Goal: Transaction & Acquisition: Book appointment/travel/reservation

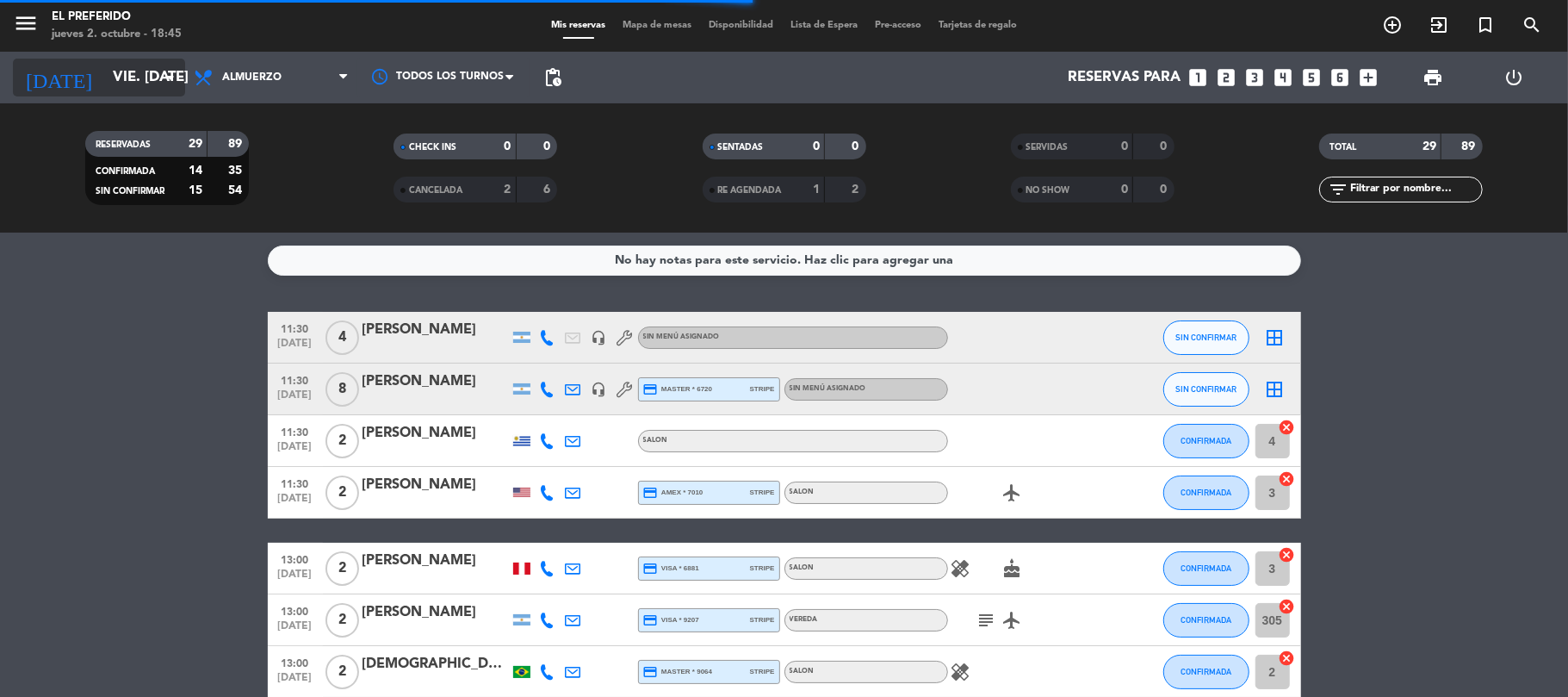
click at [130, 76] on input "vie. [DATE]" at bounding box center [198, 78] width 186 height 34
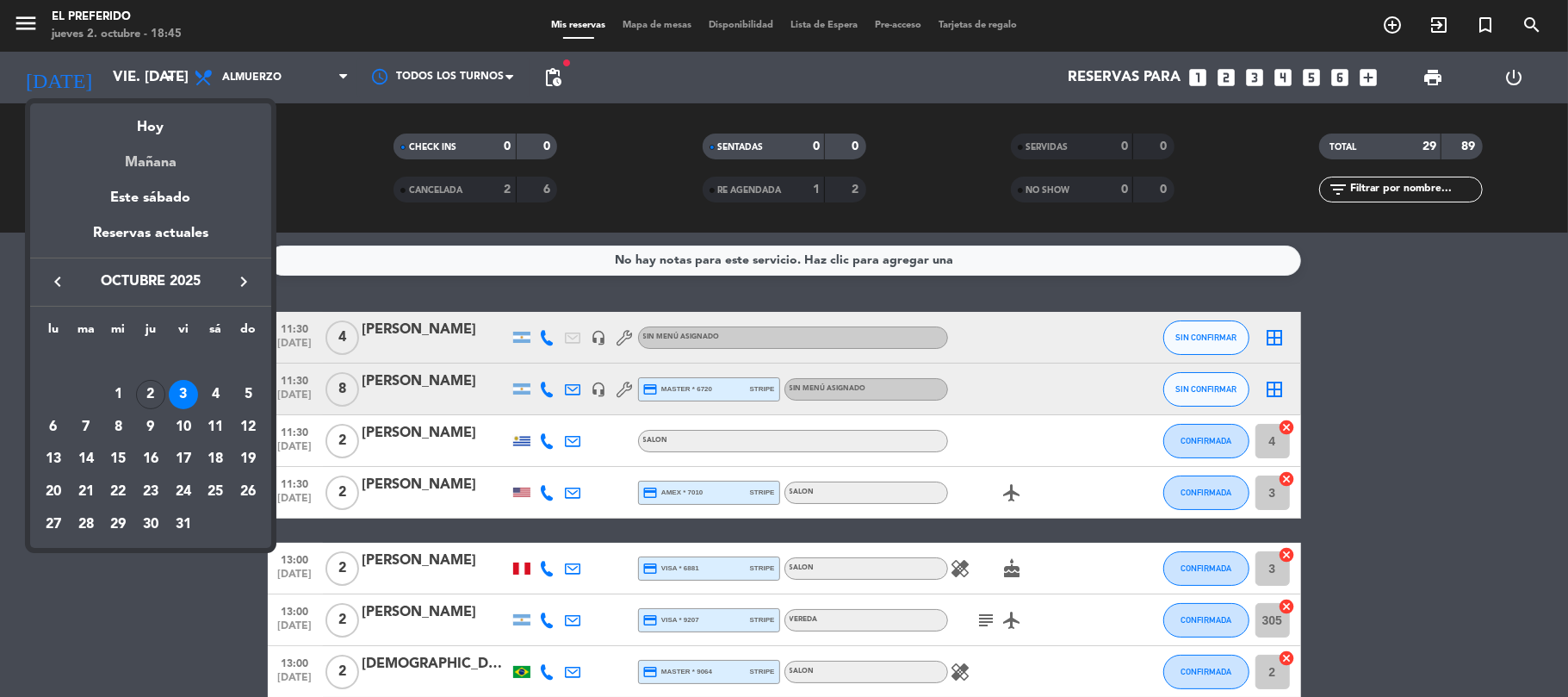
click at [191, 163] on div "Mañana" at bounding box center [150, 157] width 241 height 35
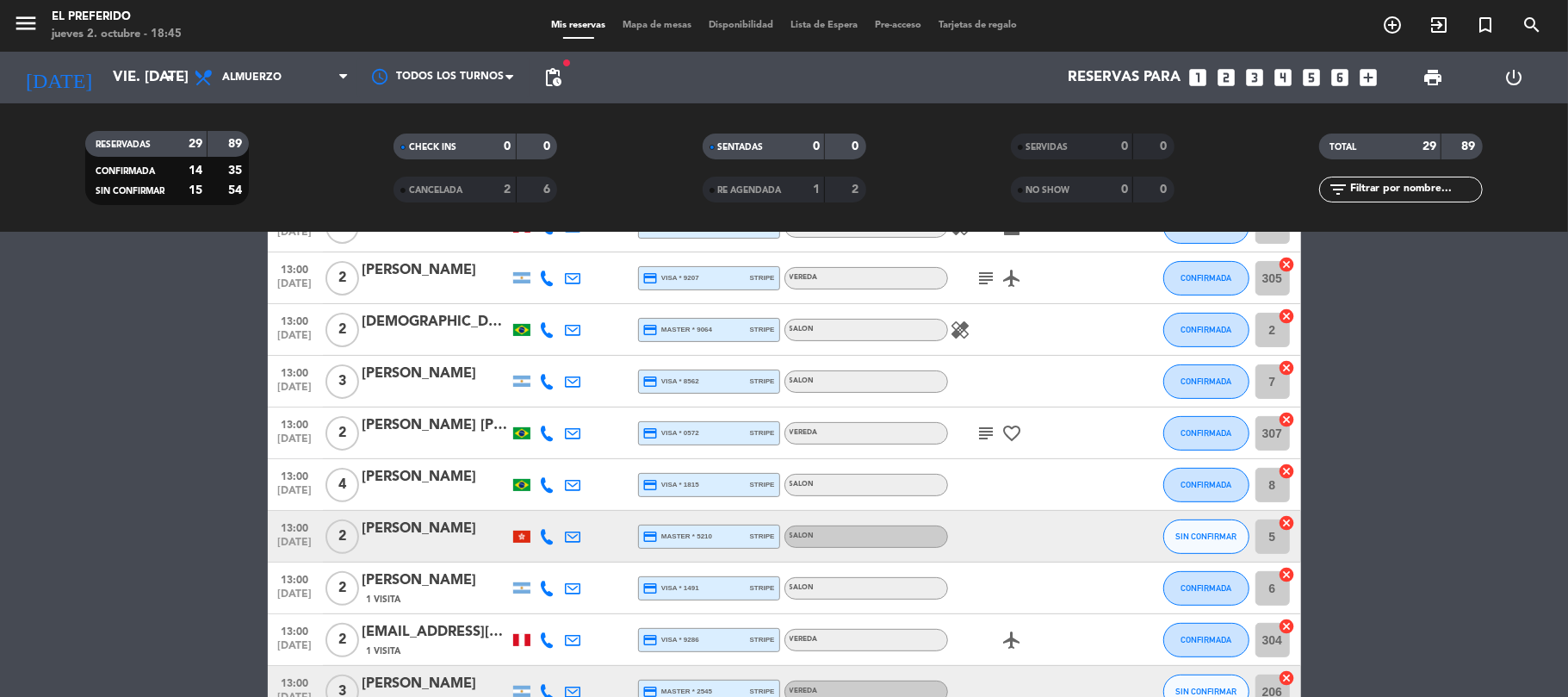
scroll to position [345, 0]
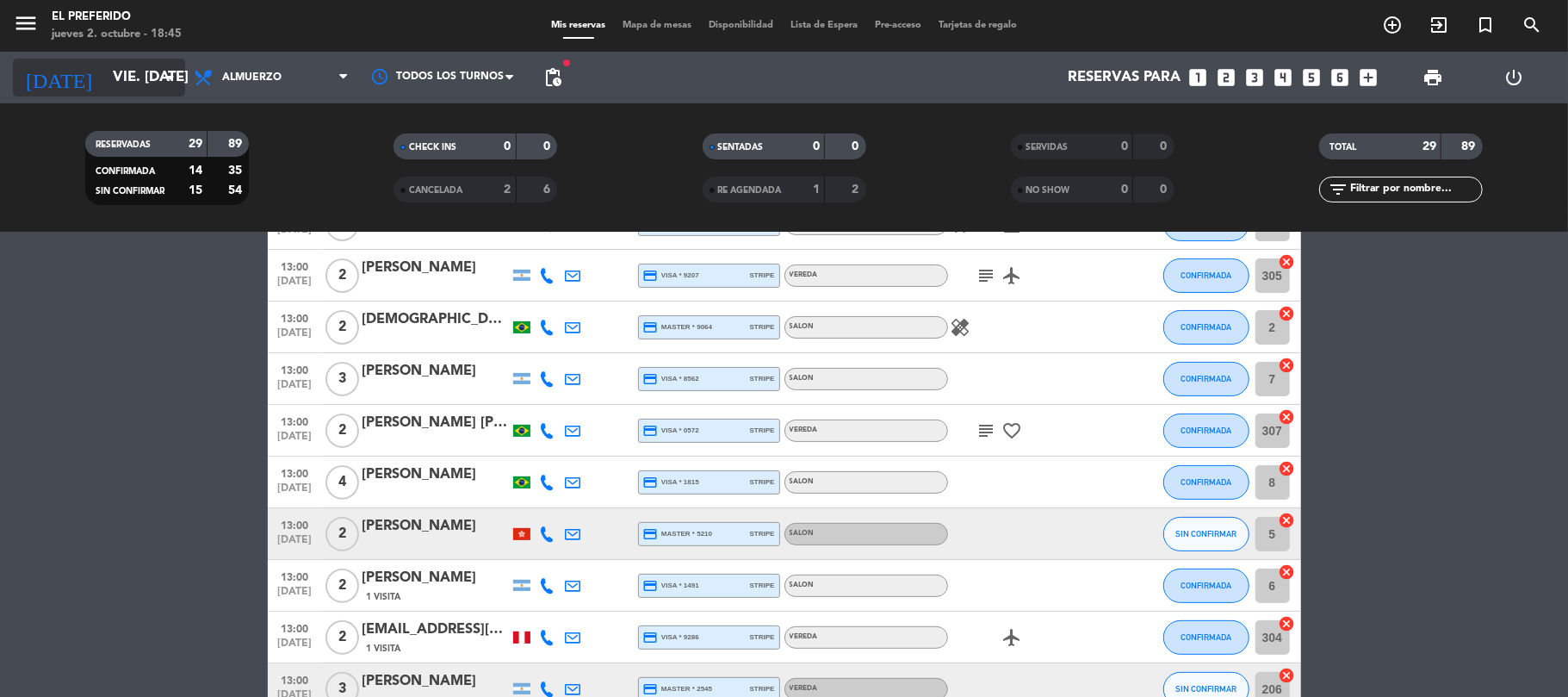
click at [152, 63] on input "vie. [DATE]" at bounding box center [198, 78] width 186 height 34
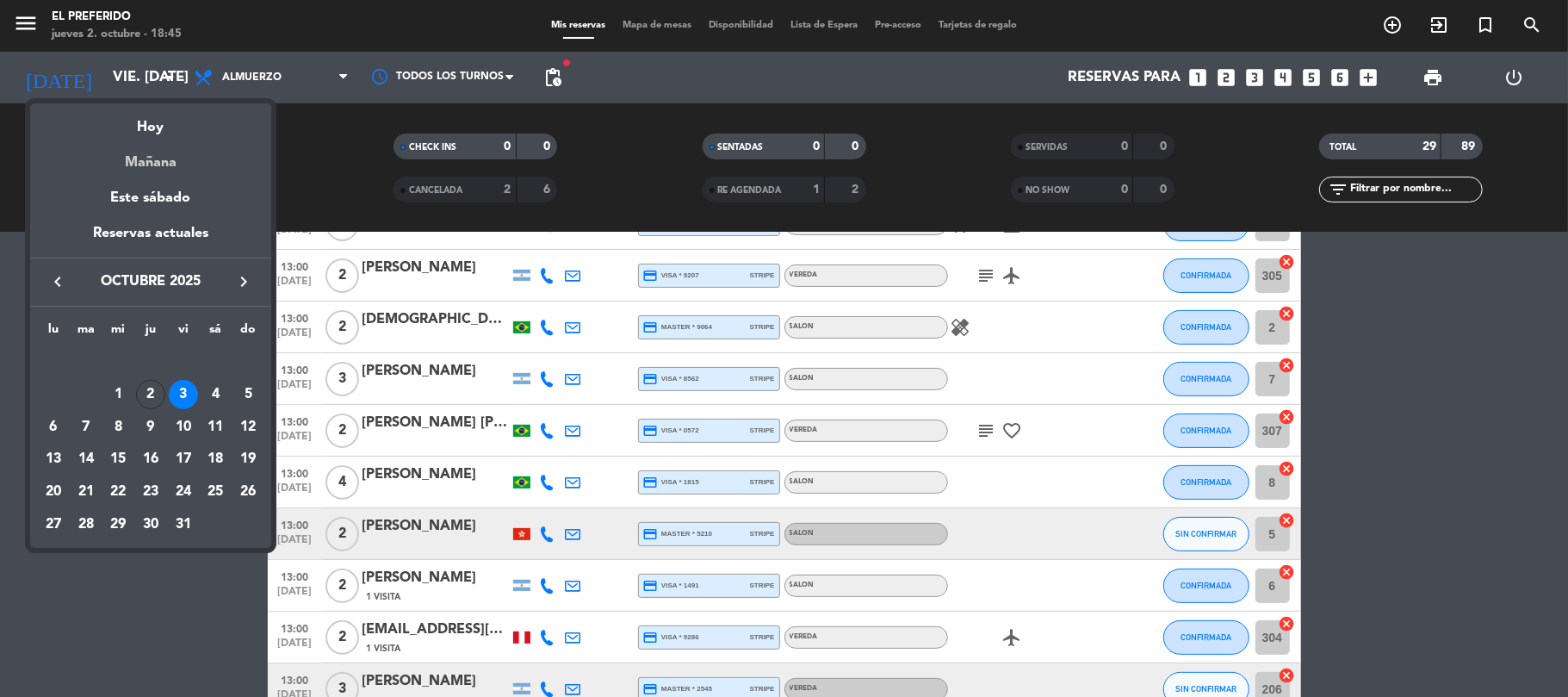
click at [142, 159] on div "Mañana" at bounding box center [150, 157] width 241 height 35
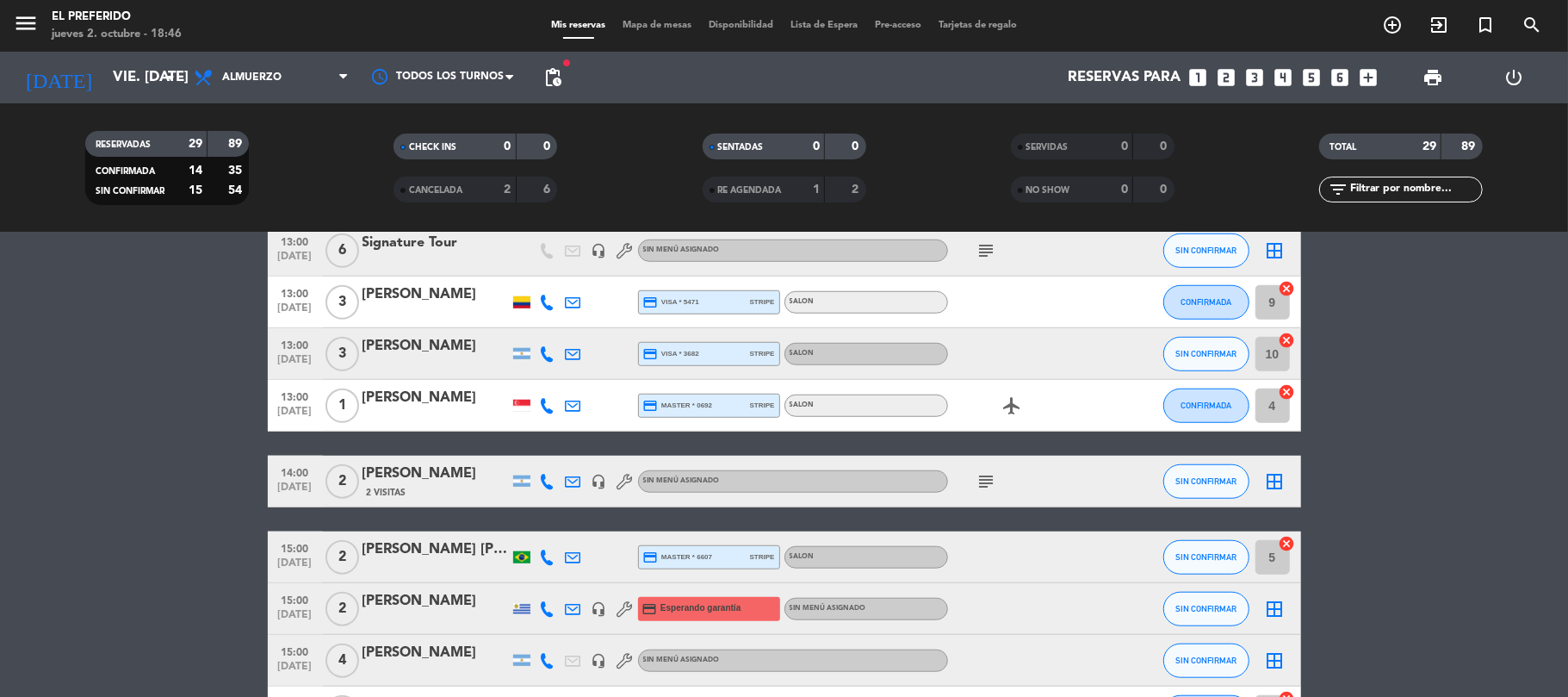
scroll to position [1033, 0]
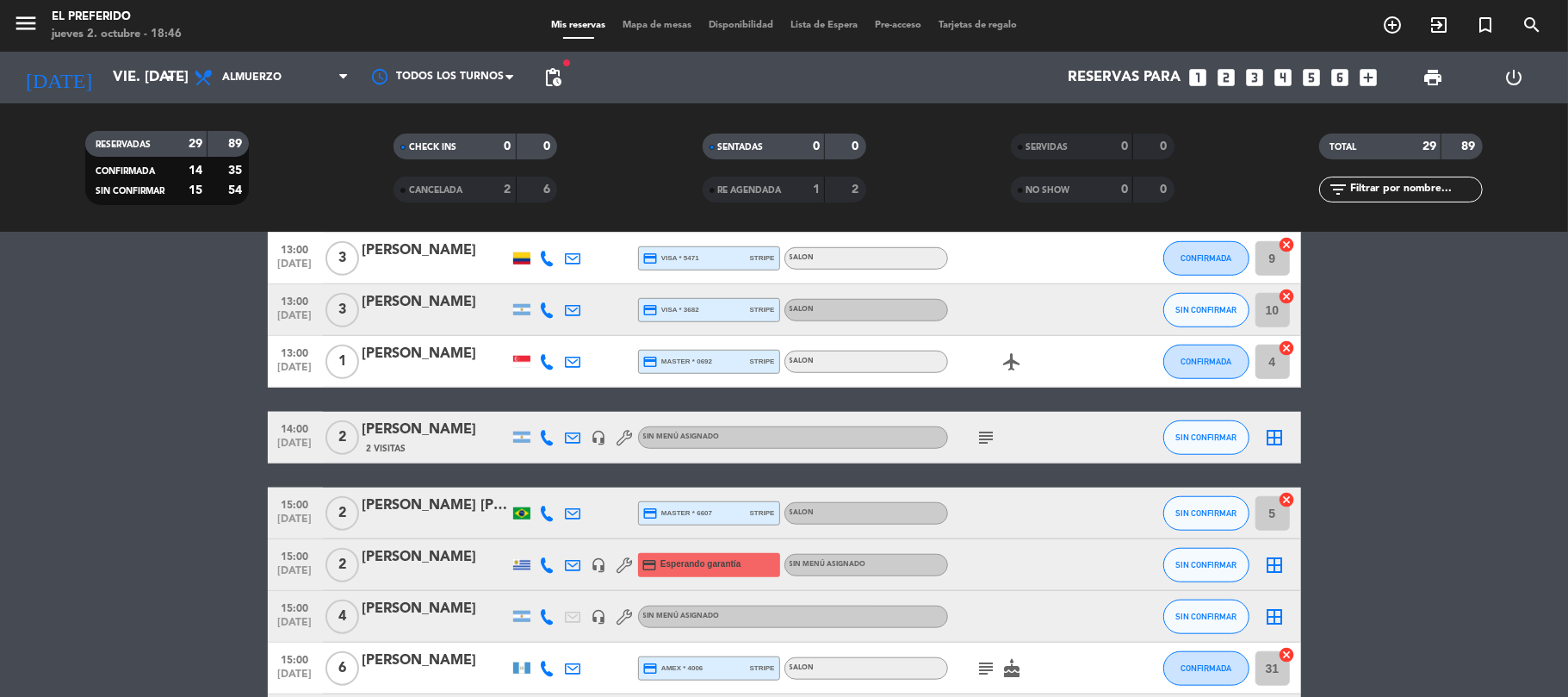
click at [539, 77] on span "pending_actions" at bounding box center [552, 77] width 34 height 34
click at [545, 79] on span "pending_actions" at bounding box center [552, 77] width 20 height 20
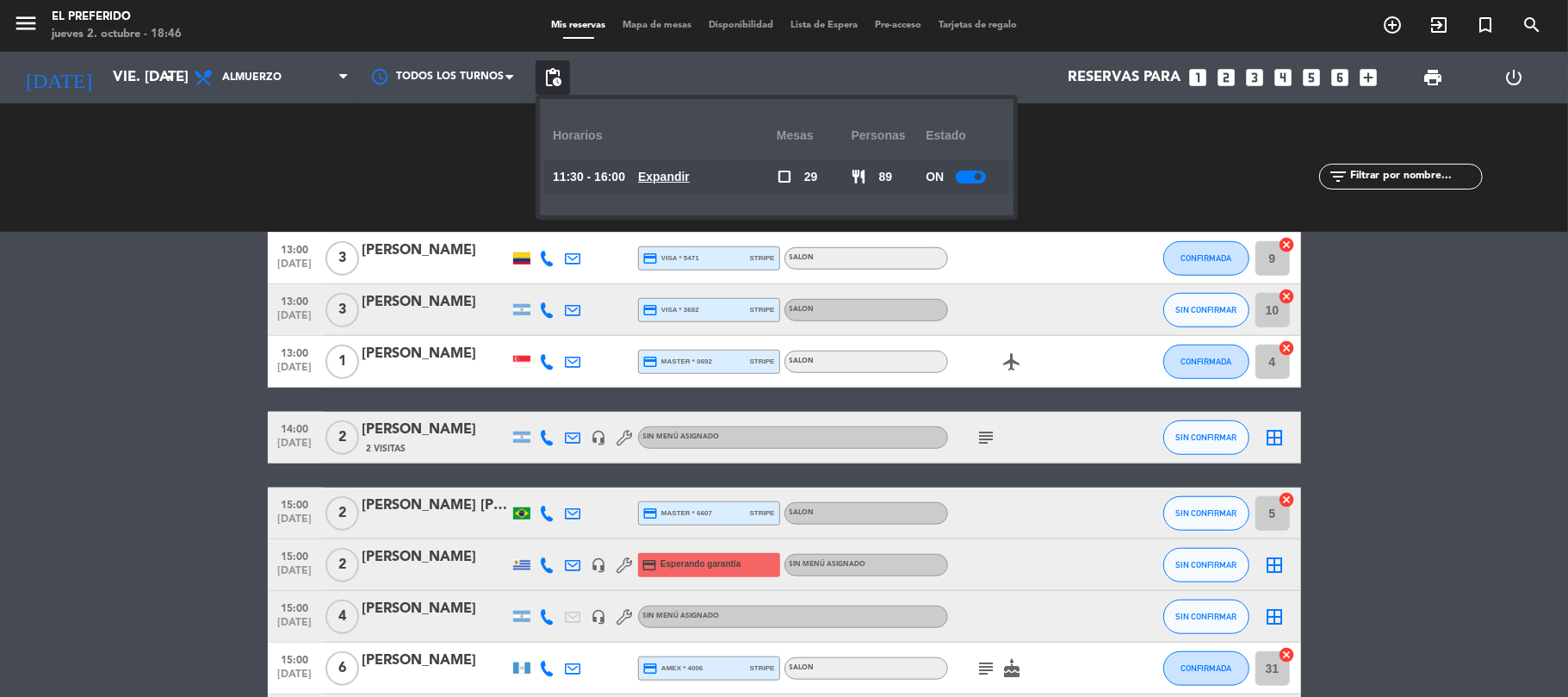
click at [662, 171] on u "Expandir" at bounding box center [663, 176] width 51 height 14
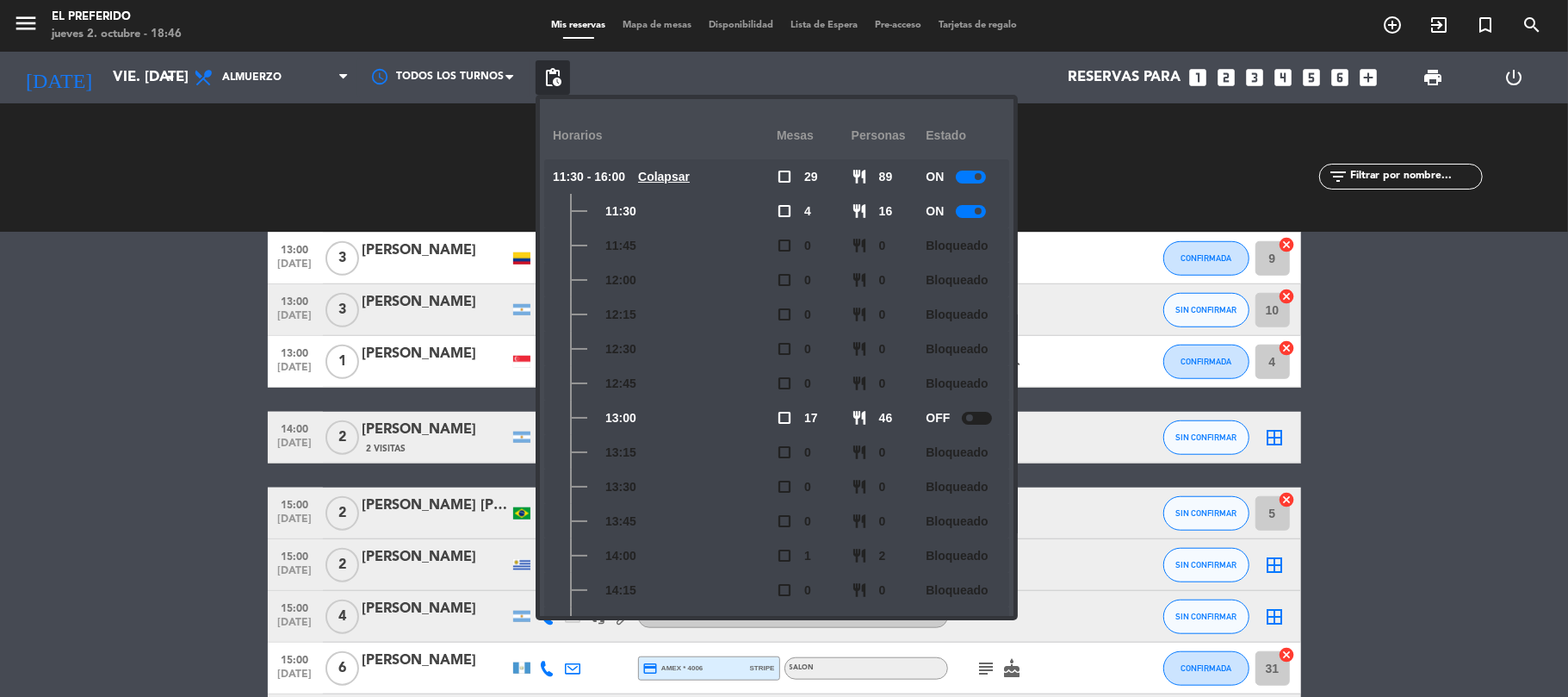
click at [430, 104] on div "RESERVADAS 29 89 CONFIRMADA 14 35 SIN CONFIRMAR 15 54 CHECK INS 0 0 CANCELADA 2…" at bounding box center [784, 168] width 1568 height 130
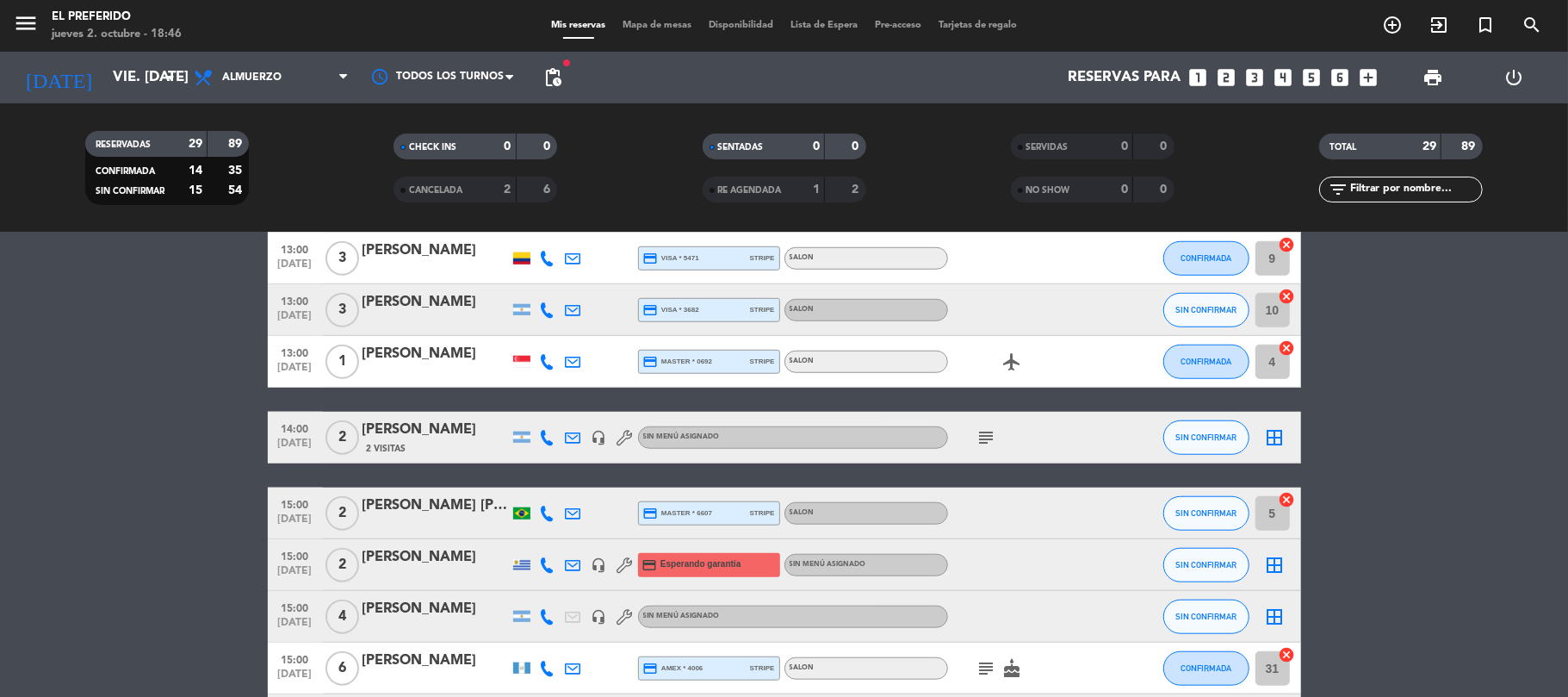
click at [1248, 76] on icon "looks_3" at bounding box center [1255, 77] width 22 height 22
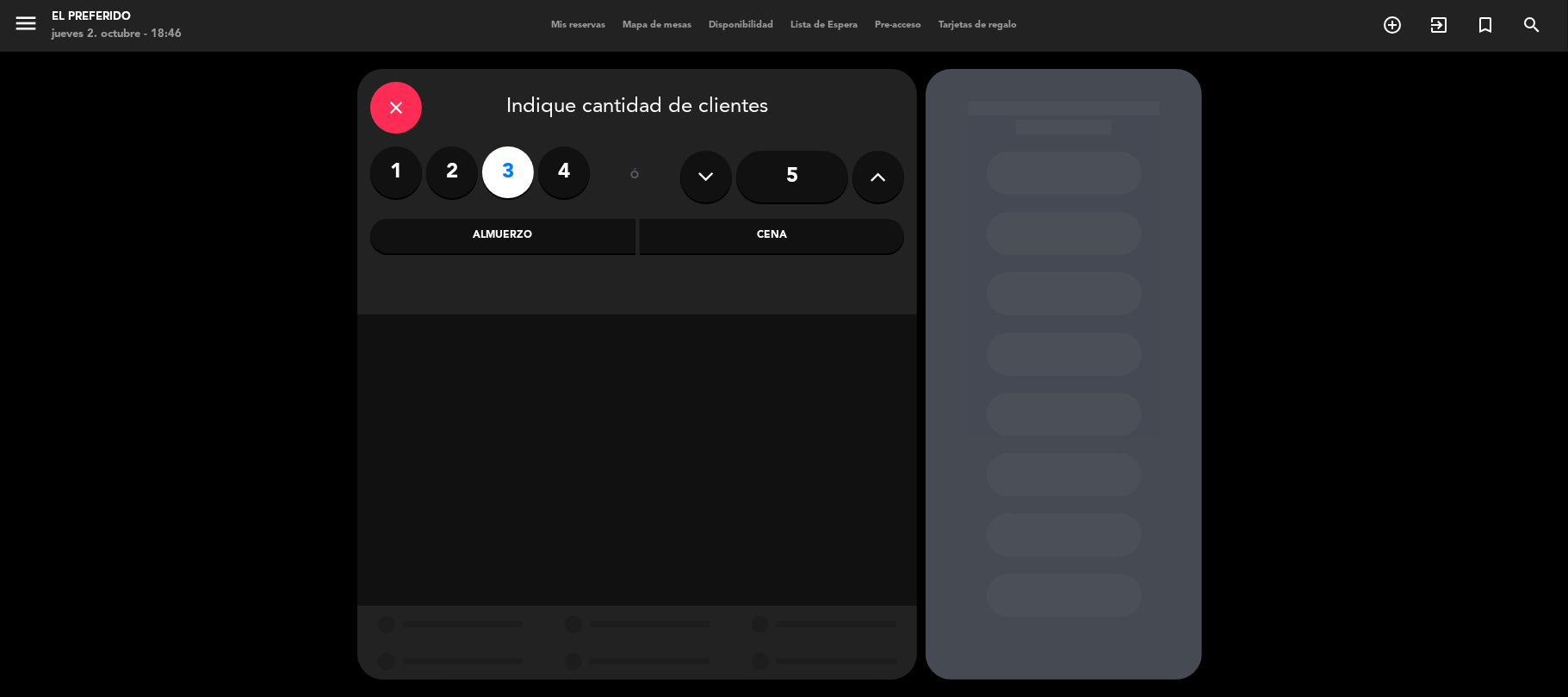
click at [398, 98] on icon "close" at bounding box center [396, 107] width 20 height 20
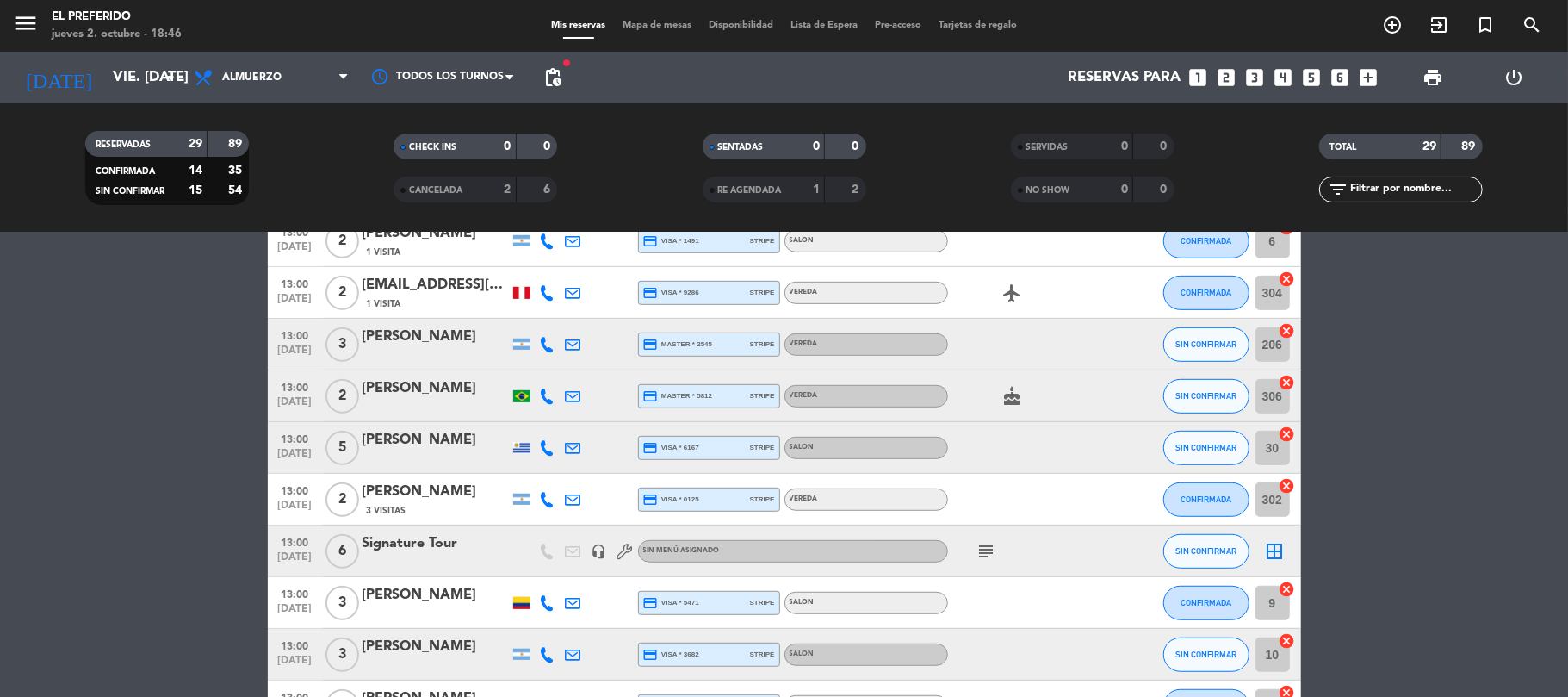
scroll to position [918, 0]
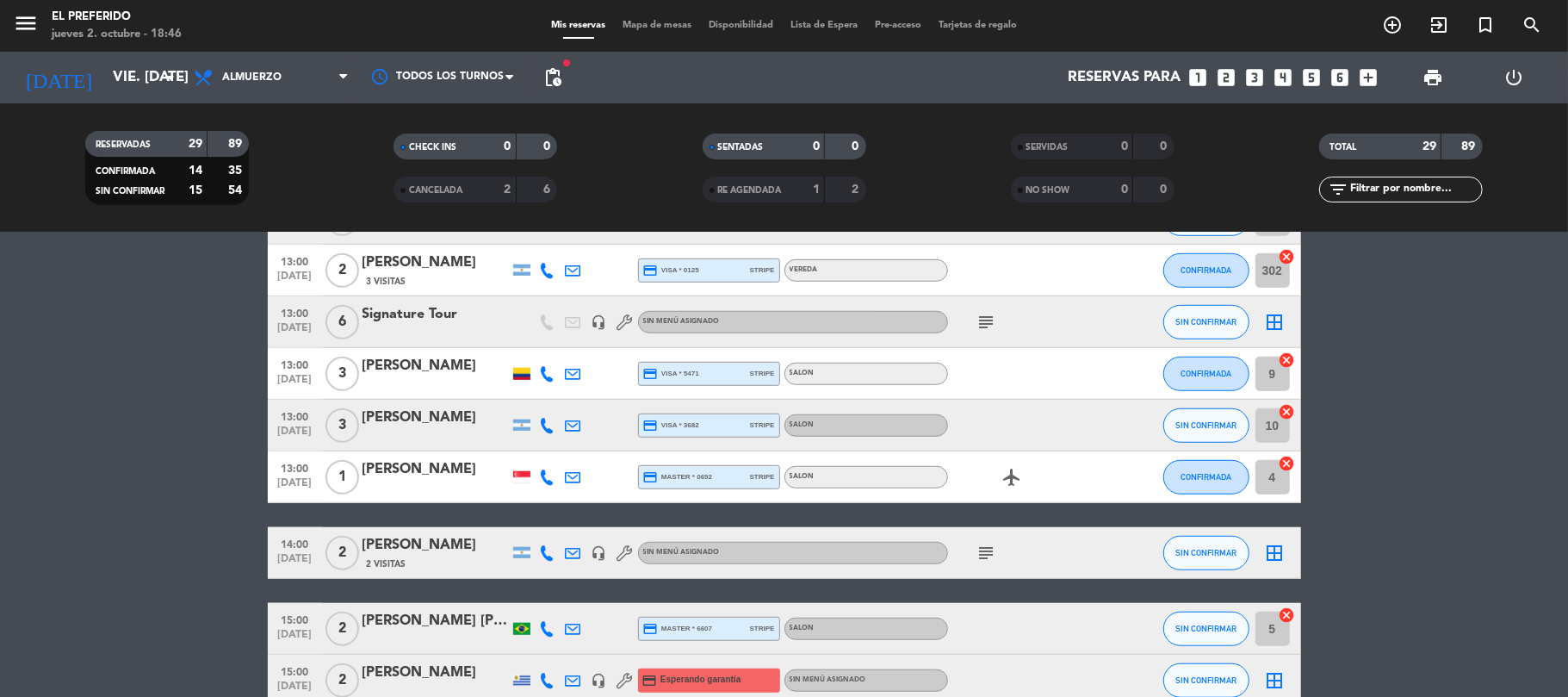
click at [1288, 74] on icon "looks_4" at bounding box center [1284, 77] width 22 height 22
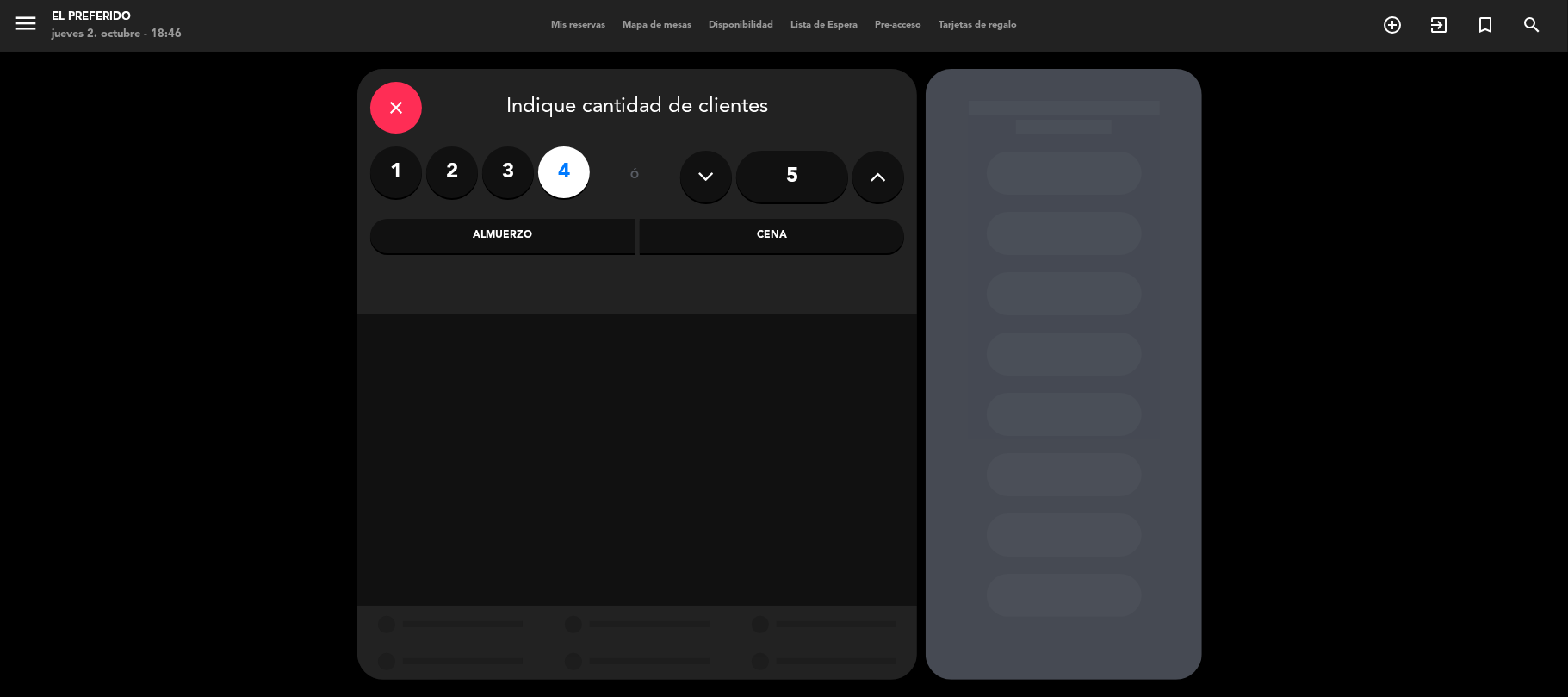
click at [738, 239] on div "Cena" at bounding box center [772, 236] width 266 height 34
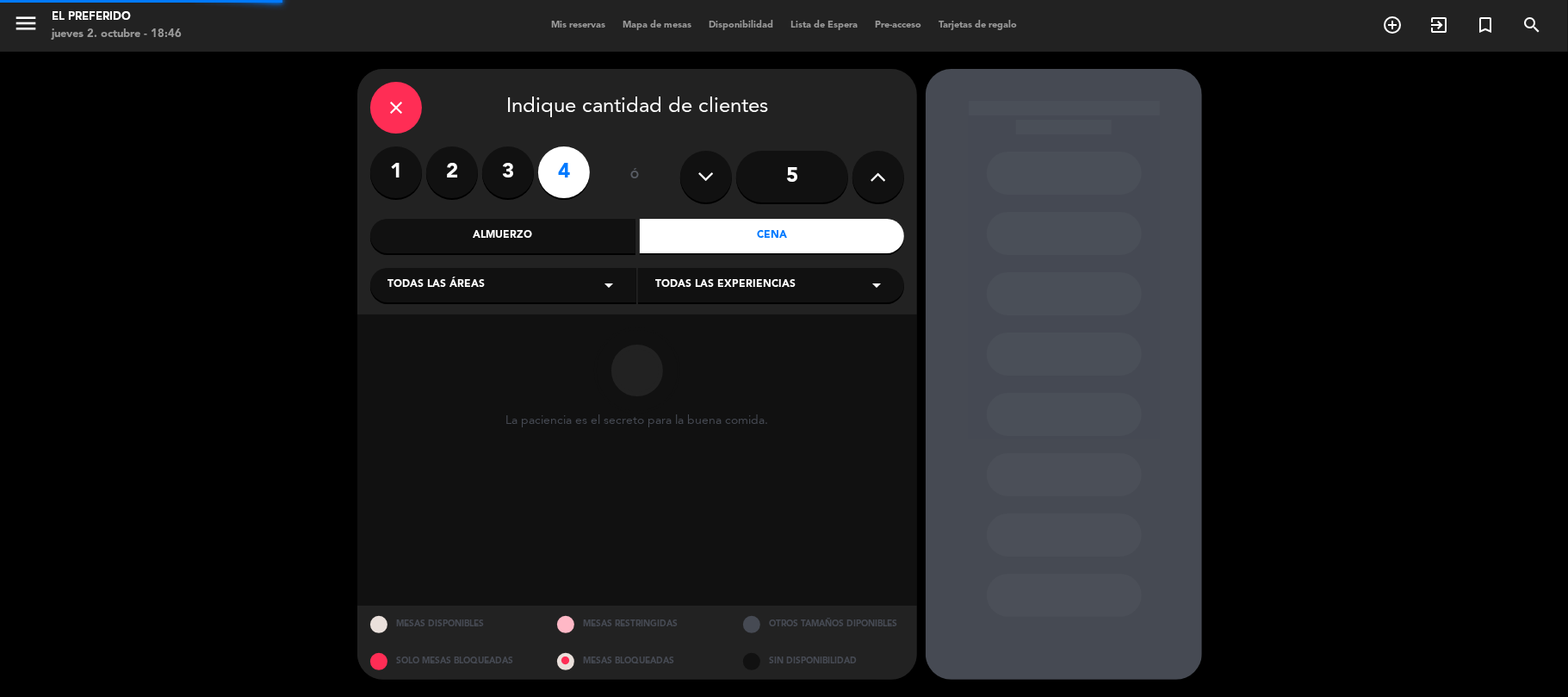
click at [516, 243] on div "Almuerzo" at bounding box center [502, 236] width 266 height 34
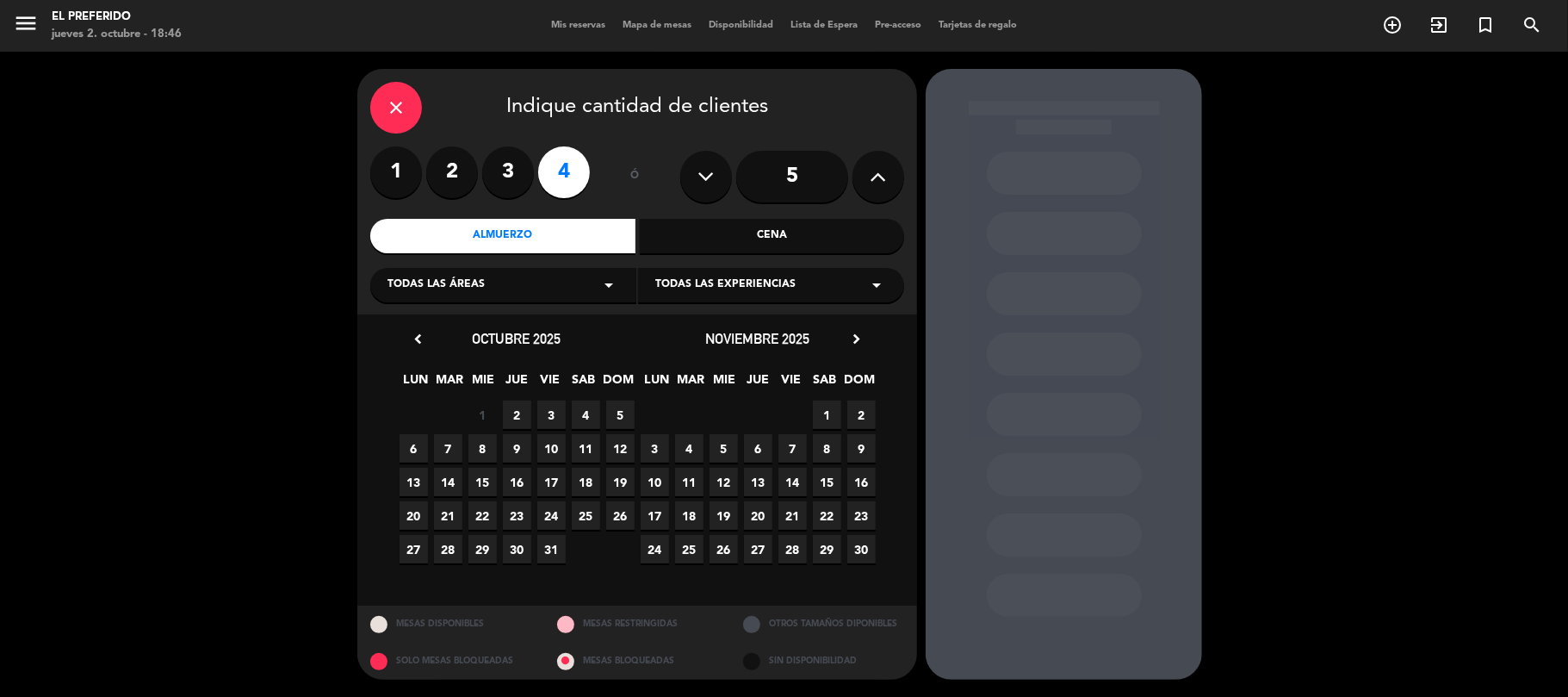
click at [541, 415] on span "3" at bounding box center [552, 415] width 28 height 28
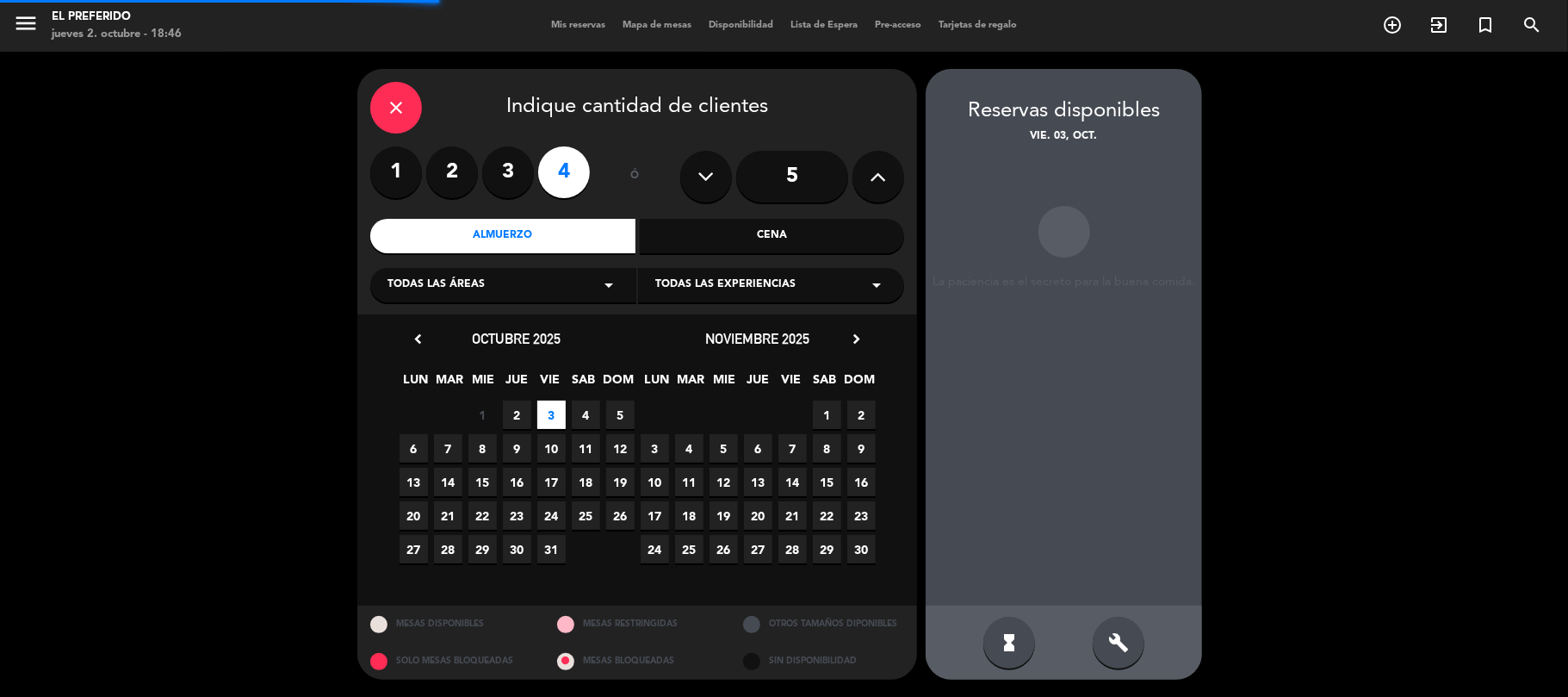
drag, startPoint x: 1106, startPoint y: 645, endPoint x: 1045, endPoint y: 510, distance: 148.1
click at [1105, 644] on div "build" at bounding box center [1118, 642] width 51 height 51
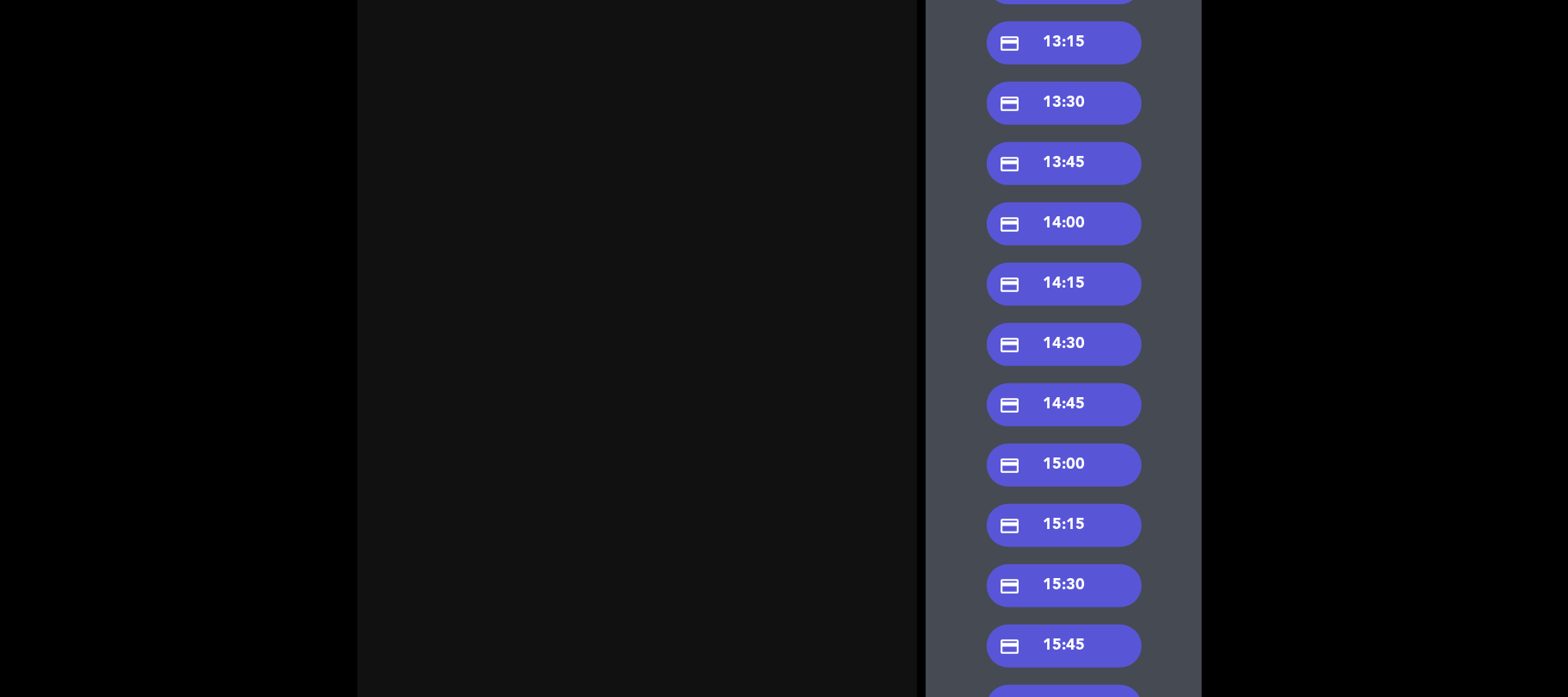
scroll to position [458, 0]
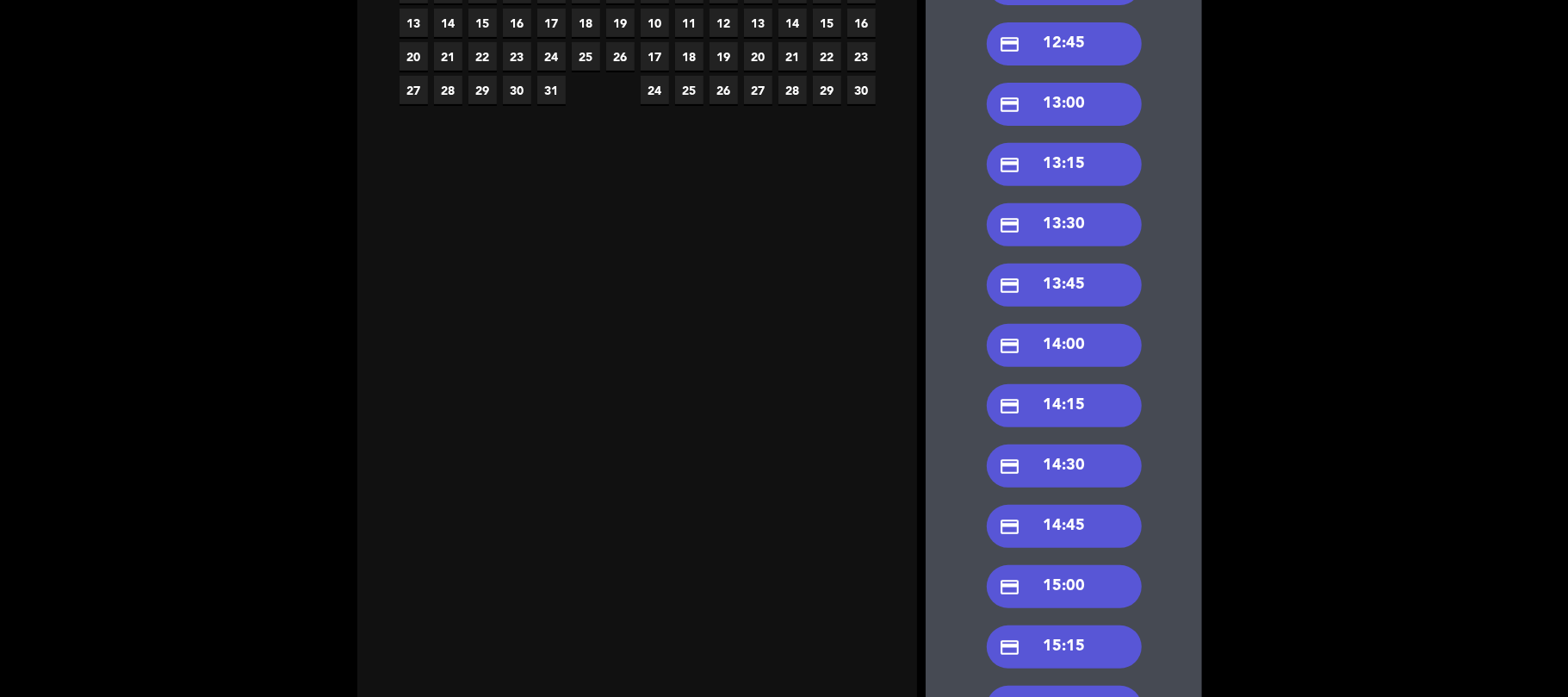
click at [1056, 111] on div "credit_card 13:00" at bounding box center [1064, 104] width 155 height 43
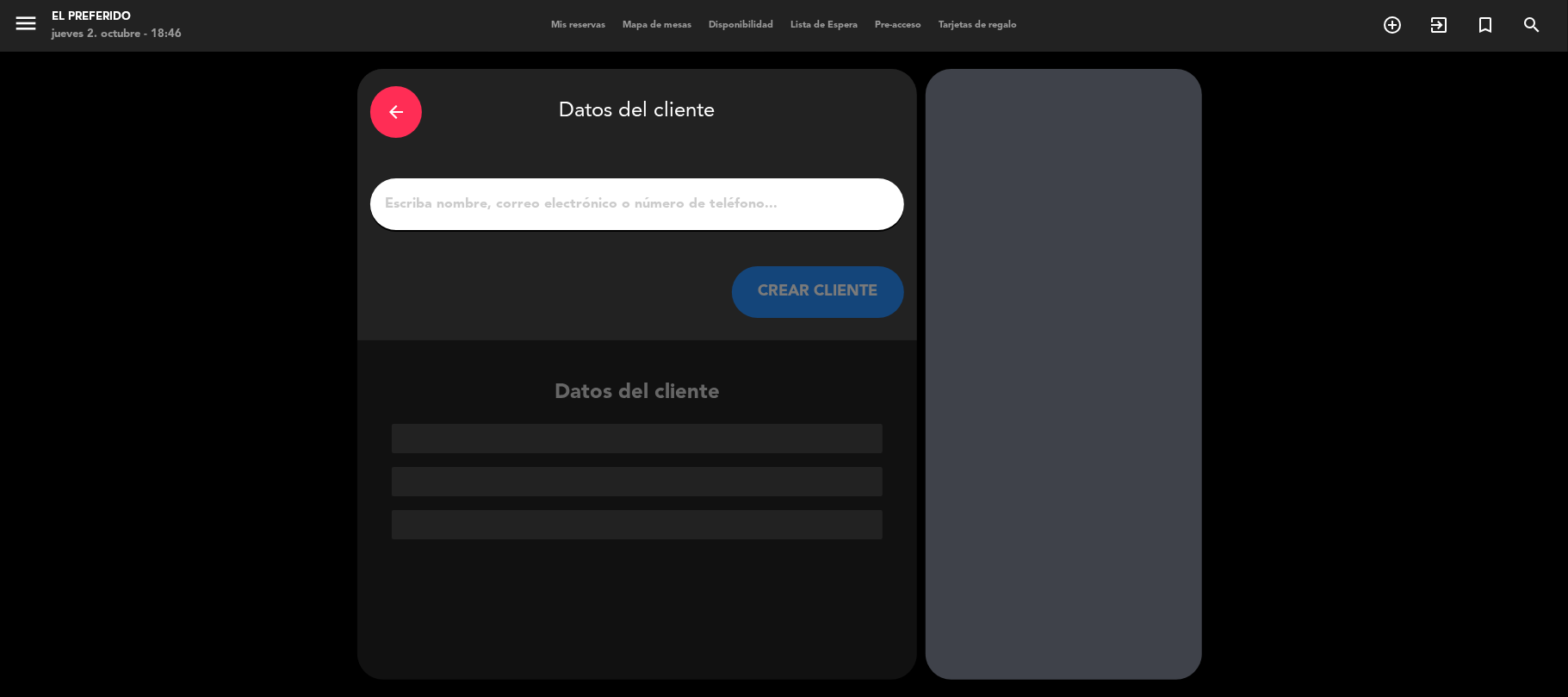
scroll to position [0, 0]
click at [719, 198] on input "1" at bounding box center [636, 204] width 508 height 24
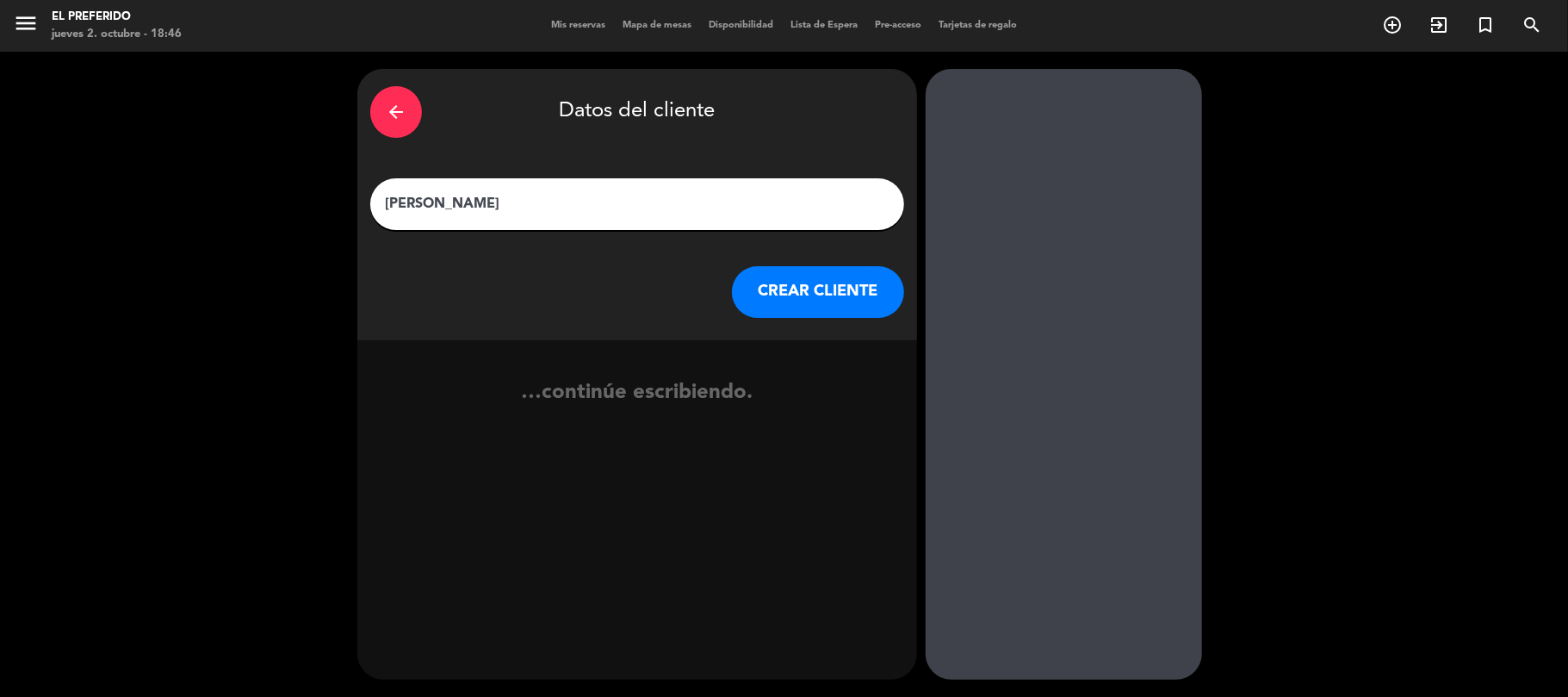
type input "[PERSON_NAME]"
click at [808, 300] on button "CREAR CLIENTE" at bounding box center [817, 292] width 172 height 51
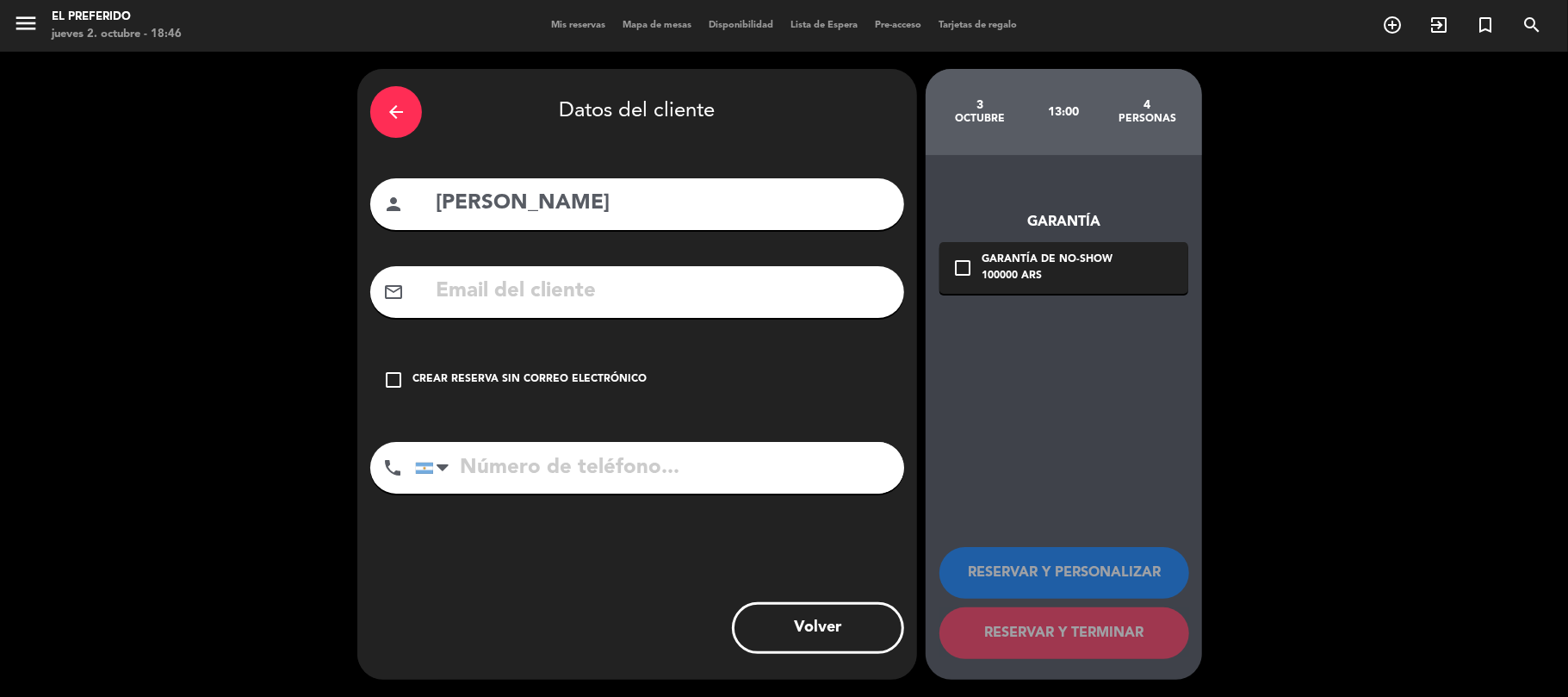
click at [525, 280] on input "text" at bounding box center [662, 292] width 457 height 35
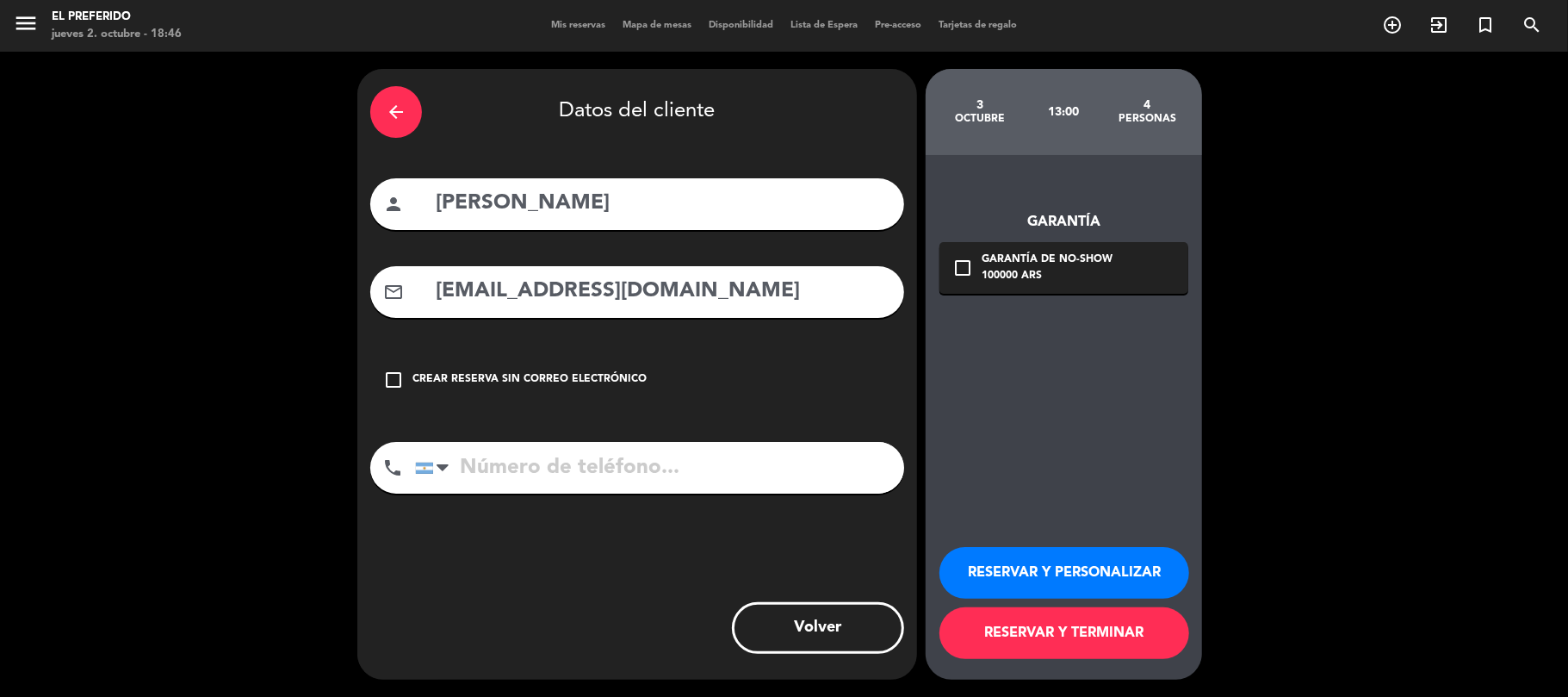
type input "[EMAIL_ADDRESS][DOMAIN_NAME]"
click at [599, 469] on input "tel" at bounding box center [659, 467] width 489 height 51
click at [599, 469] on input "1138497775" at bounding box center [659, 467] width 489 height 51
type input "1138497775"
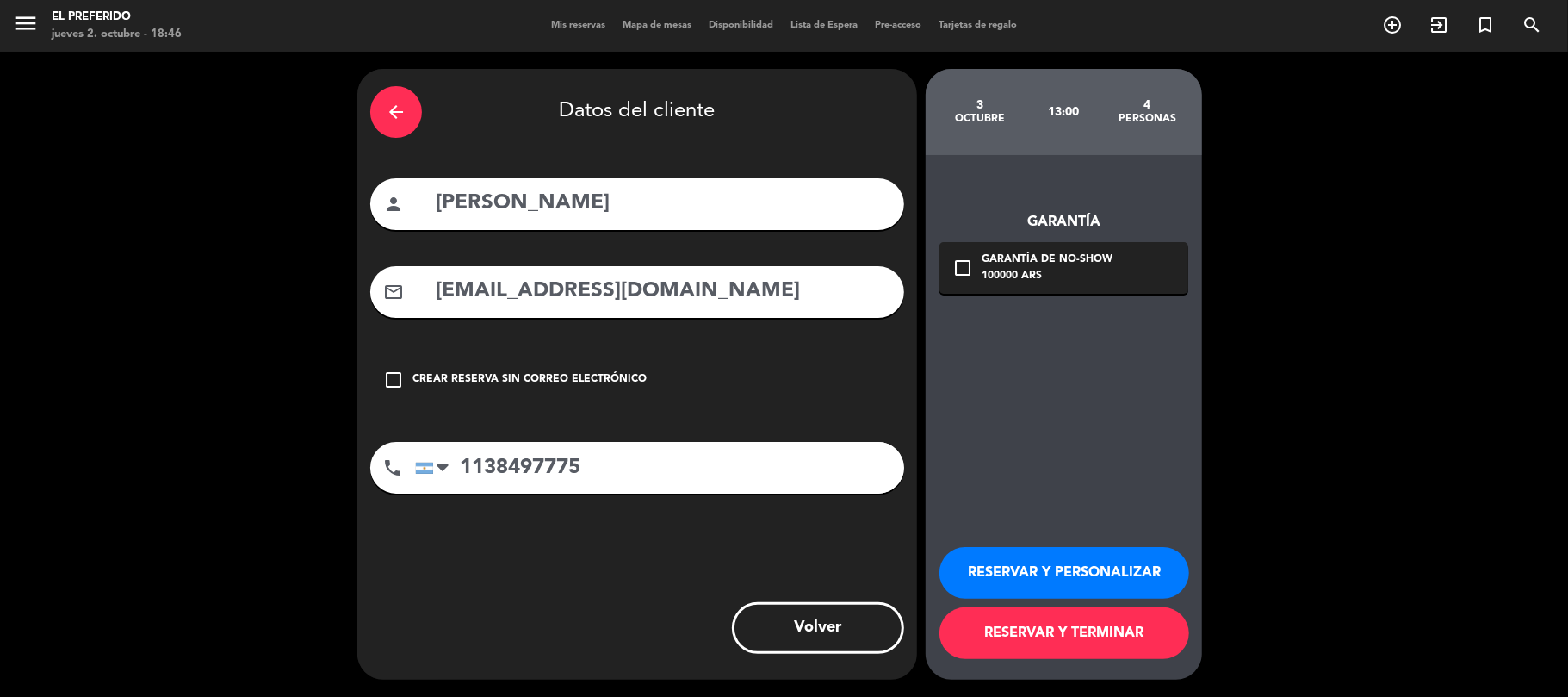
click at [968, 129] on div "3 octubre" at bounding box center [980, 112] width 84 height 61
click at [1075, 555] on button "RESERVAR Y PERSONALIZAR" at bounding box center [1064, 572] width 250 height 51
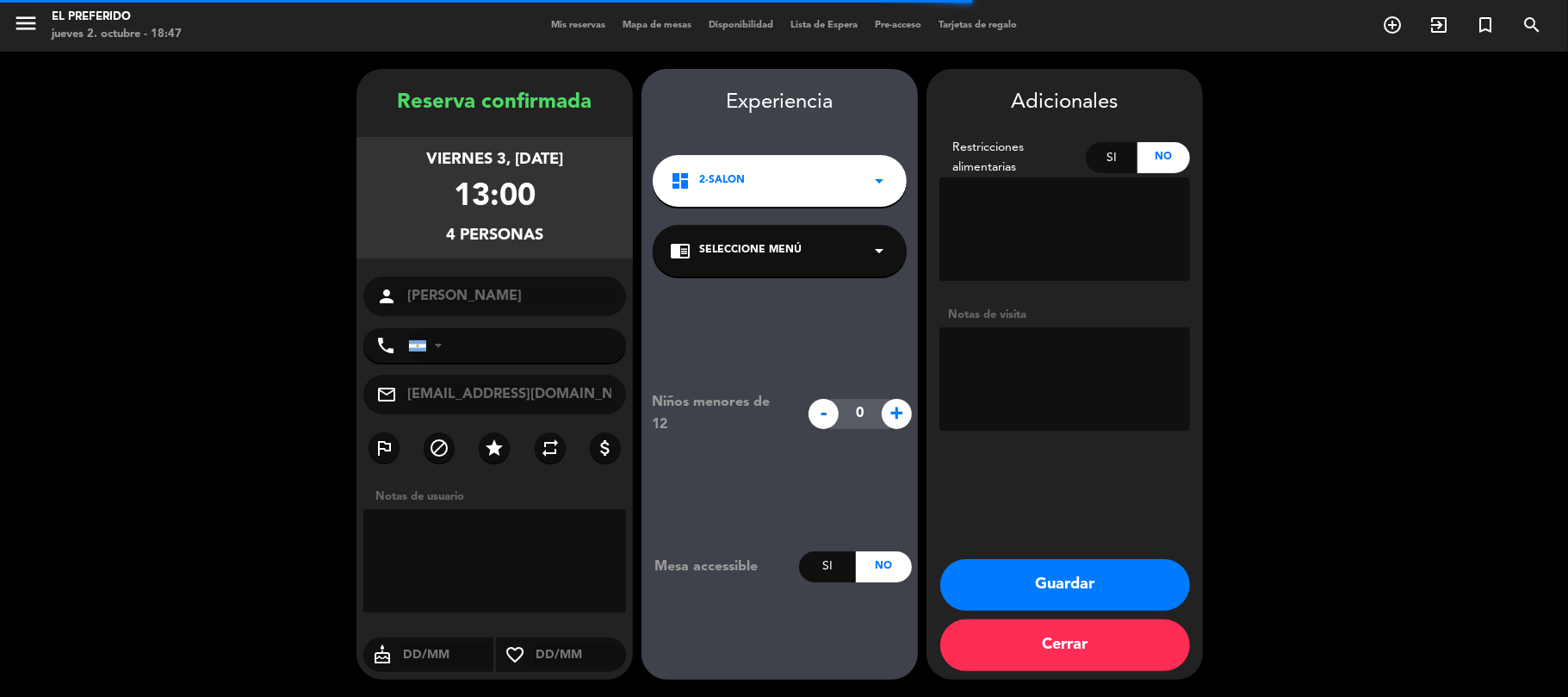
type input "[PHONE_NUMBER]"
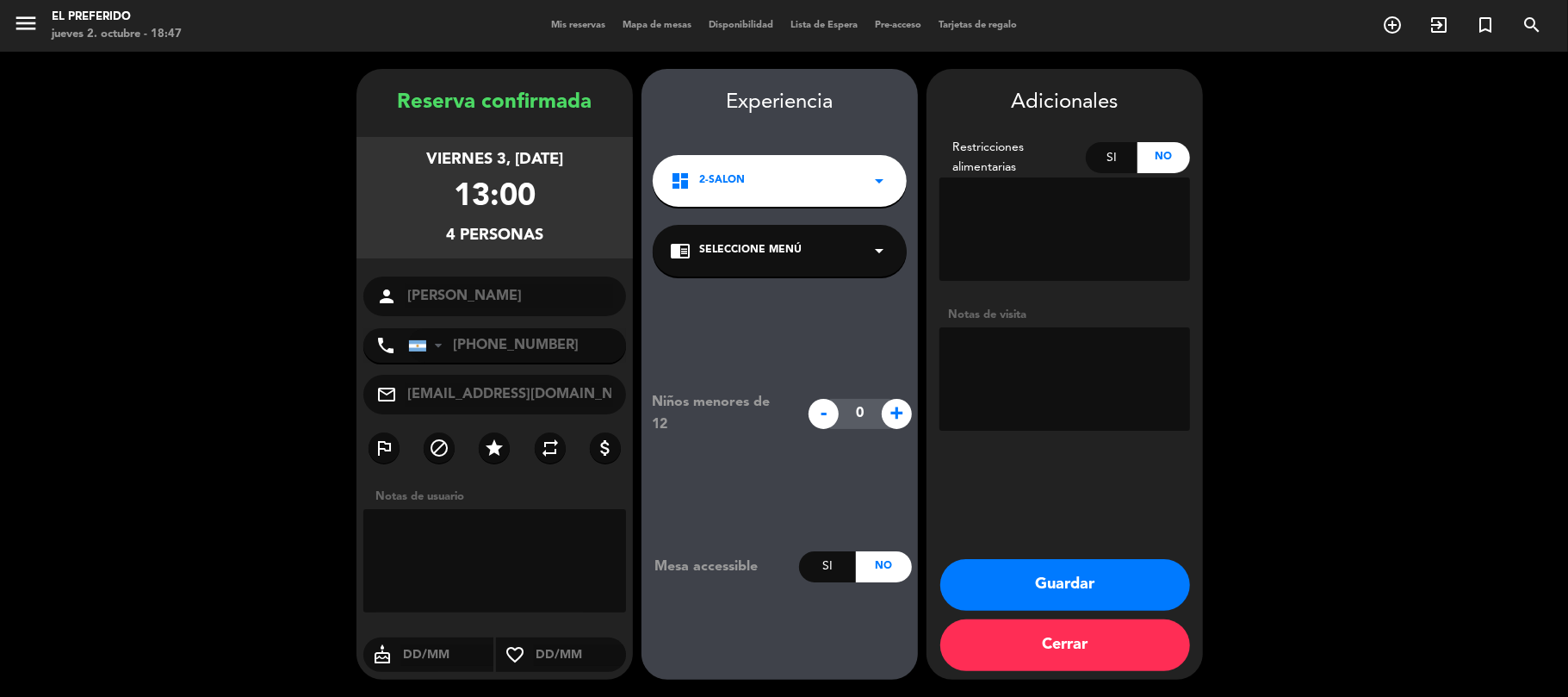
click at [1054, 577] on button "Guardar" at bounding box center [1065, 584] width 250 height 51
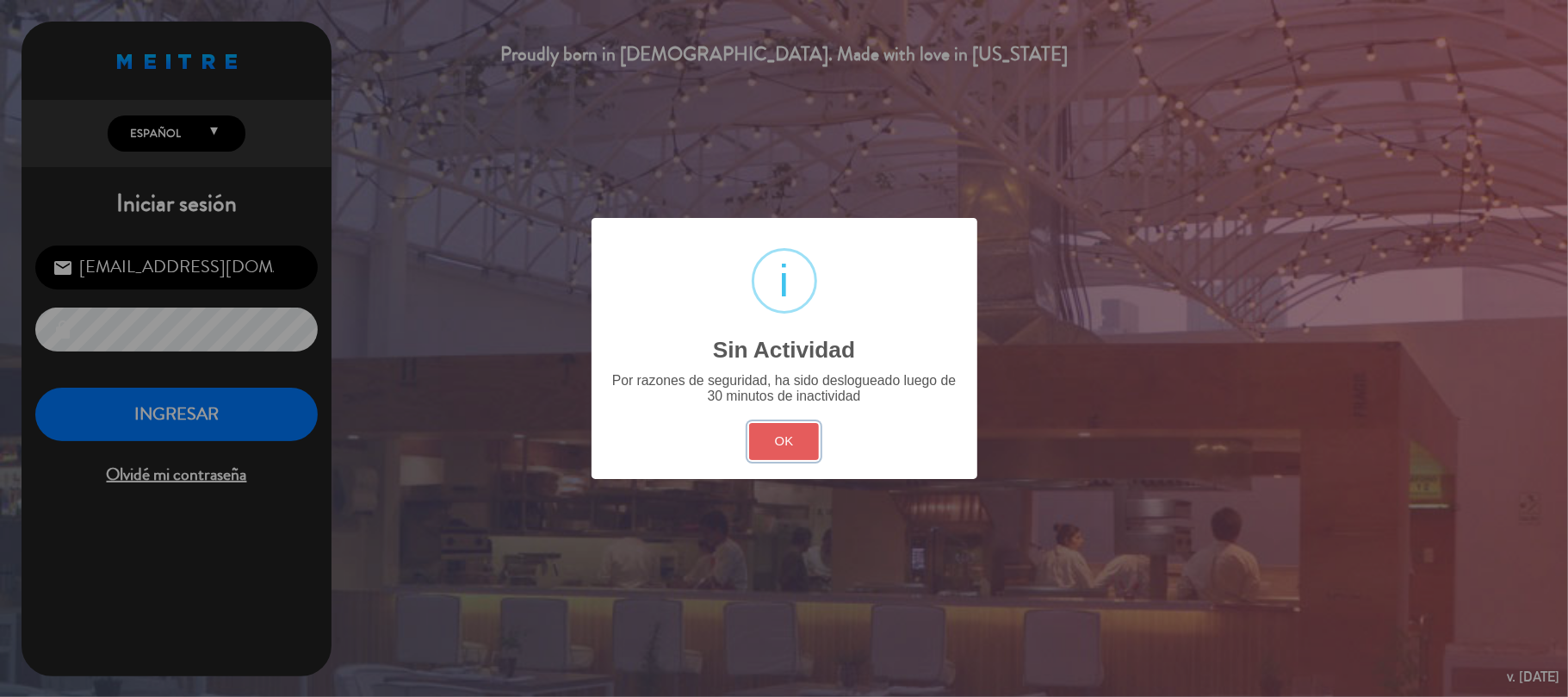
click at [766, 444] on button "OK" at bounding box center [784, 442] width 70 height 37
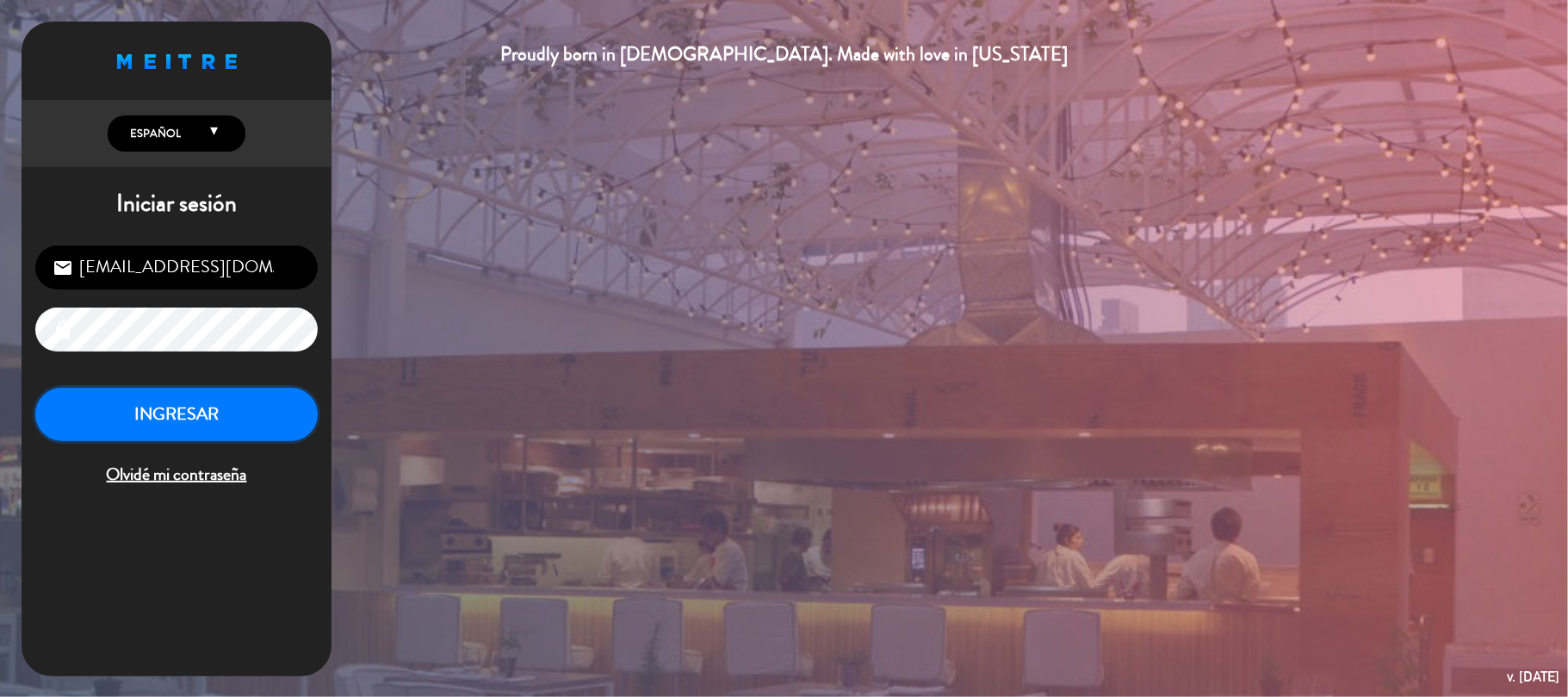
click at [227, 427] on button "INGRESAR" at bounding box center [176, 415] width 282 height 54
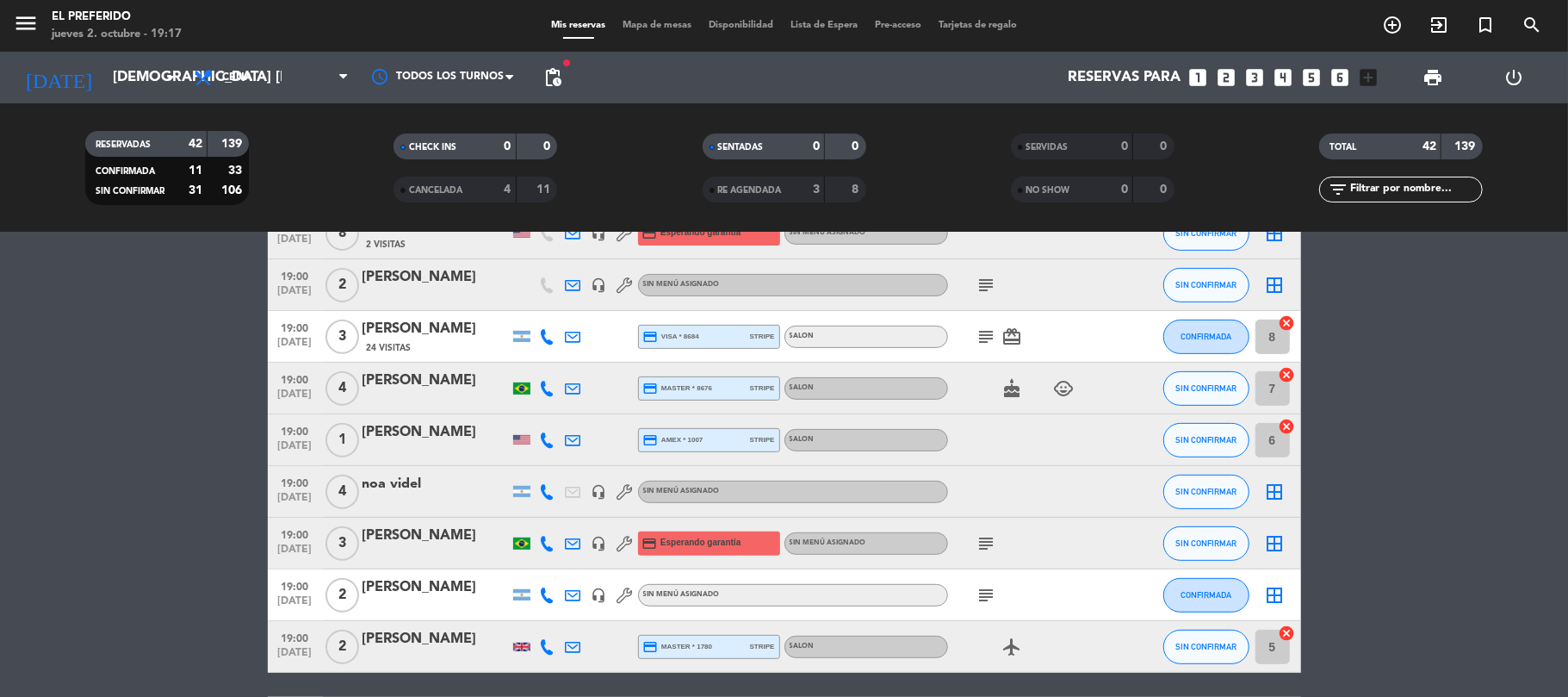
scroll to position [573, 0]
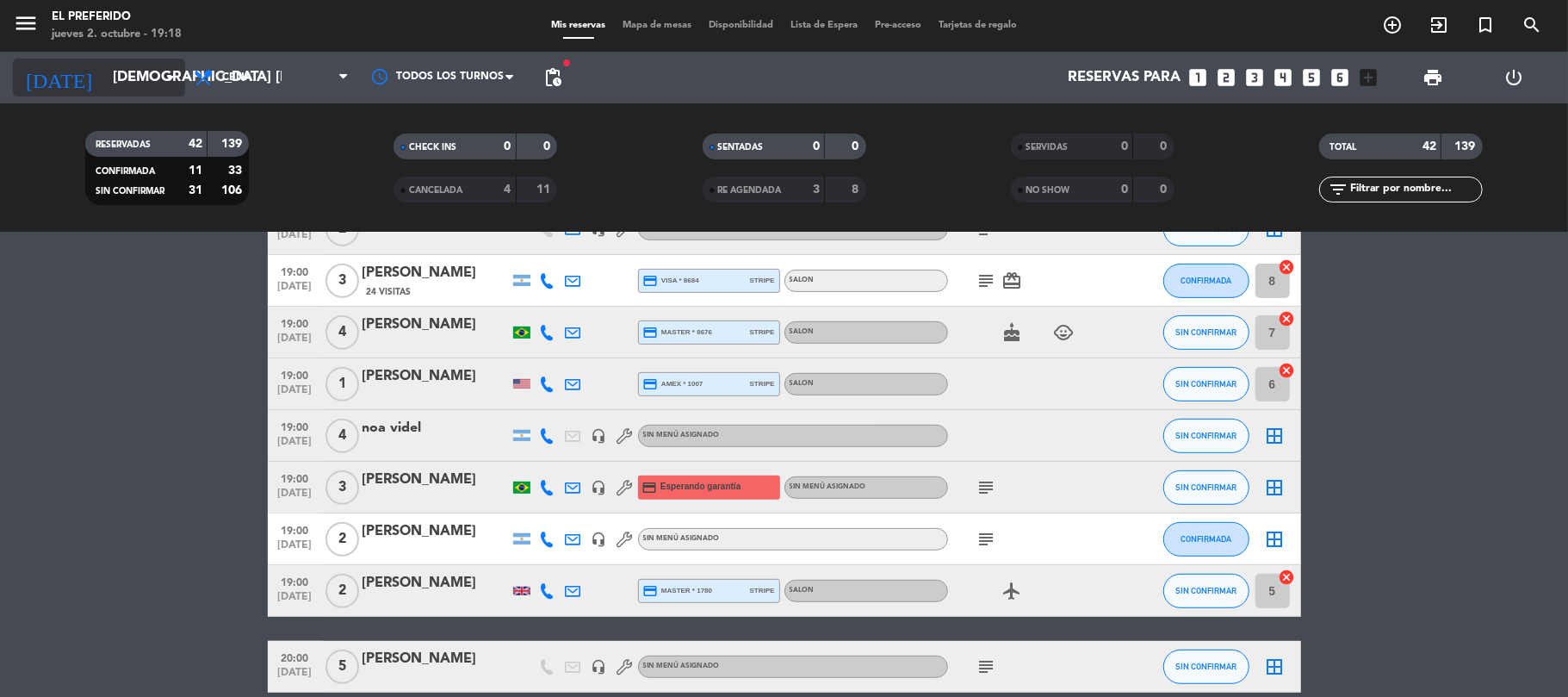
click at [164, 84] on icon "arrow_drop_down" at bounding box center [170, 77] width 20 height 20
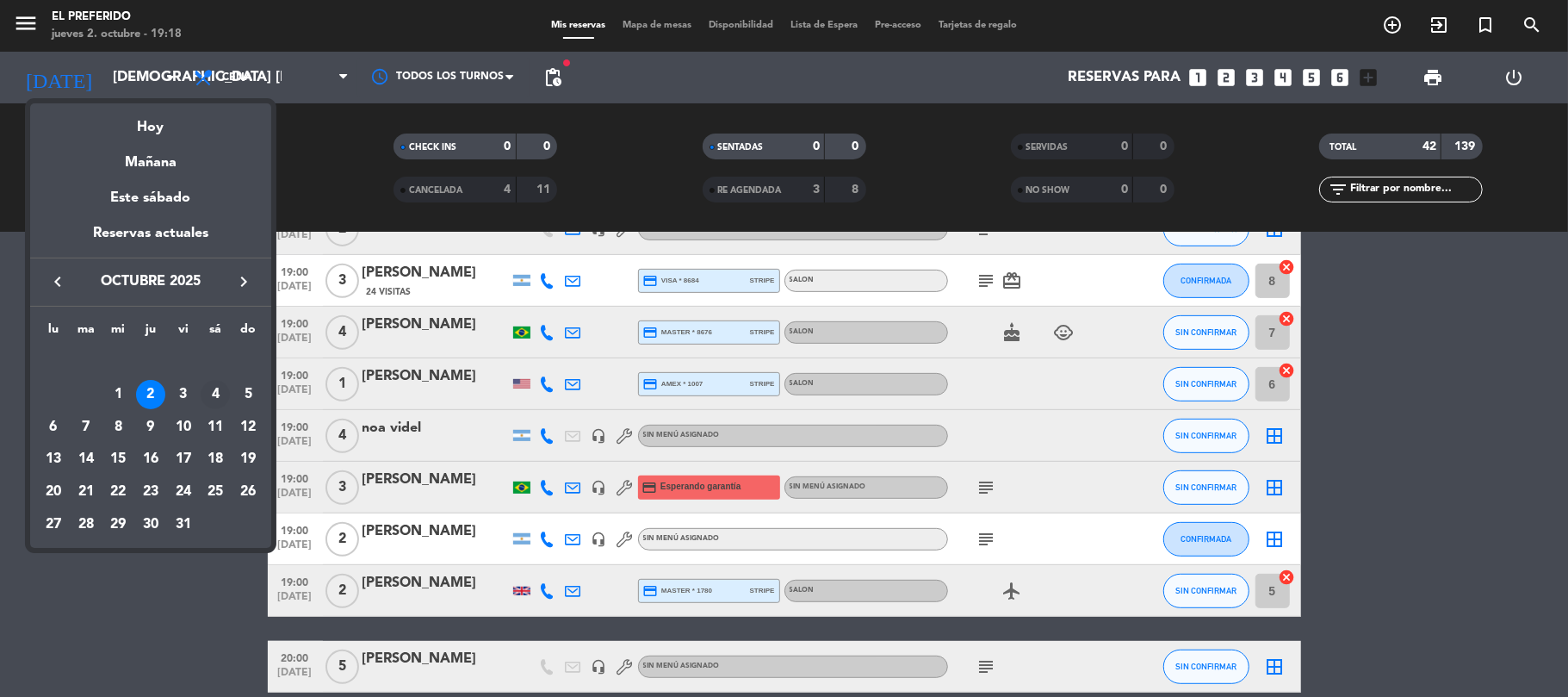
click at [207, 393] on div "4" at bounding box center [214, 393] width 29 height 29
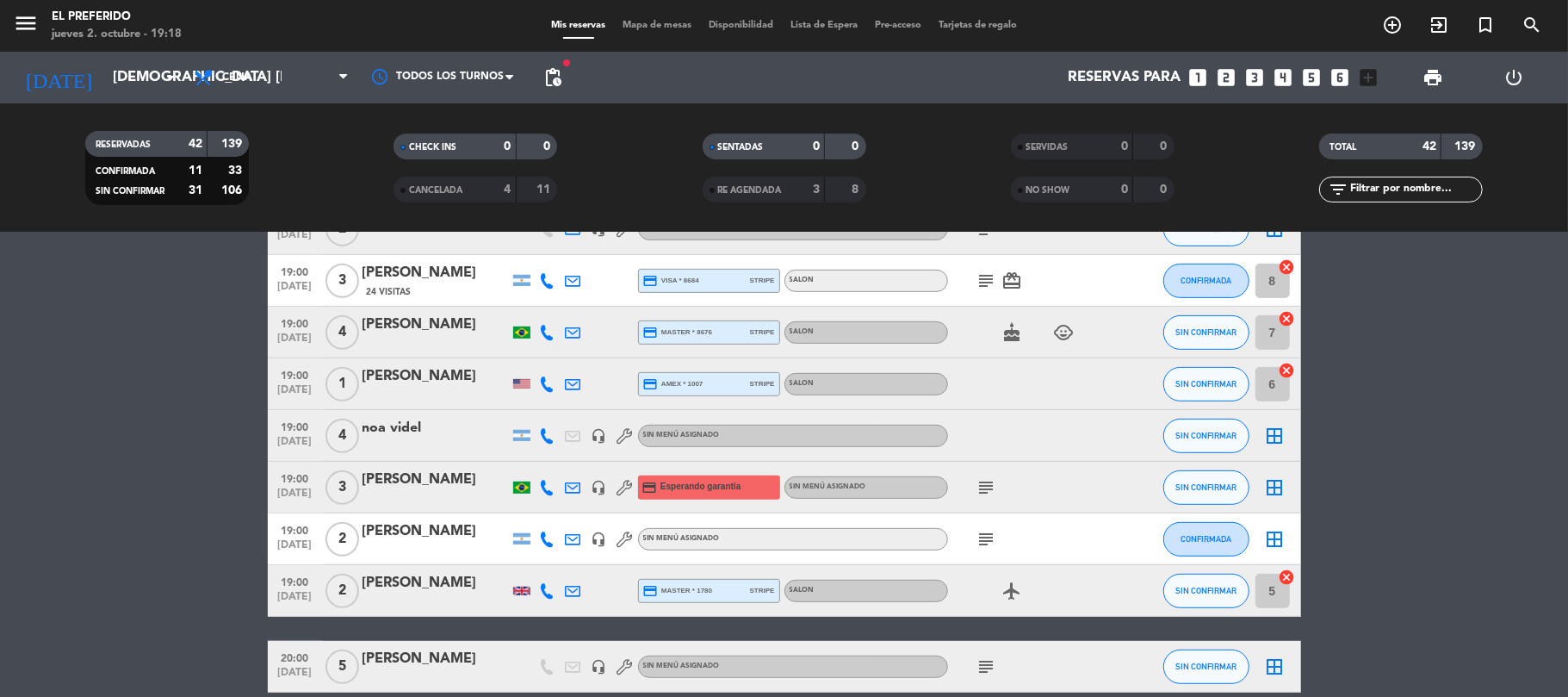
type input "sáb. [DATE]"
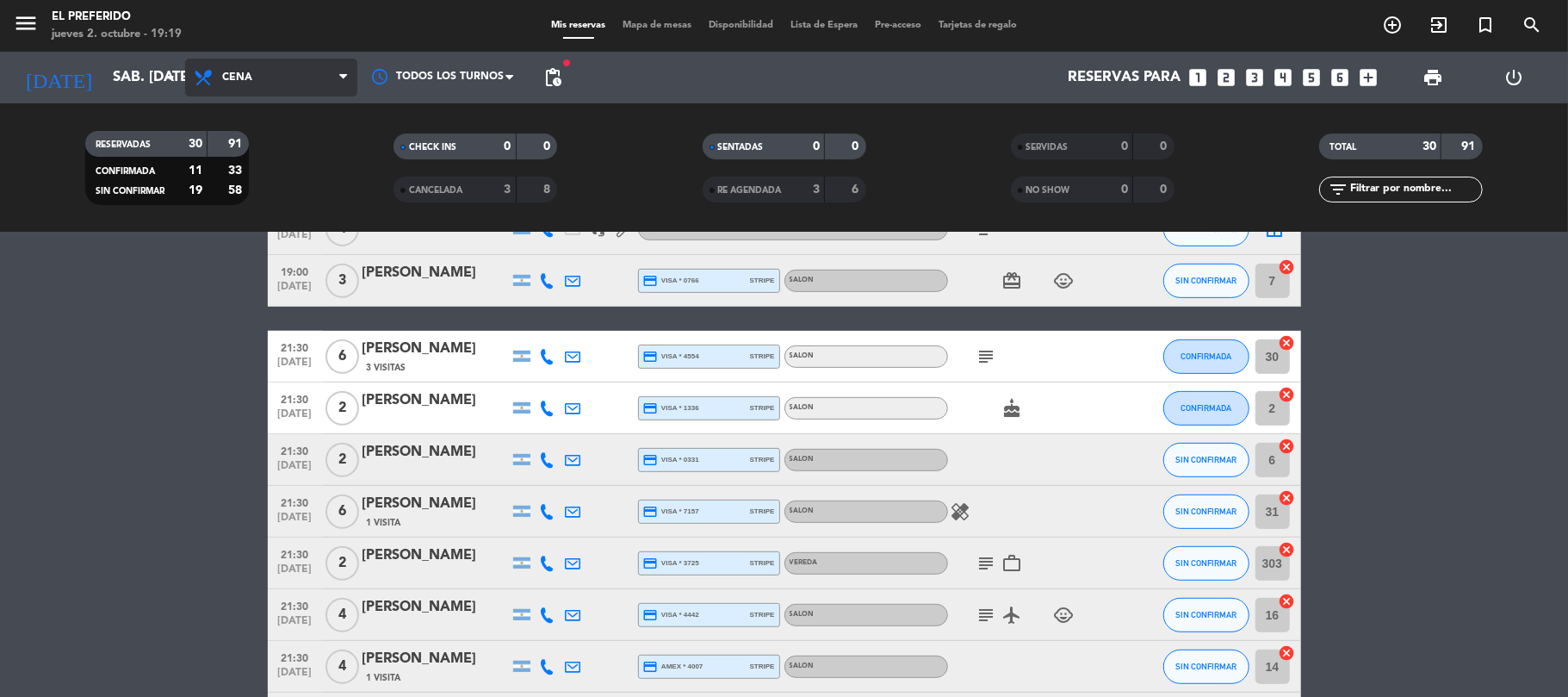
click at [320, 76] on span "Cena" at bounding box center [271, 77] width 172 height 38
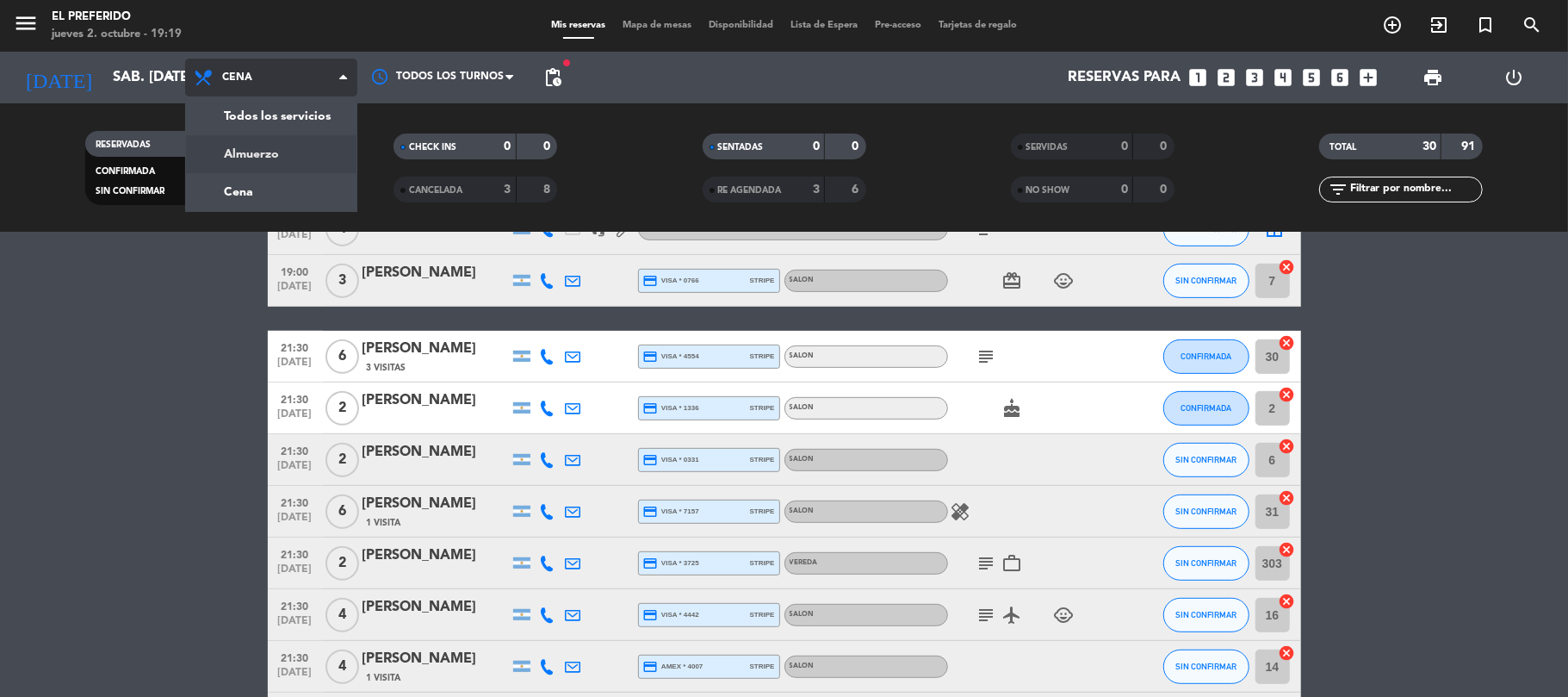
click at [280, 156] on div "menu El Preferido jueves 2. octubre - 19:19 Mis reservas Mapa de mesas Disponib…" at bounding box center [784, 116] width 1568 height 232
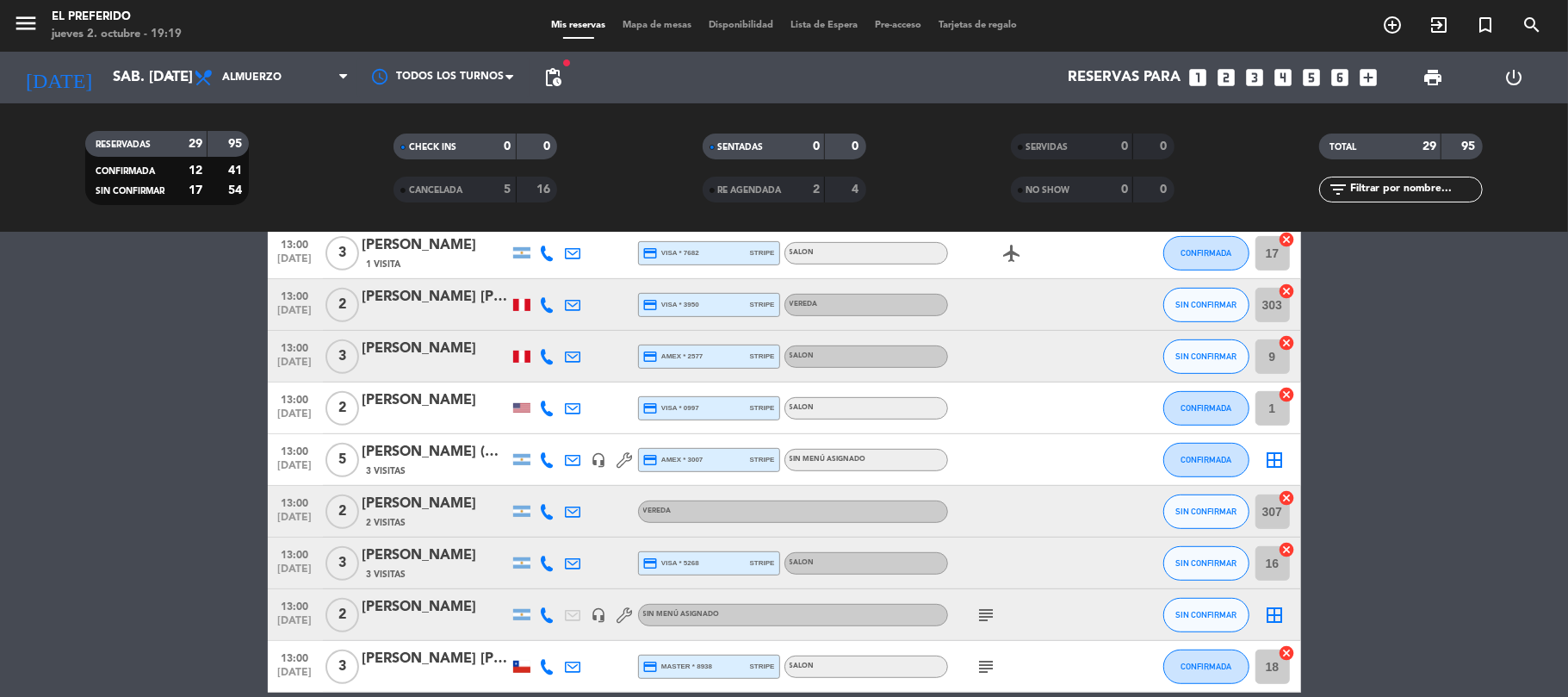
click at [1233, 69] on icon "looks_two" at bounding box center [1227, 77] width 22 height 22
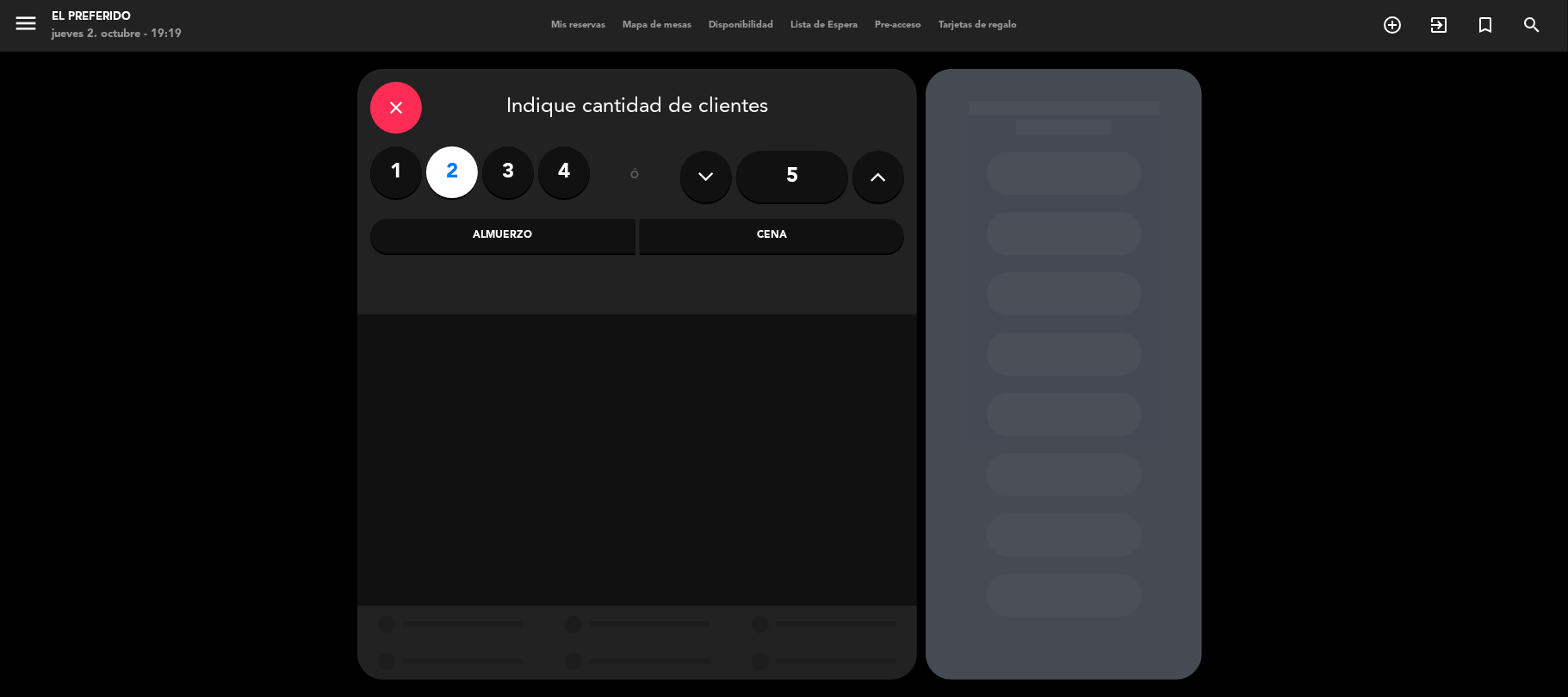
click at [499, 242] on div "Almuerzo" at bounding box center [502, 236] width 266 height 34
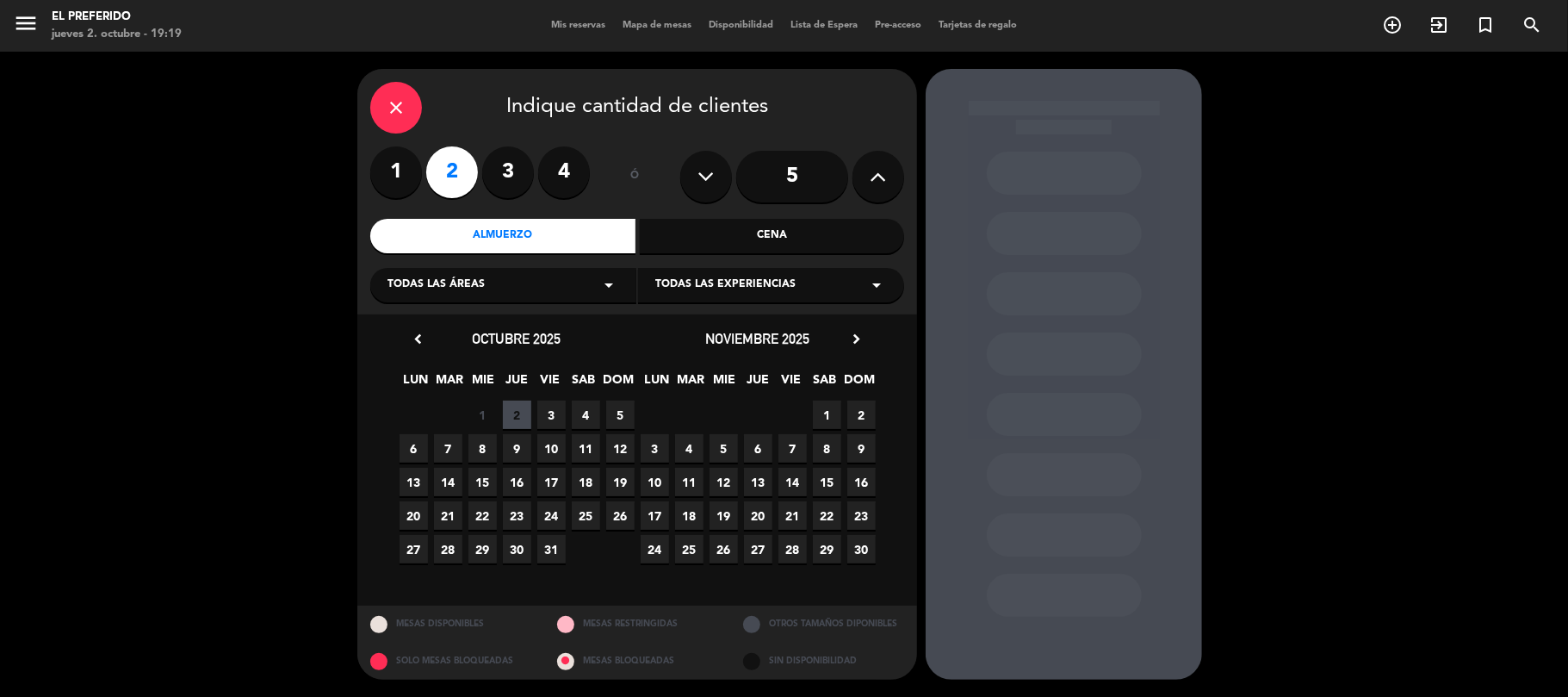
click at [583, 417] on span "4" at bounding box center [586, 415] width 28 height 28
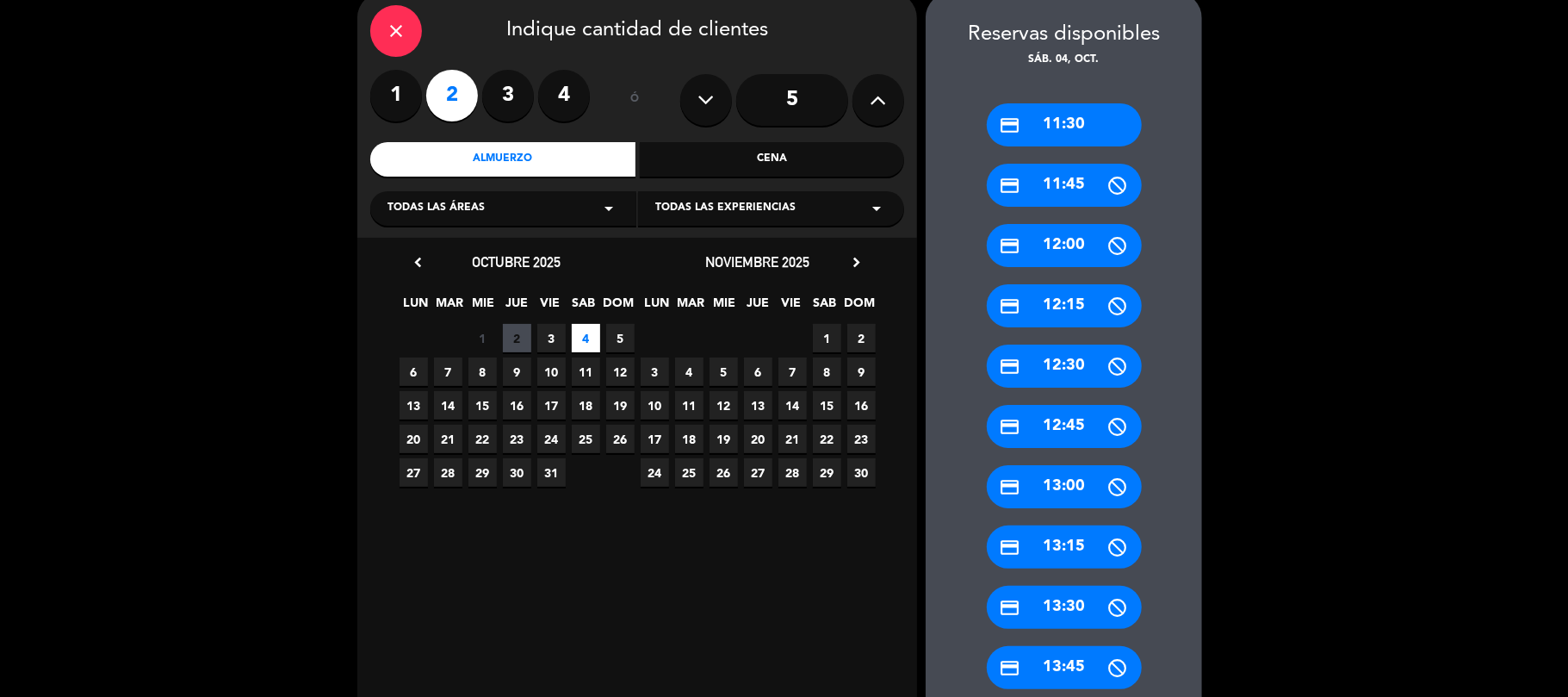
scroll to position [115, 0]
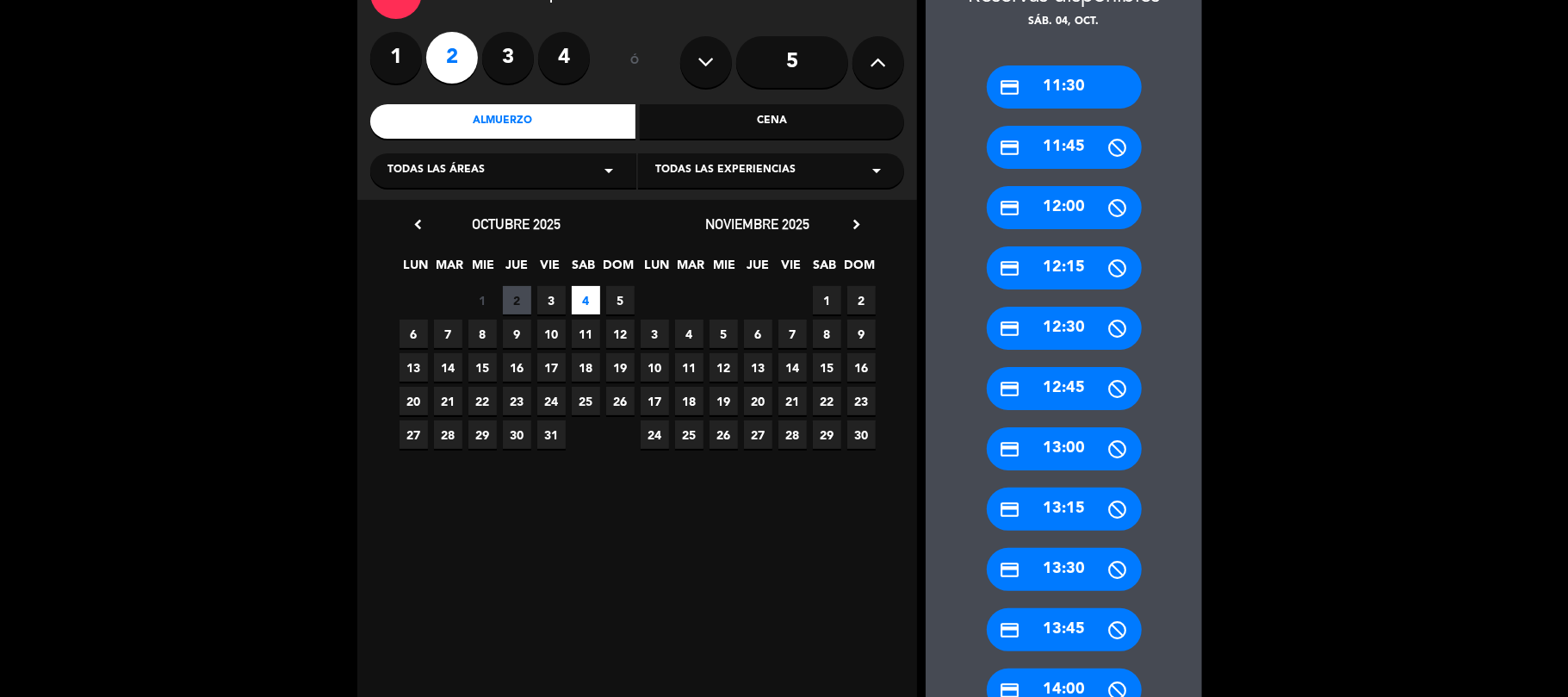
click at [1061, 462] on div "credit_card 13:00" at bounding box center [1064, 448] width 155 height 43
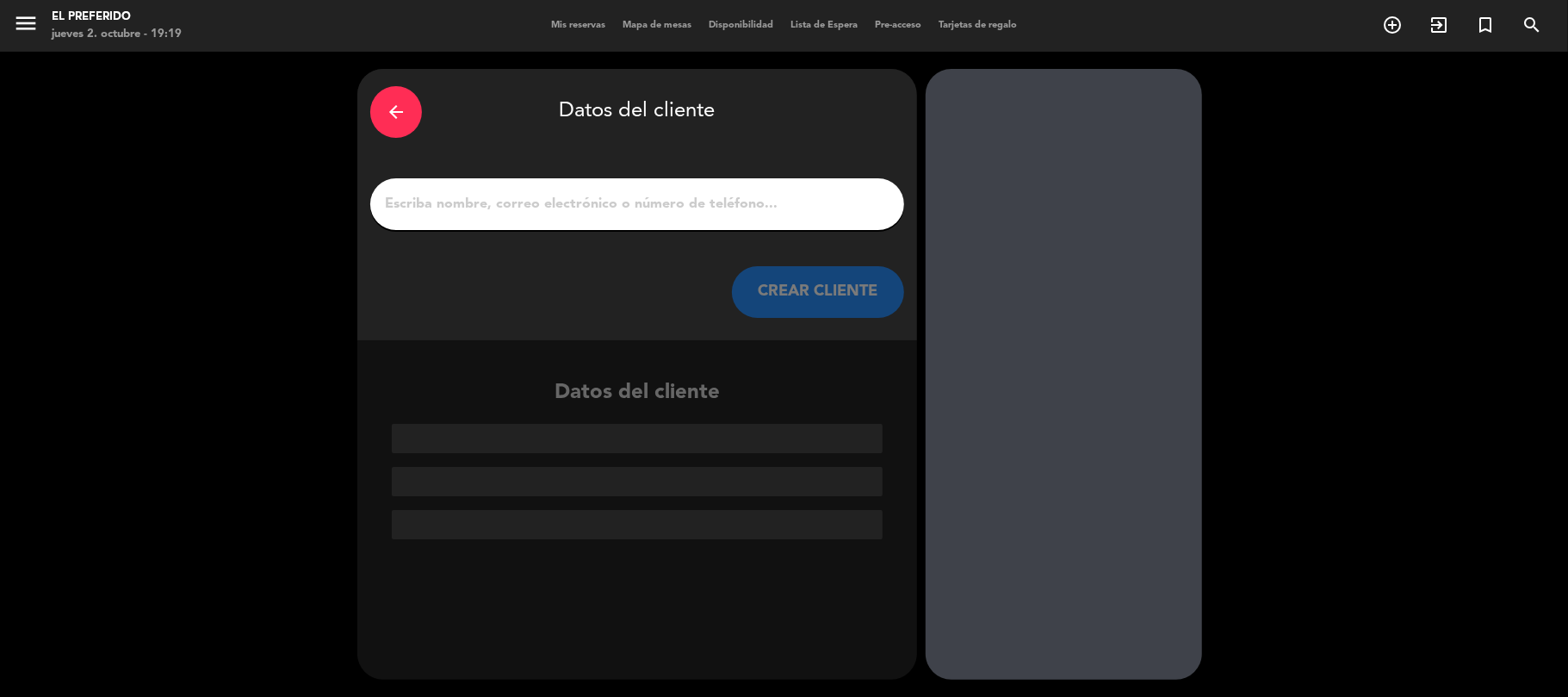
scroll to position [0, 0]
click at [379, 105] on div "arrow_back" at bounding box center [395, 111] width 51 height 51
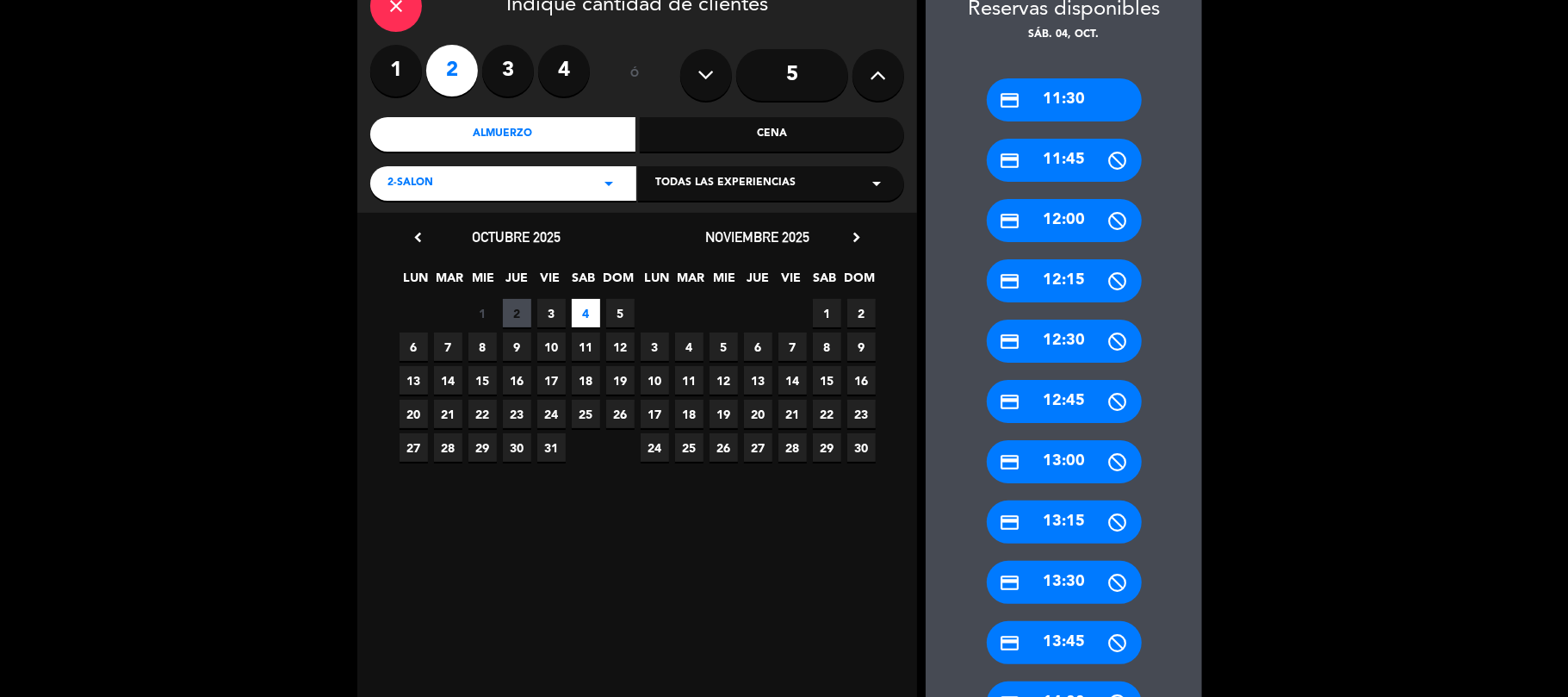
scroll to position [229, 0]
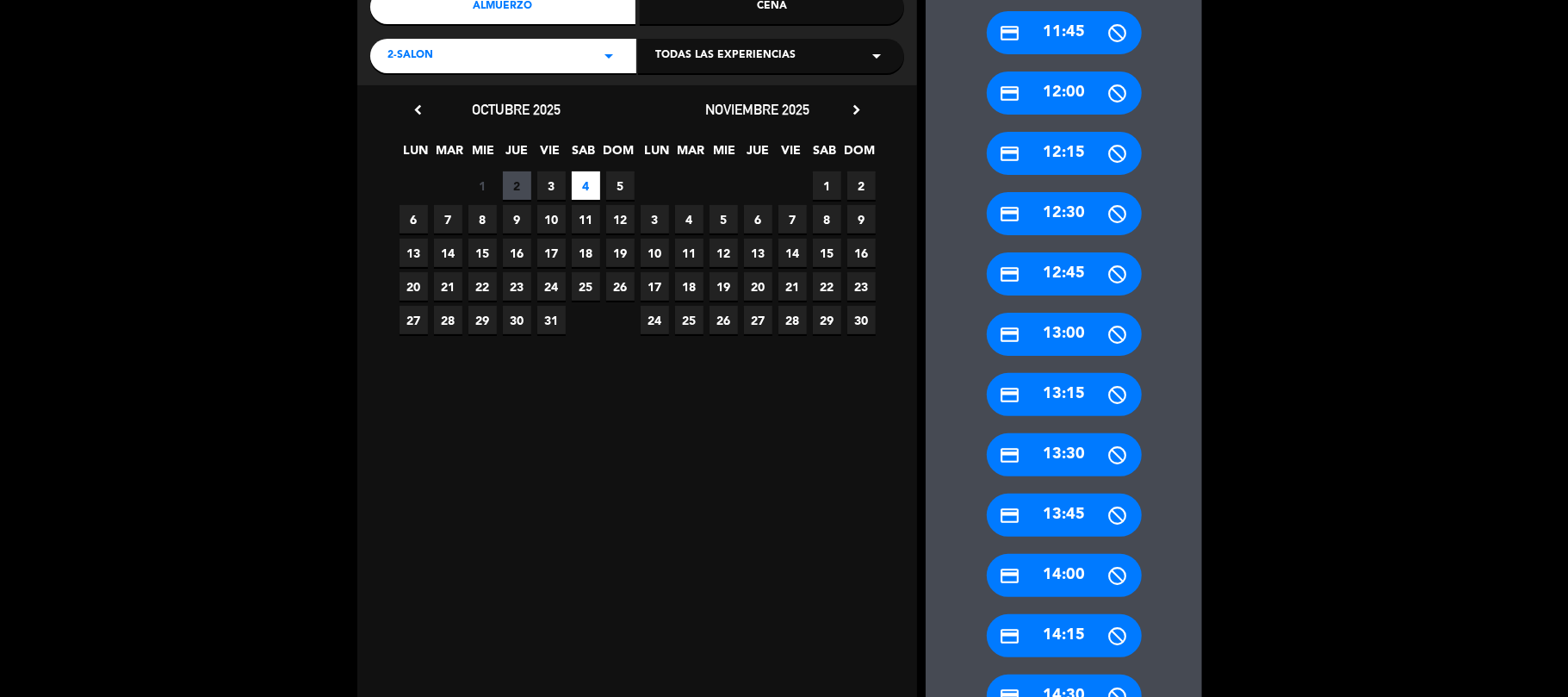
click at [855, 556] on calendar-double "chevron_left octubre 2025 LUN MAR [PERSON_NAME] VIE SAB DOM 29 30 1 2 3 4 5 6 7…" at bounding box center [636, 590] width 482 height 985
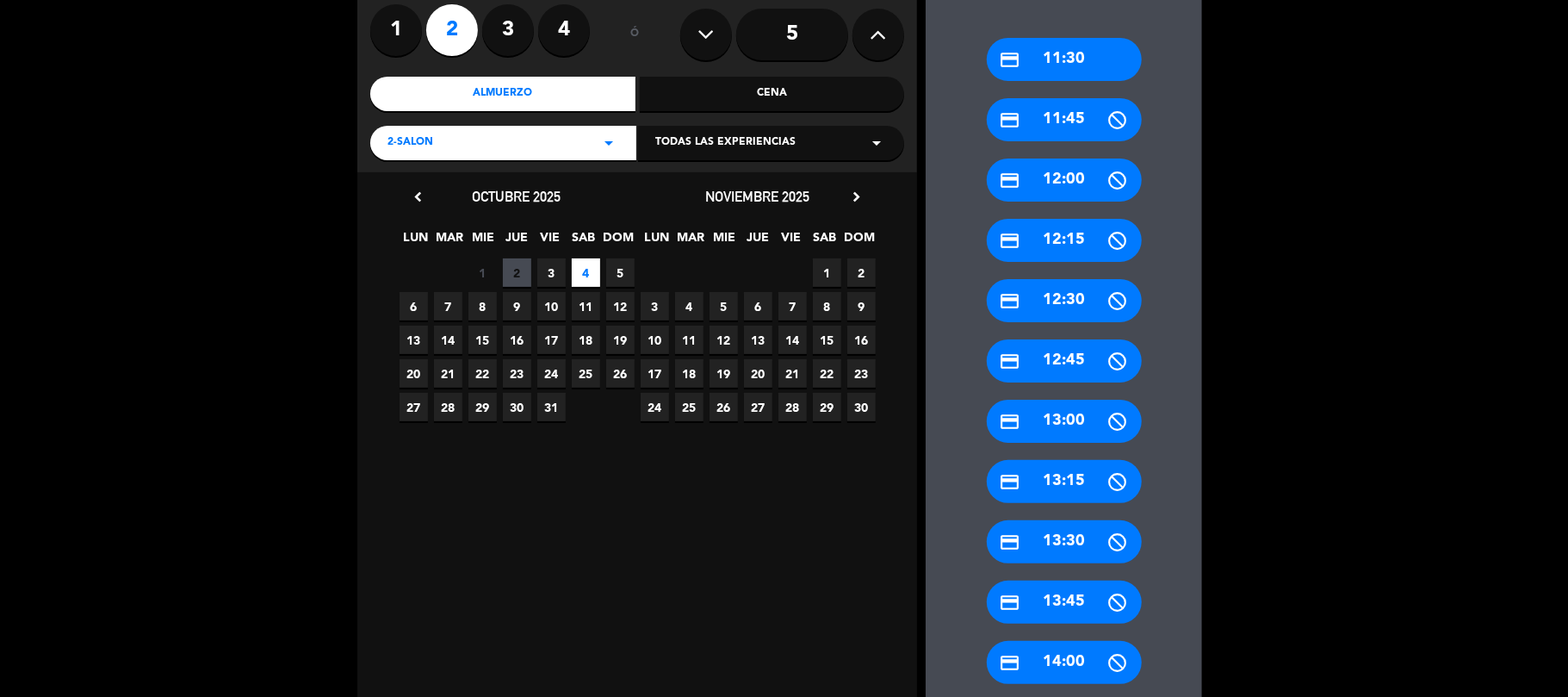
scroll to position [0, 0]
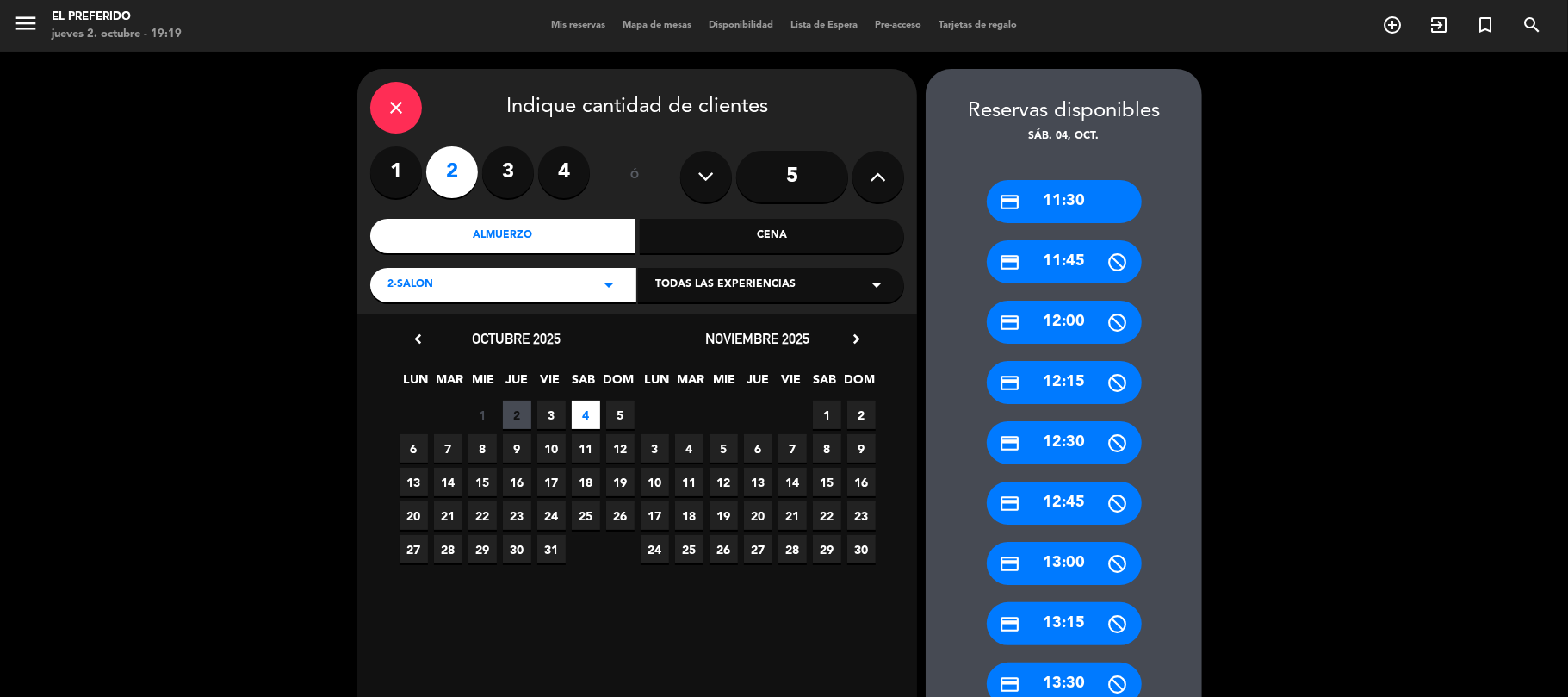
click at [379, 95] on div "close" at bounding box center [395, 107] width 51 height 51
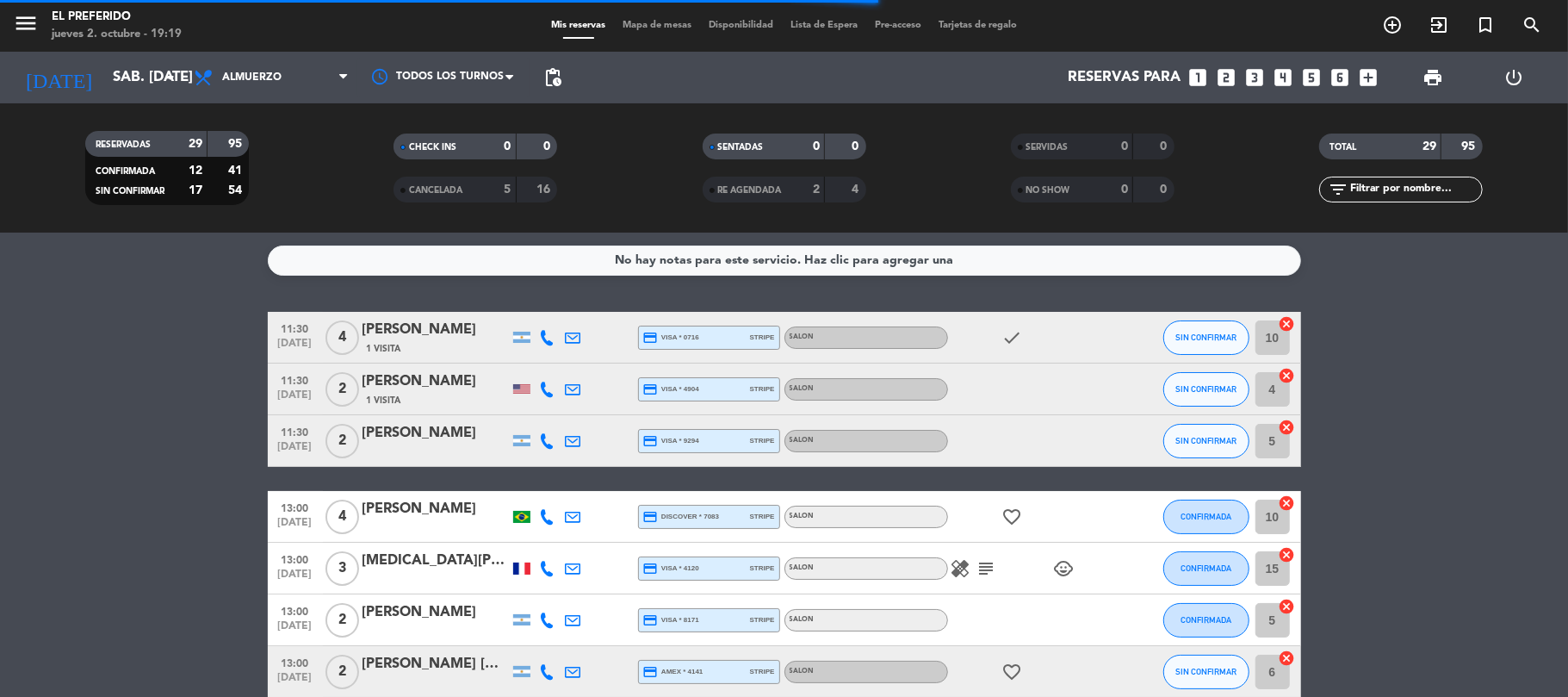
click at [1220, 74] on icon "looks_two" at bounding box center [1227, 77] width 22 height 22
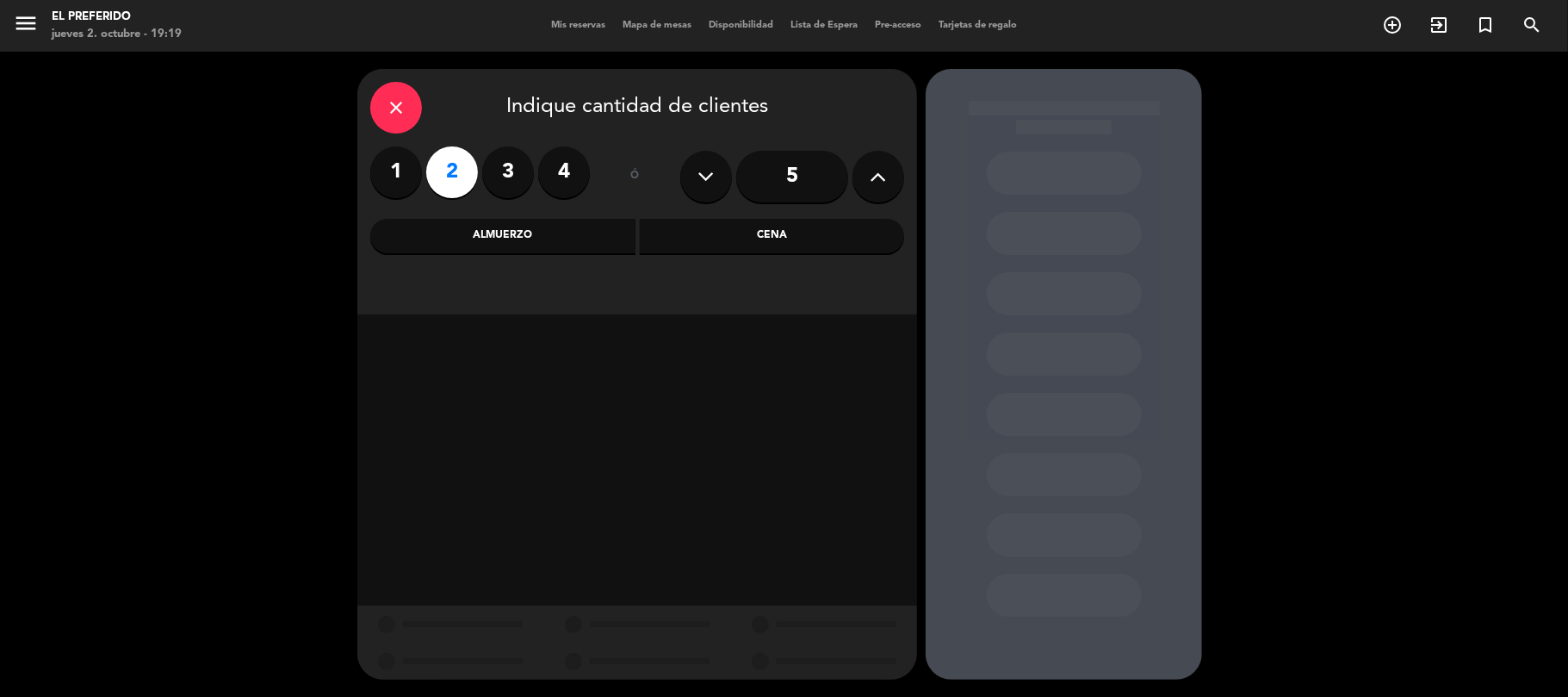
click at [522, 244] on div "Almuerzo" at bounding box center [502, 236] width 266 height 34
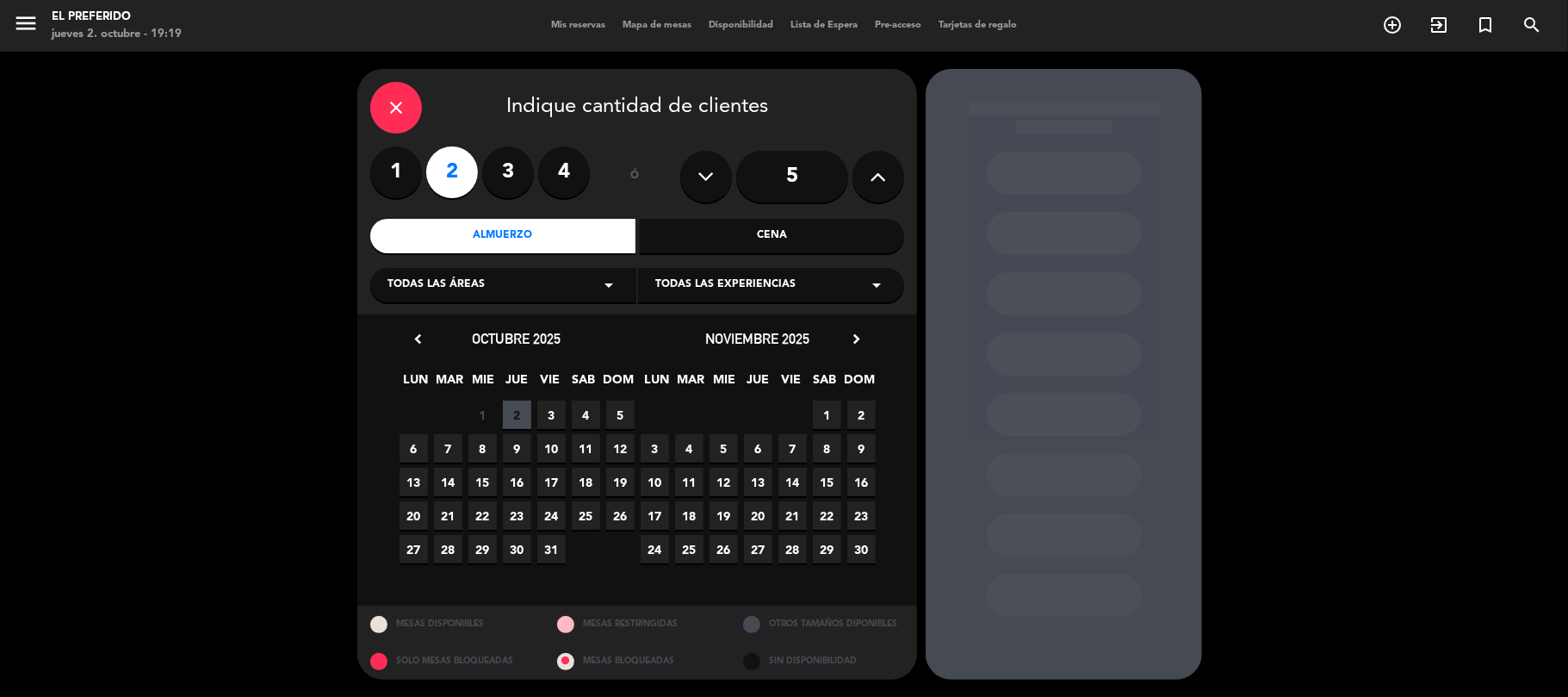
click at [575, 407] on span "4" at bounding box center [586, 415] width 28 height 28
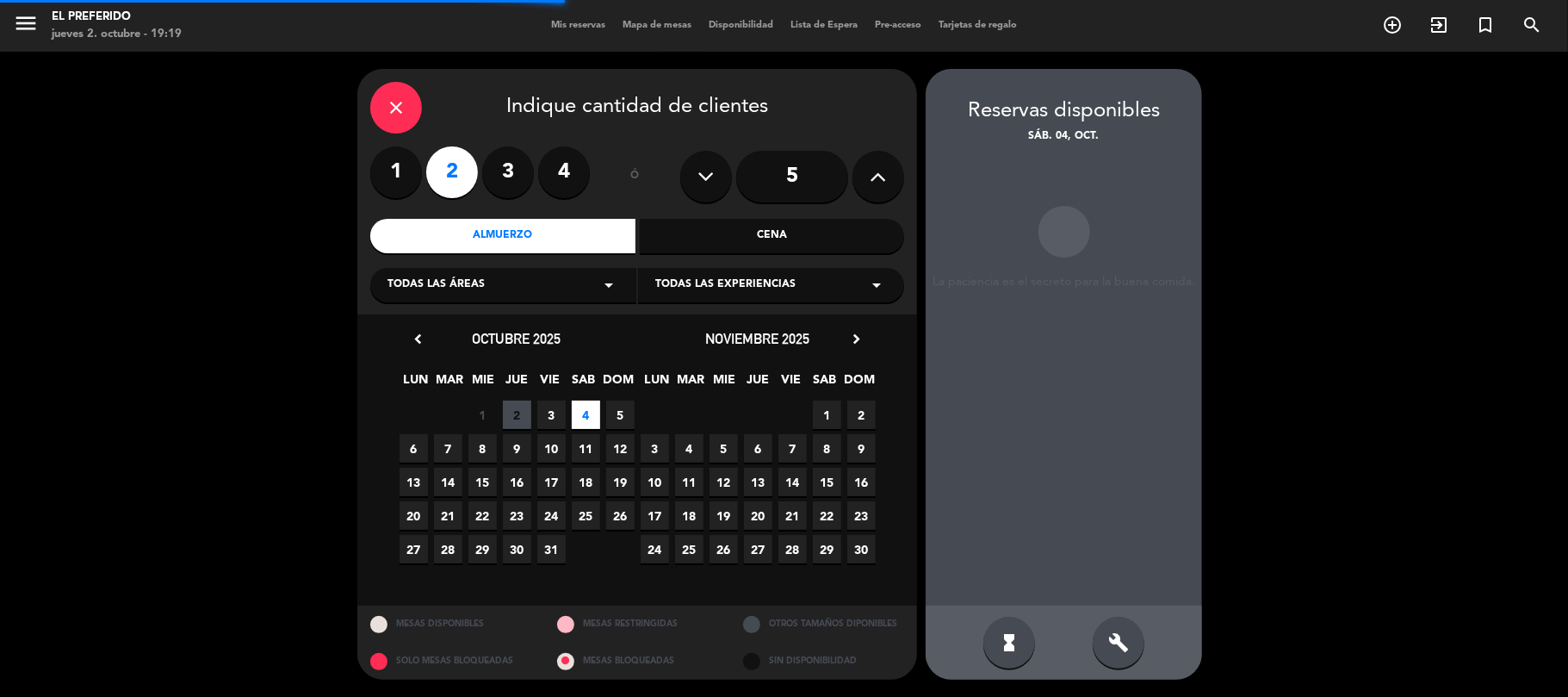
click at [1098, 630] on div "build" at bounding box center [1118, 642] width 51 height 51
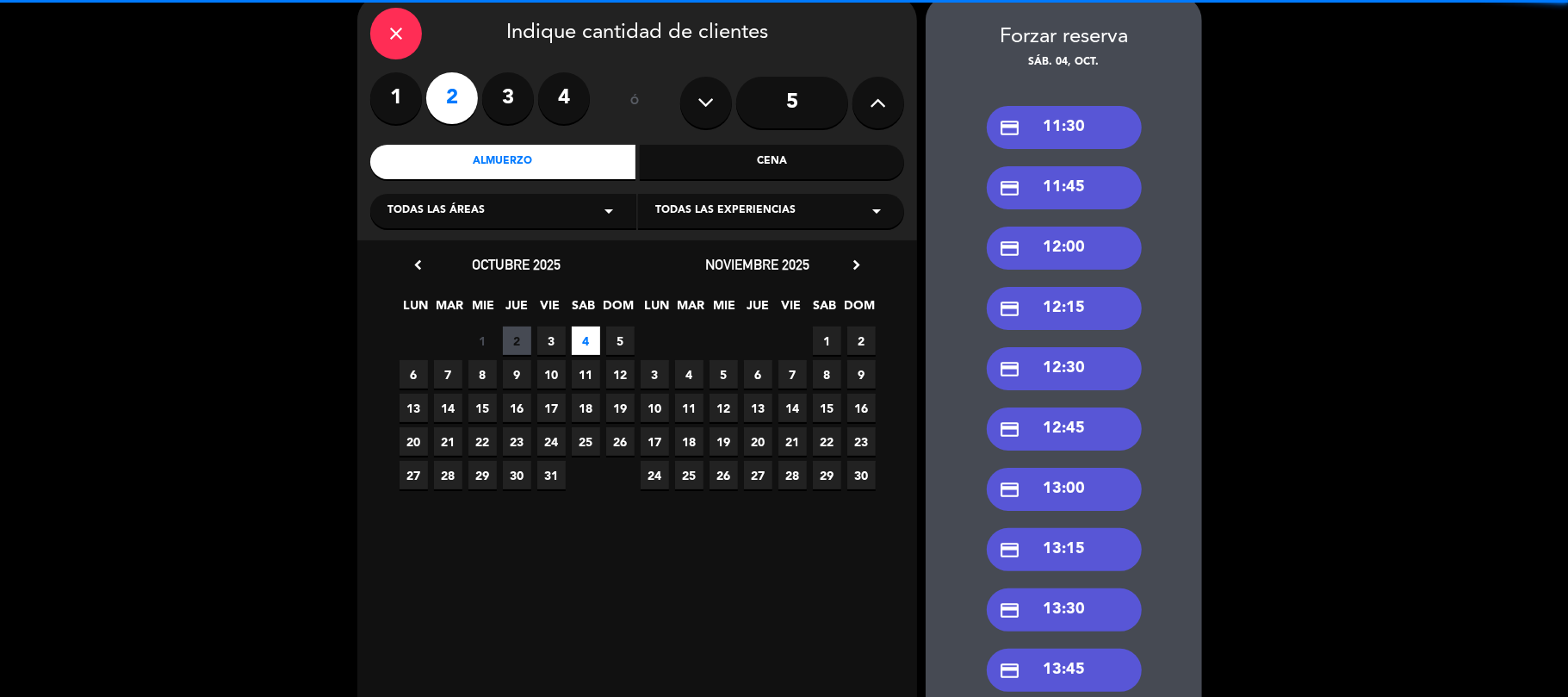
scroll to position [115, 0]
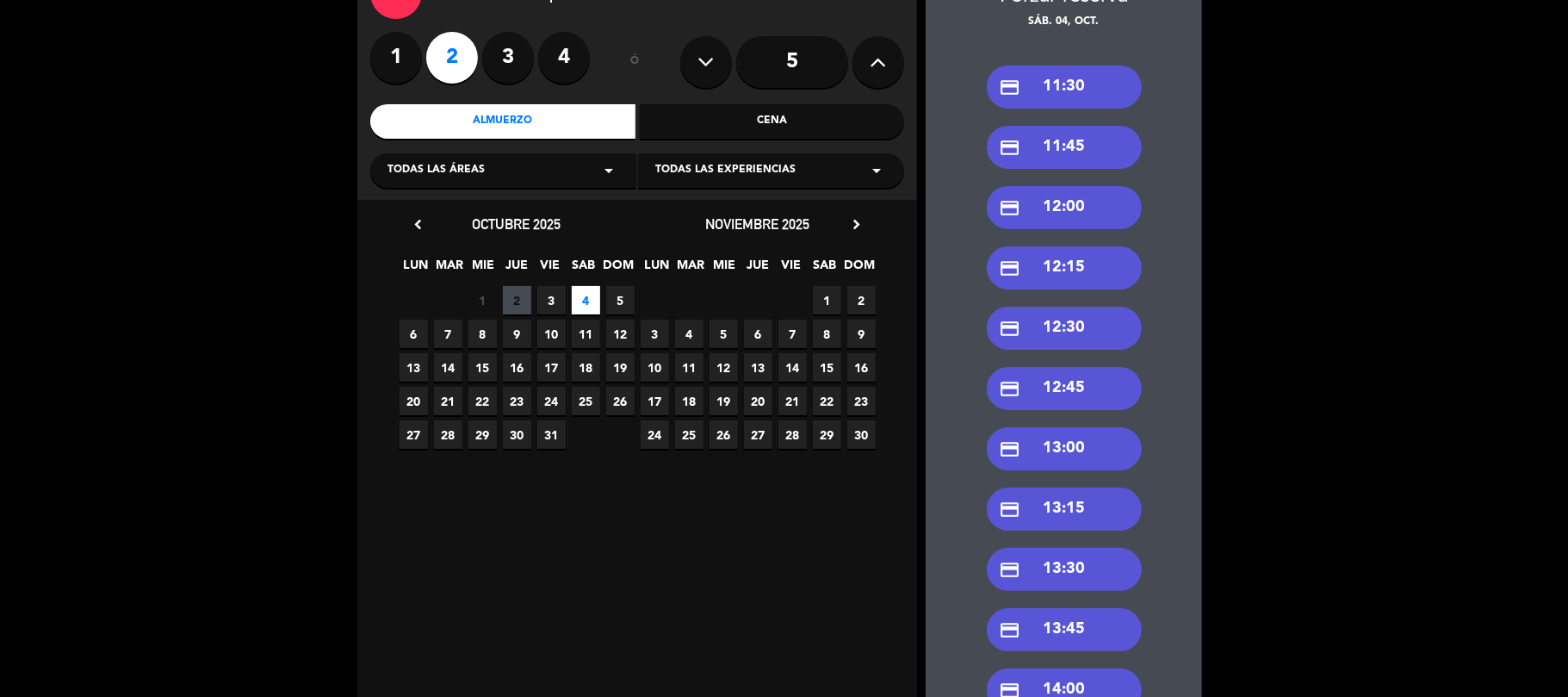
click at [1076, 451] on div "credit_card 13:00" at bounding box center [1064, 448] width 155 height 43
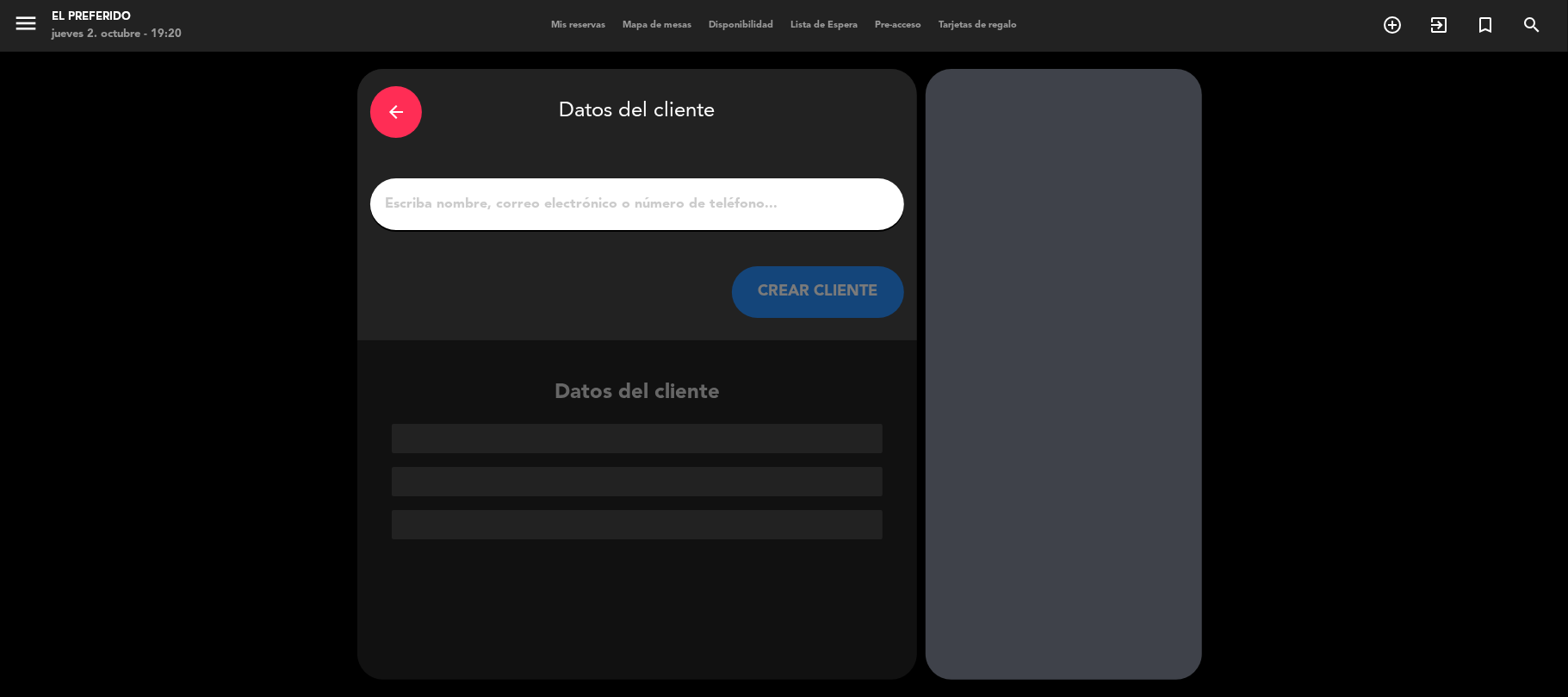
click at [438, 173] on div "arrow_back Datos del cliente CREAR CLIENTE" at bounding box center [636, 204] width 560 height 271
click at [462, 205] on input "1" at bounding box center [636, 204] width 508 height 24
paste input "[PERSON_NAME]"
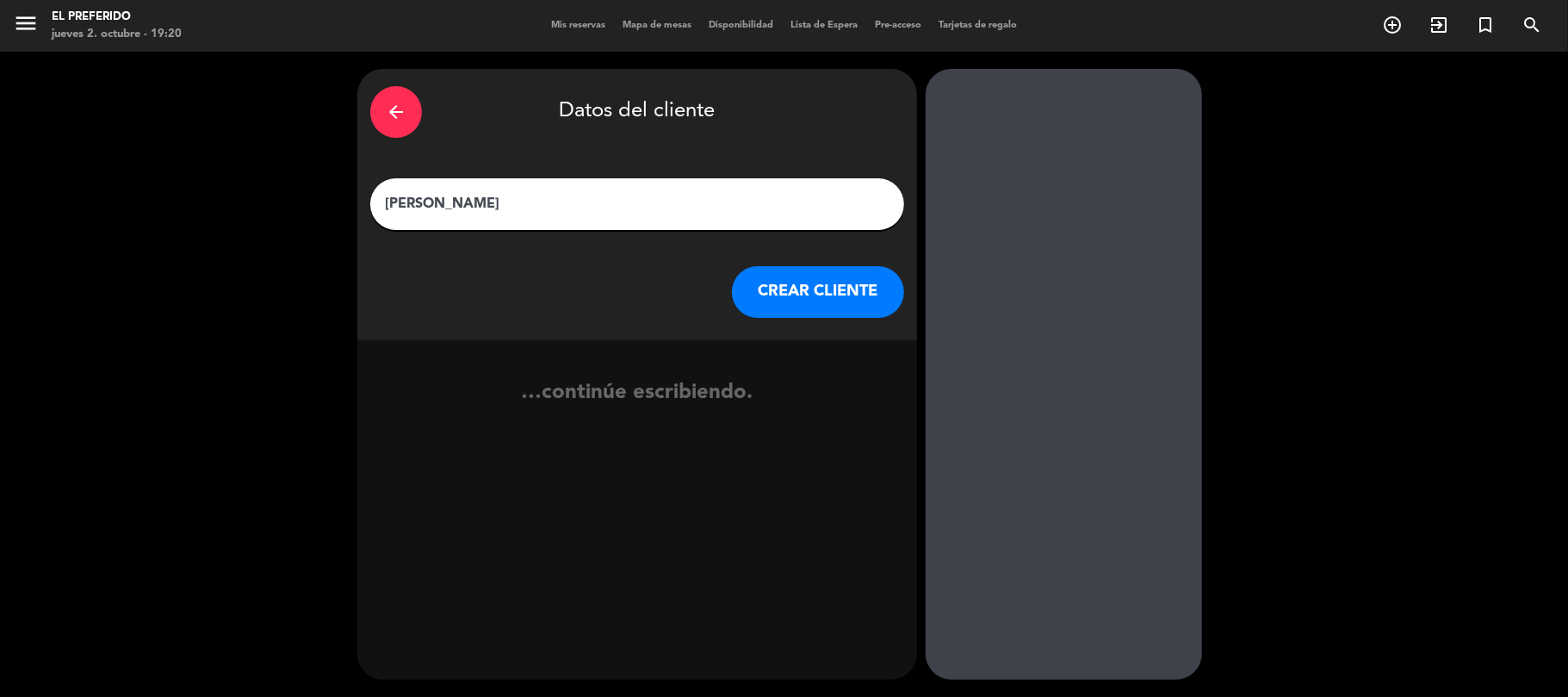
type input "[PERSON_NAME]"
click at [775, 277] on button "CREAR CLIENTE" at bounding box center [817, 292] width 172 height 51
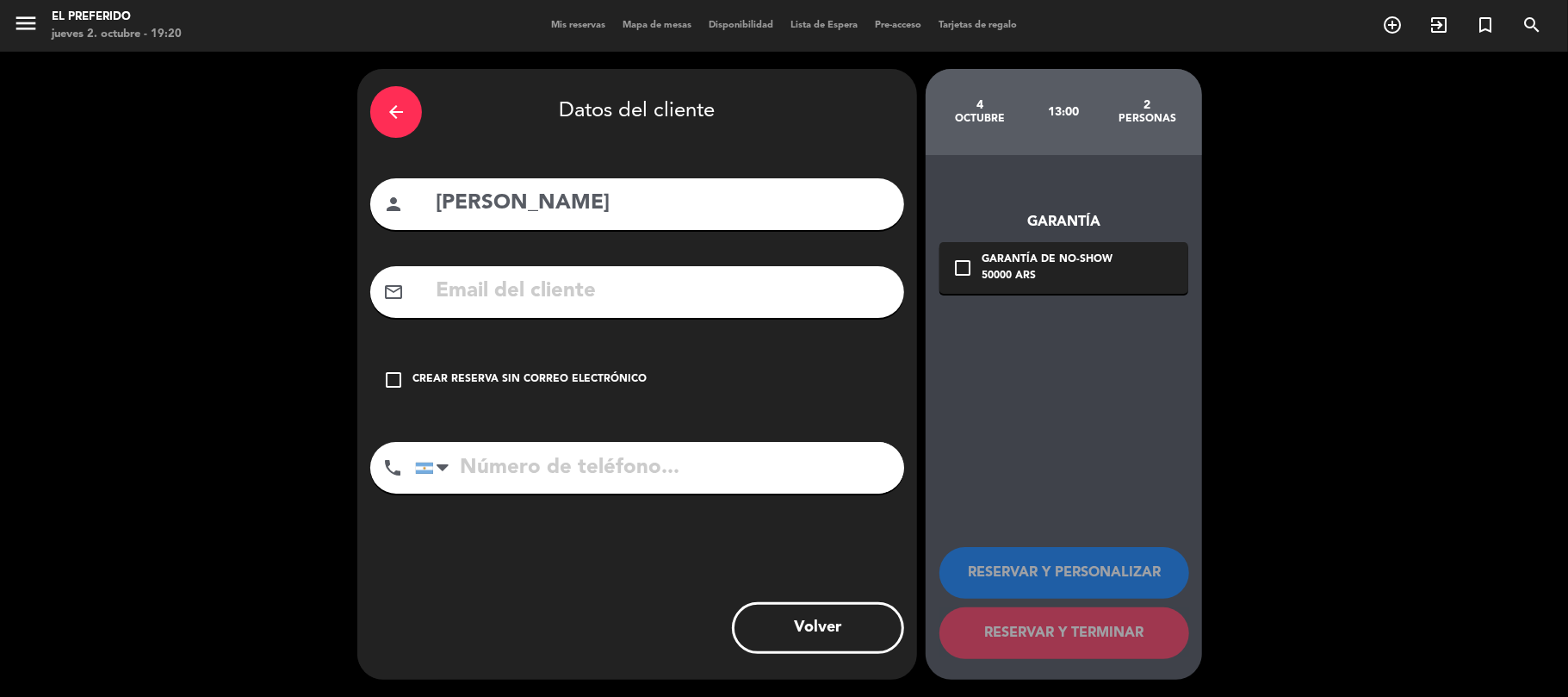
click at [437, 277] on input "text" at bounding box center [662, 292] width 457 height 35
paste input "[EMAIL_ADDRESS][DOMAIN_NAME]"
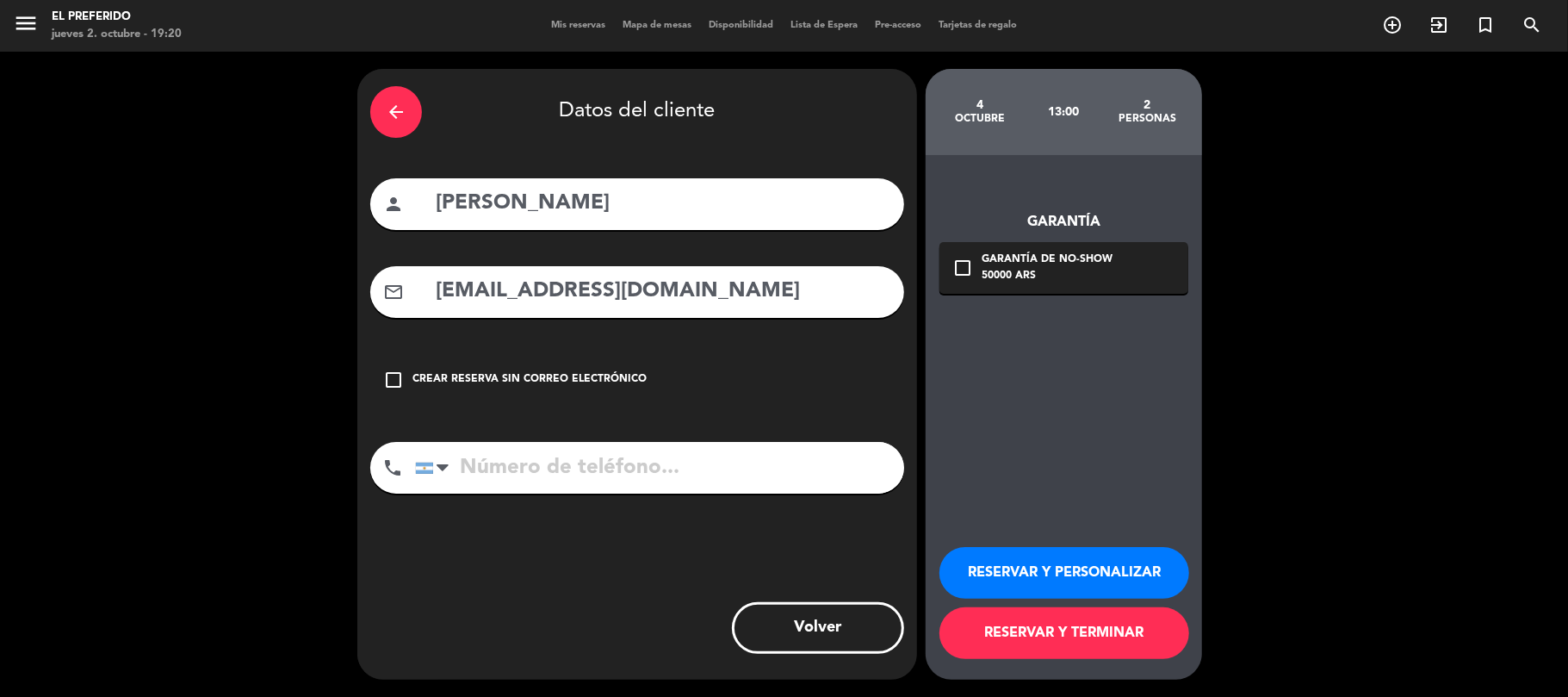
type input "[EMAIL_ADDRESS][DOMAIN_NAME]"
click at [611, 493] on input "tel" at bounding box center [659, 467] width 489 height 51
paste input "01163504390"
type input "01163504390"
click at [1143, 570] on button "RESERVAR Y PERSONALIZAR" at bounding box center [1064, 572] width 250 height 51
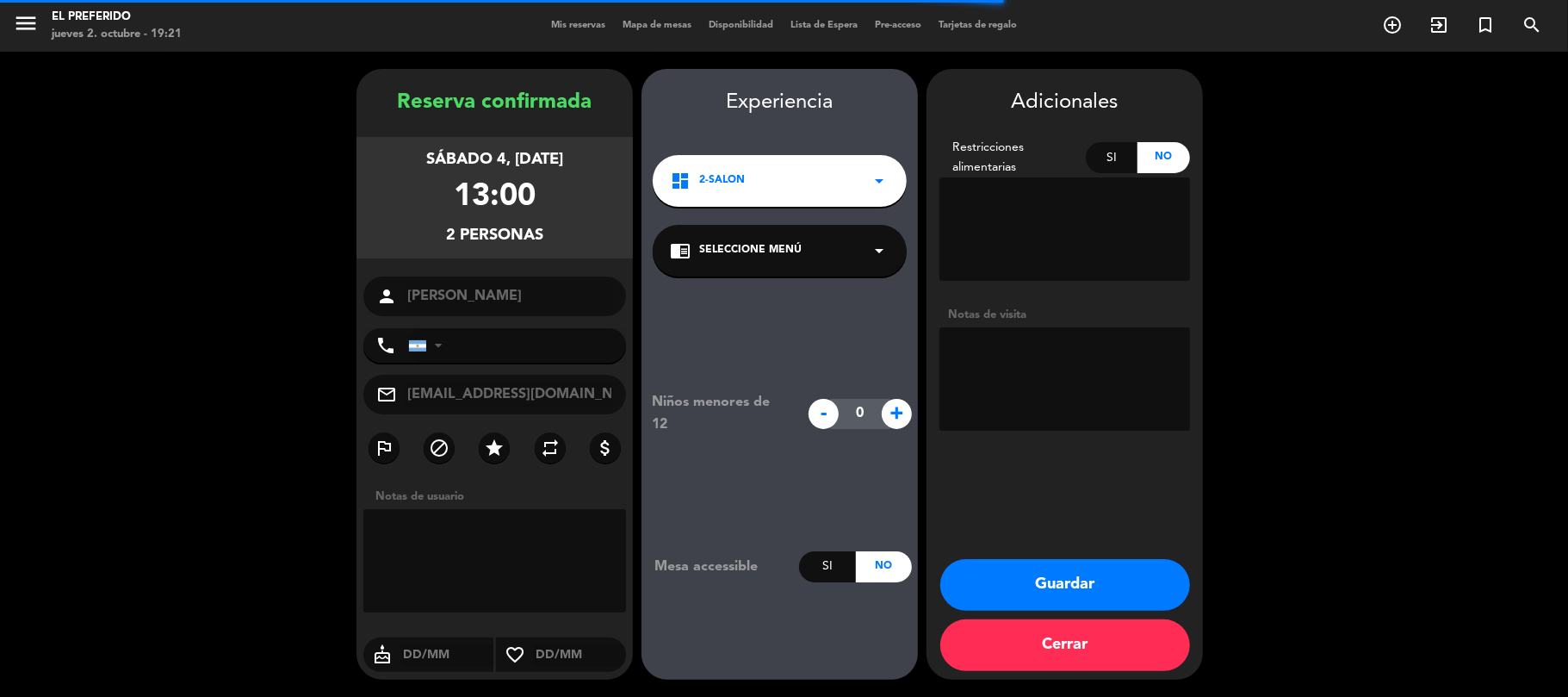
type input "[PHONE_NUMBER]"
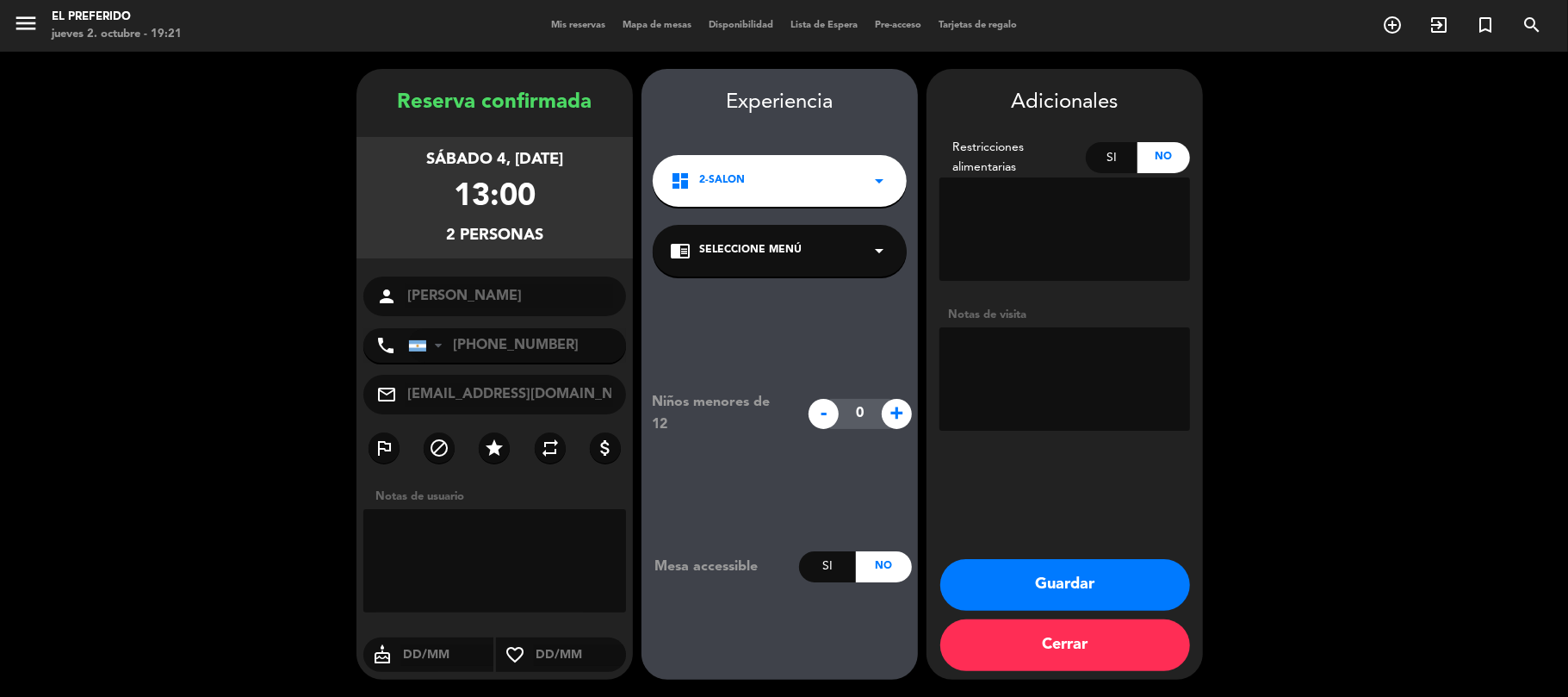
click at [1064, 400] on textarea at bounding box center [1064, 378] width 251 height 103
click at [975, 348] on textarea at bounding box center [1064, 378] width 251 height 103
click at [980, 346] on textarea at bounding box center [1064, 378] width 251 height 103
click at [1047, 355] on textarea at bounding box center [1064, 378] width 251 height 103
paste textarea "PSI7Y7FR"
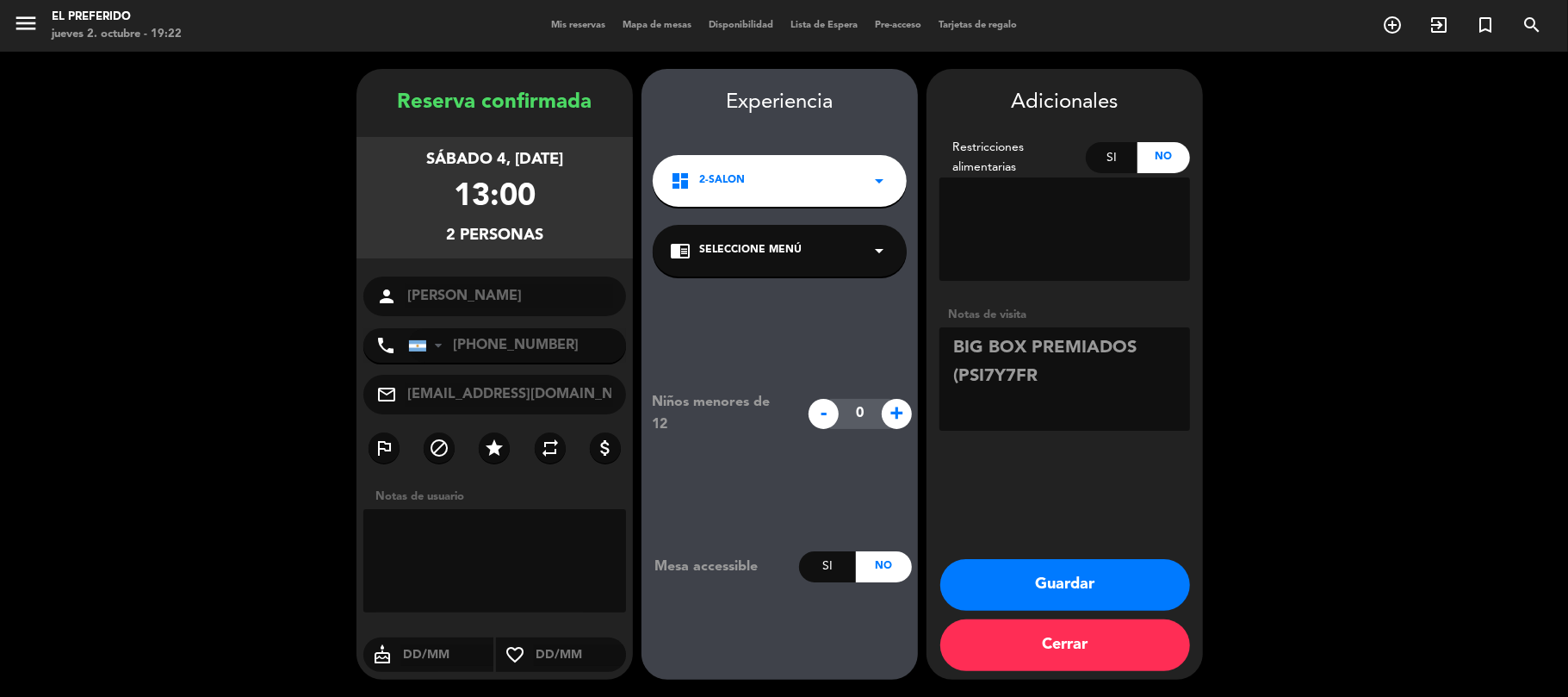
click at [1057, 383] on textarea at bounding box center [1064, 378] width 251 height 103
type textarea "BIG BOX PREMIADOS (PSI7Y7FR)"
click at [1114, 583] on button "Guardar" at bounding box center [1065, 584] width 250 height 51
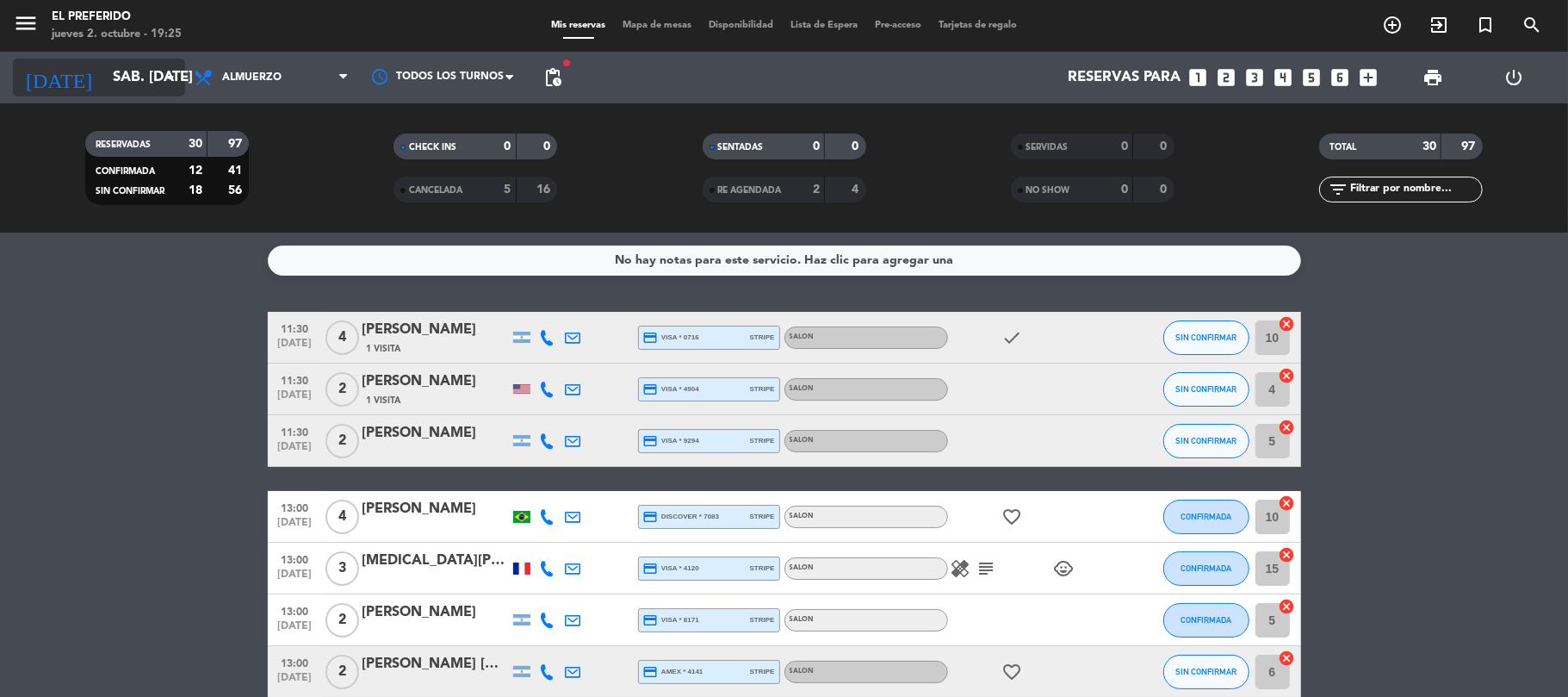
click at [129, 74] on input "sáb. [DATE]" at bounding box center [198, 78] width 186 height 34
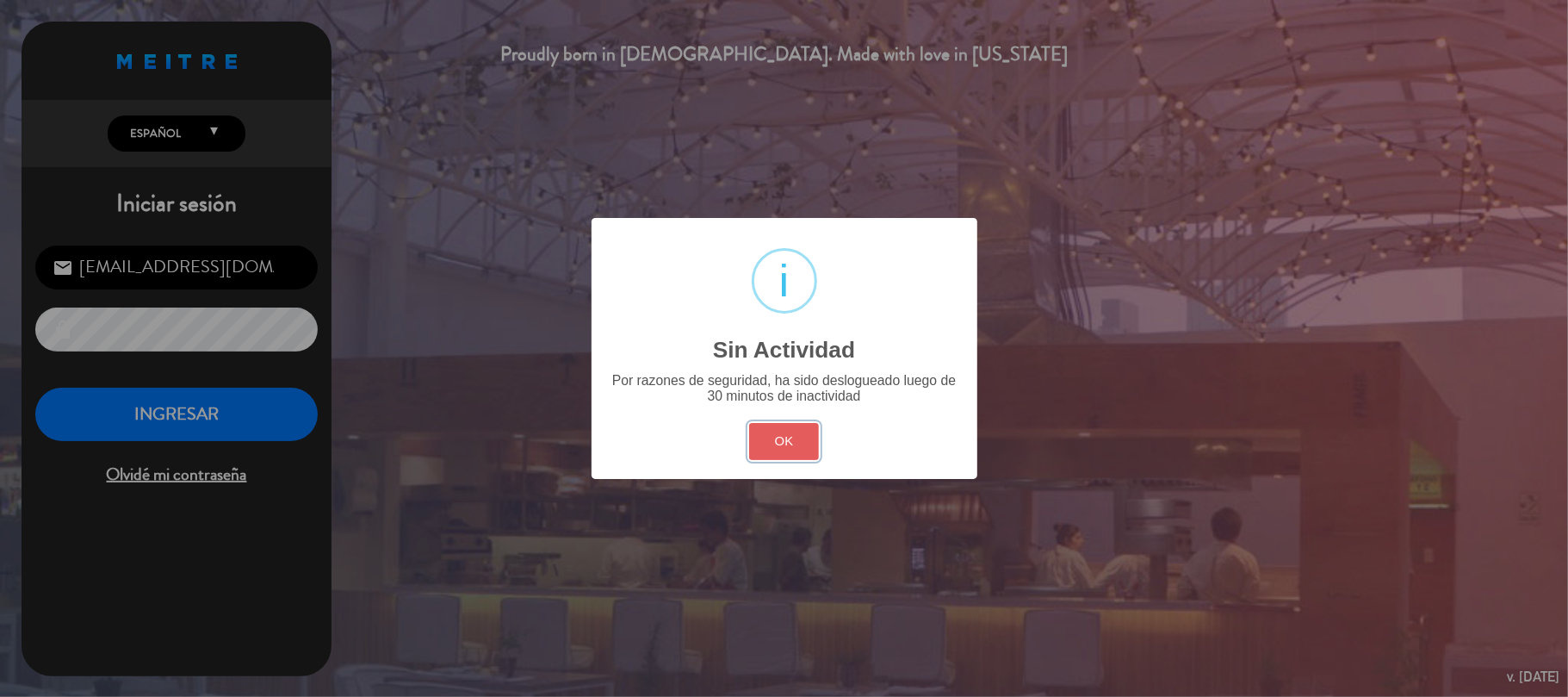
click at [776, 441] on button "OK" at bounding box center [784, 442] width 70 height 37
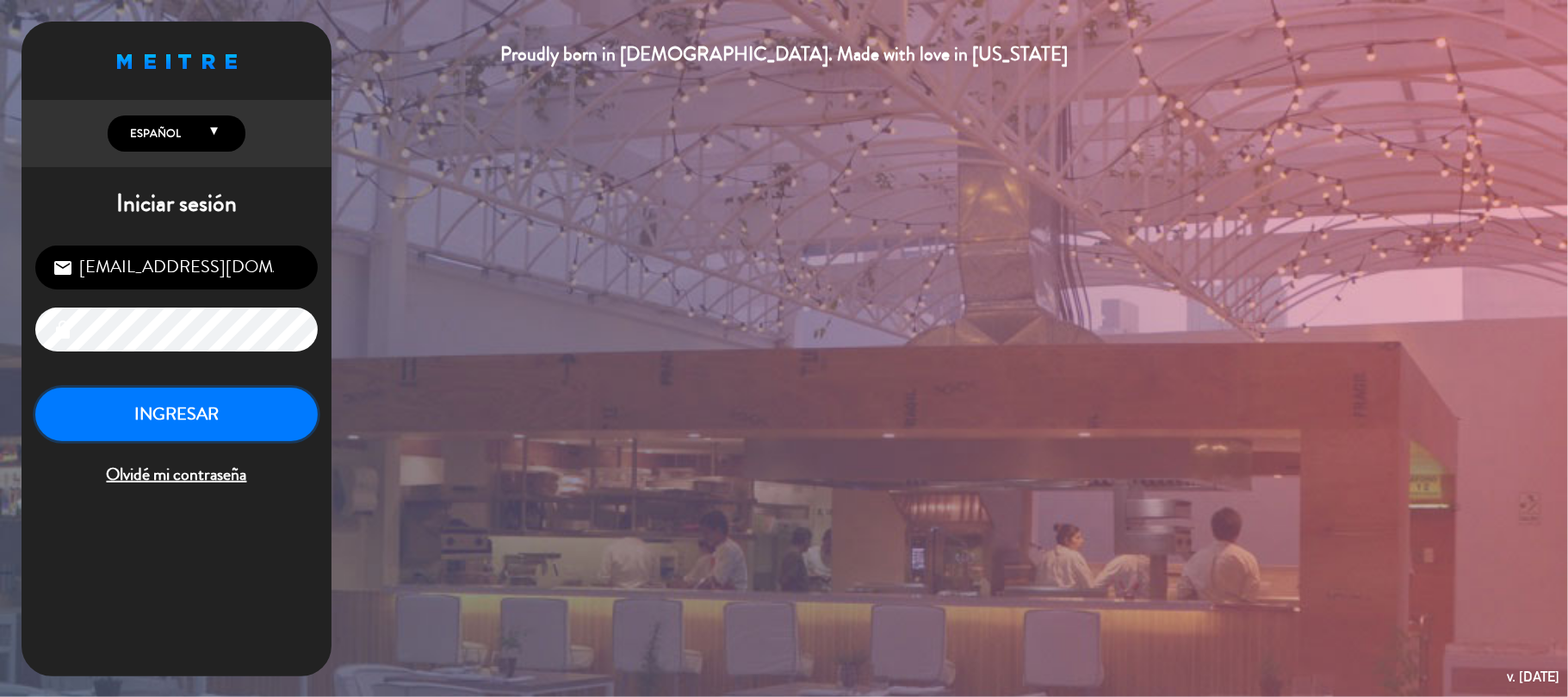
click at [110, 403] on button "INGRESAR" at bounding box center [176, 415] width 282 height 54
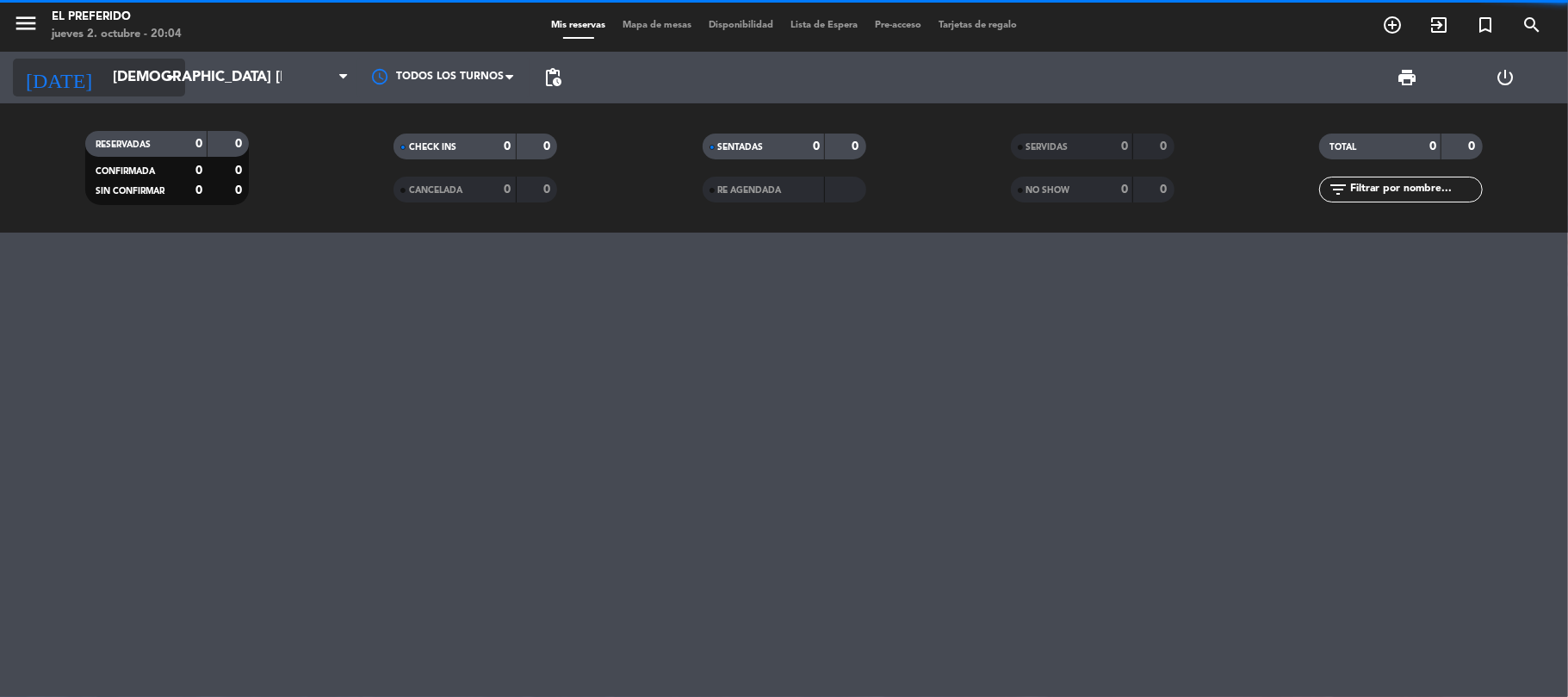
click at [160, 84] on icon "arrow_drop_down" at bounding box center [170, 77] width 20 height 20
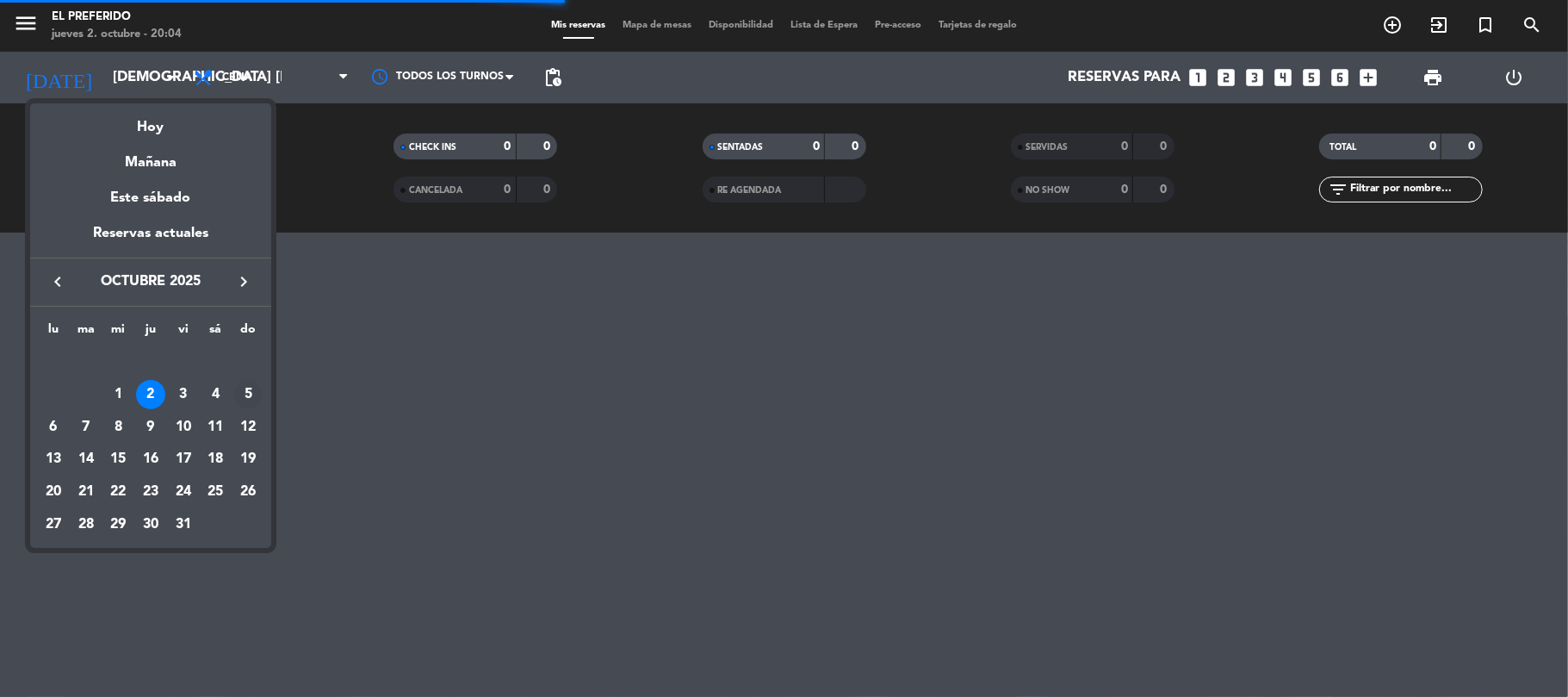
click at [243, 393] on div "5" at bounding box center [247, 393] width 29 height 29
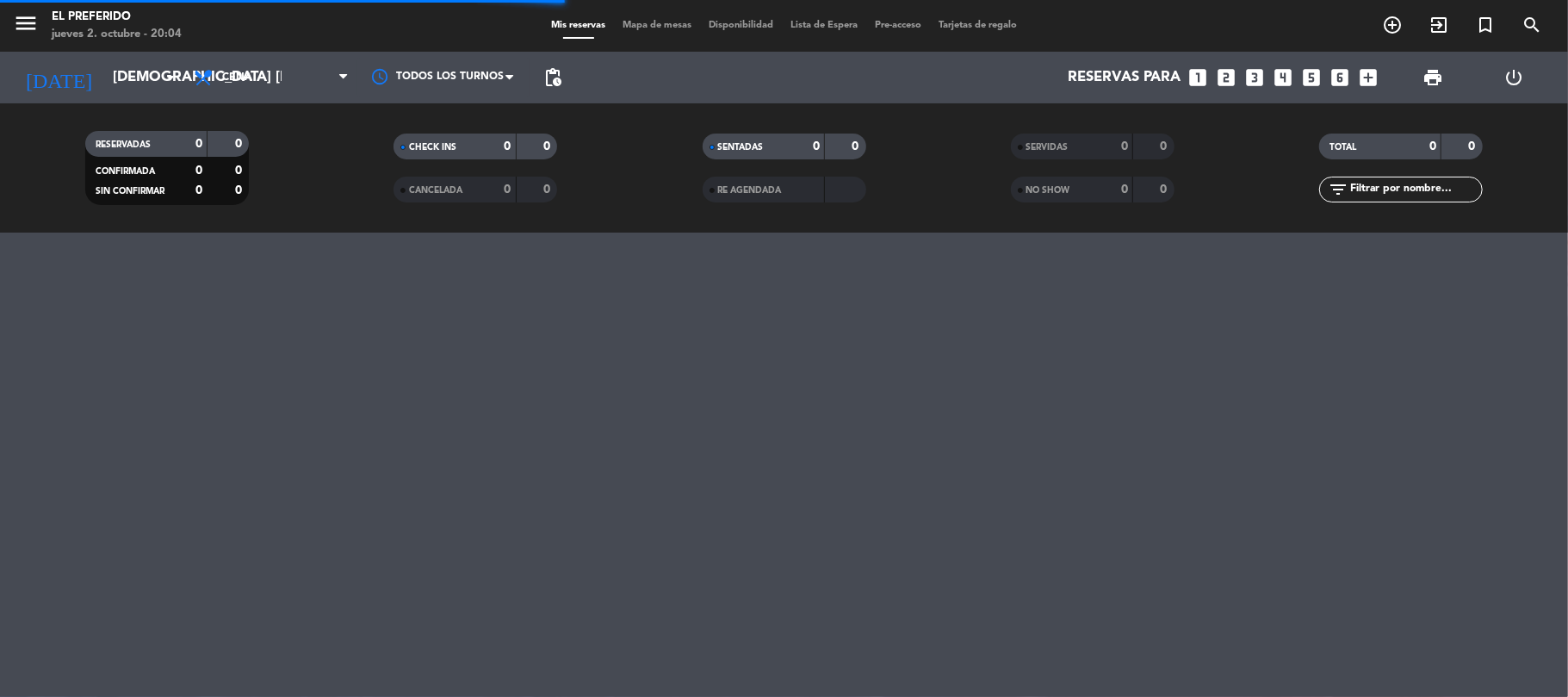
type input "dom. [DATE]"
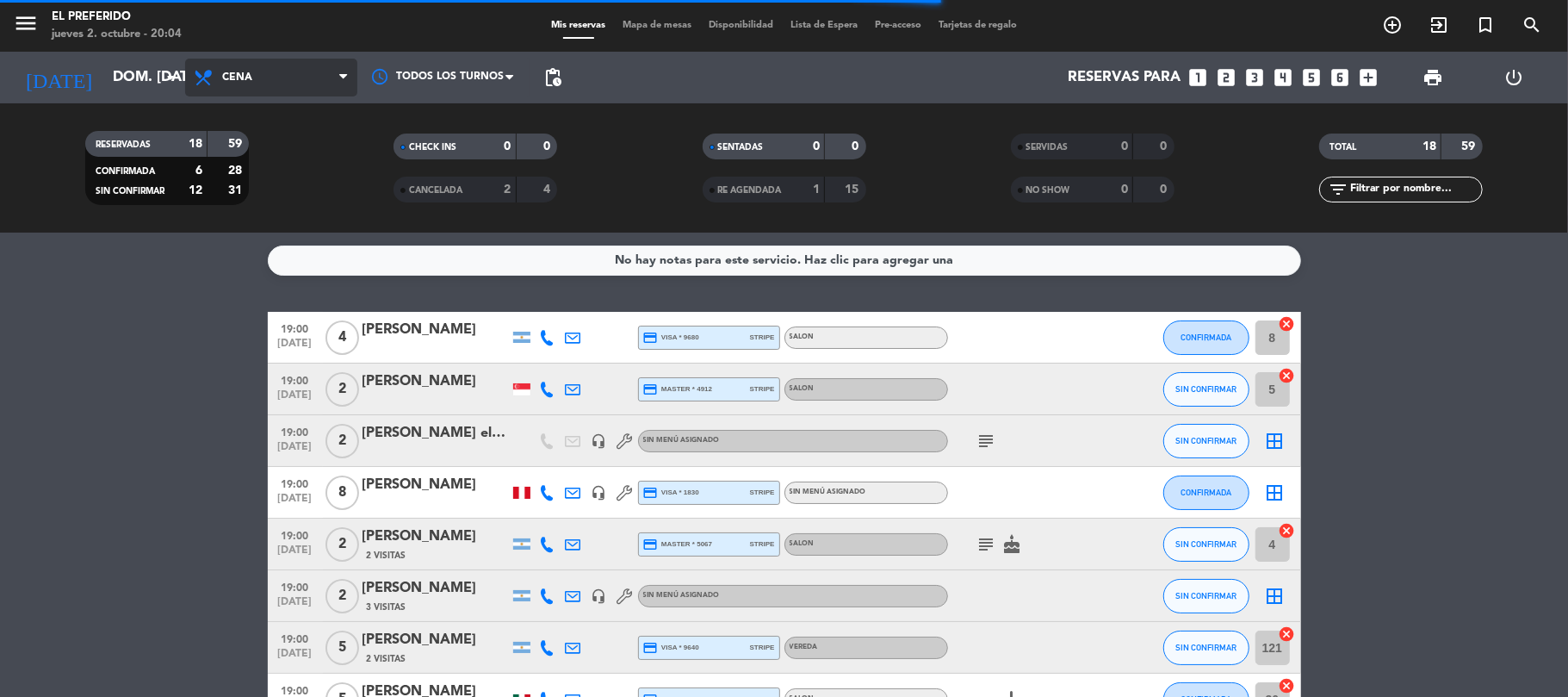
click at [290, 84] on span "Cena" at bounding box center [271, 77] width 172 height 38
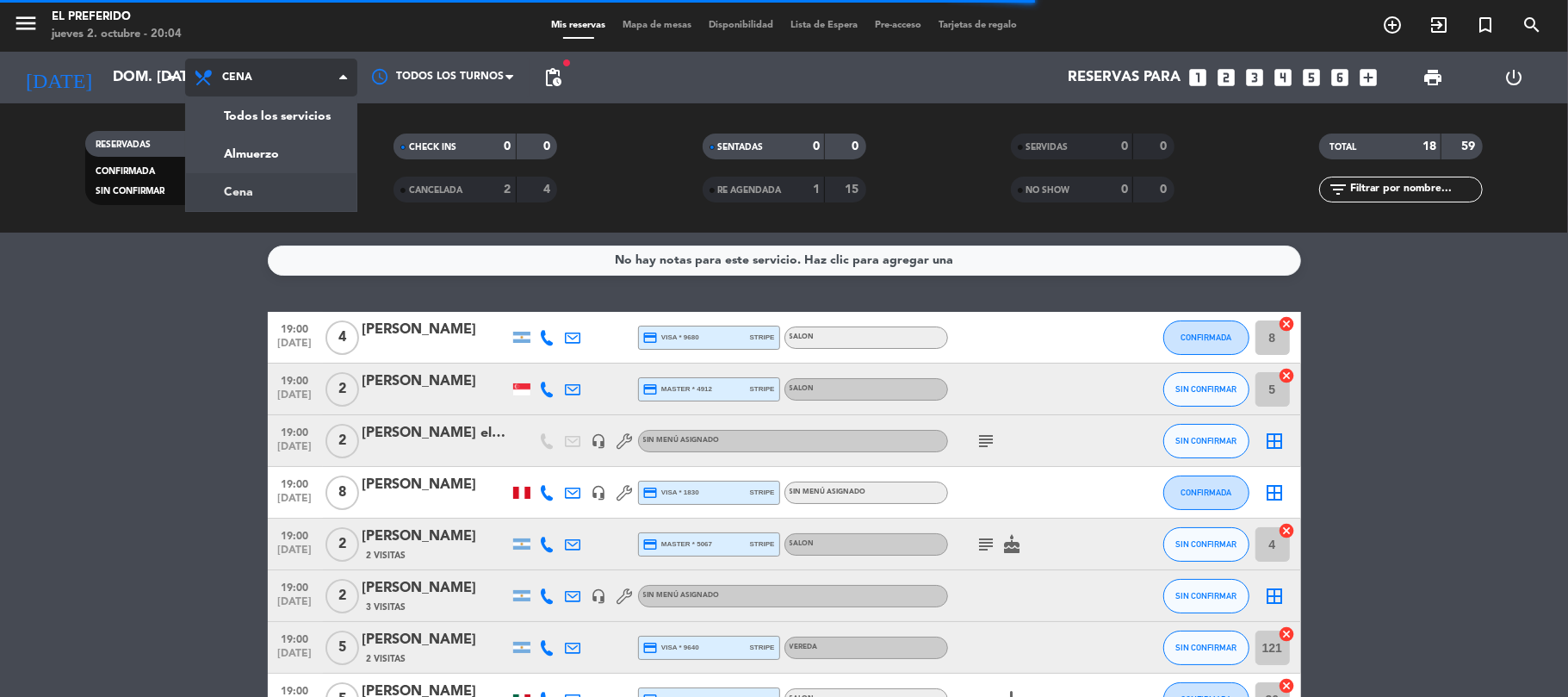
click at [258, 187] on div "menu El Preferido jueves 2. octubre - 20:04 Mis reservas Mapa de mesas Disponib…" at bounding box center [784, 116] width 1568 height 232
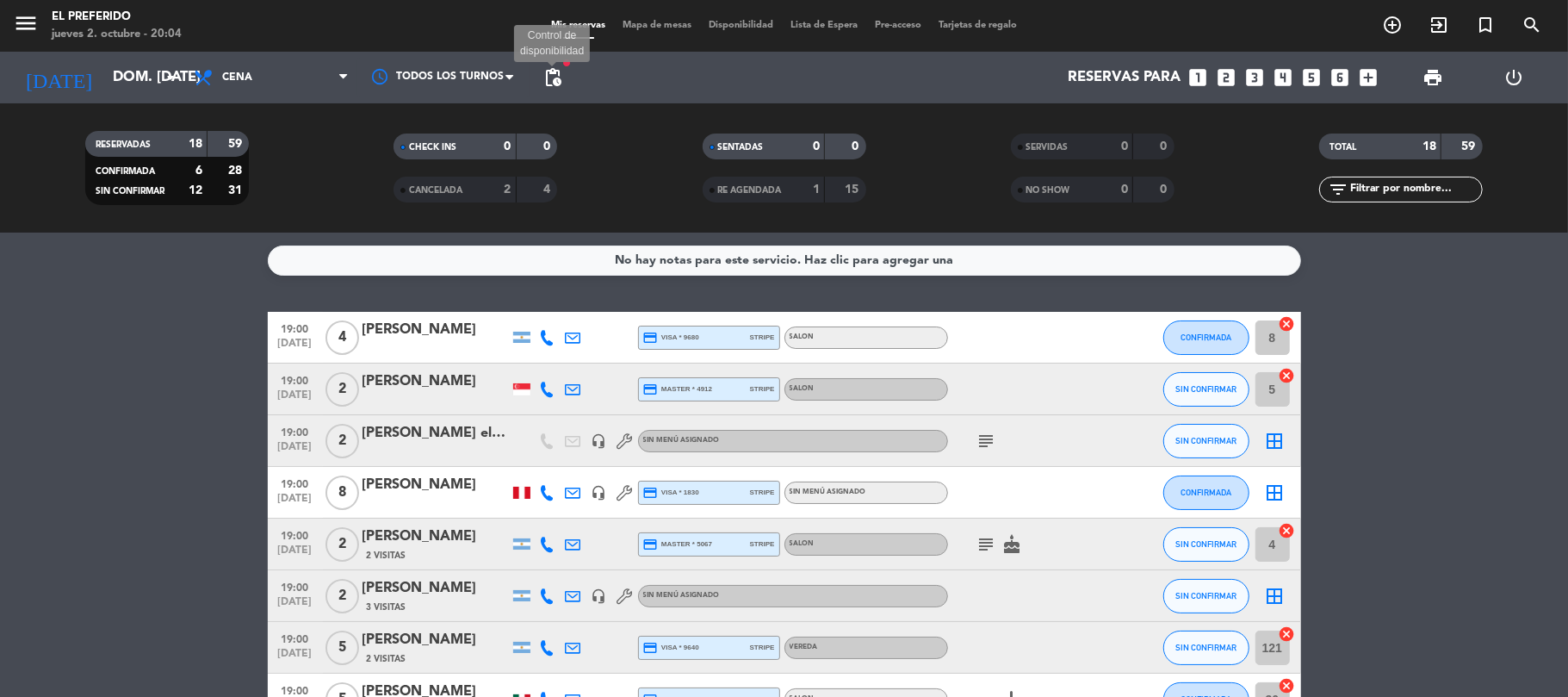
click at [555, 84] on span "pending_actions" at bounding box center [552, 77] width 20 height 20
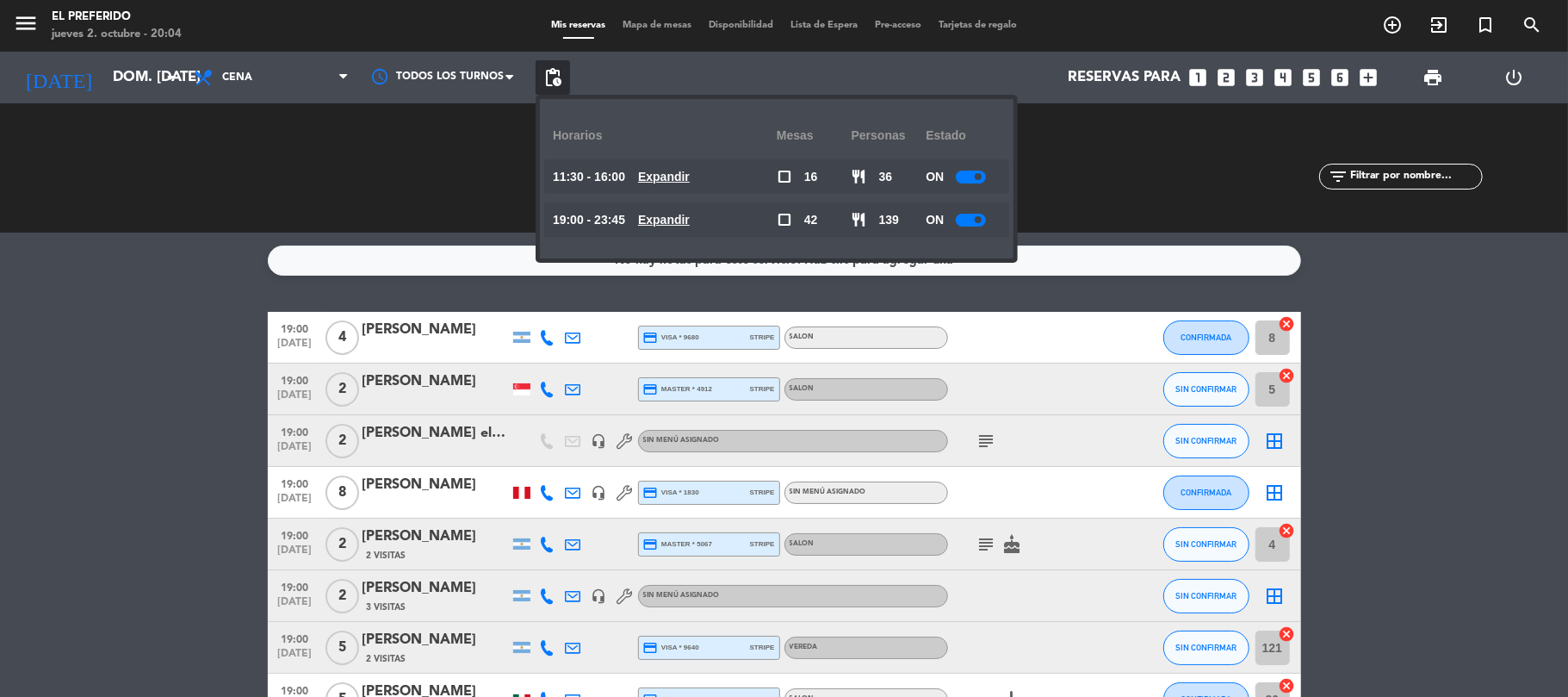
click at [689, 221] on u "Expandir" at bounding box center [663, 219] width 51 height 14
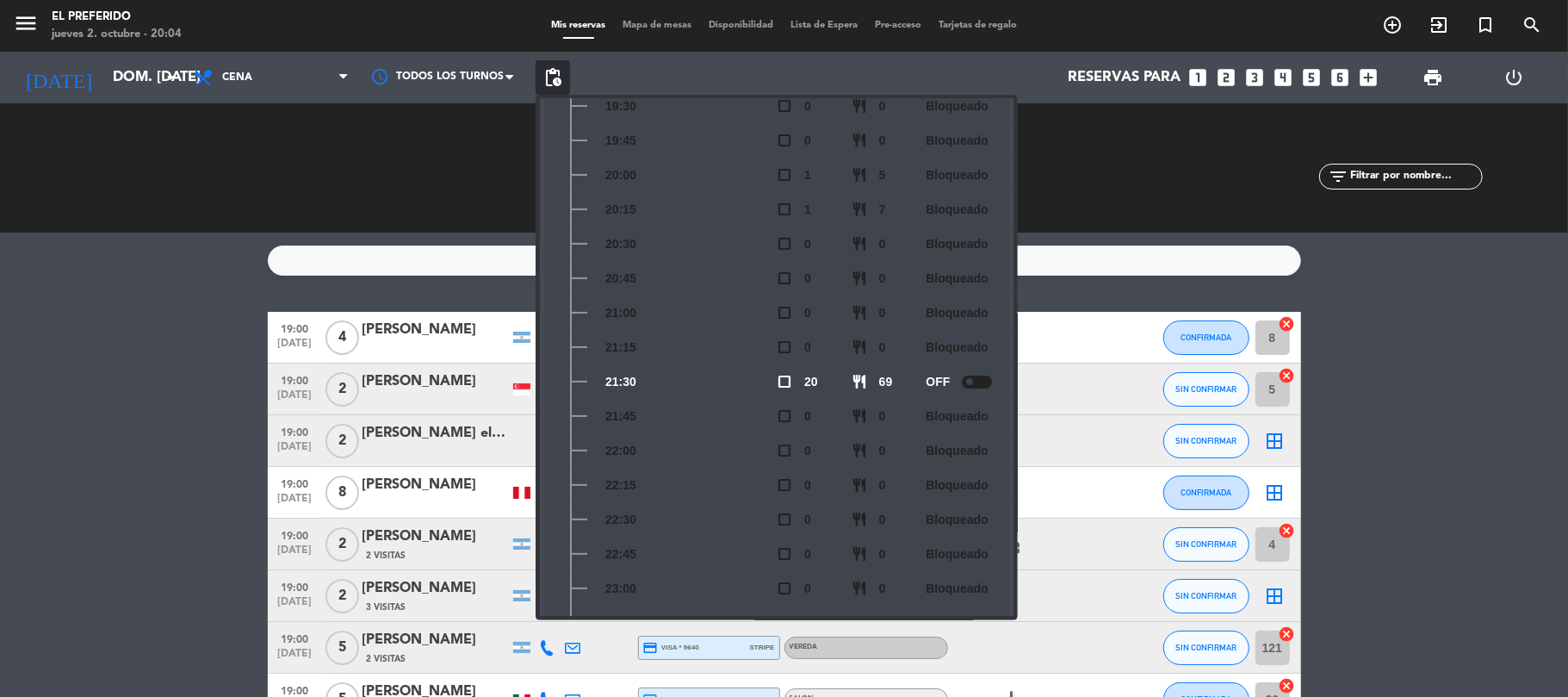
scroll to position [332, 0]
click at [1045, 190] on div "SERVIDAS 0 0 NO SHOW 0 0" at bounding box center [1092, 168] width 308 height 95
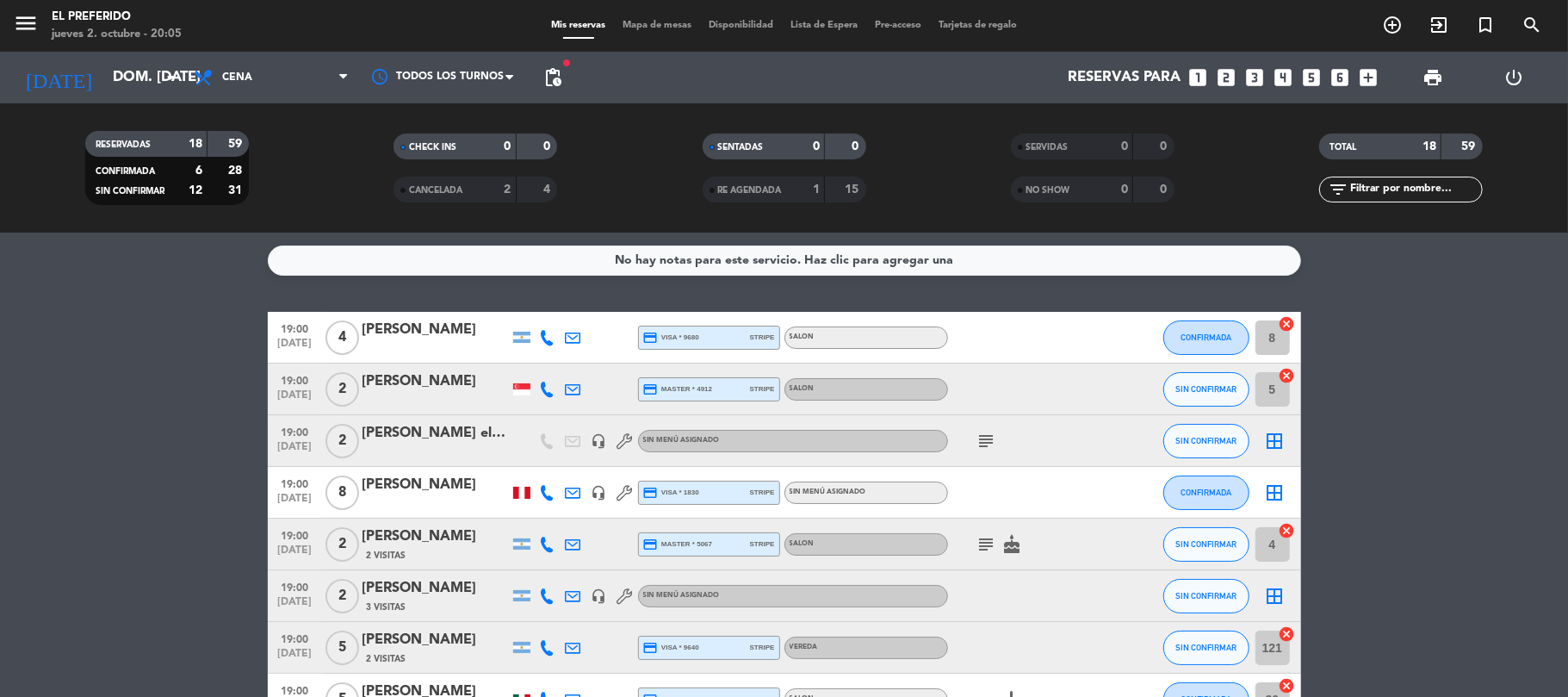
click at [1257, 71] on icon "looks_3" at bounding box center [1255, 77] width 22 height 22
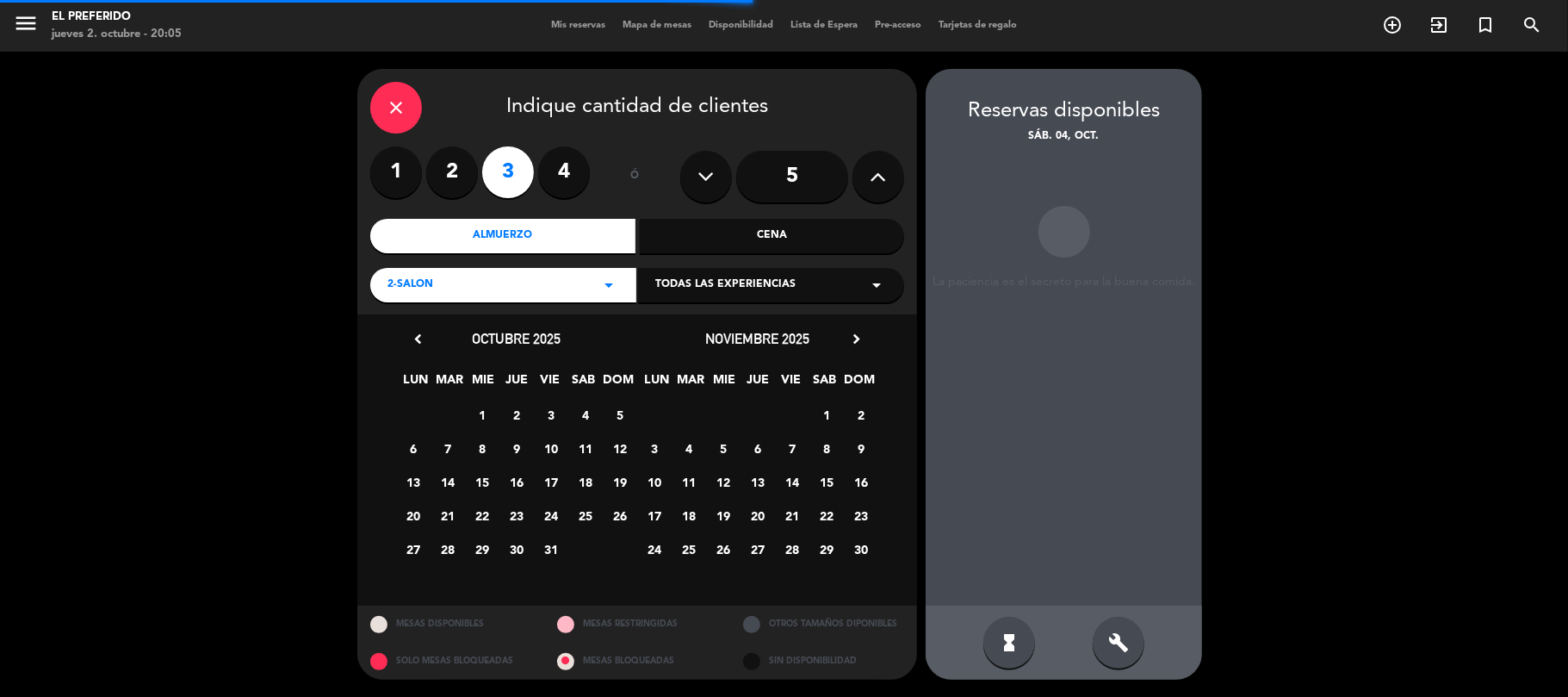
click at [658, 229] on div "Cena" at bounding box center [772, 236] width 266 height 34
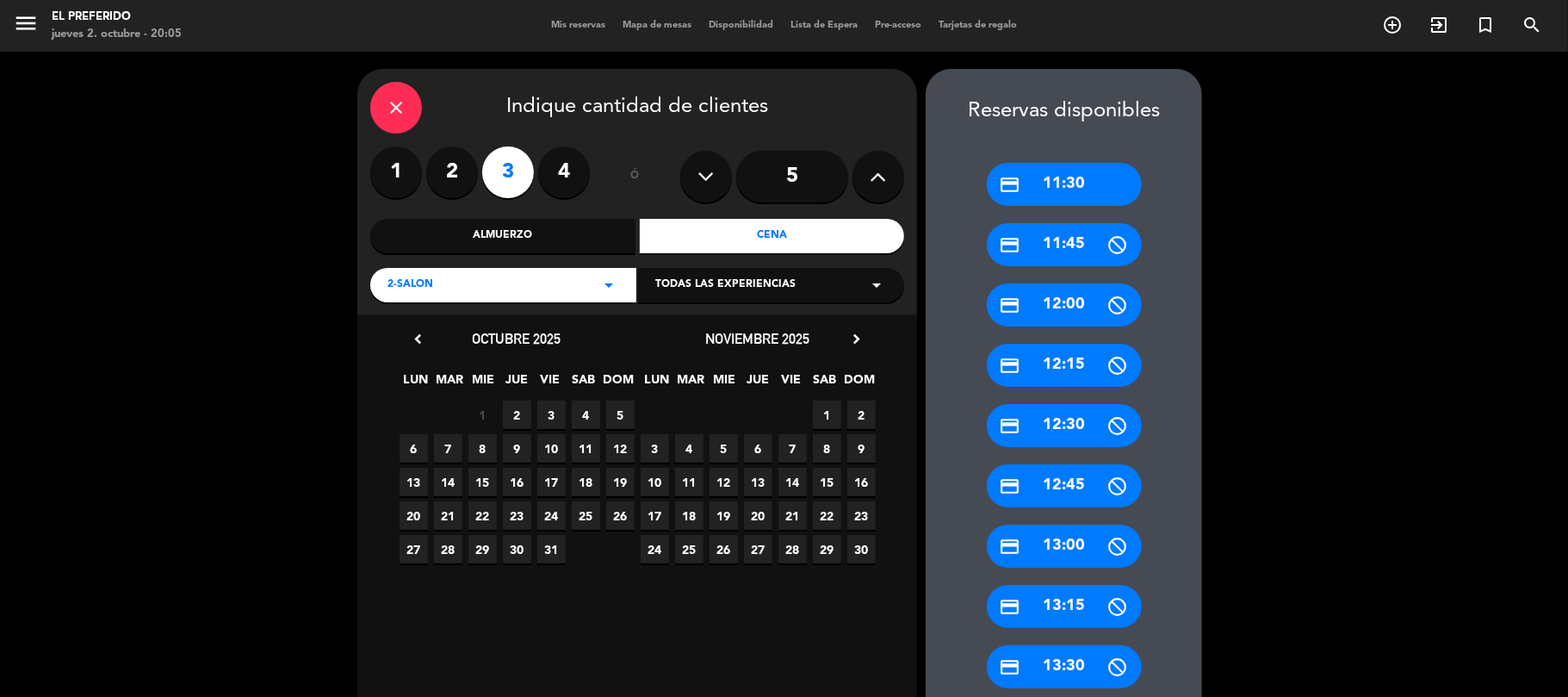
click at [613, 280] on icon "arrow_drop_down" at bounding box center [608, 285] width 20 height 20
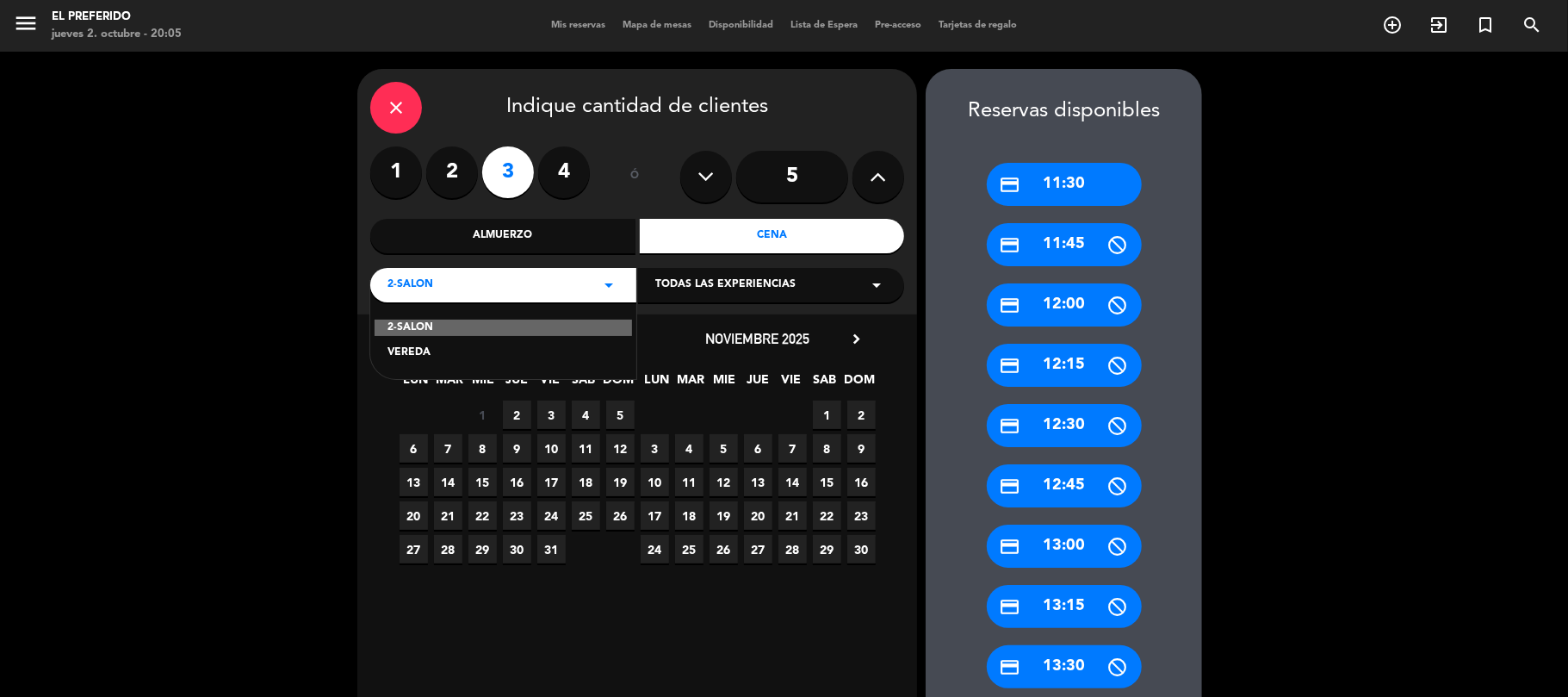
click at [560, 322] on div "2-SALON" at bounding box center [503, 328] width 257 height 17
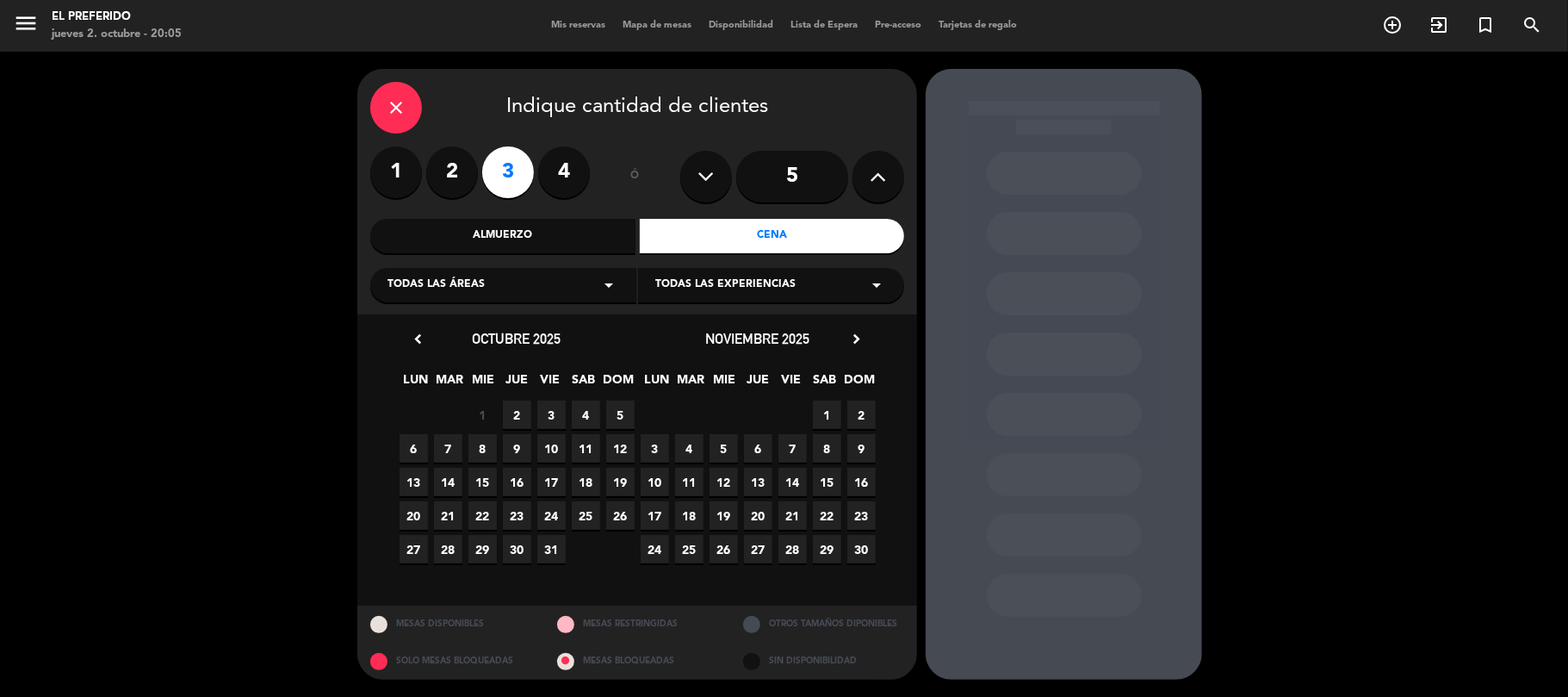
click at [620, 412] on span "5" at bounding box center [620, 415] width 28 height 28
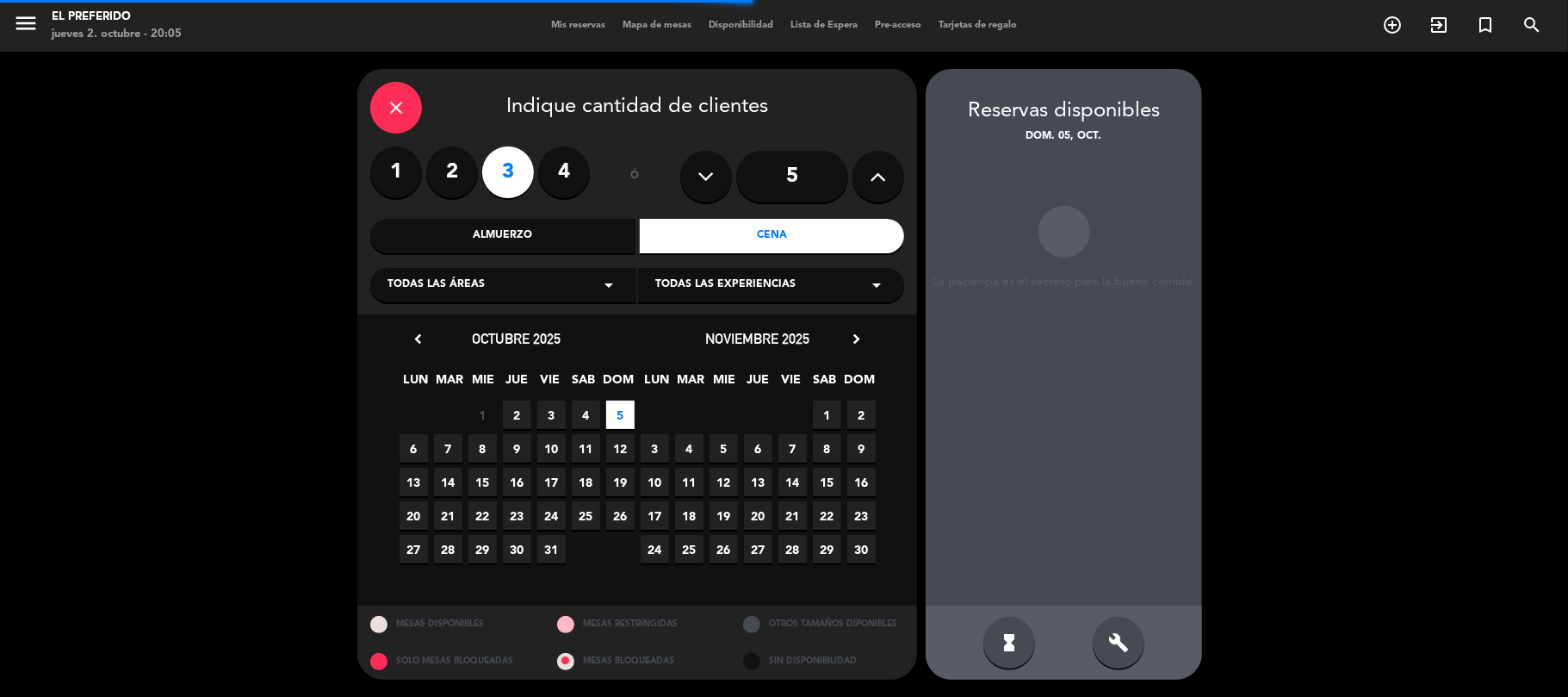
click at [1116, 627] on div "build" at bounding box center [1118, 642] width 51 height 51
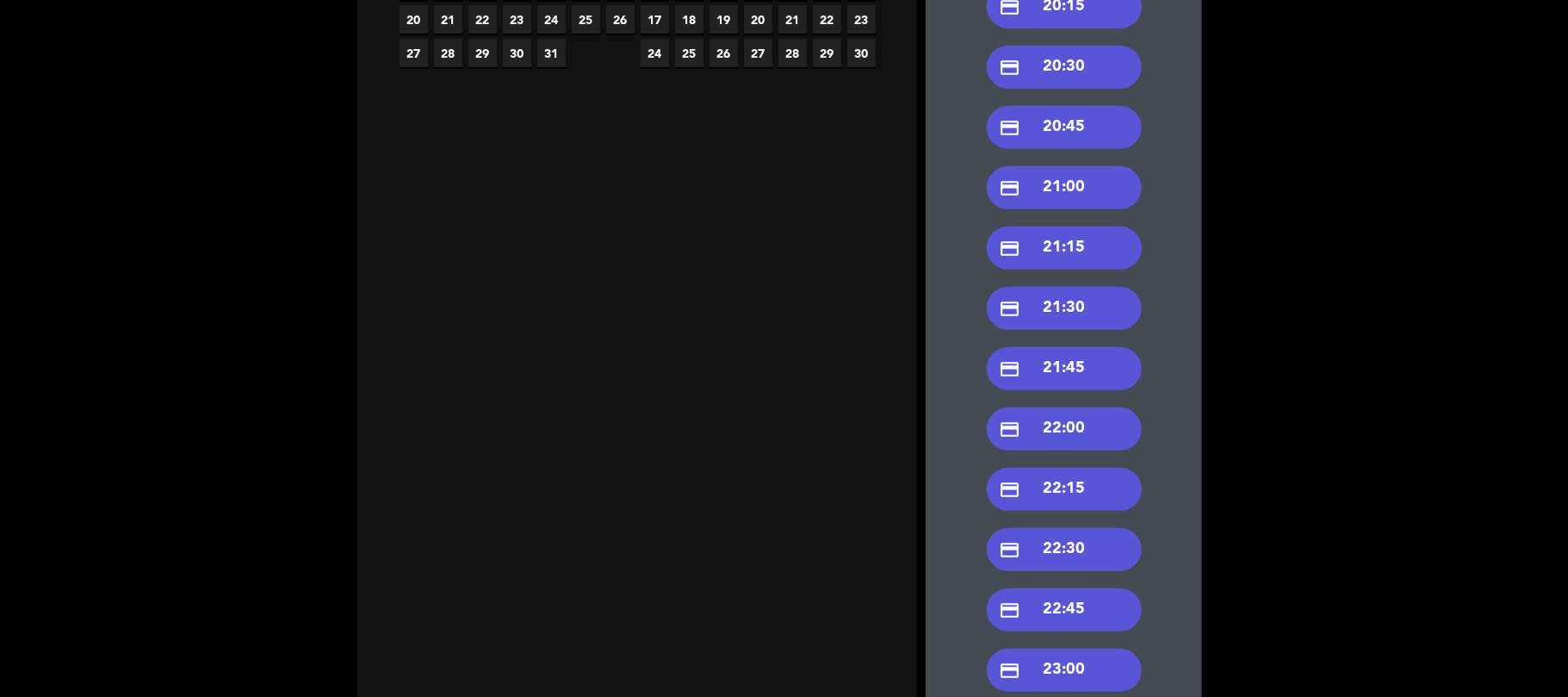
scroll to position [550, 0]
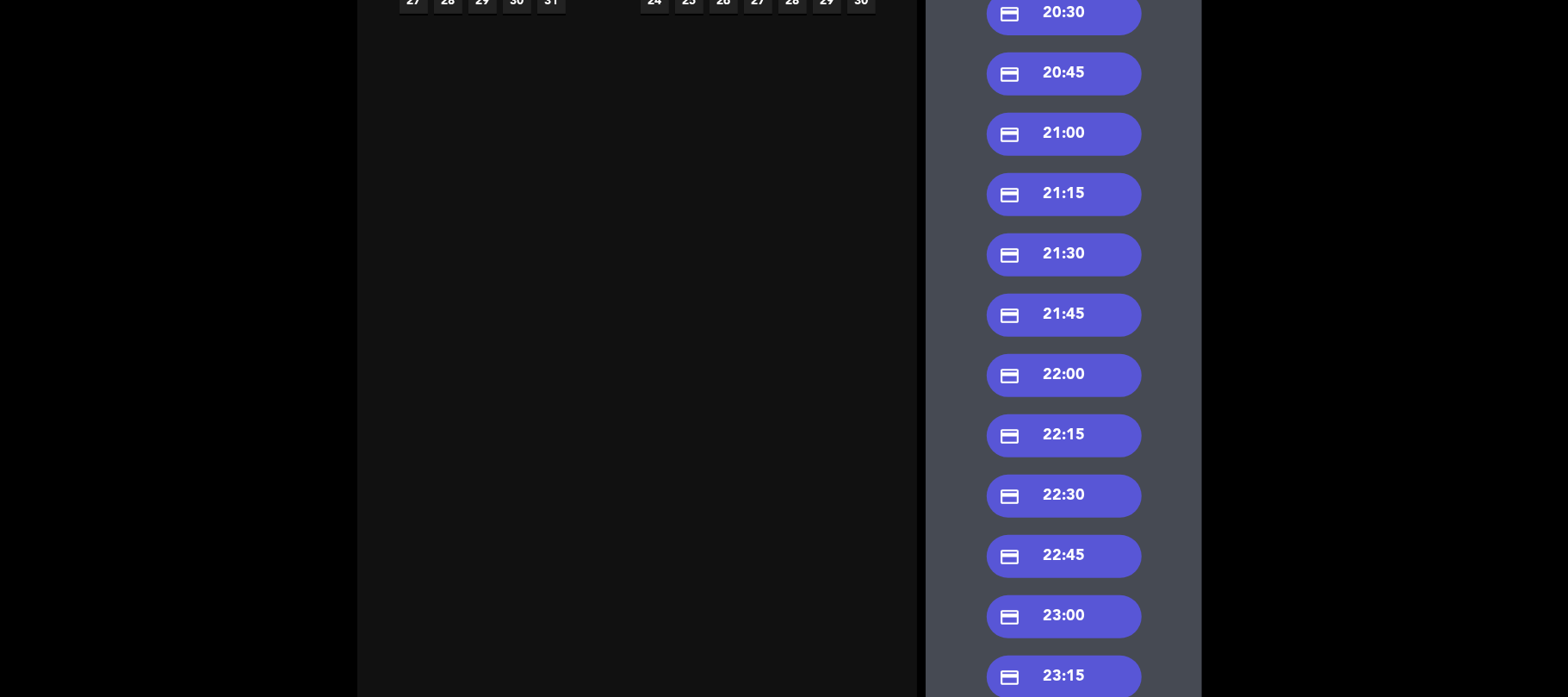
click at [1069, 264] on div "credit_card 21:30" at bounding box center [1064, 254] width 155 height 43
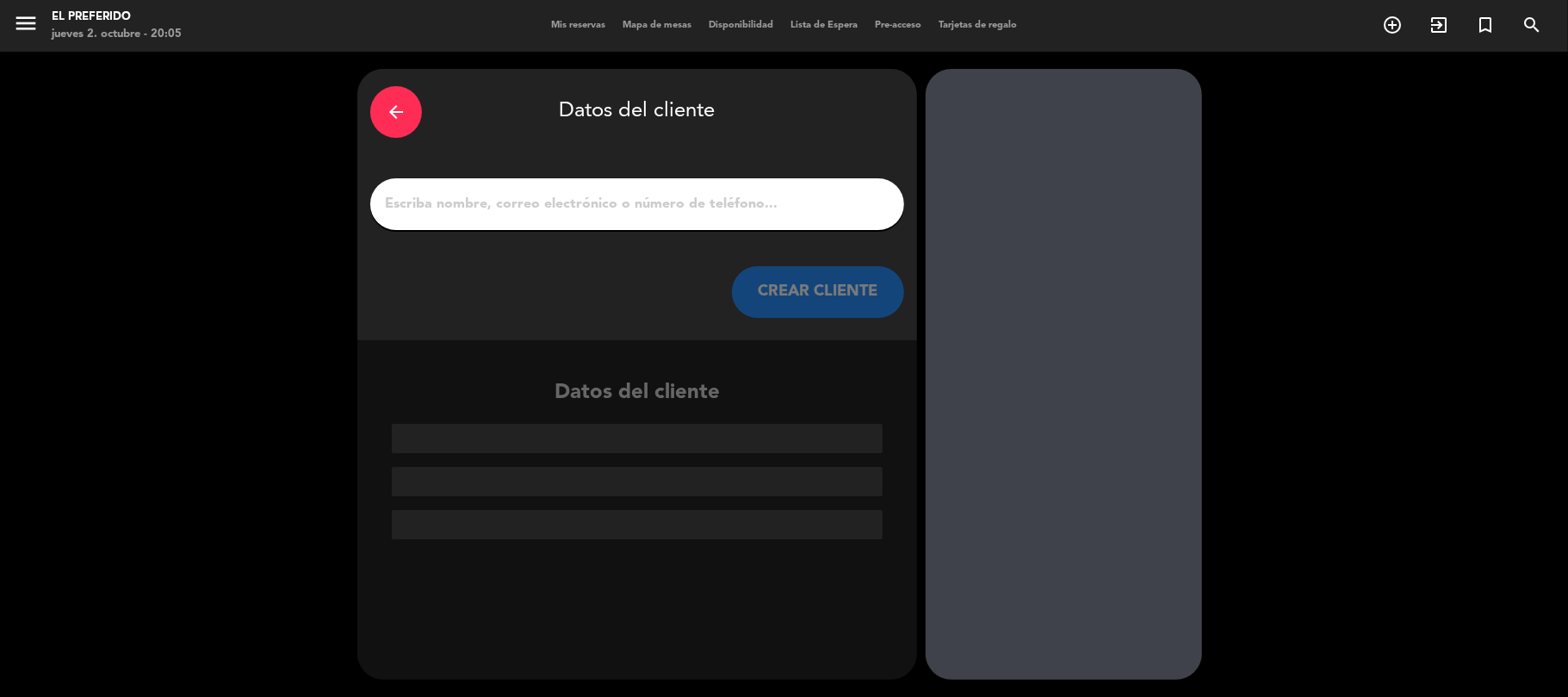
click at [665, 213] on input "1" at bounding box center [636, 204] width 508 height 24
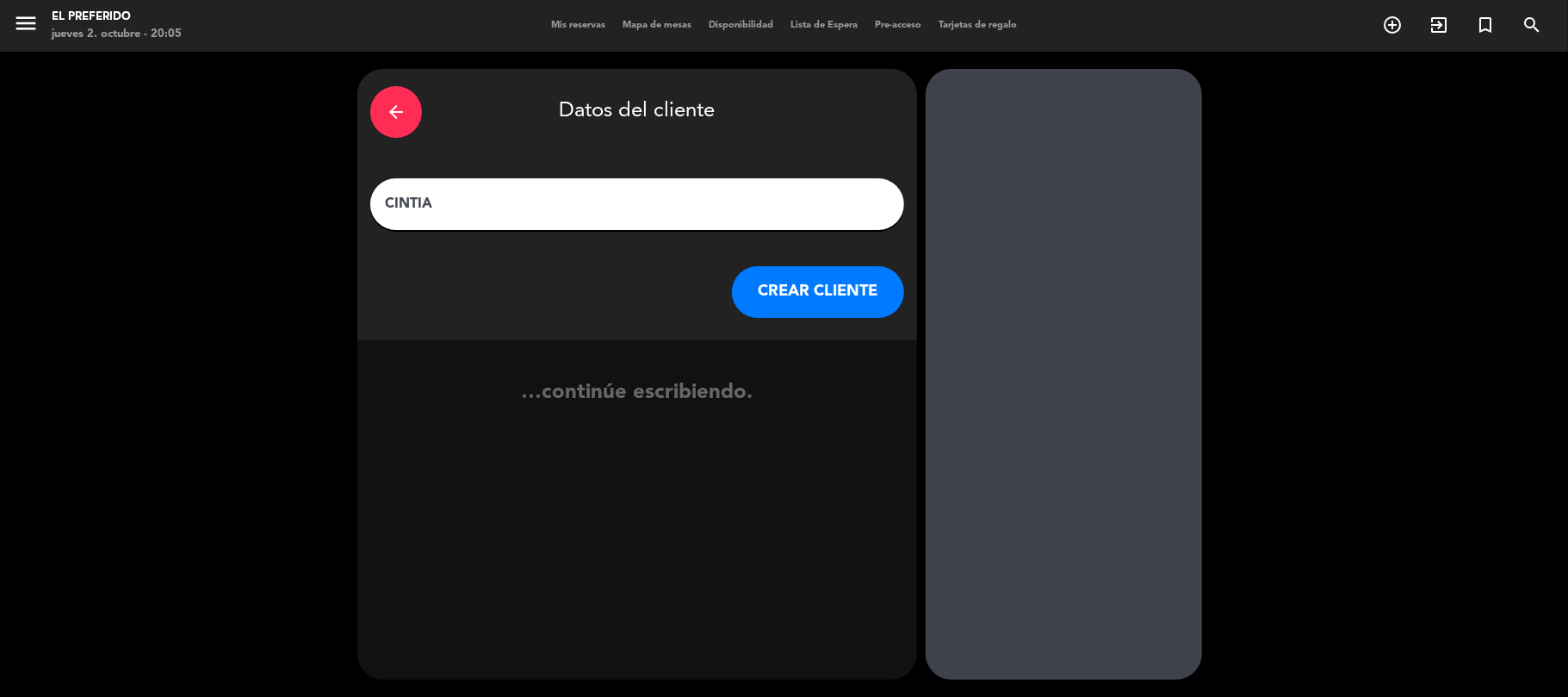
type input "CINTIA"
click at [838, 290] on button "CREAR CLIENTE" at bounding box center [817, 292] width 172 height 51
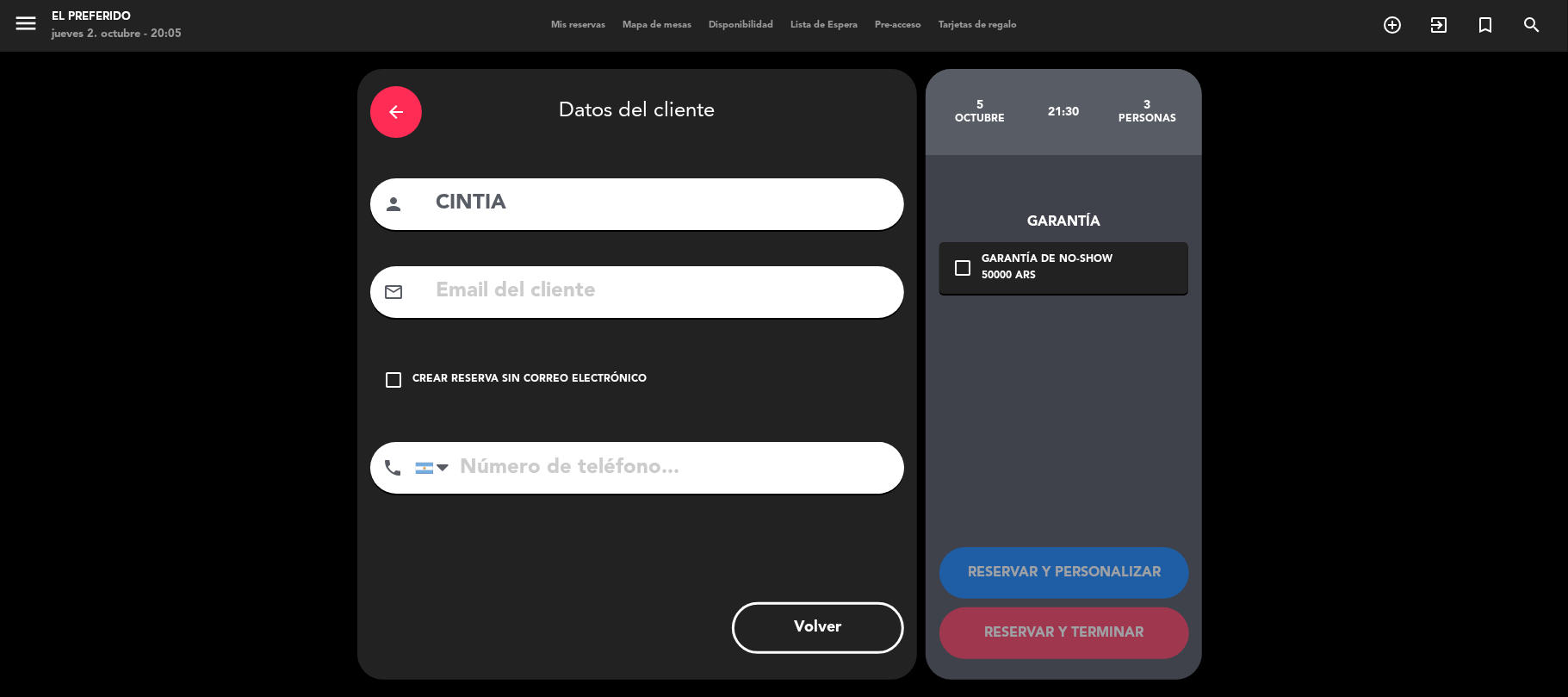
click at [648, 303] on input "text" at bounding box center [662, 292] width 457 height 35
type input "S"
type input "silviachalin"
click at [575, 479] on input "tel" at bounding box center [659, 467] width 489 height 51
click at [597, 465] on input "tel" at bounding box center [659, 467] width 489 height 51
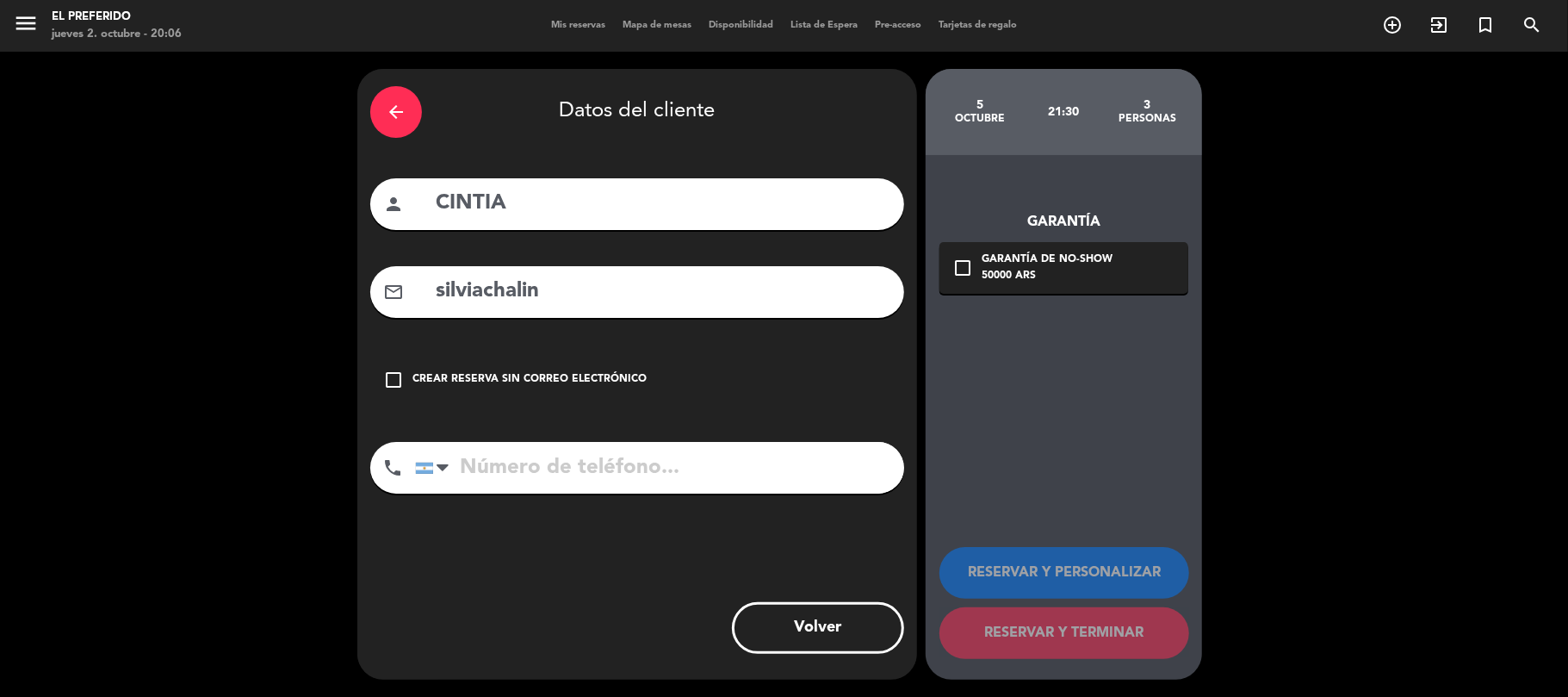
click at [481, 376] on div "Crear reserva sin correo electrónico" at bounding box center [529, 379] width 234 height 17
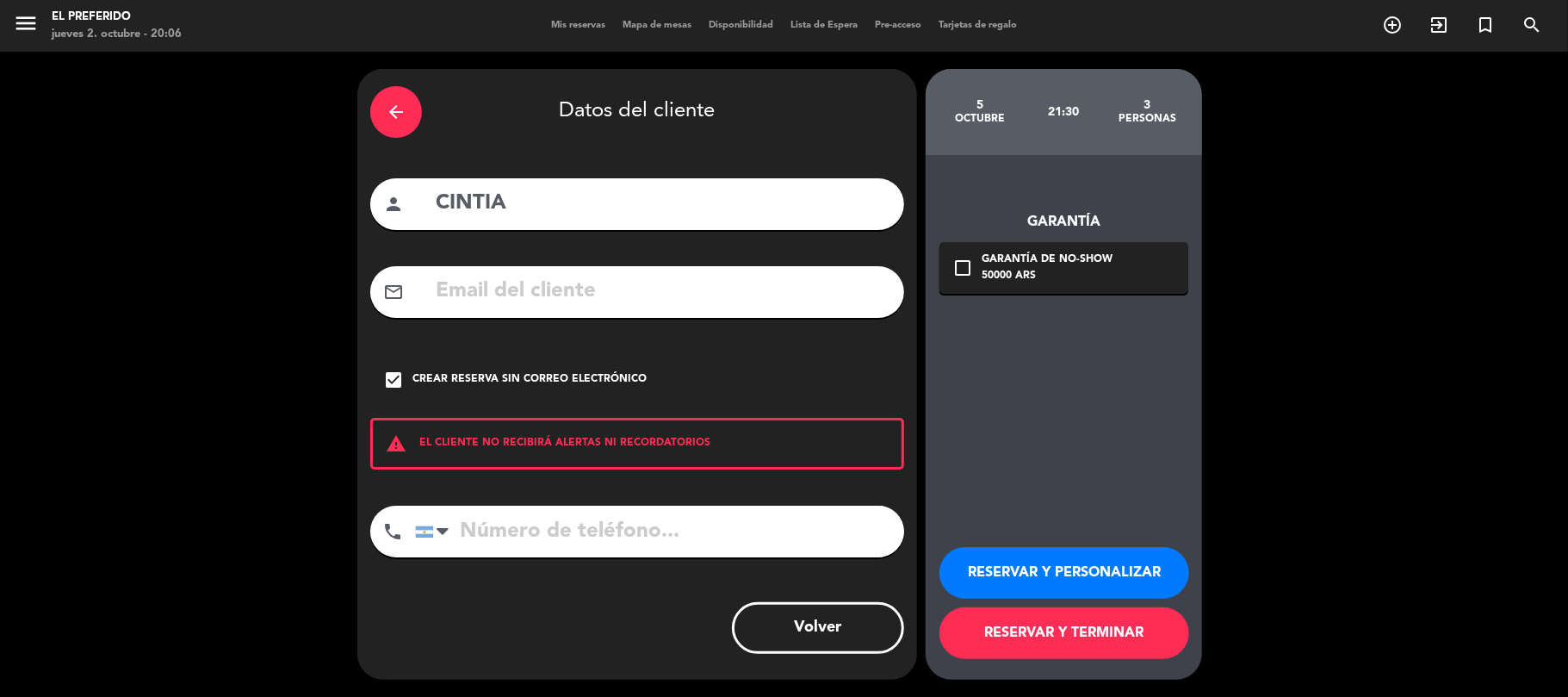
click at [507, 542] on input "tel" at bounding box center [659, 530] width 489 height 51
type input "1164159832"
click at [1050, 580] on button "RESERVAR Y PERSONALIZAR" at bounding box center [1064, 572] width 250 height 51
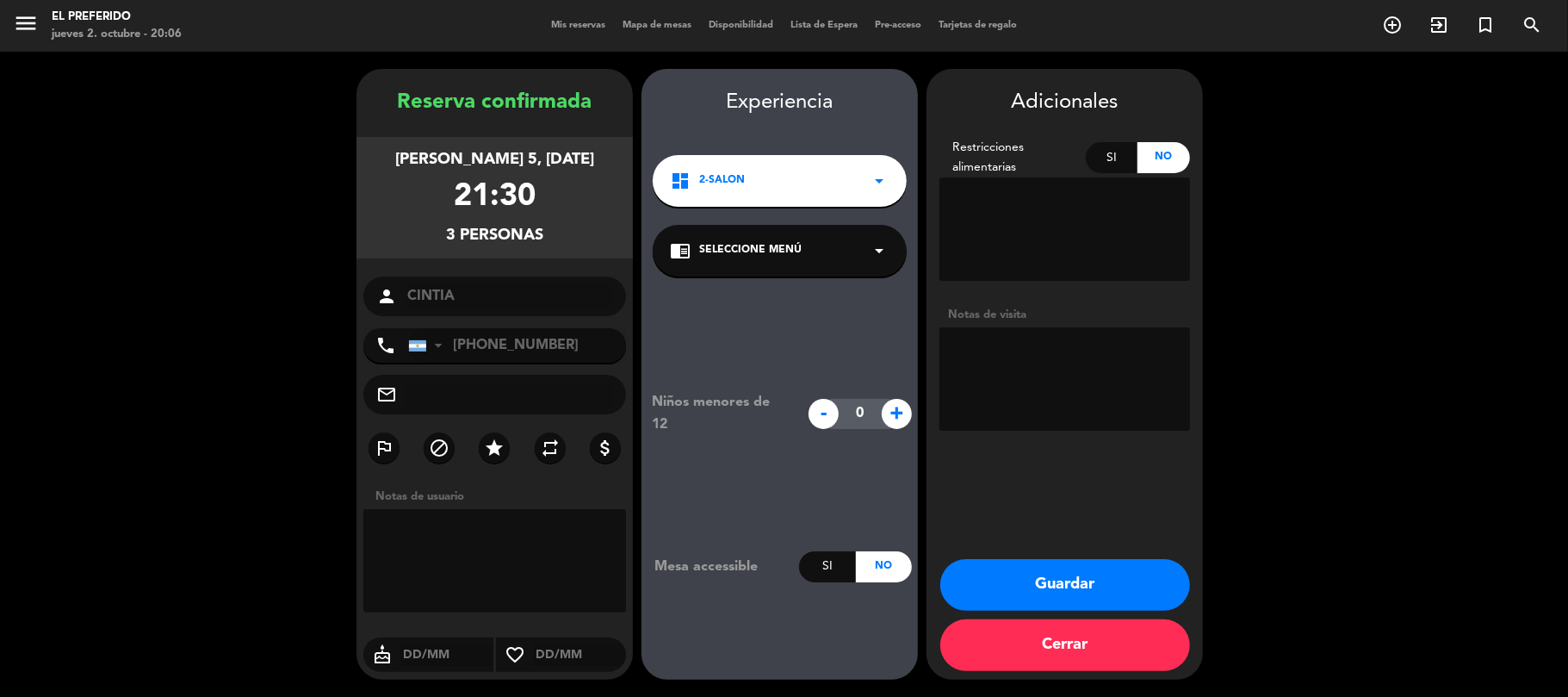
drag, startPoint x: 403, startPoint y: 157, endPoint x: 259, endPoint y: 158, distance: 144.0
click at [339, 146] on booking-confirmed "Reserva confirmada [PERSON_NAME] 5, [DATE] 21:30 3 personas person CINTIA phone…" at bounding box center [784, 374] width 1534 height 610
drag, startPoint x: 239, startPoint y: 164, endPoint x: 346, endPoint y: 105, distance: 122.2
click at [245, 160] on booking-confirmed "Reserva confirmada [PERSON_NAME] 5, [DATE] 21:30 3 personas person CINTIA phone…" at bounding box center [784, 374] width 1534 height 610
drag, startPoint x: 401, startPoint y: 98, endPoint x: 583, endPoint y: 243, distance: 232.7
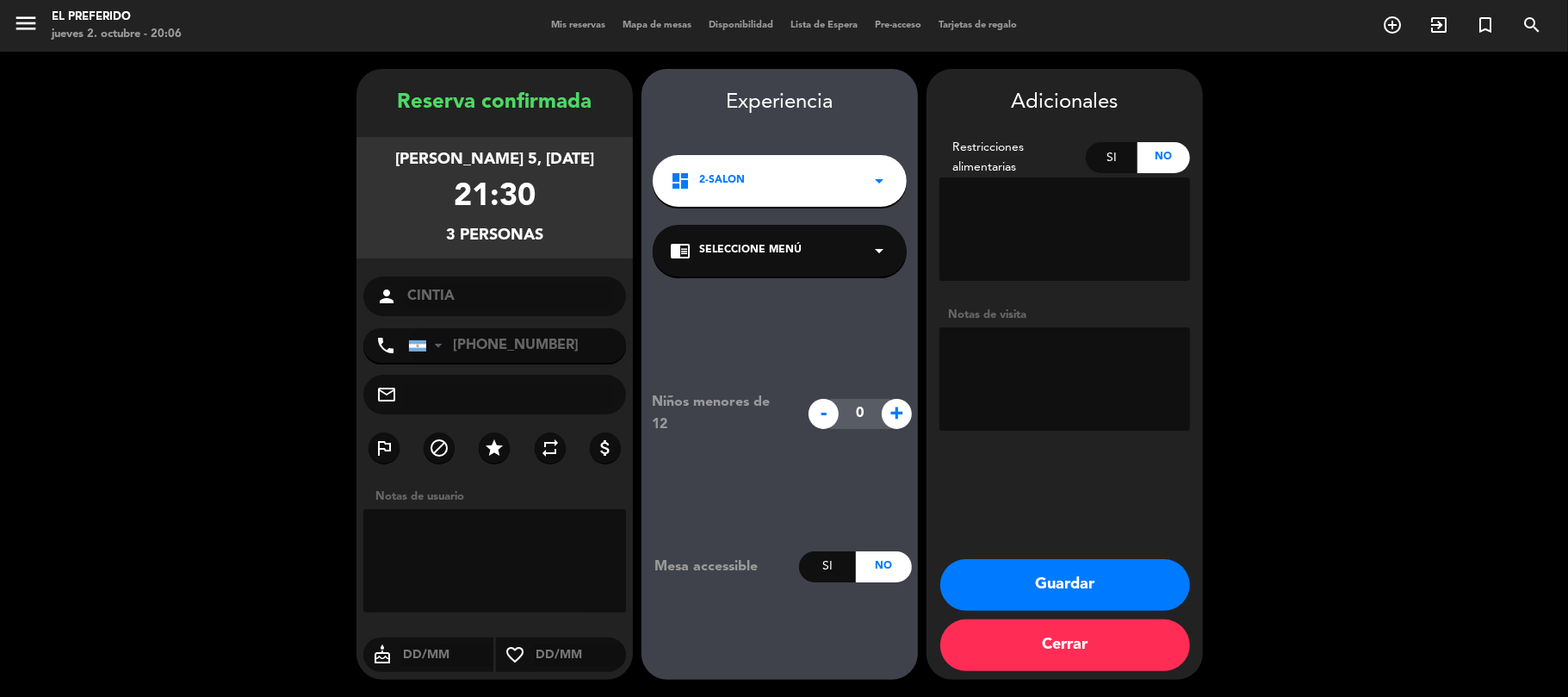
click at [582, 255] on div "Reserva confirmada [PERSON_NAME] 5, [DATE] 21:30 3 personas person CINTIA phone…" at bounding box center [495, 390] width 277 height 610
copy div "Reserva confirmada [PERSON_NAME] 5, [DATE] 21:30 3 personas"
drag, startPoint x: 414, startPoint y: 370, endPoint x: 522, endPoint y: 387, distance: 109.3
click at [522, 387] on div "Reserva confirmada [PERSON_NAME] 5, [DATE] 21:30 3 personas person CINTIA phone…" at bounding box center [495, 390] width 277 height 610
click at [997, 573] on button "Guardar" at bounding box center [1065, 584] width 250 height 51
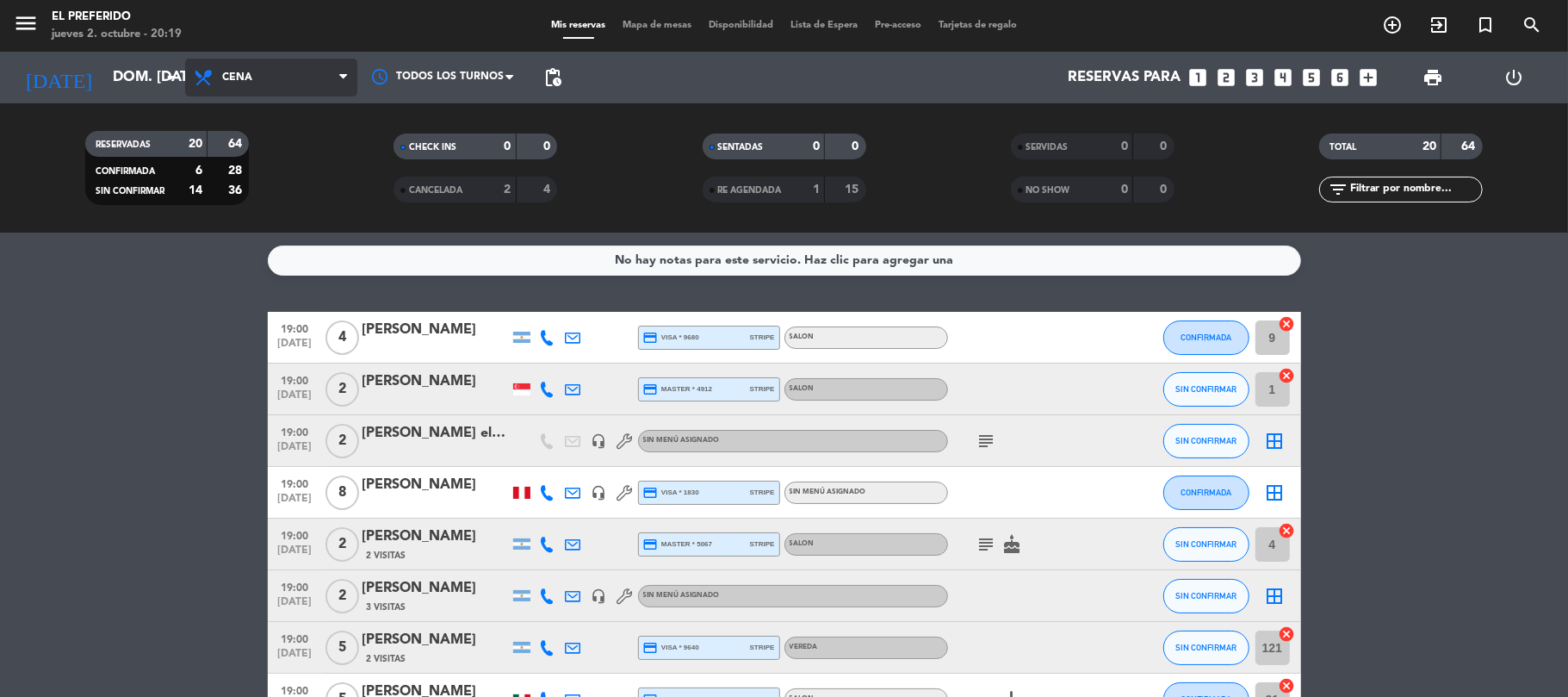
click at [263, 75] on span "Cena" at bounding box center [271, 77] width 172 height 38
click at [174, 85] on icon "arrow_drop_down" at bounding box center [170, 77] width 20 height 20
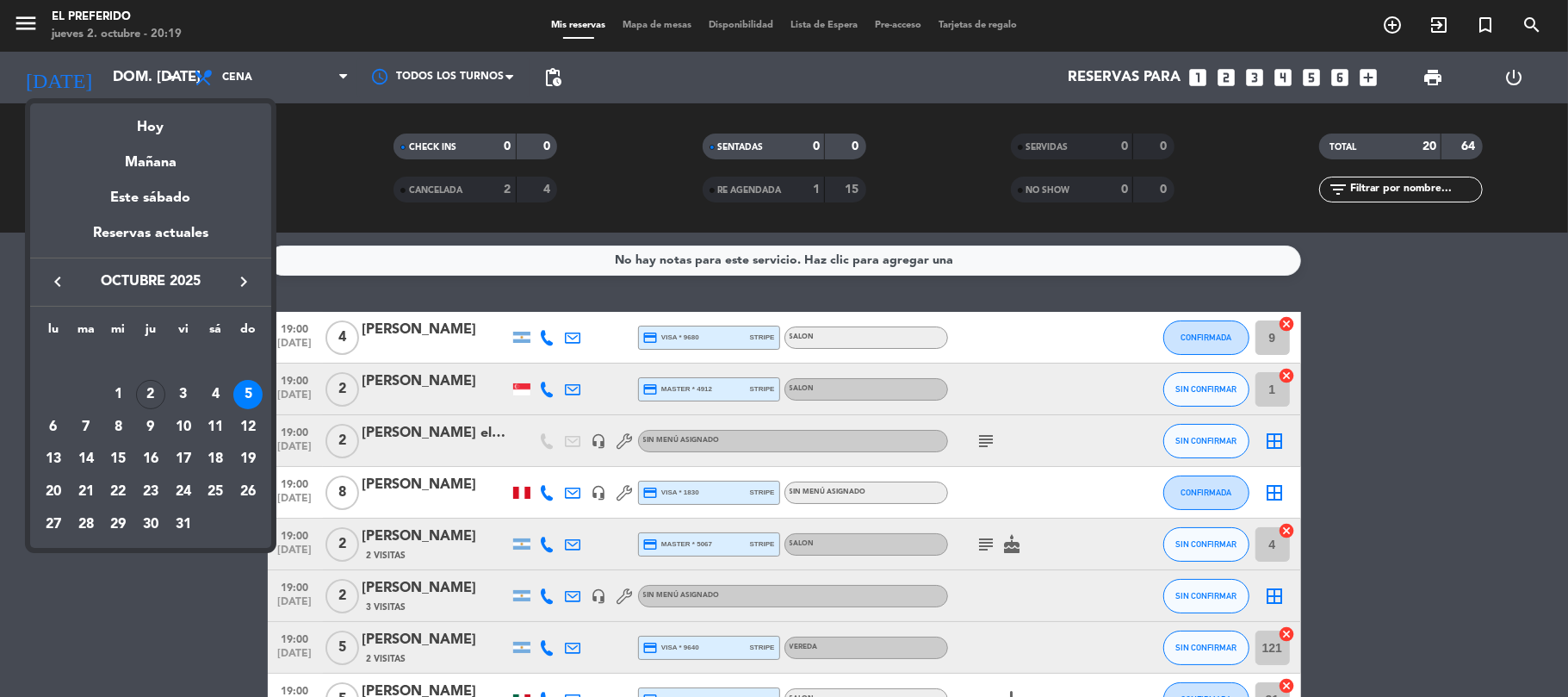
click at [278, 79] on div at bounding box center [784, 348] width 1568 height 697
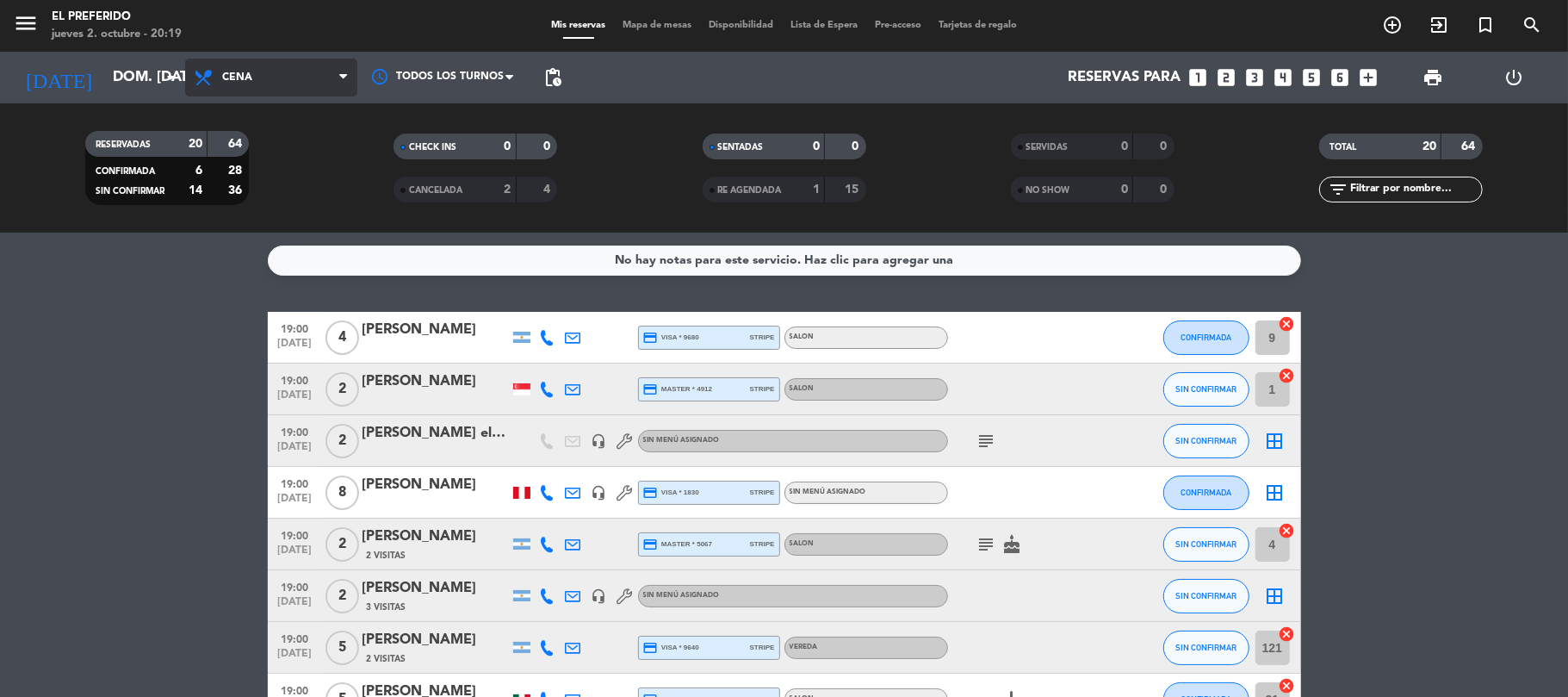
click at [310, 73] on span "Cena" at bounding box center [271, 77] width 172 height 38
click at [277, 139] on div "menu El Preferido jueves 2. octubre - 20:19 Mis reservas Mapa de mesas Disponib…" at bounding box center [784, 116] width 1568 height 232
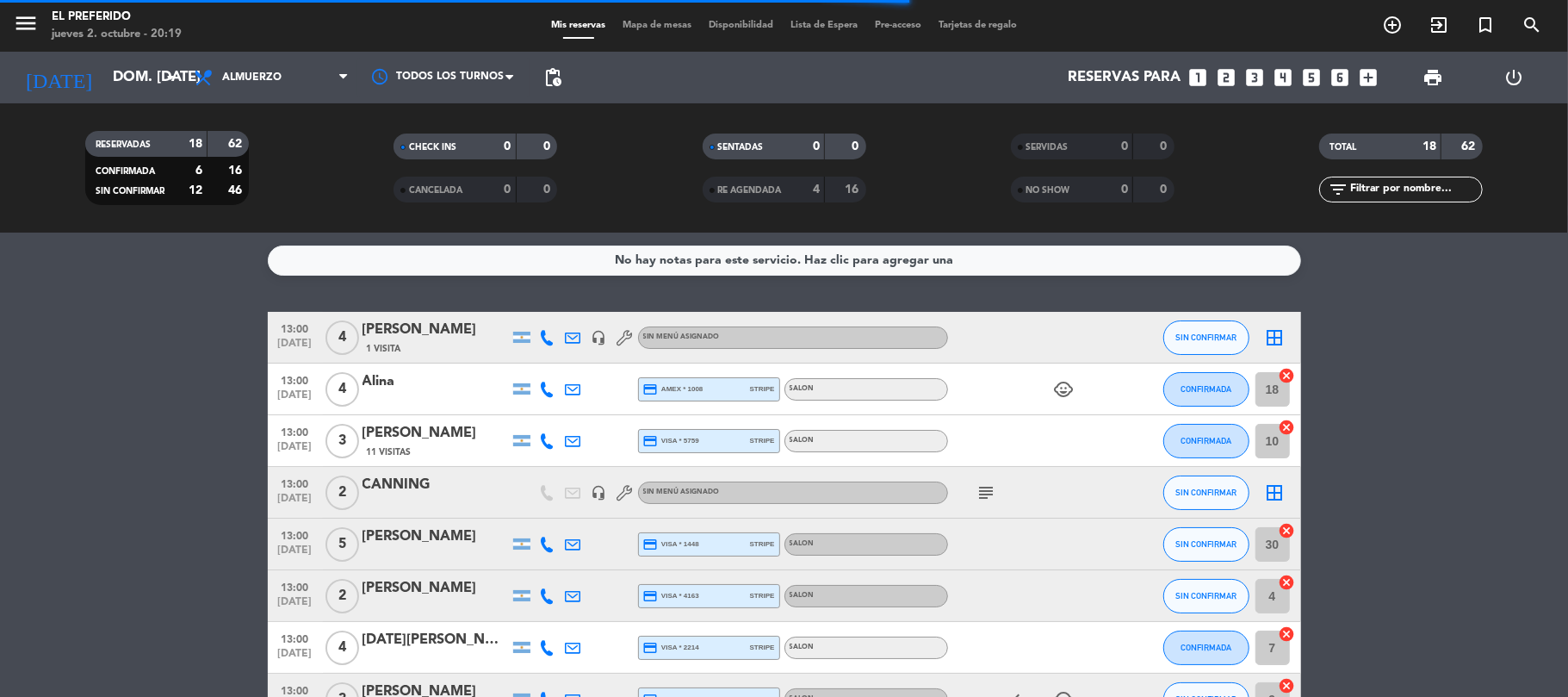
click at [1288, 74] on icon "looks_4" at bounding box center [1284, 77] width 22 height 22
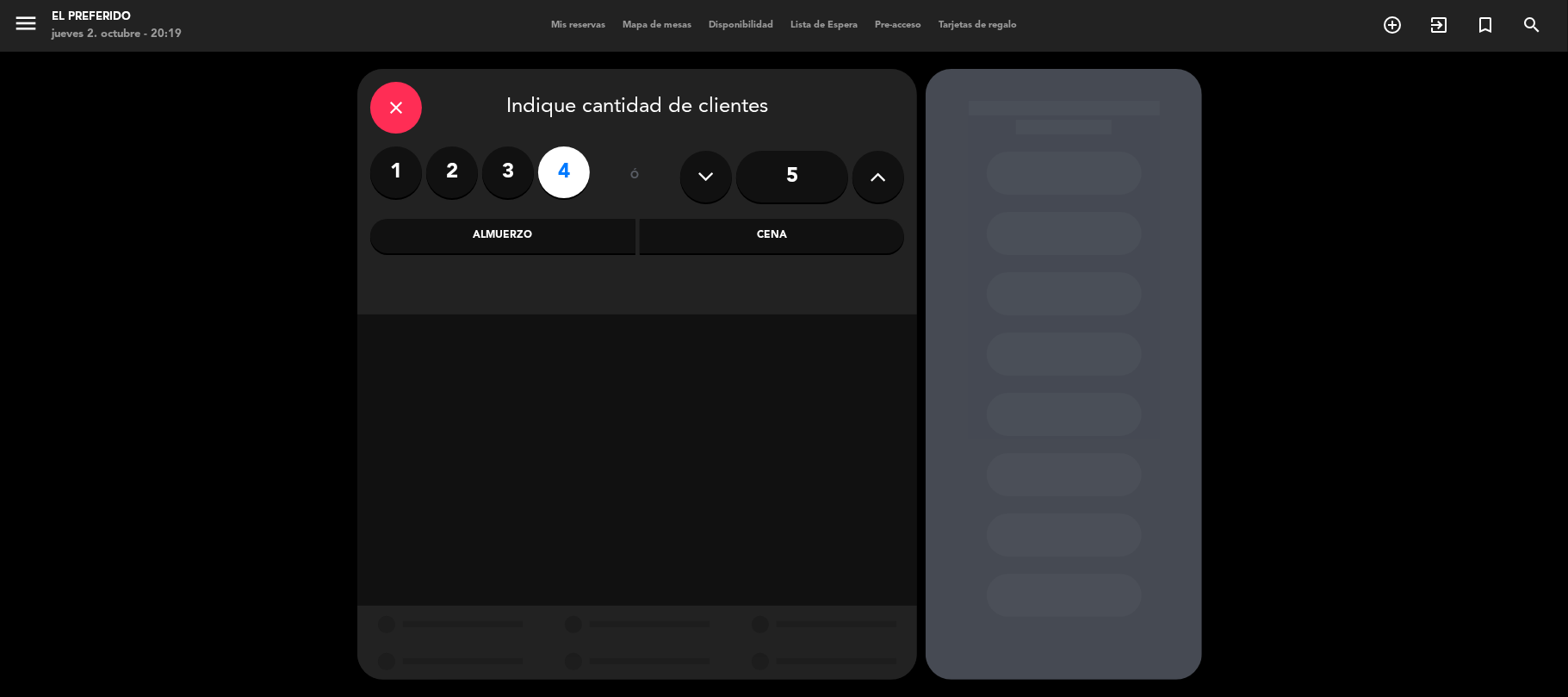
click at [591, 235] on div "Almuerzo" at bounding box center [502, 236] width 266 height 34
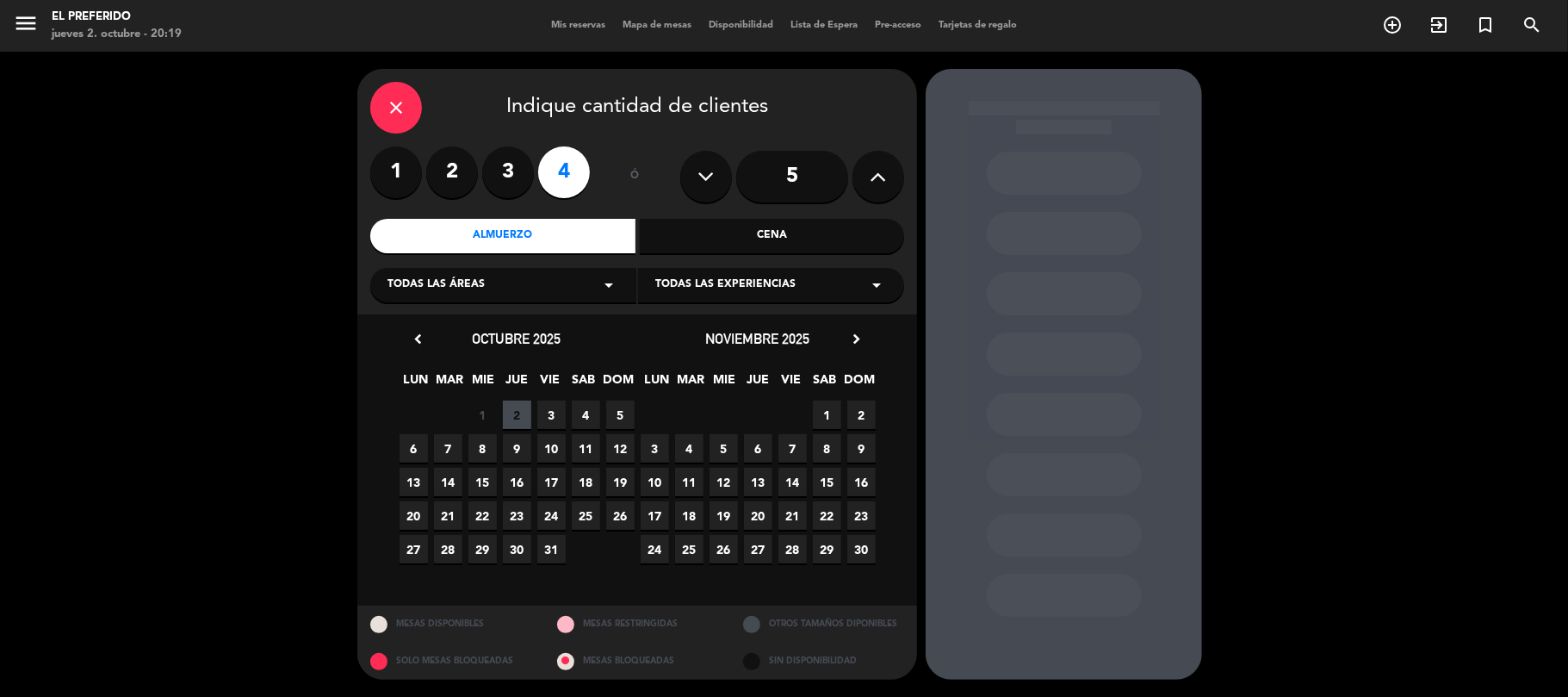
click at [617, 412] on span "5" at bounding box center [620, 415] width 28 height 28
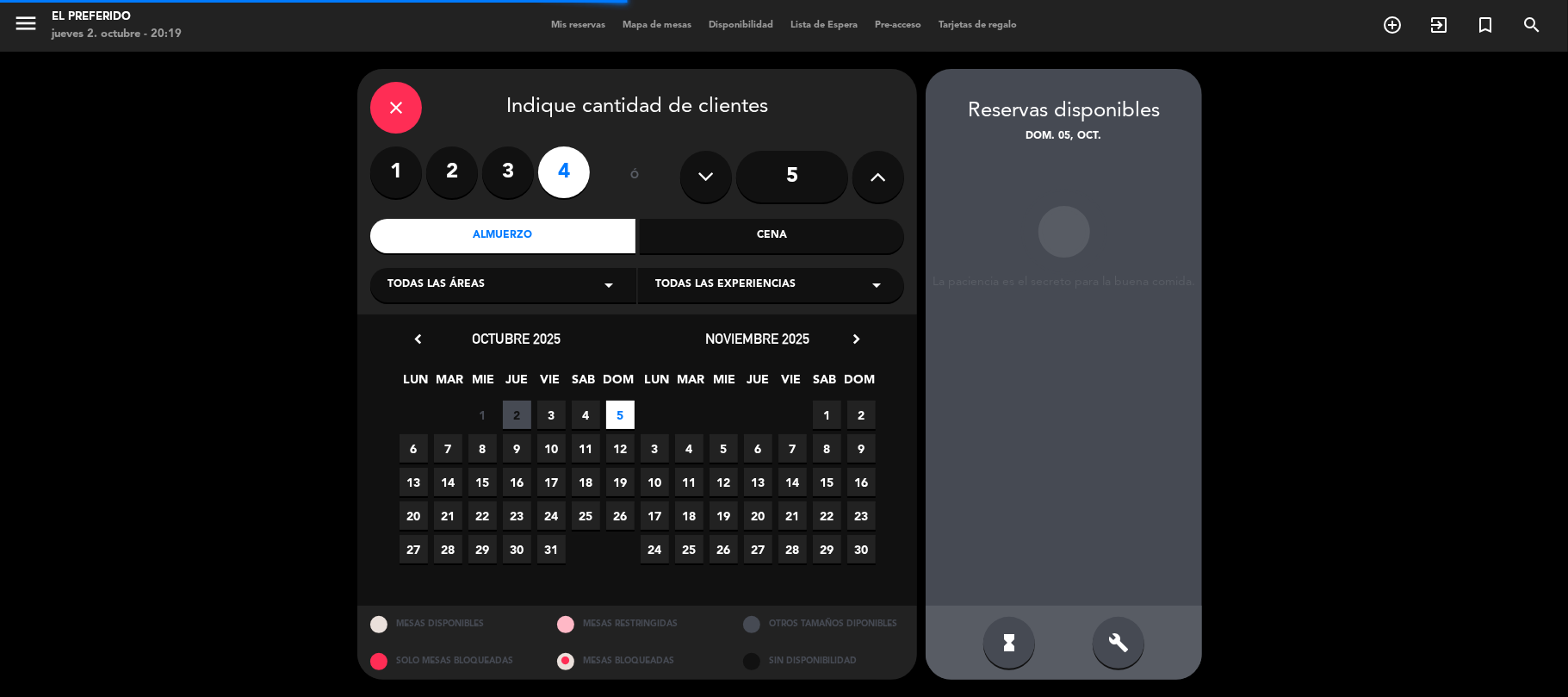
click at [1129, 639] on div "build" at bounding box center [1118, 642] width 51 height 51
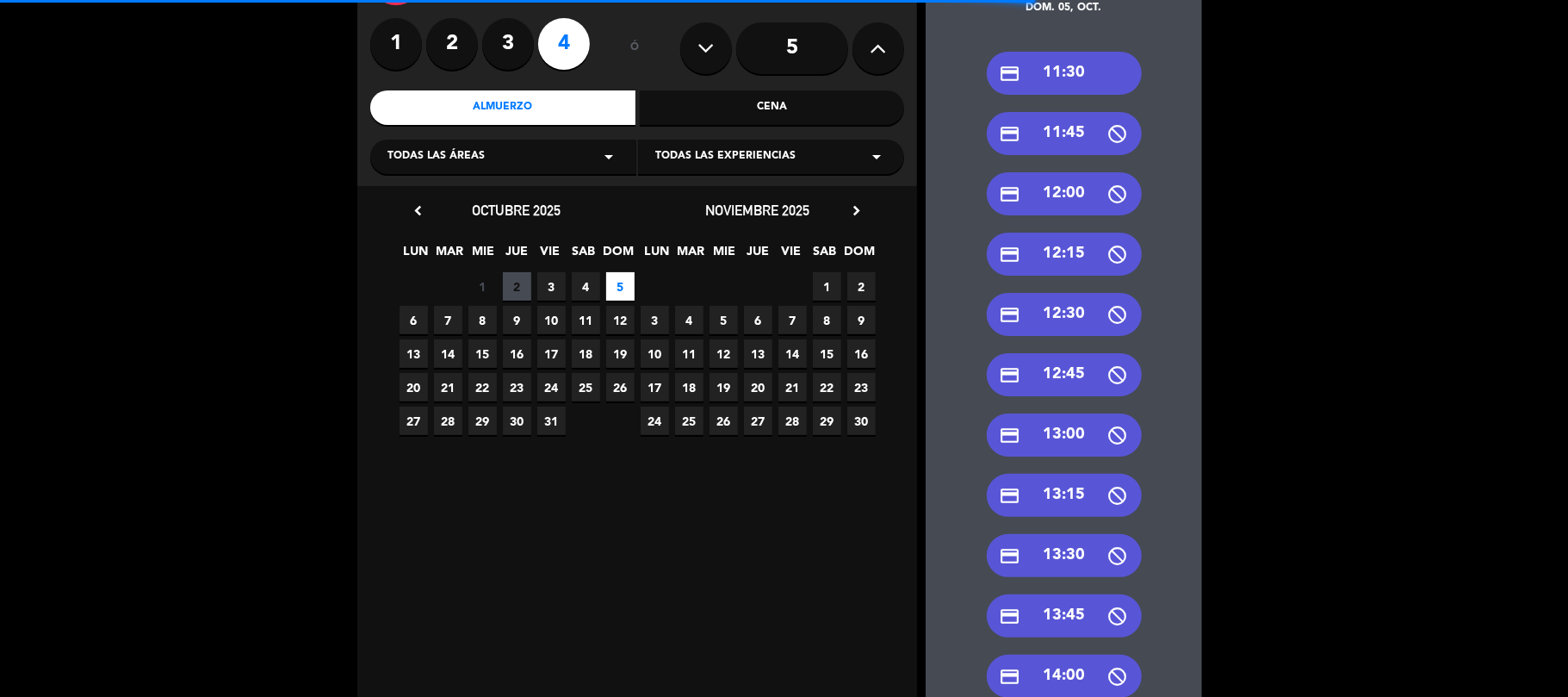
scroll to position [229, 0]
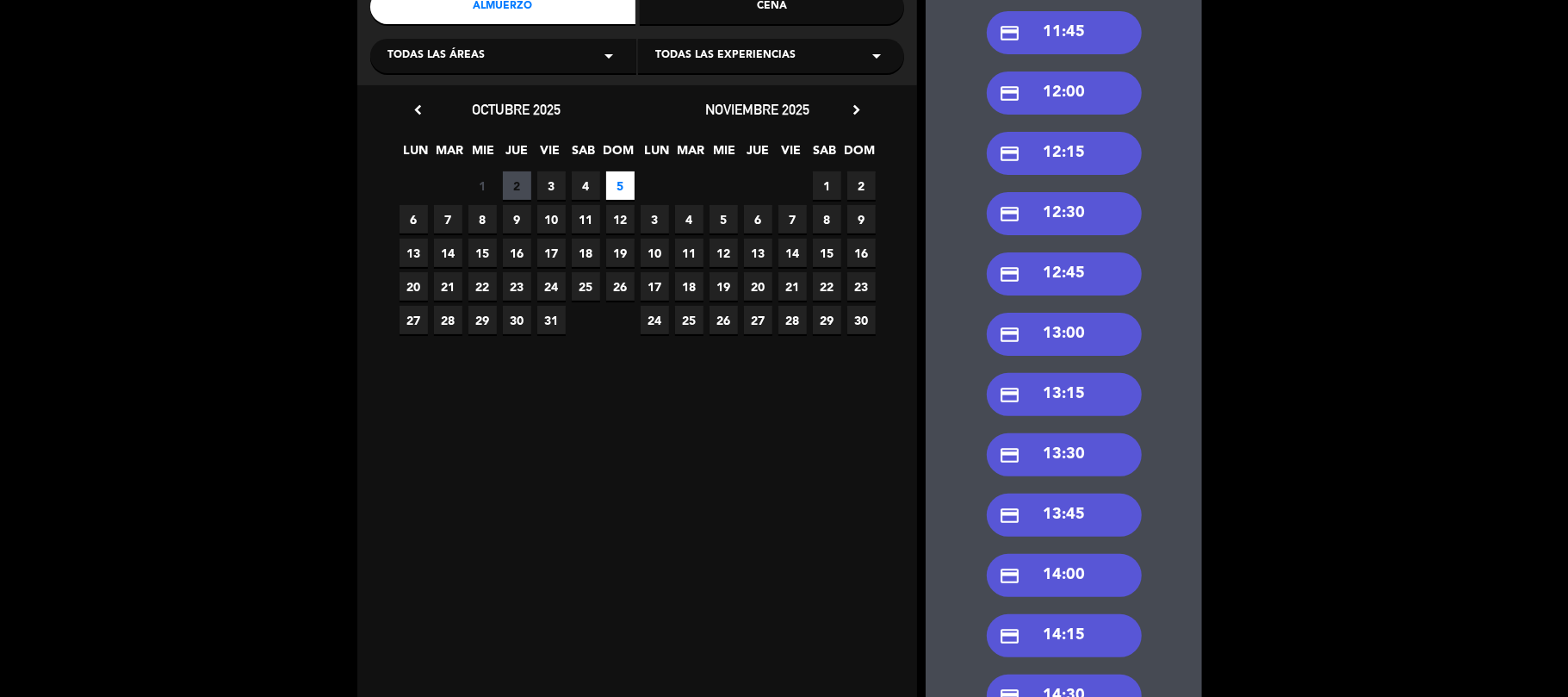
click at [1068, 451] on div "credit_card 13:30" at bounding box center [1064, 455] width 155 height 43
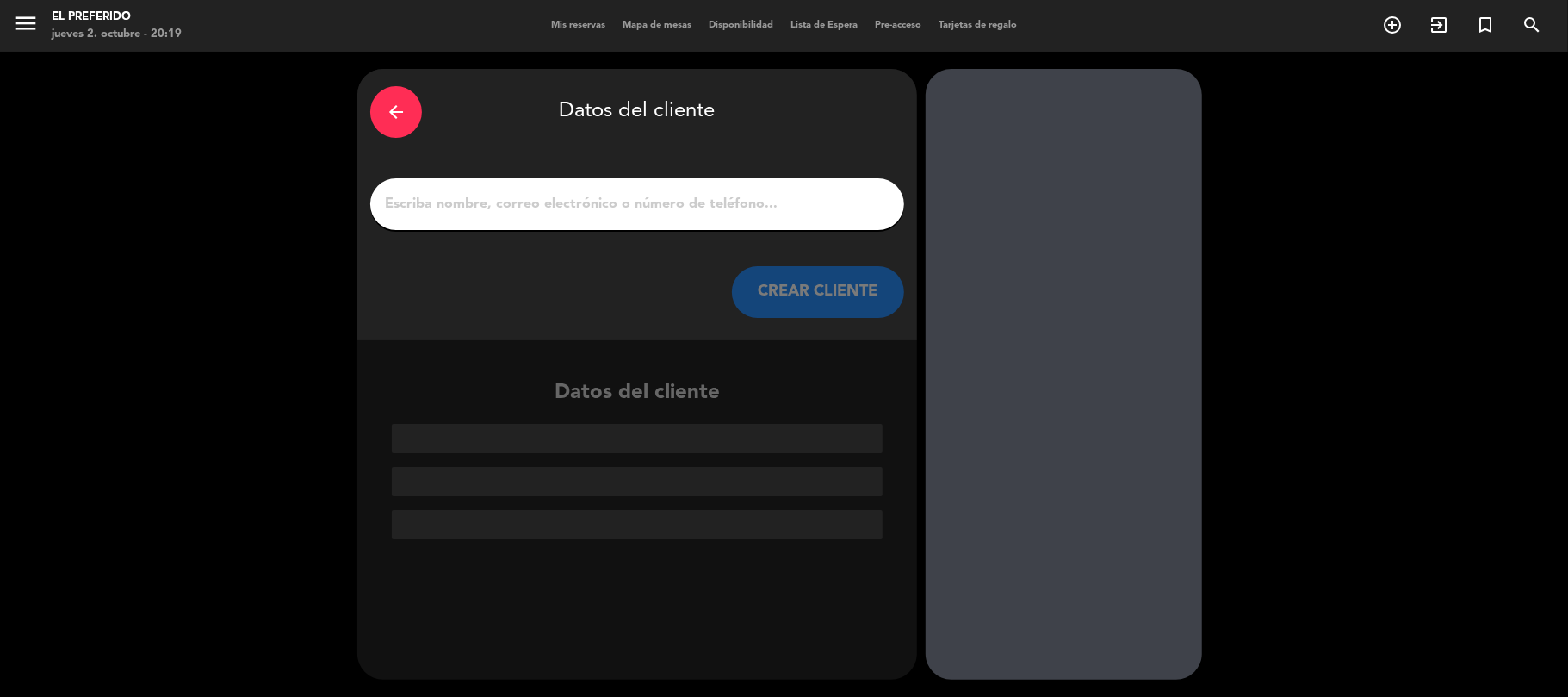
click at [382, 120] on div "arrow_back" at bounding box center [395, 111] width 51 height 51
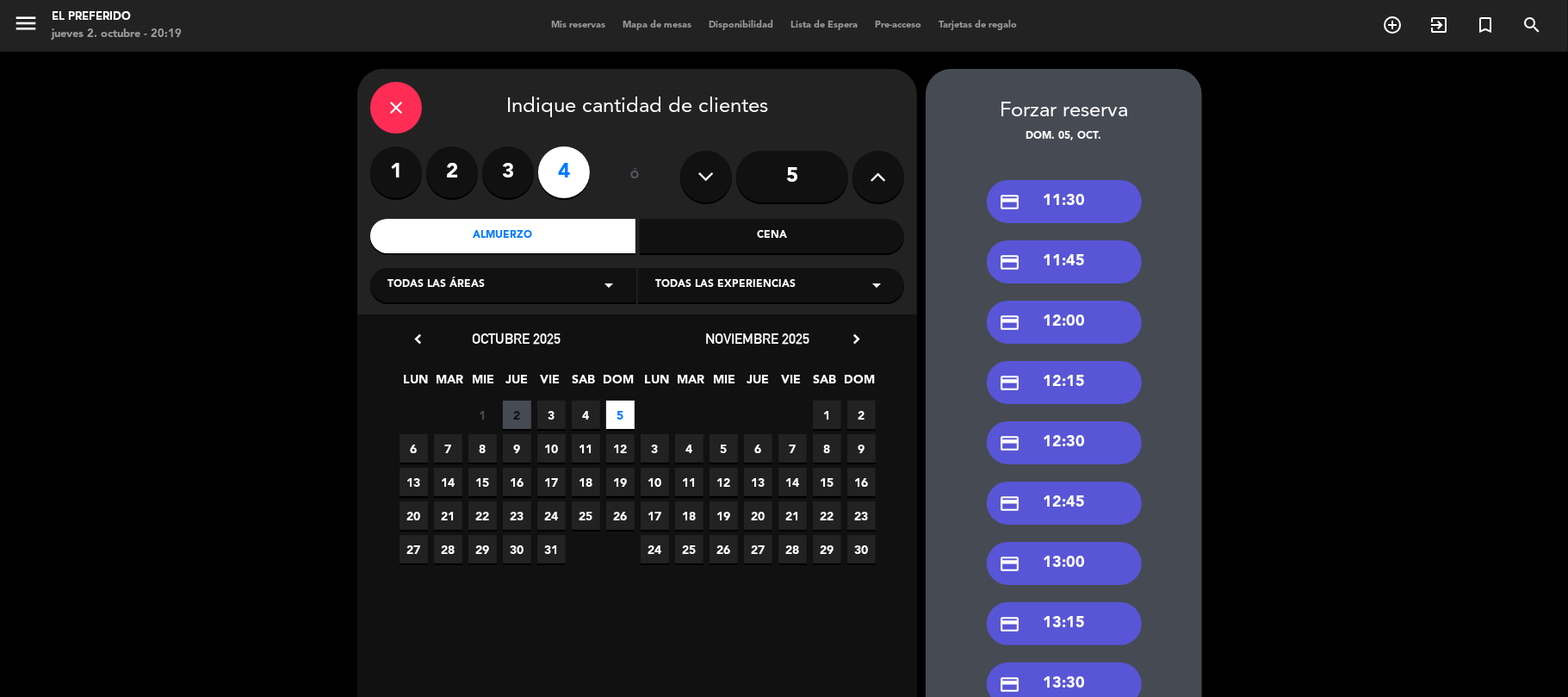
scroll to position [115, 0]
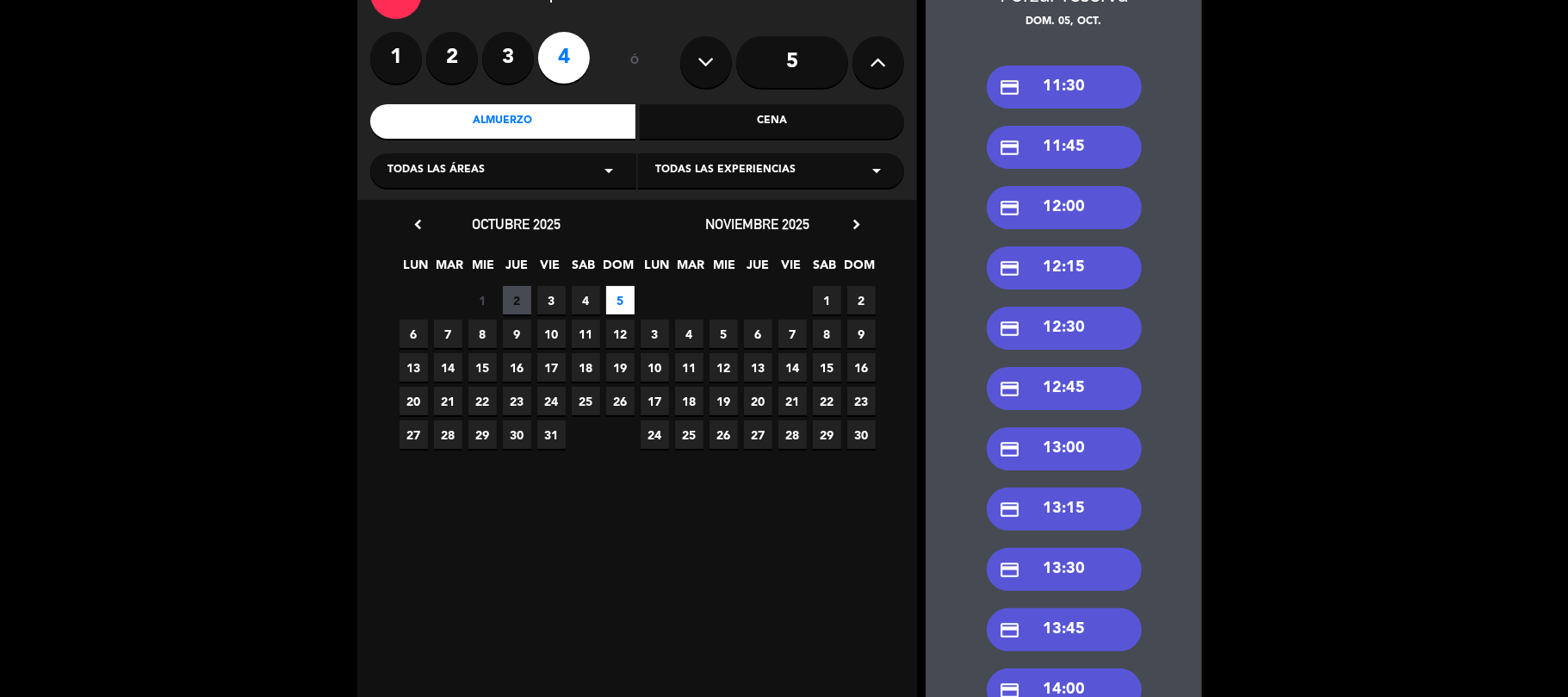
click at [1055, 452] on div "credit_card 13:00" at bounding box center [1064, 448] width 155 height 43
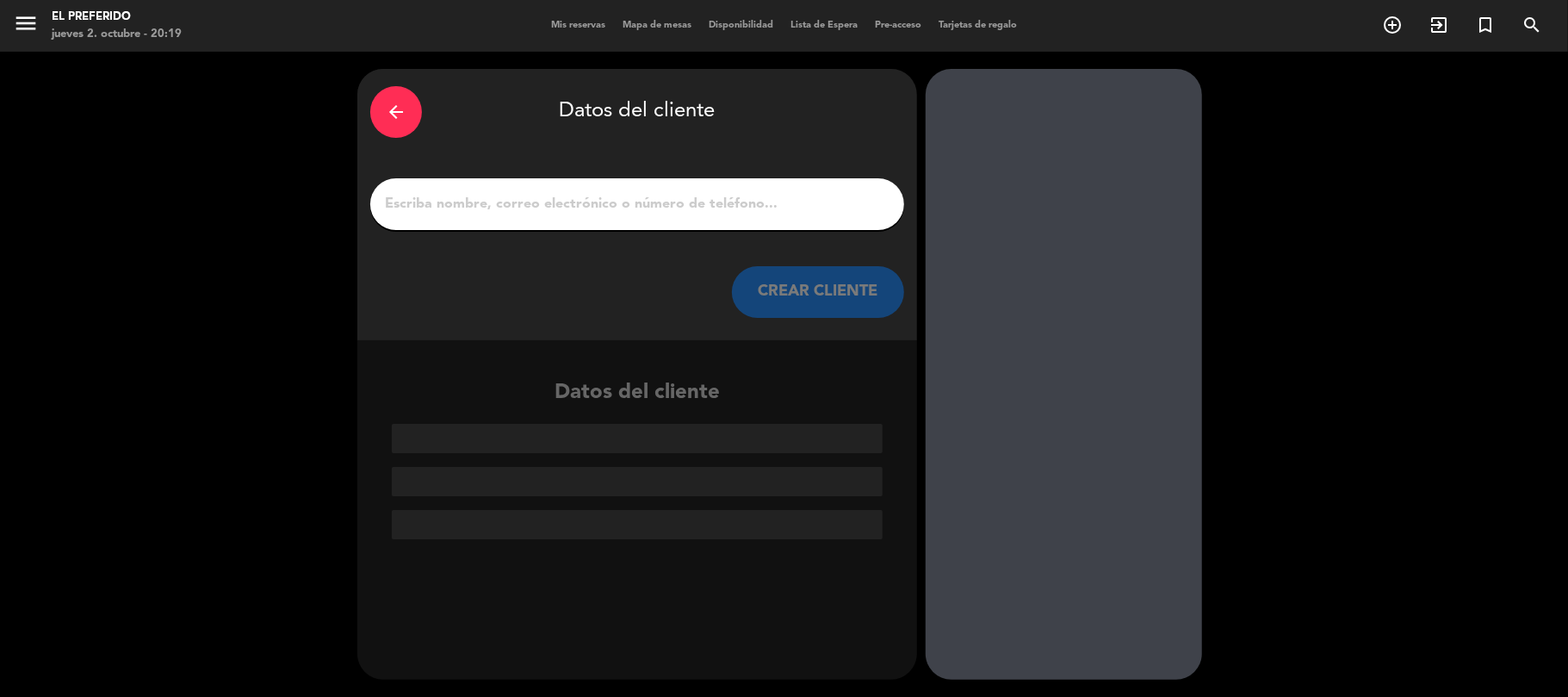
scroll to position [0, 0]
click at [703, 213] on input "1" at bounding box center [636, 204] width 508 height 24
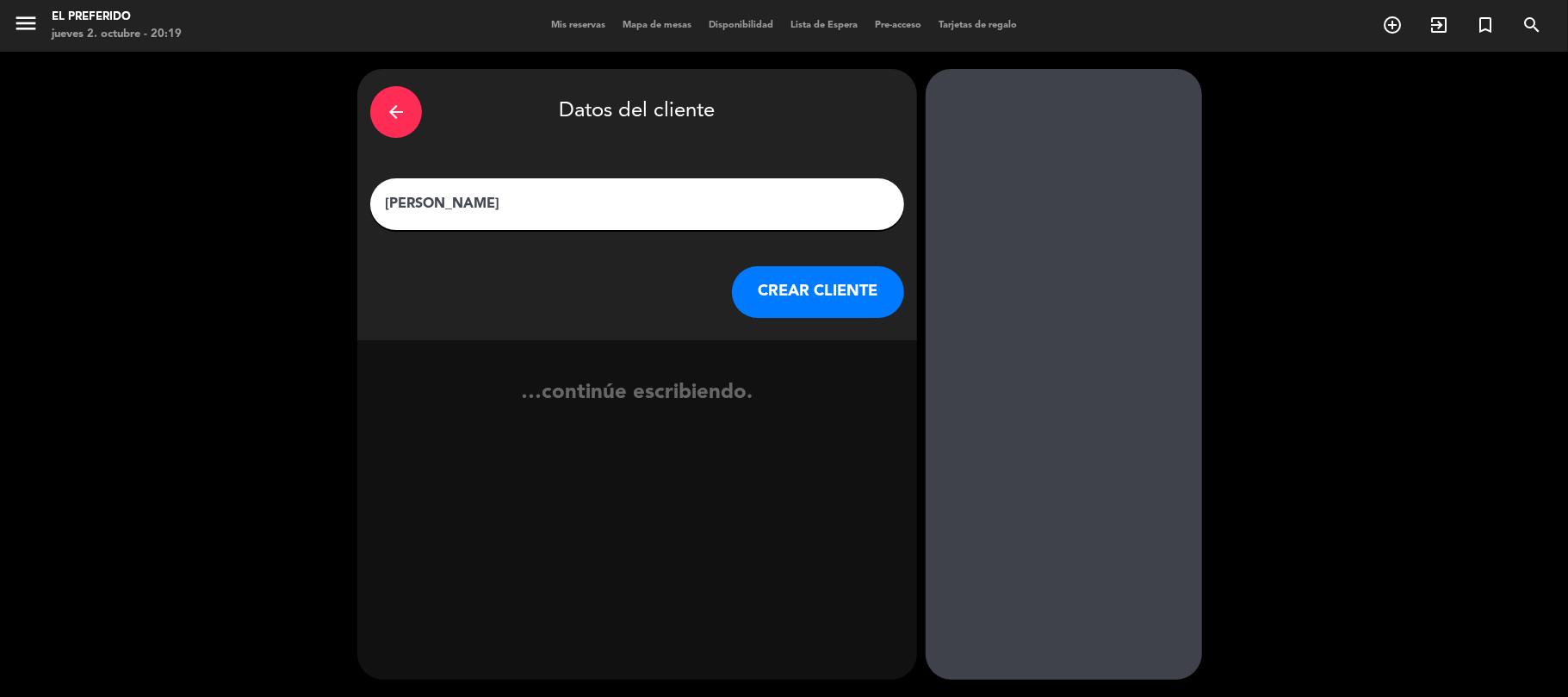
type input "[PERSON_NAME]"
click at [816, 296] on button "CREAR CLIENTE" at bounding box center [817, 292] width 172 height 51
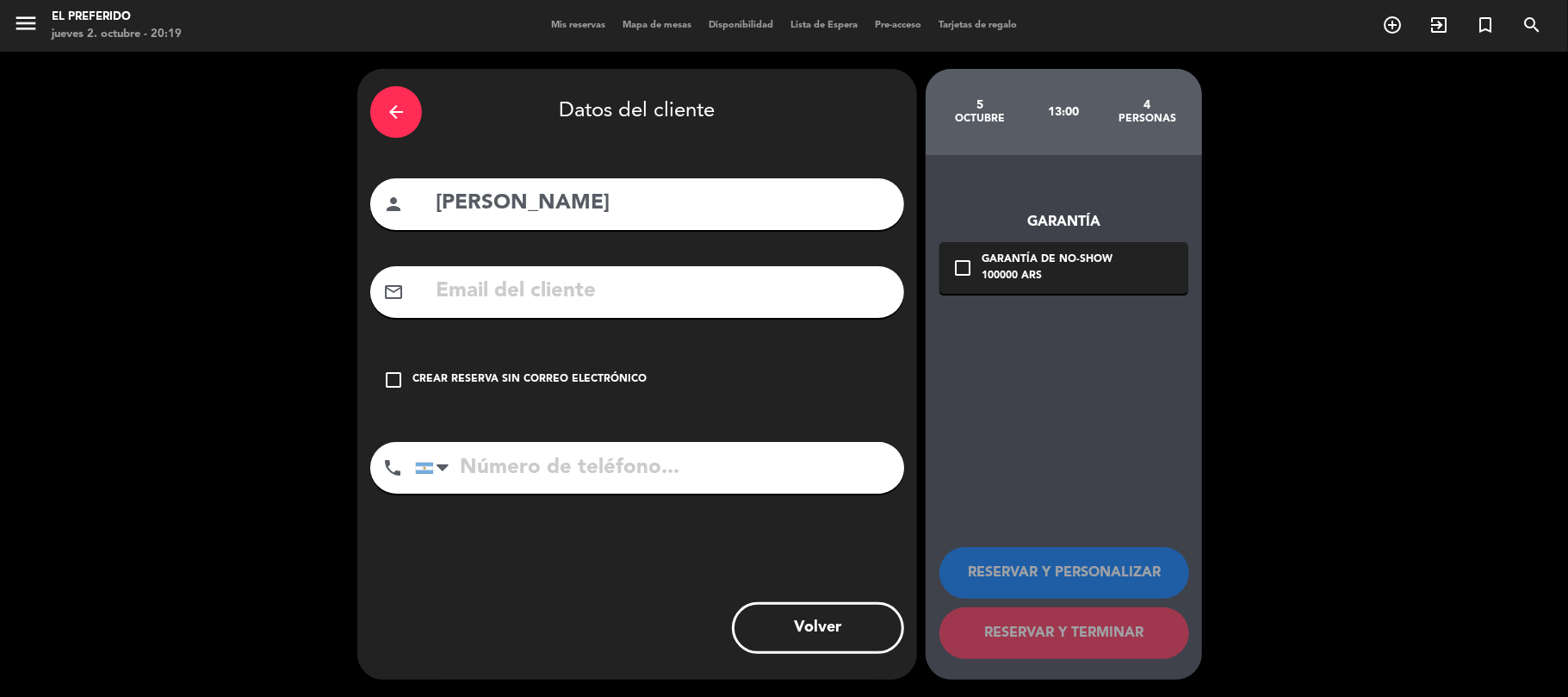
click at [480, 290] on input "text" at bounding box center [662, 292] width 457 height 35
type input "n"
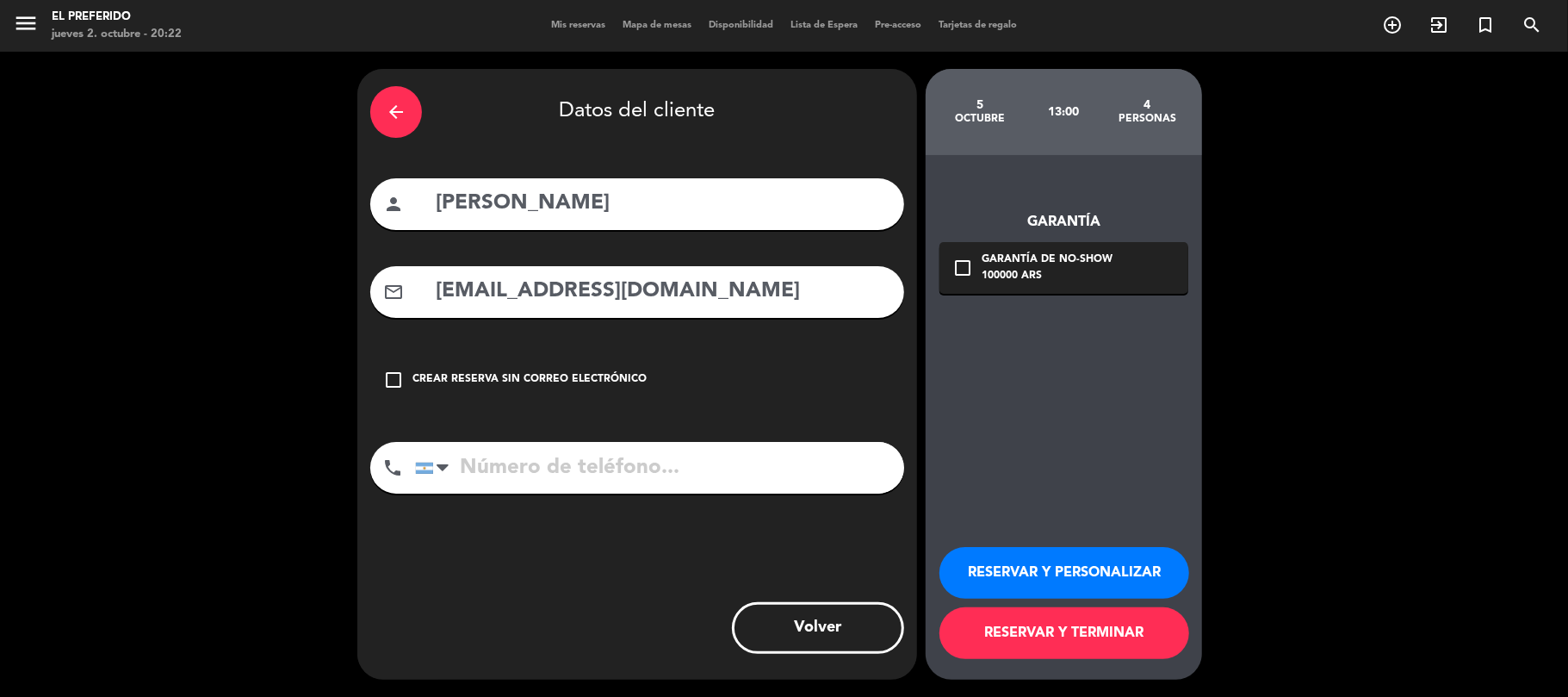
type input "[EMAIL_ADDRESS][DOMAIN_NAME]"
click at [1112, 563] on button "RESERVAR Y PERSONALIZAR" at bounding box center [1064, 572] width 250 height 51
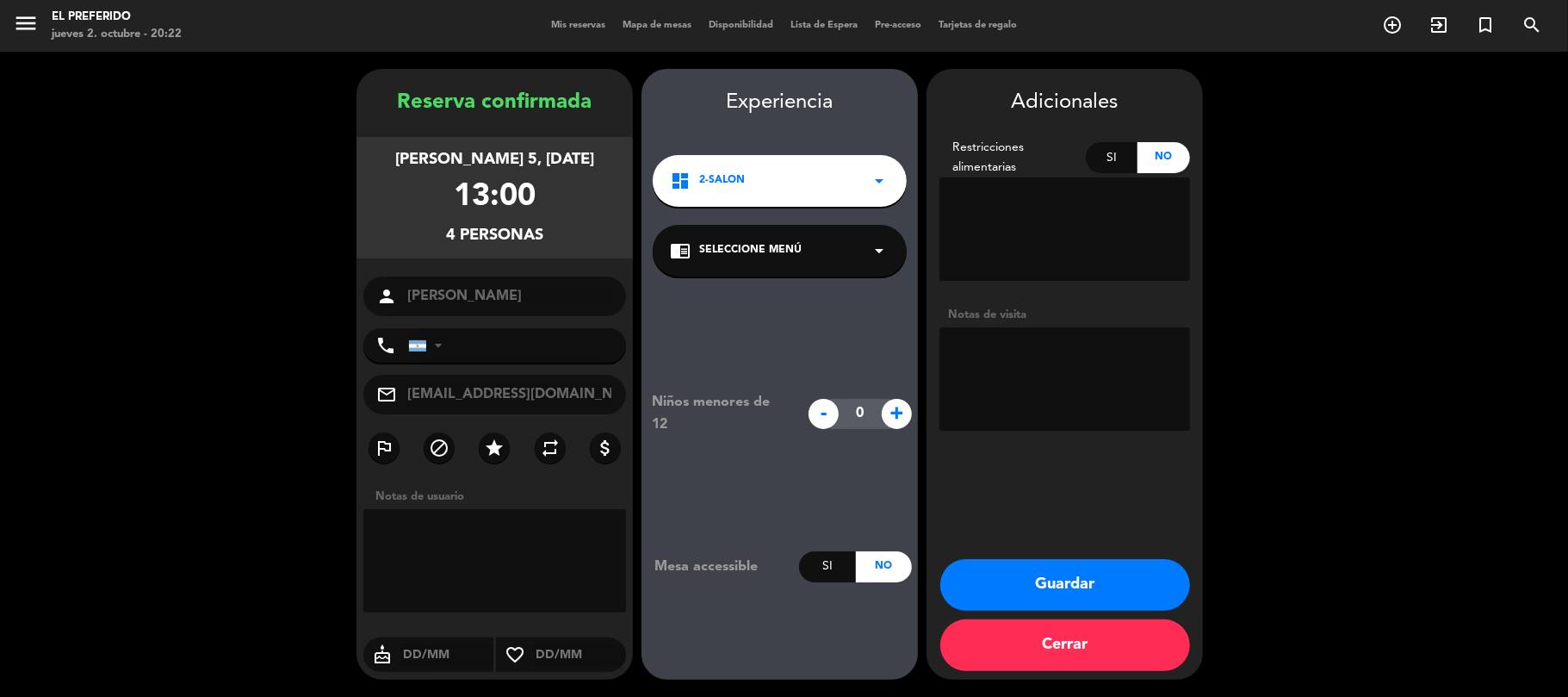
click at [1060, 583] on button "Guardar" at bounding box center [1065, 584] width 250 height 51
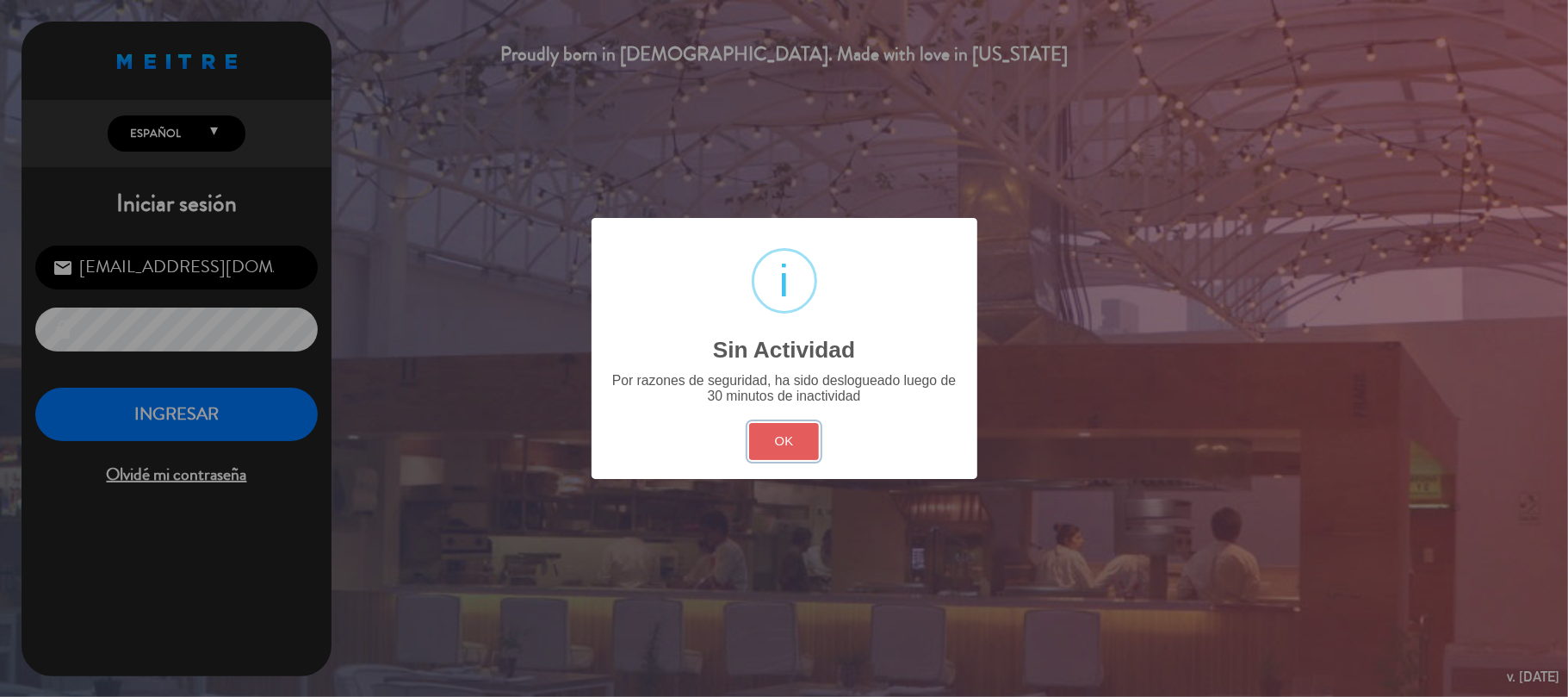
click at [779, 436] on button "OK" at bounding box center [784, 442] width 70 height 37
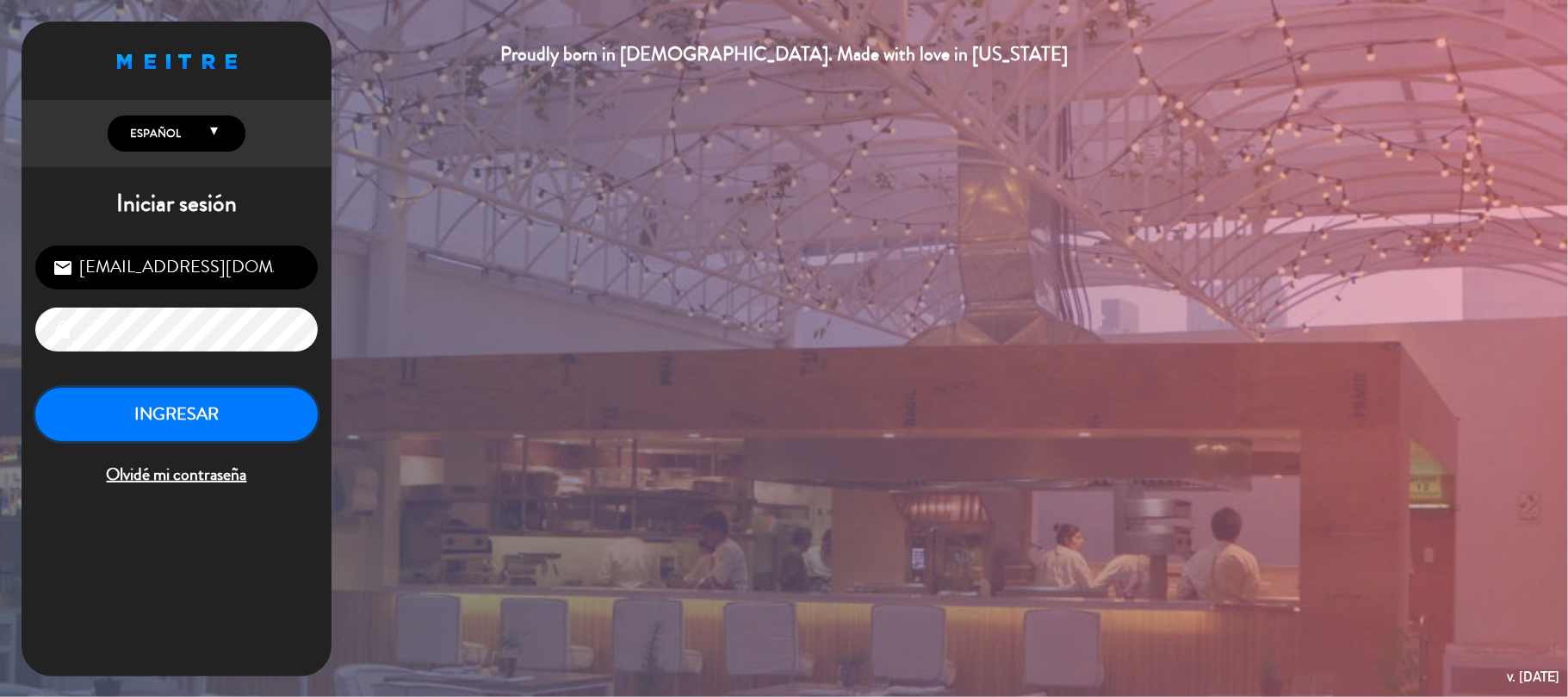
click at [158, 406] on button "INGRESAR" at bounding box center [176, 415] width 282 height 54
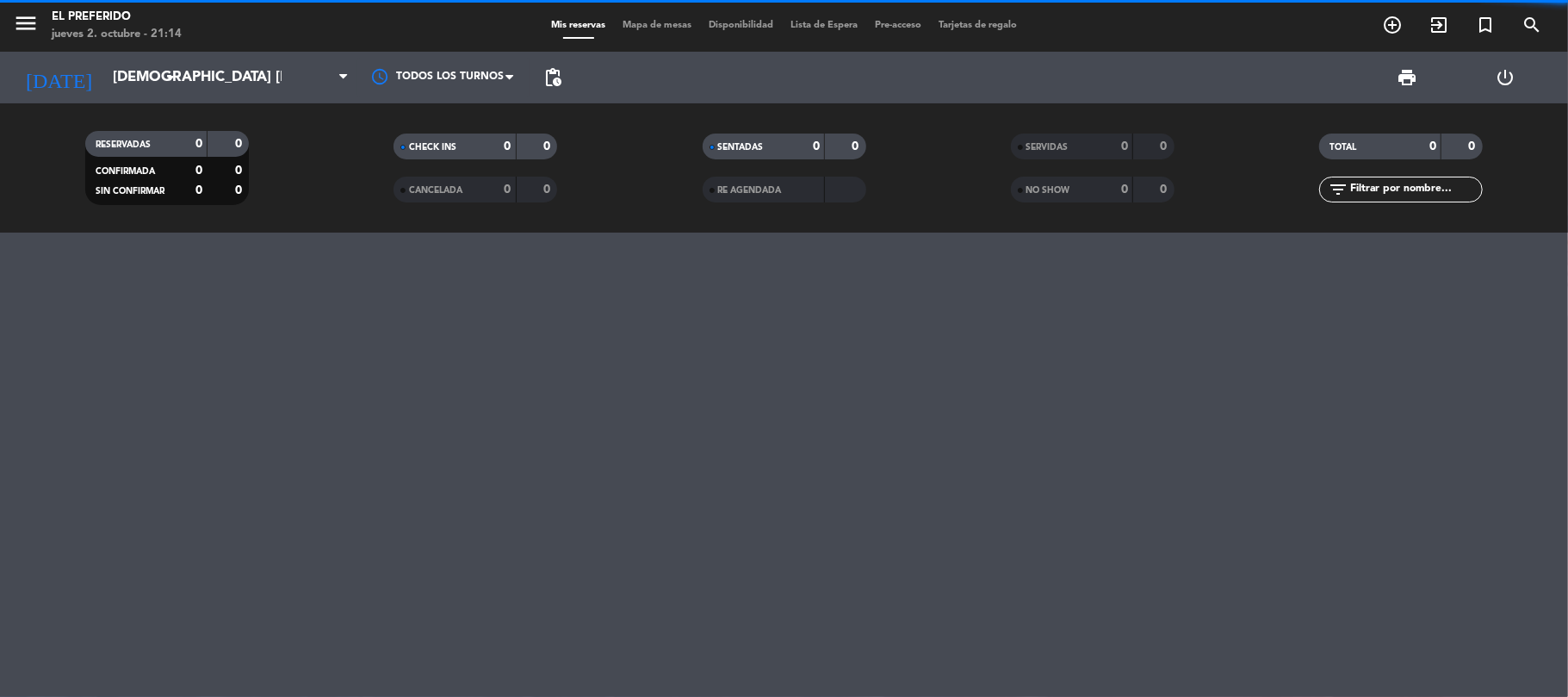
click at [559, 88] on span "pending_actions" at bounding box center [552, 77] width 34 height 34
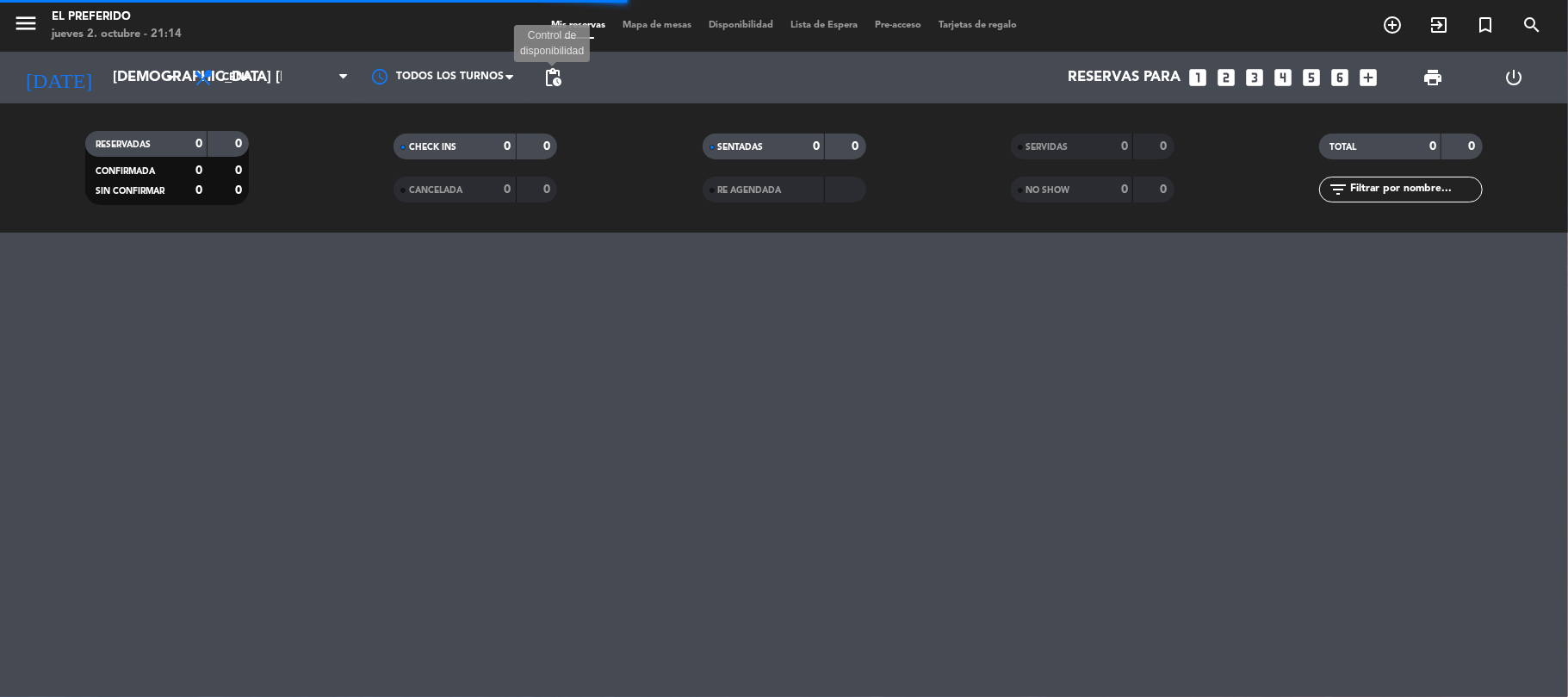
click at [552, 70] on span "pending_actions" at bounding box center [552, 77] width 20 height 20
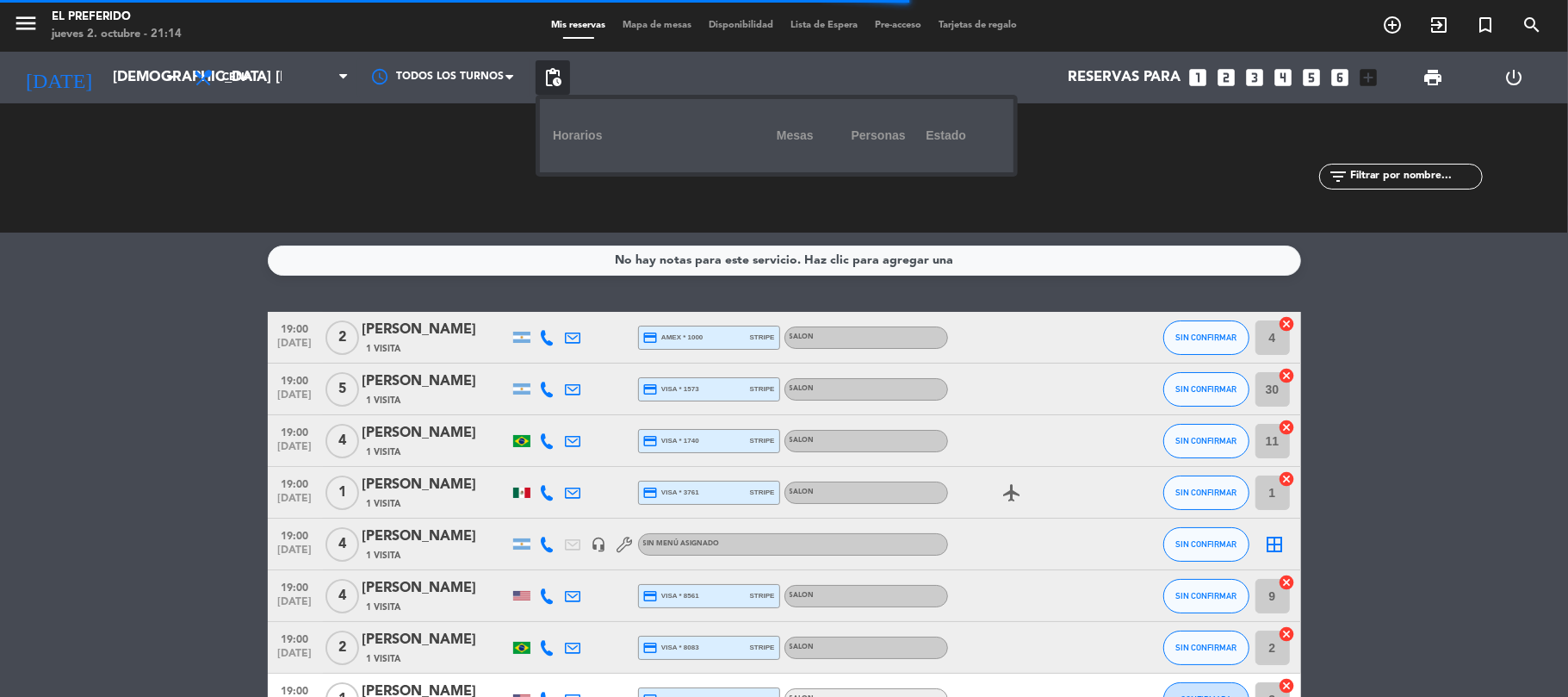
click at [672, 66] on div "Reservas para looks_one looks_two looks_3 looks_4 looks_5 looks_6 add_box" at bounding box center [978, 76] width 816 height 51
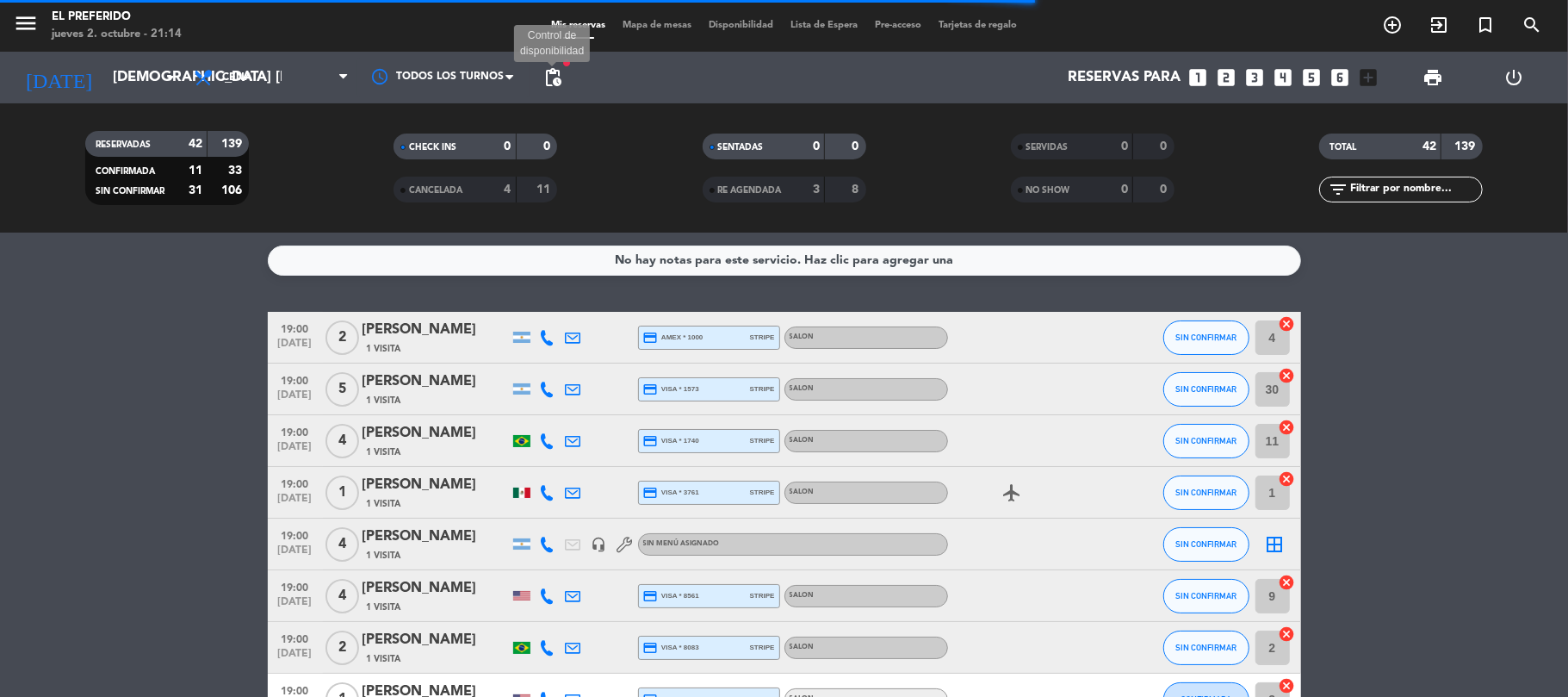
click at [551, 76] on span "pending_actions" at bounding box center [552, 77] width 20 height 20
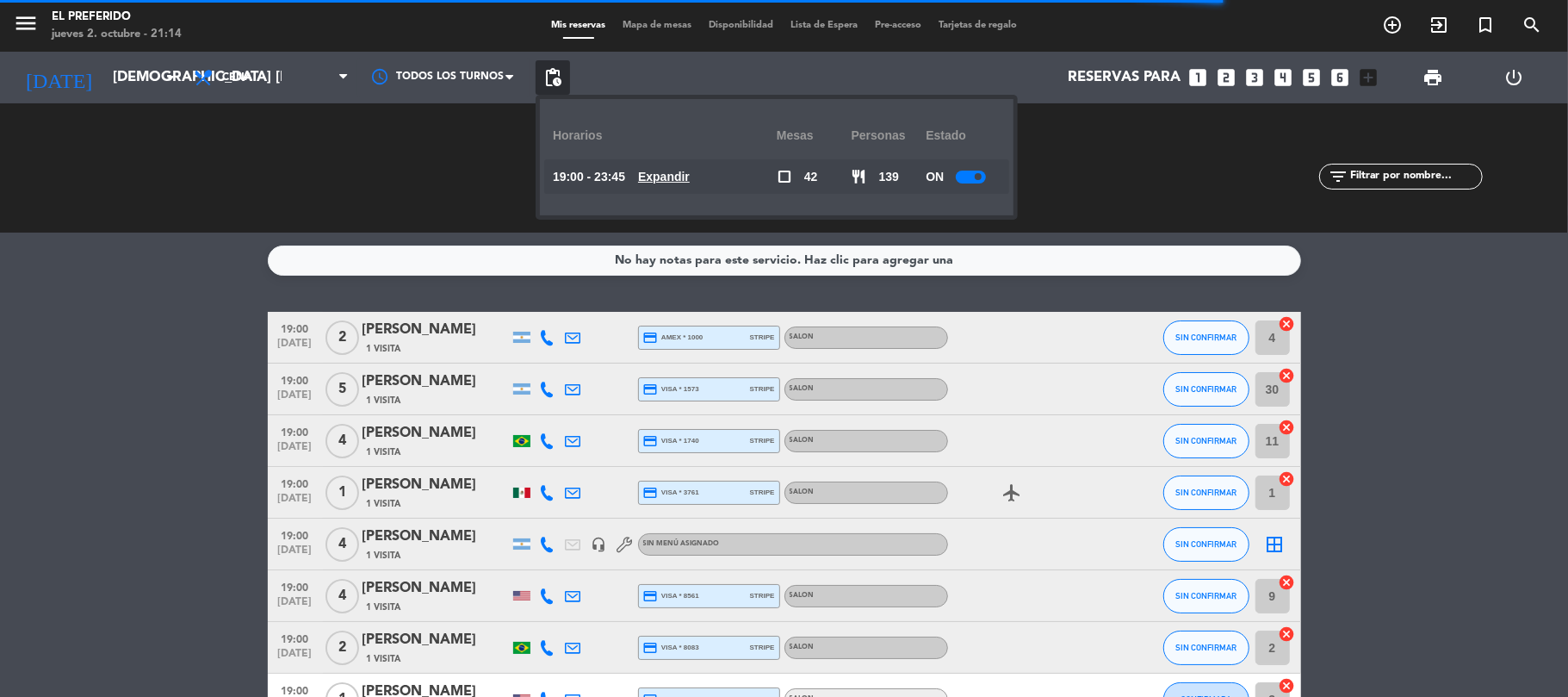
click at [682, 173] on u "Expandir" at bounding box center [663, 176] width 51 height 14
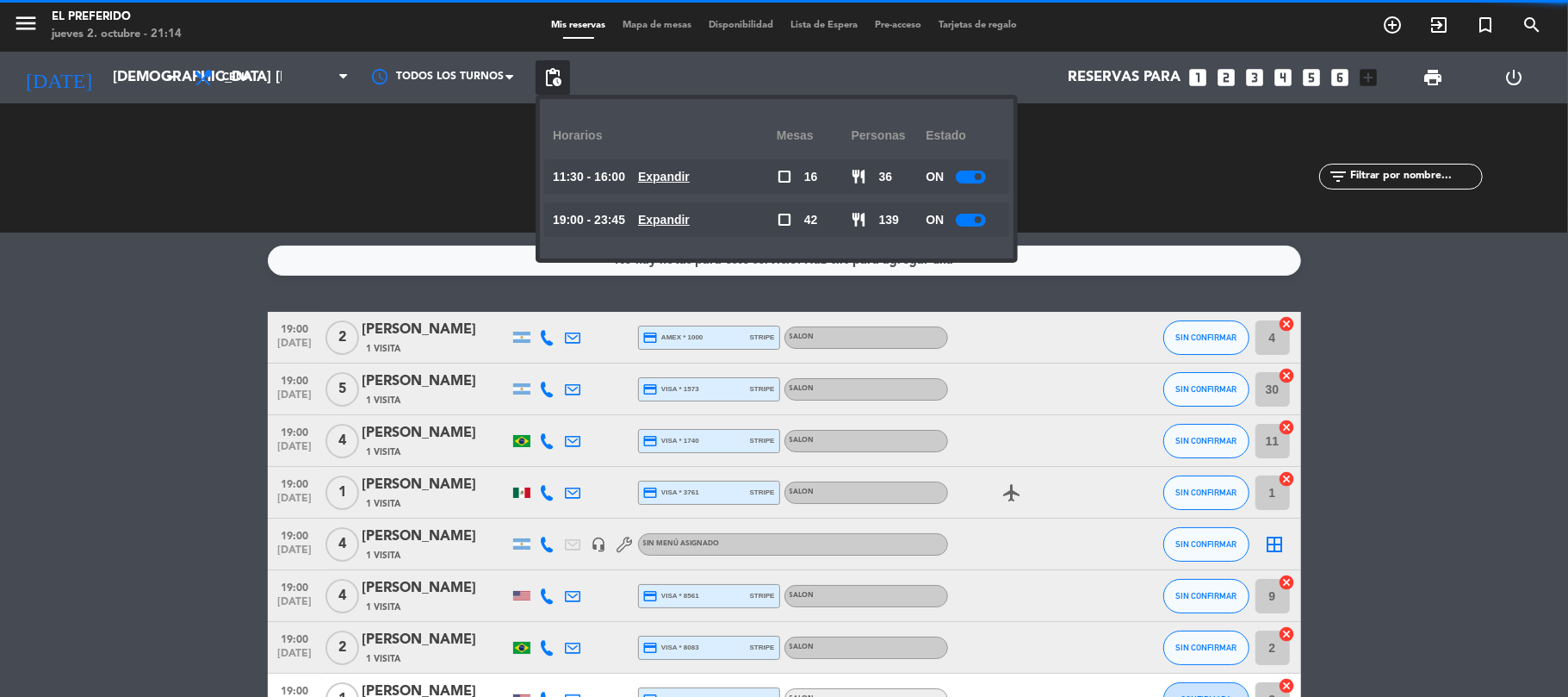
scroll to position [115, 0]
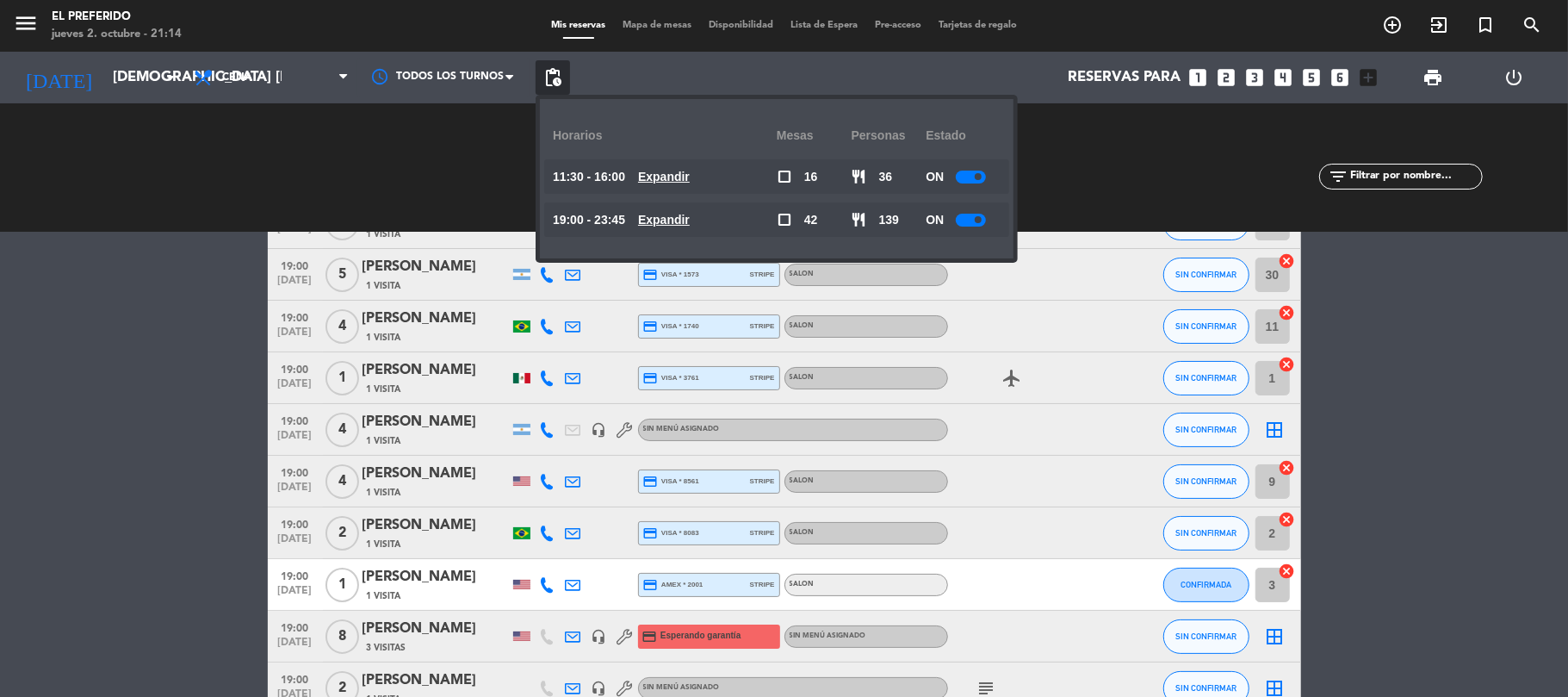
click at [686, 221] on u "Expandir" at bounding box center [663, 219] width 51 height 14
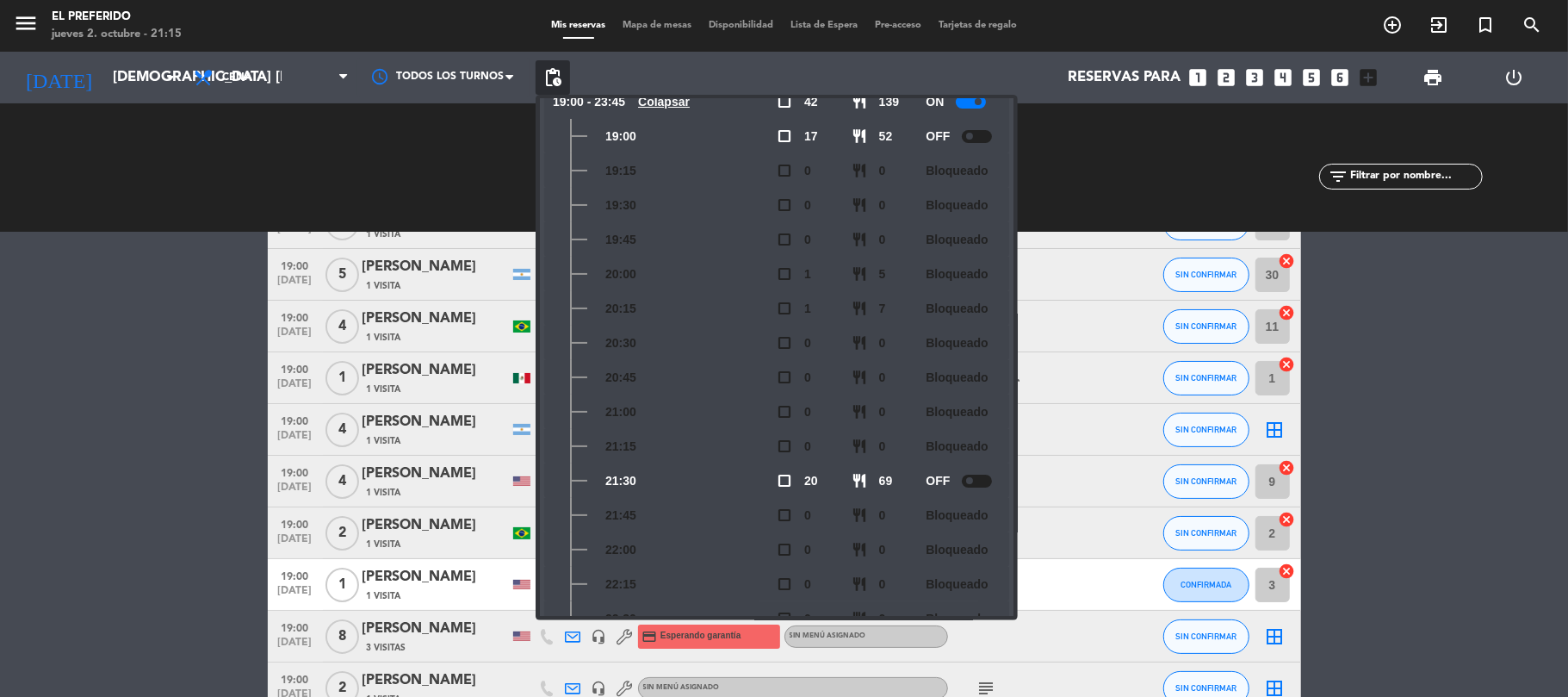
scroll to position [102, 0]
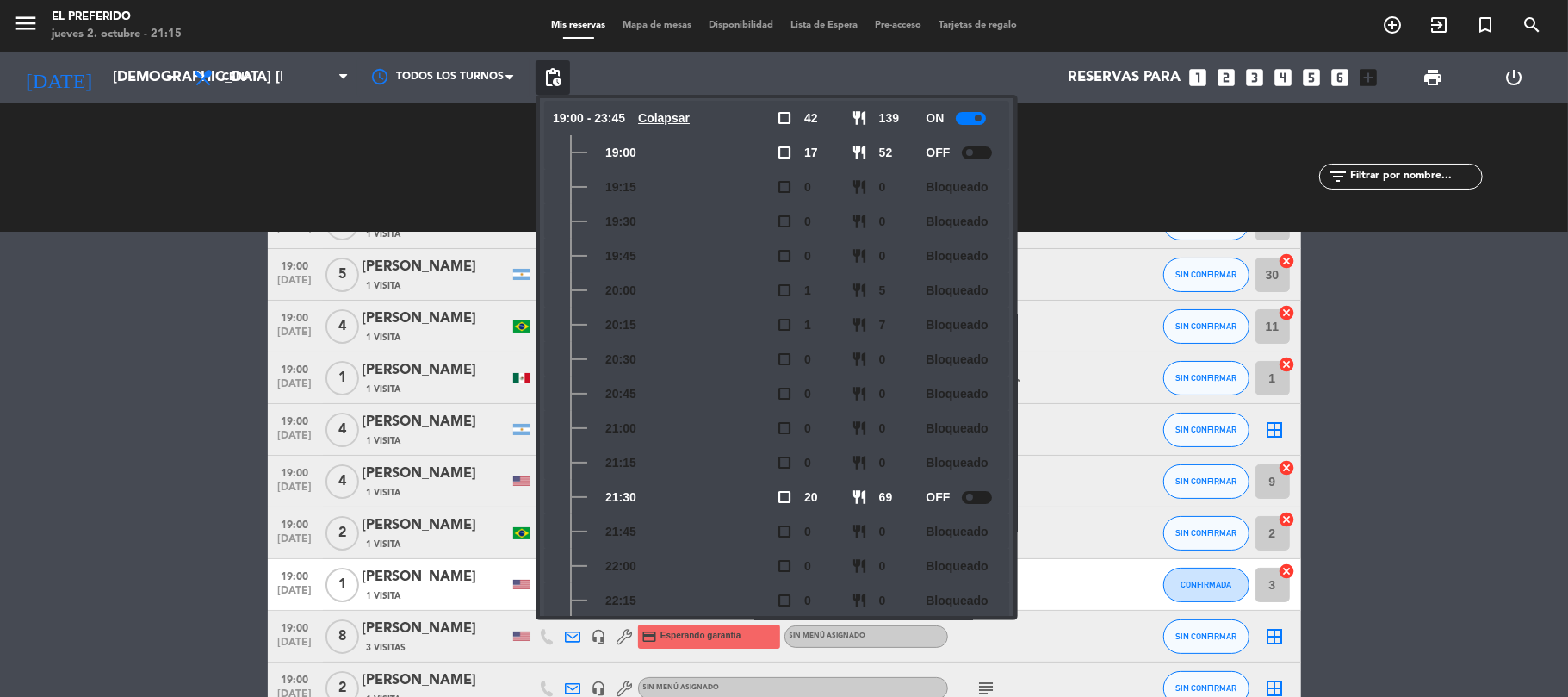
click at [1116, 160] on div "SERVIDAS 0 0" at bounding box center [1092, 168] width 308 height 17
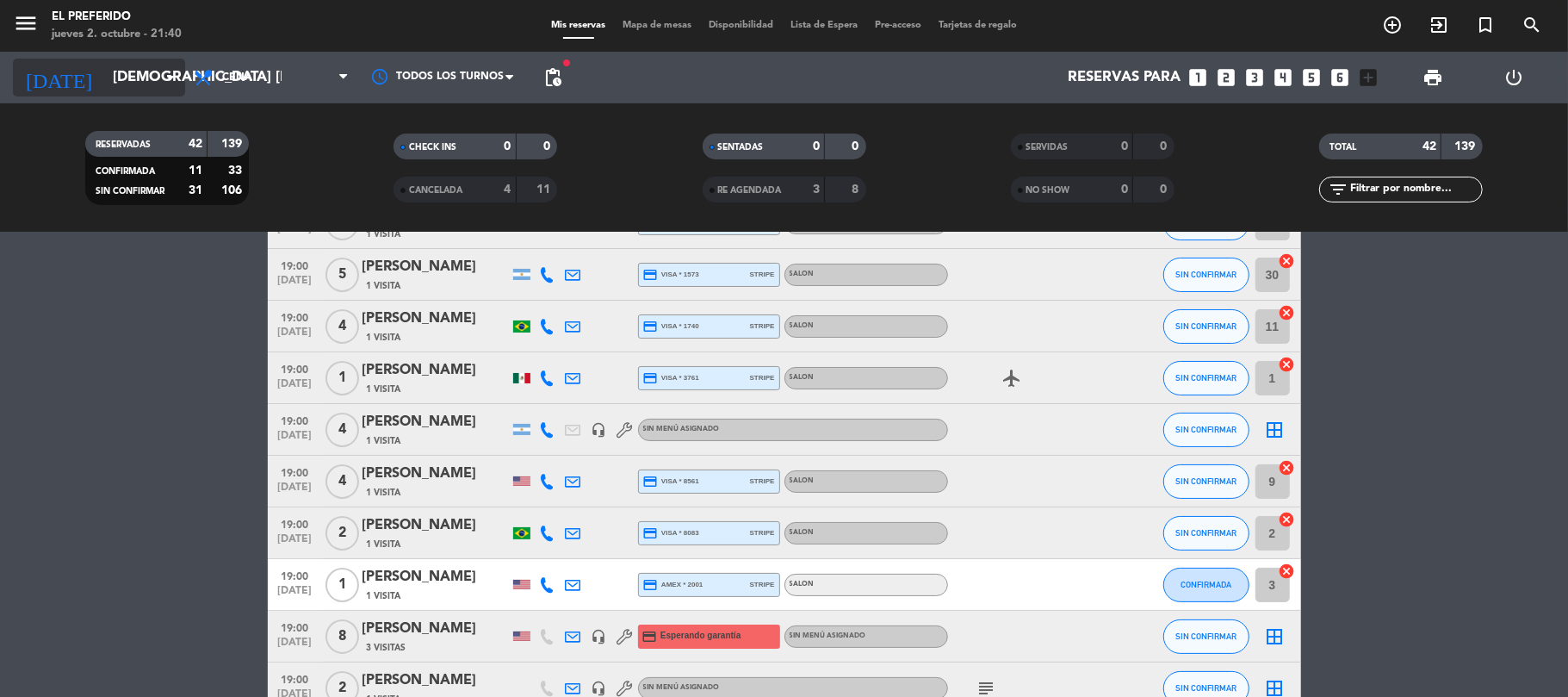
click at [176, 73] on icon "arrow_drop_down" at bounding box center [170, 77] width 20 height 20
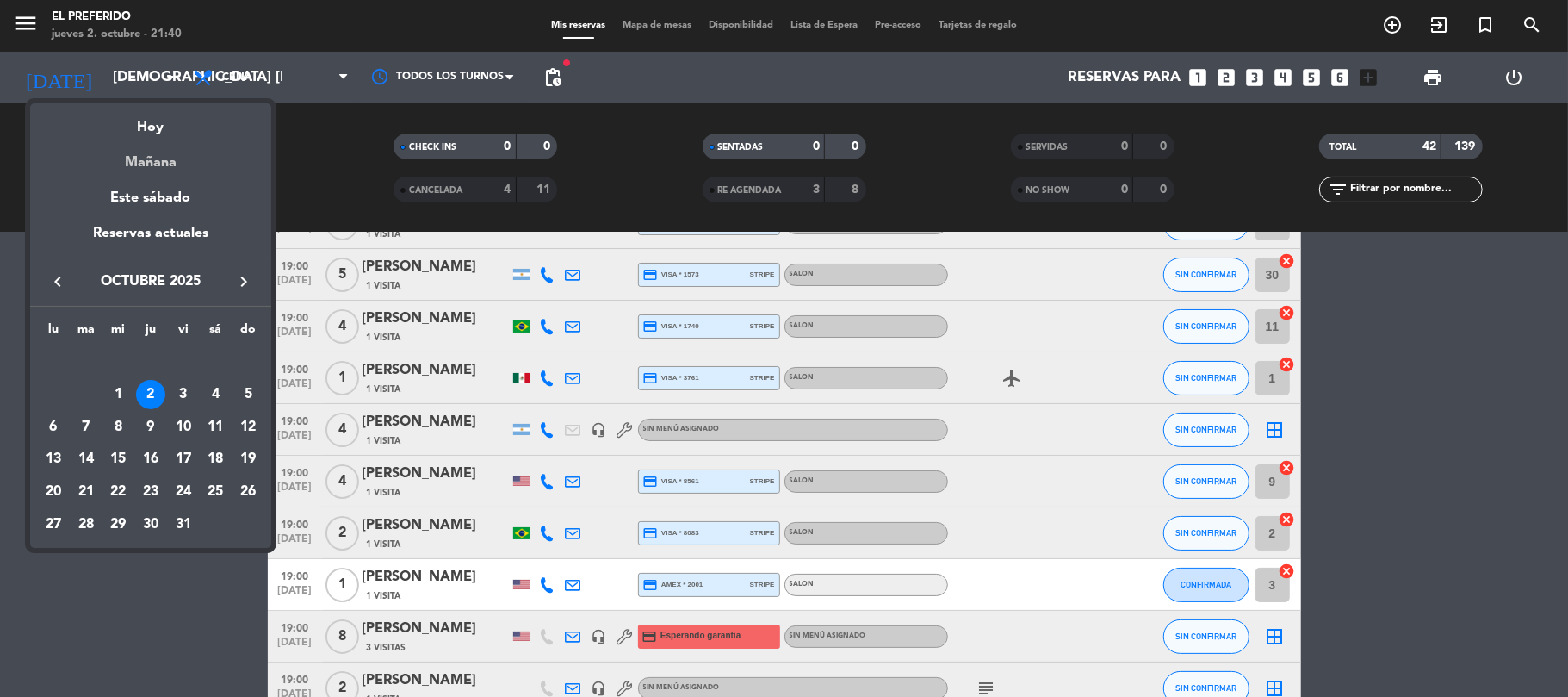
click at [176, 160] on div "Mañana" at bounding box center [150, 157] width 241 height 35
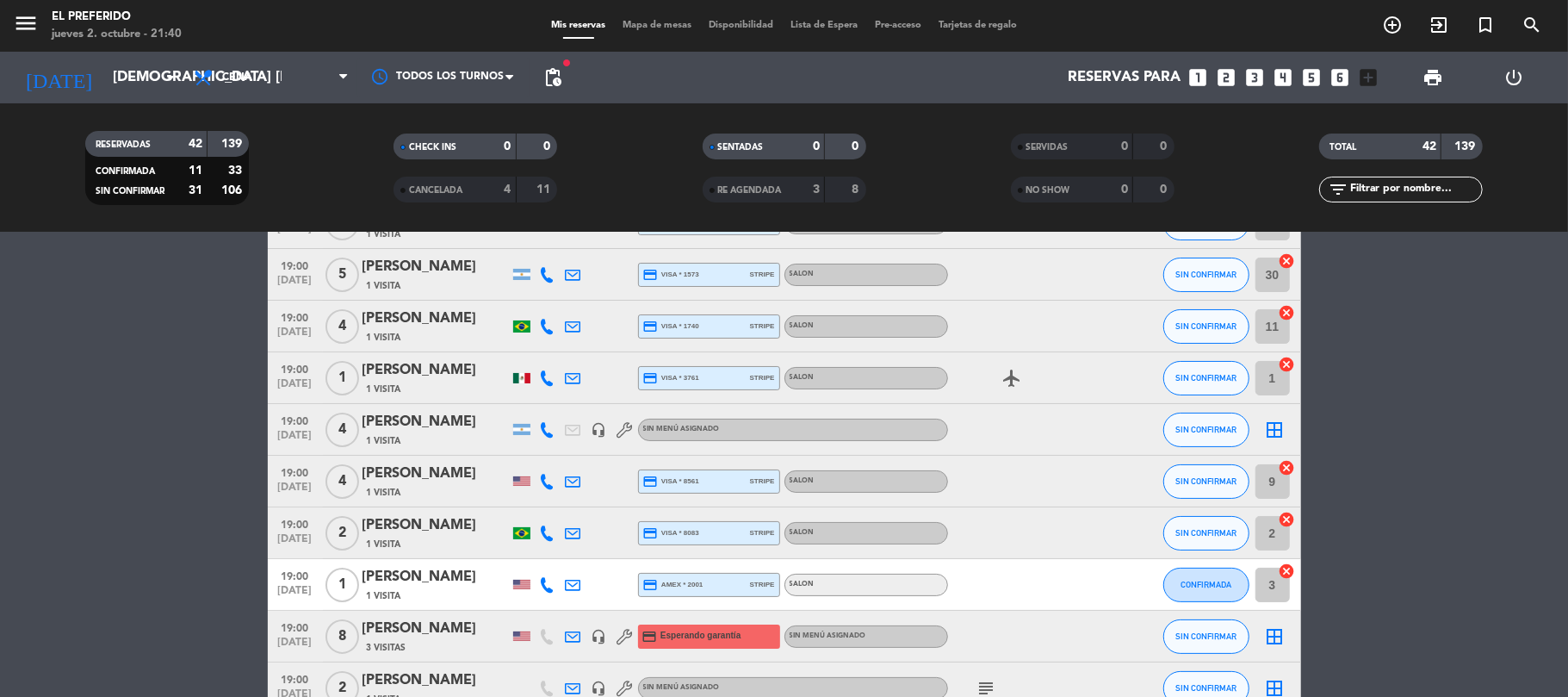
type input "vie. [DATE]"
click at [232, 83] on span "Cena" at bounding box center [237, 77] width 30 height 12
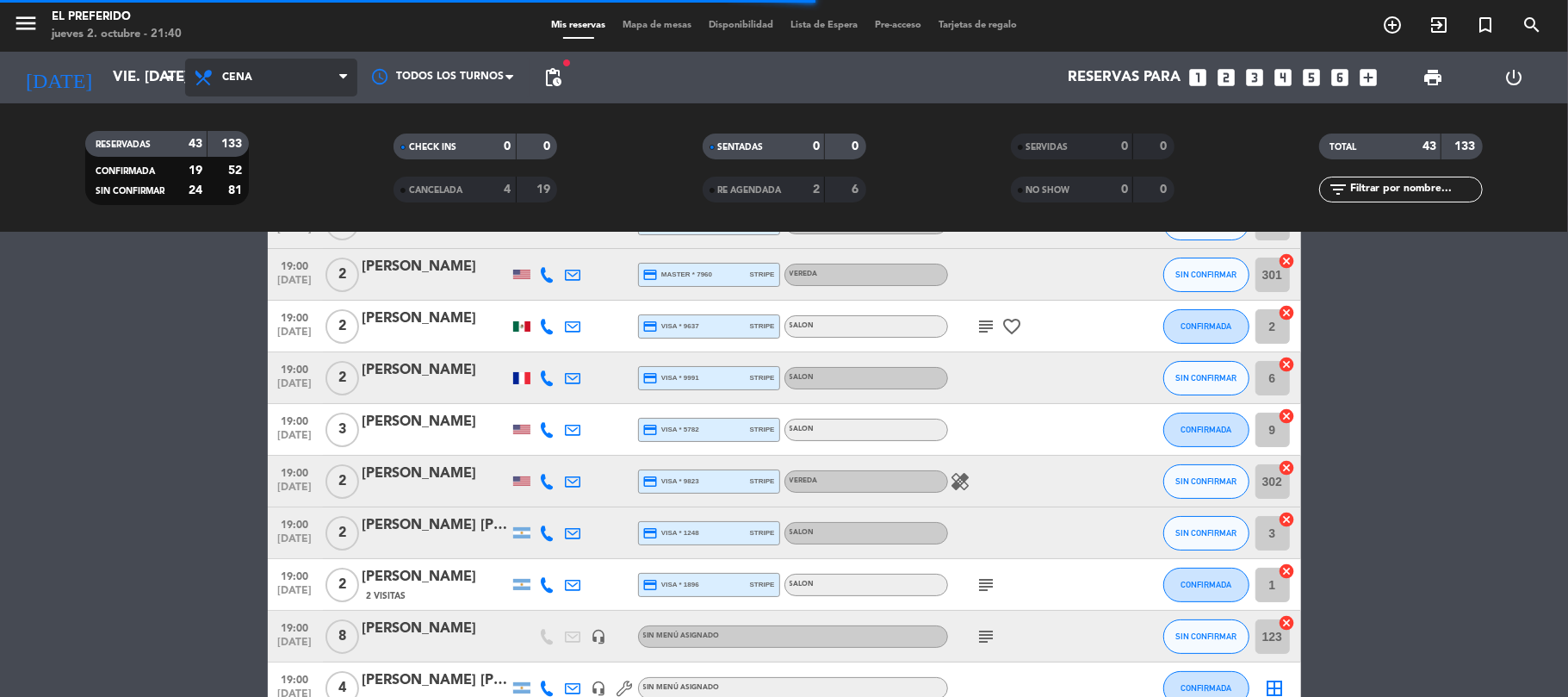
click at [266, 75] on span "Cena" at bounding box center [271, 77] width 172 height 38
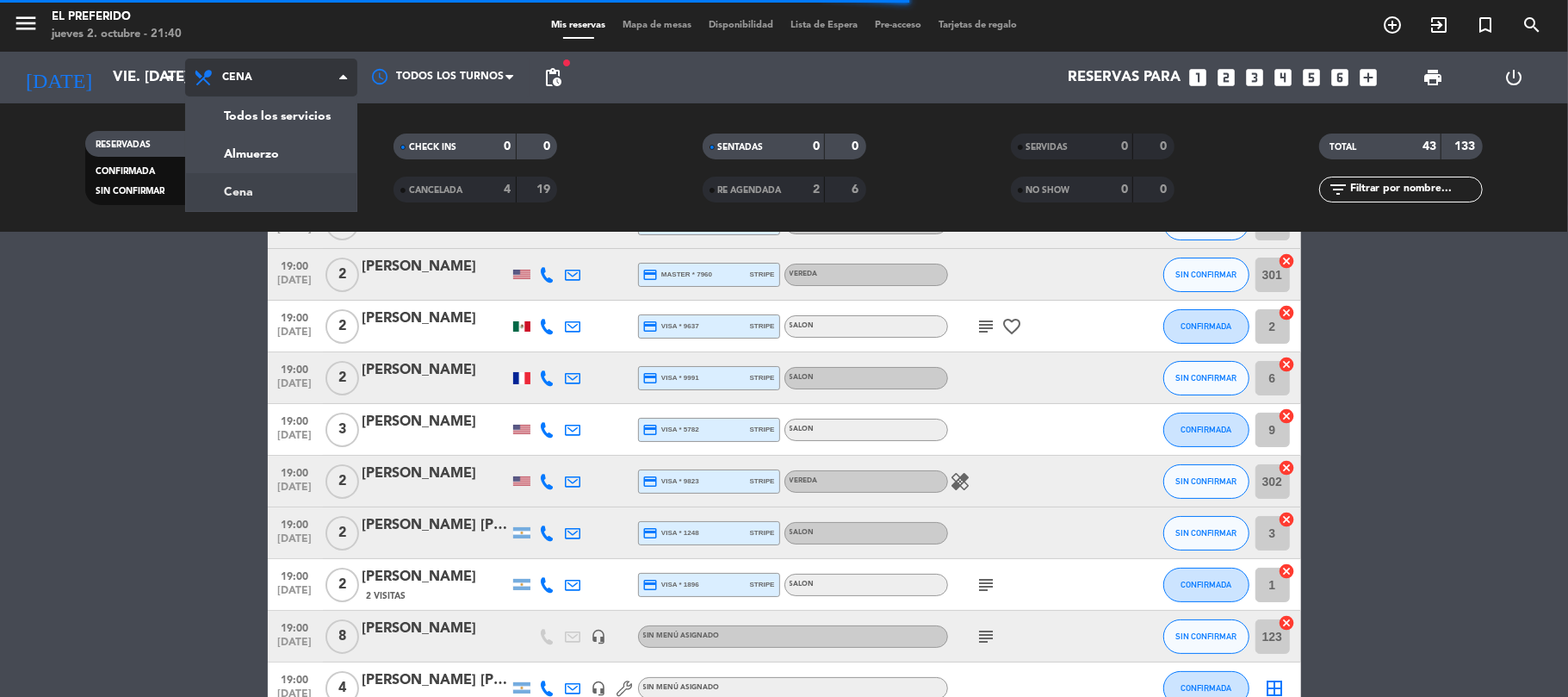
click at [293, 183] on div "menu El Preferido jueves 2. octubre - 21:40 Mis reservas Mapa de mesas Disponib…" at bounding box center [784, 116] width 1568 height 232
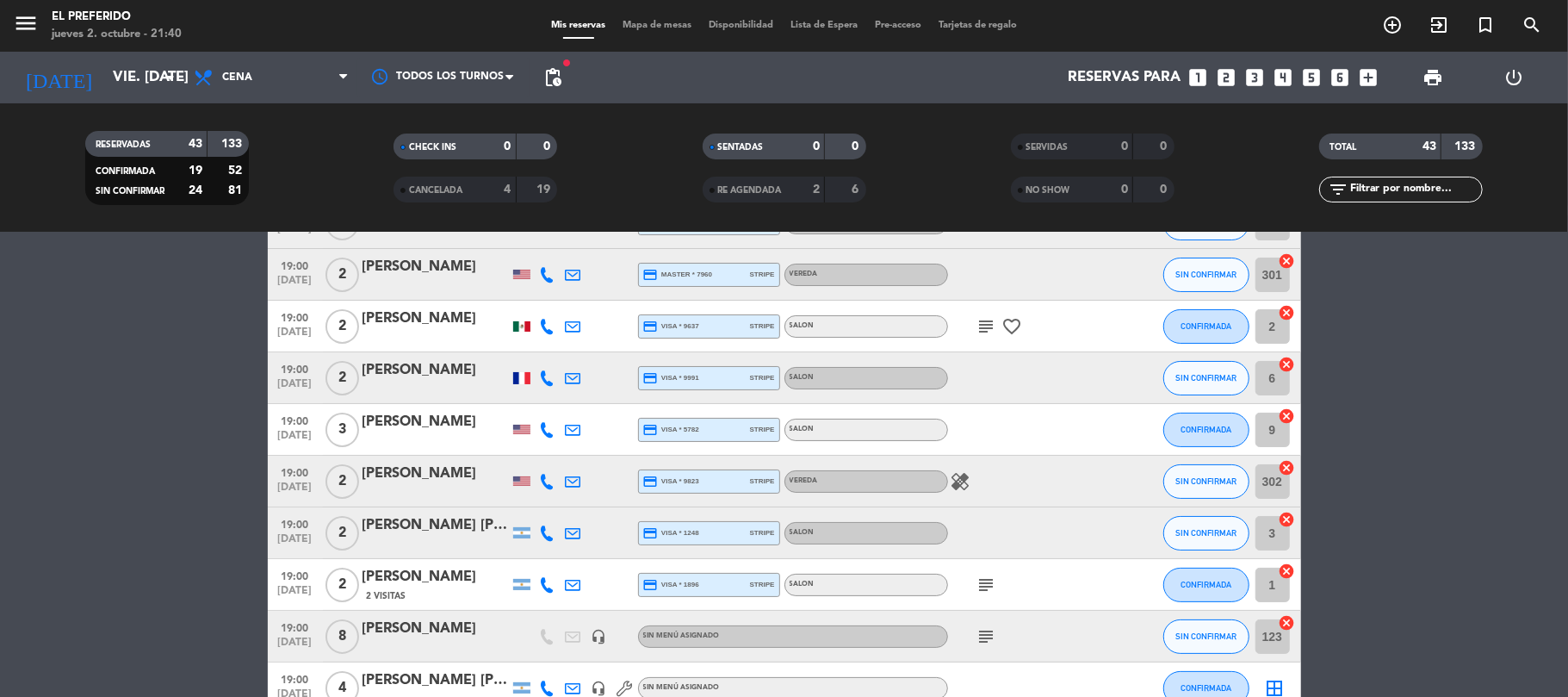
click at [540, 87] on span "pending_actions" at bounding box center [552, 77] width 34 height 34
click at [552, 80] on span "pending_actions" at bounding box center [552, 77] width 20 height 20
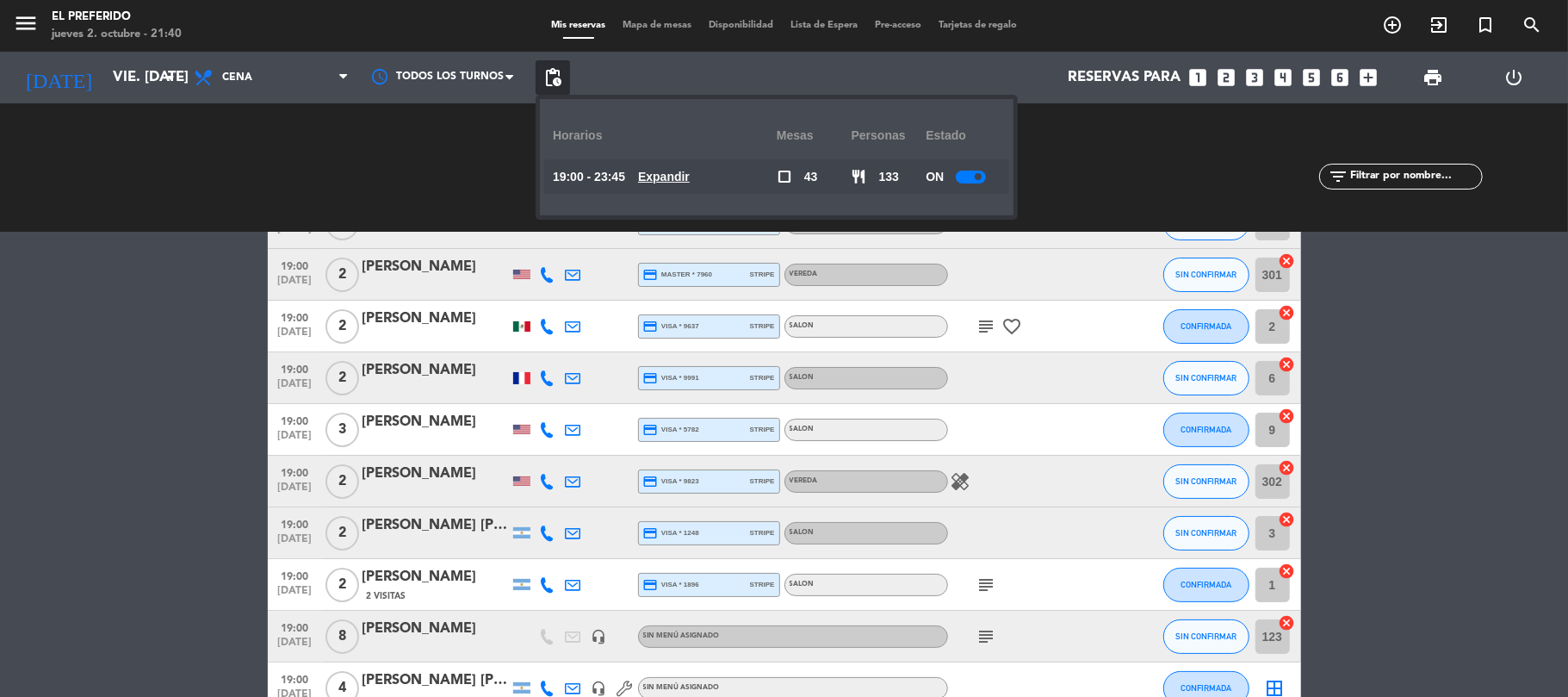
click at [661, 175] on u "Expandir" at bounding box center [663, 176] width 51 height 14
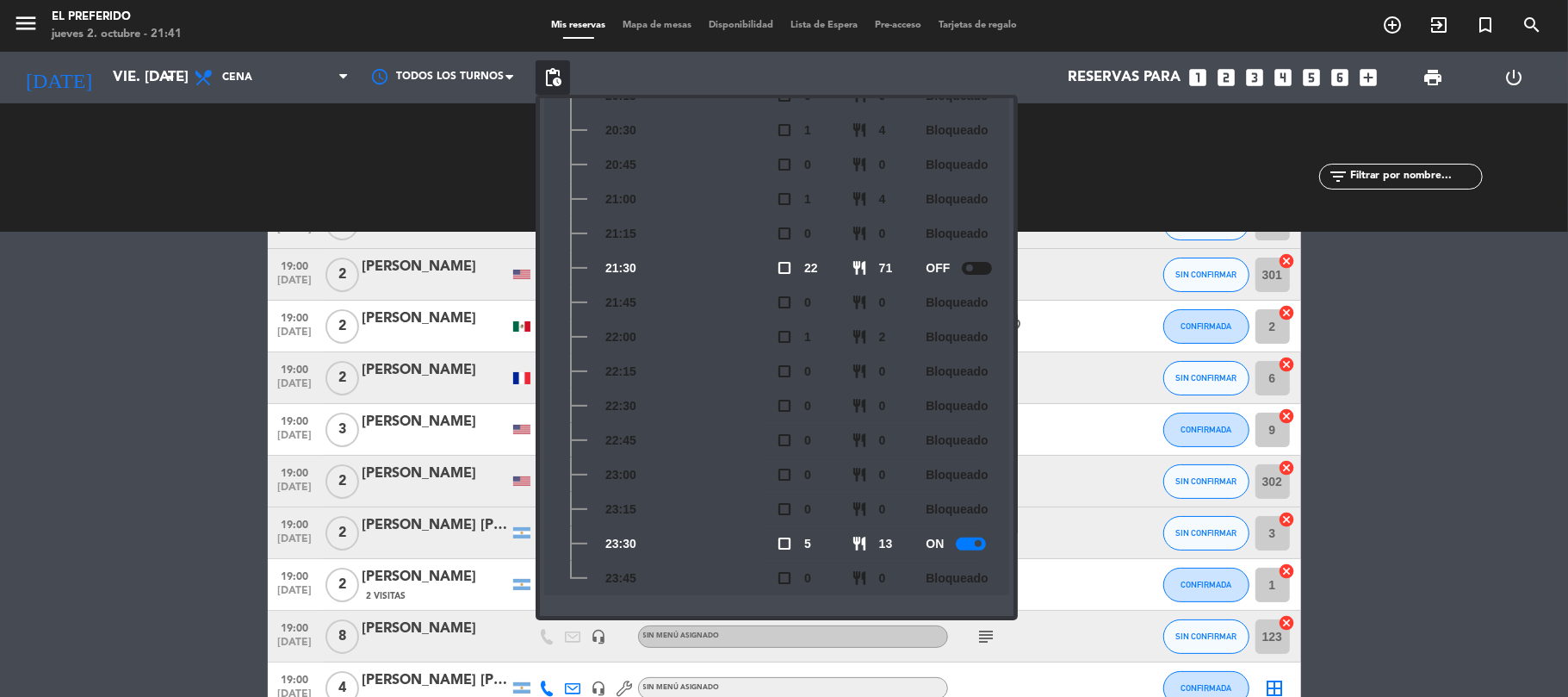
scroll to position [60, 0]
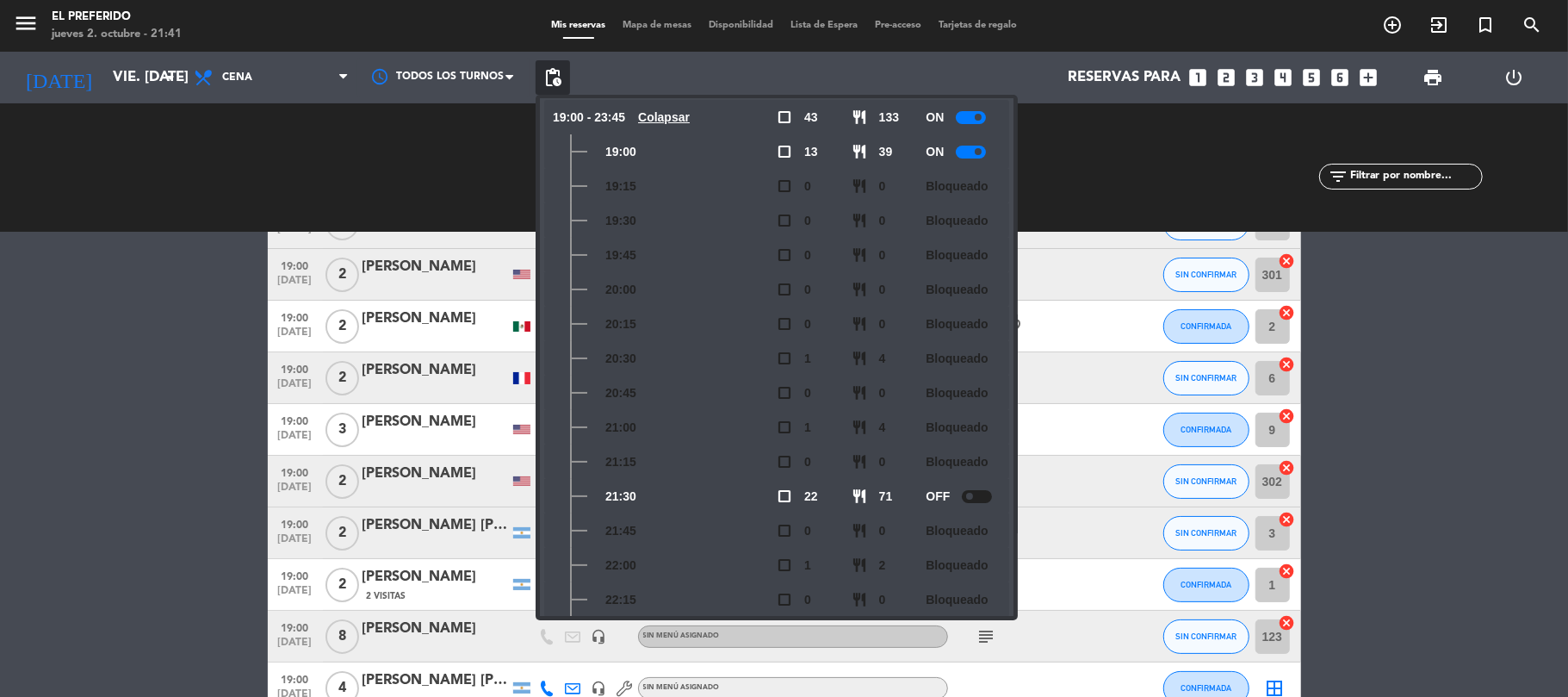
click at [1231, 74] on icon "looks_two" at bounding box center [1227, 77] width 22 height 22
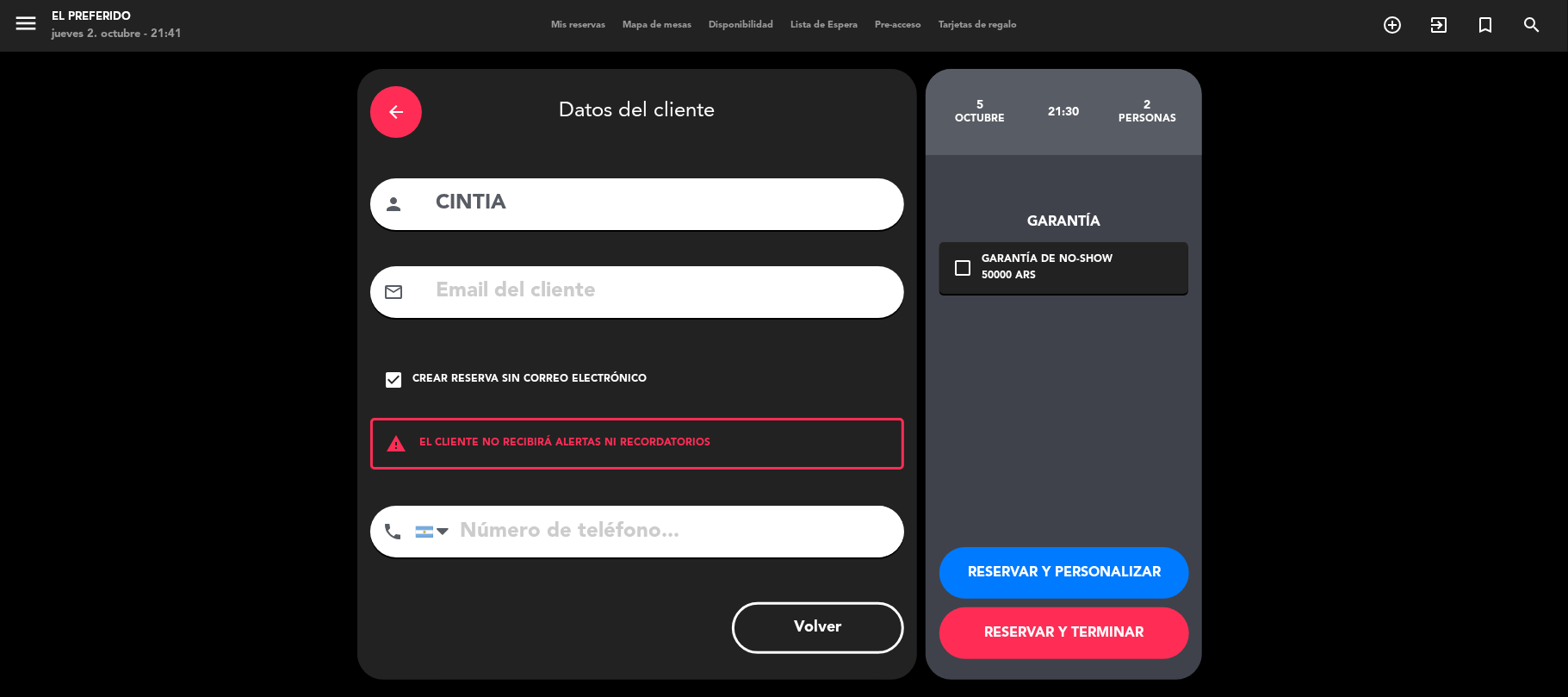
click at [607, 200] on input "CINTIA" at bounding box center [662, 204] width 457 height 35
type input "C"
type input "cla"
click at [401, 119] on icon "arrow_back" at bounding box center [396, 112] width 20 height 20
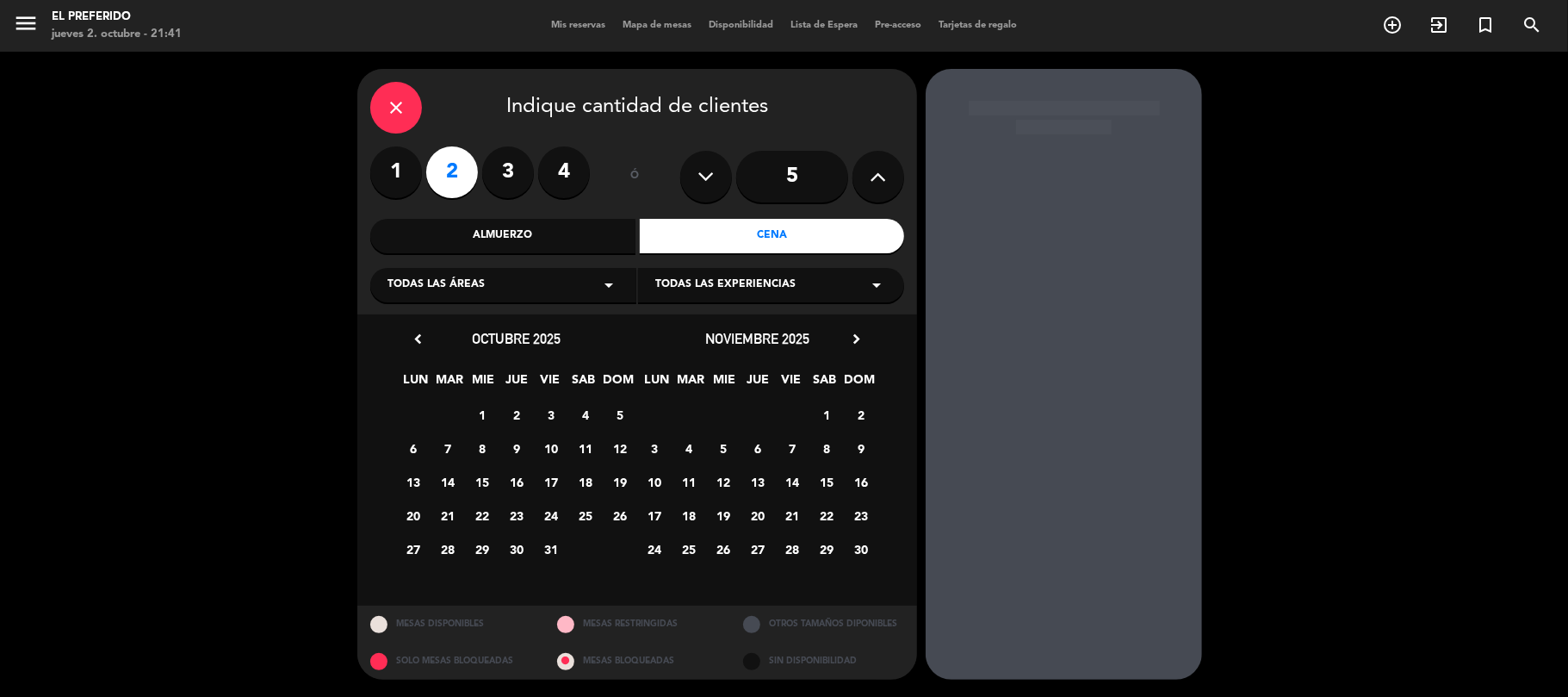
click at [397, 112] on icon "close" at bounding box center [396, 107] width 20 height 20
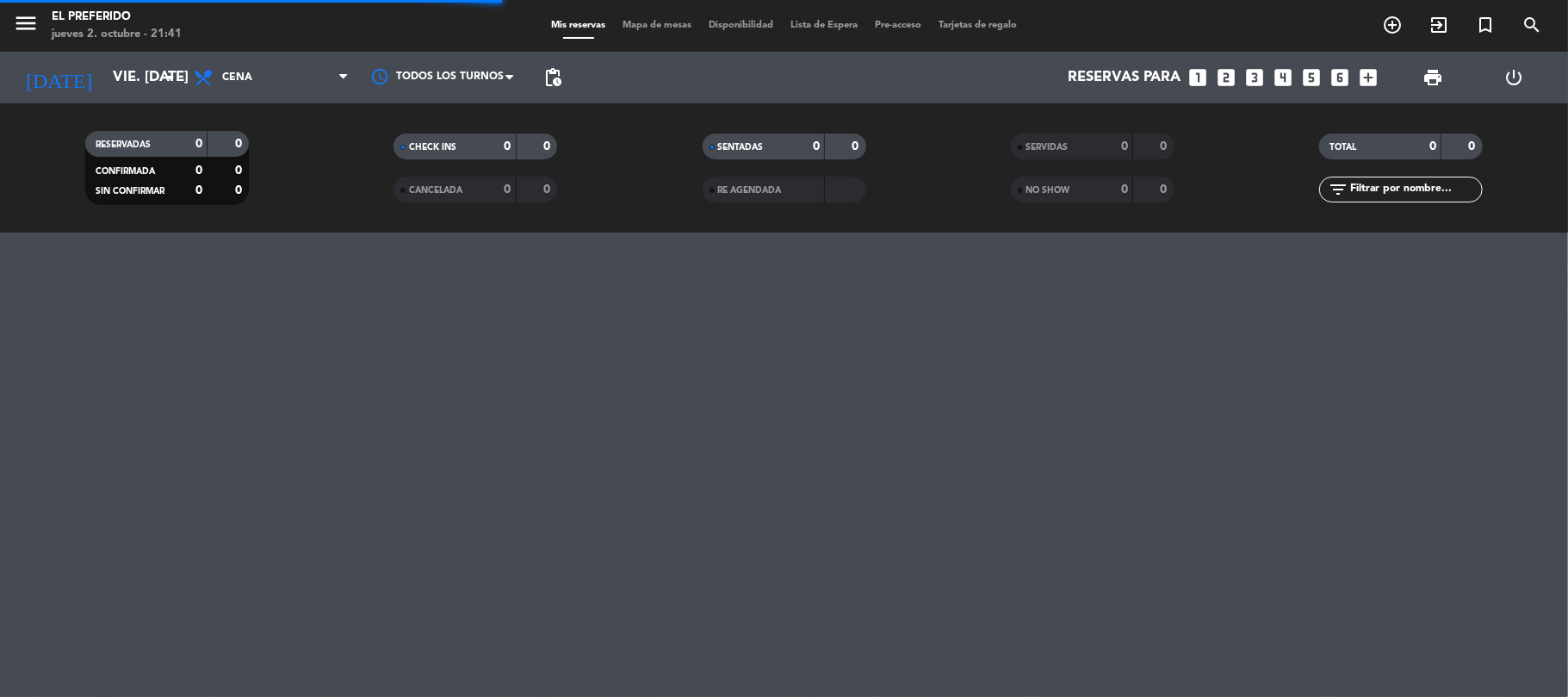
click at [1226, 74] on icon "looks_two" at bounding box center [1227, 77] width 22 height 22
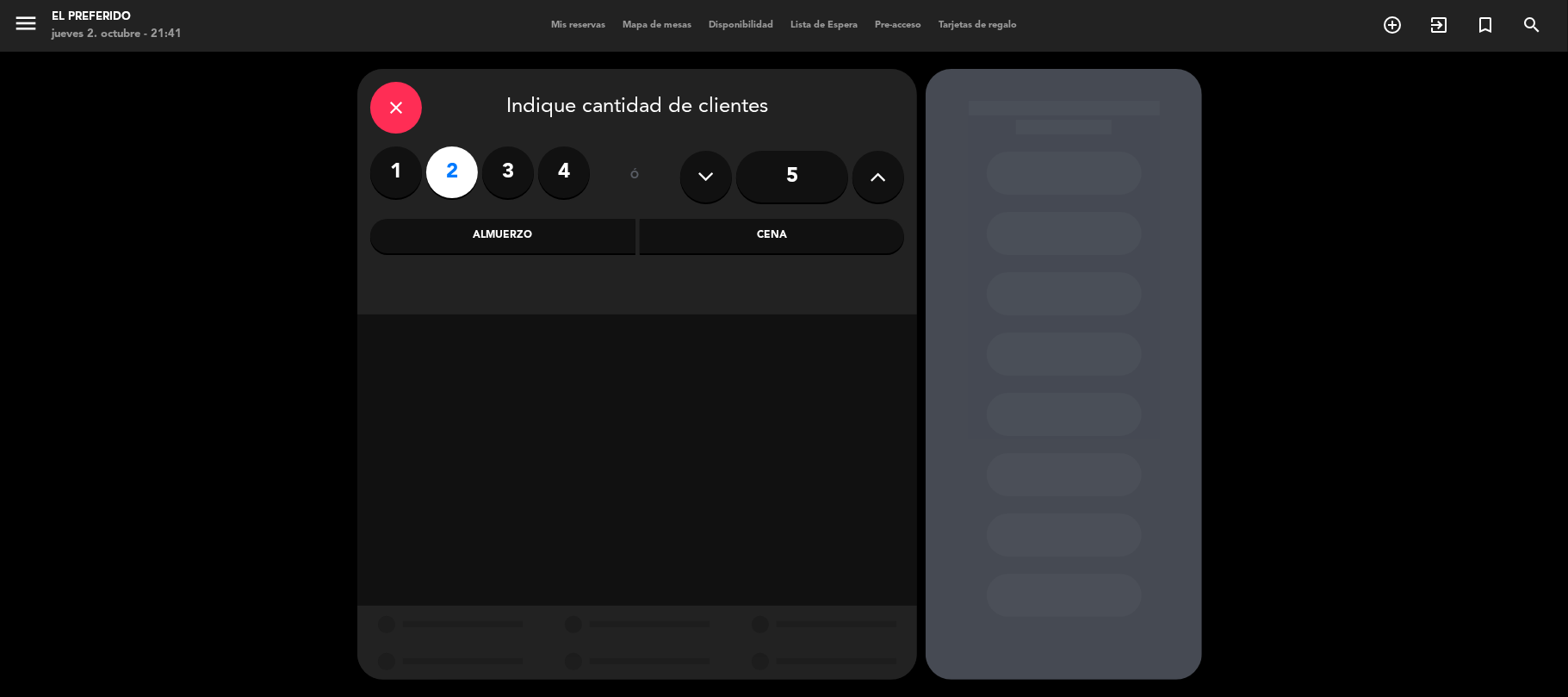
drag, startPoint x: 757, startPoint y: 246, endPoint x: 719, endPoint y: 239, distance: 38.6
click at [756, 245] on div "Cena" at bounding box center [772, 236] width 266 height 34
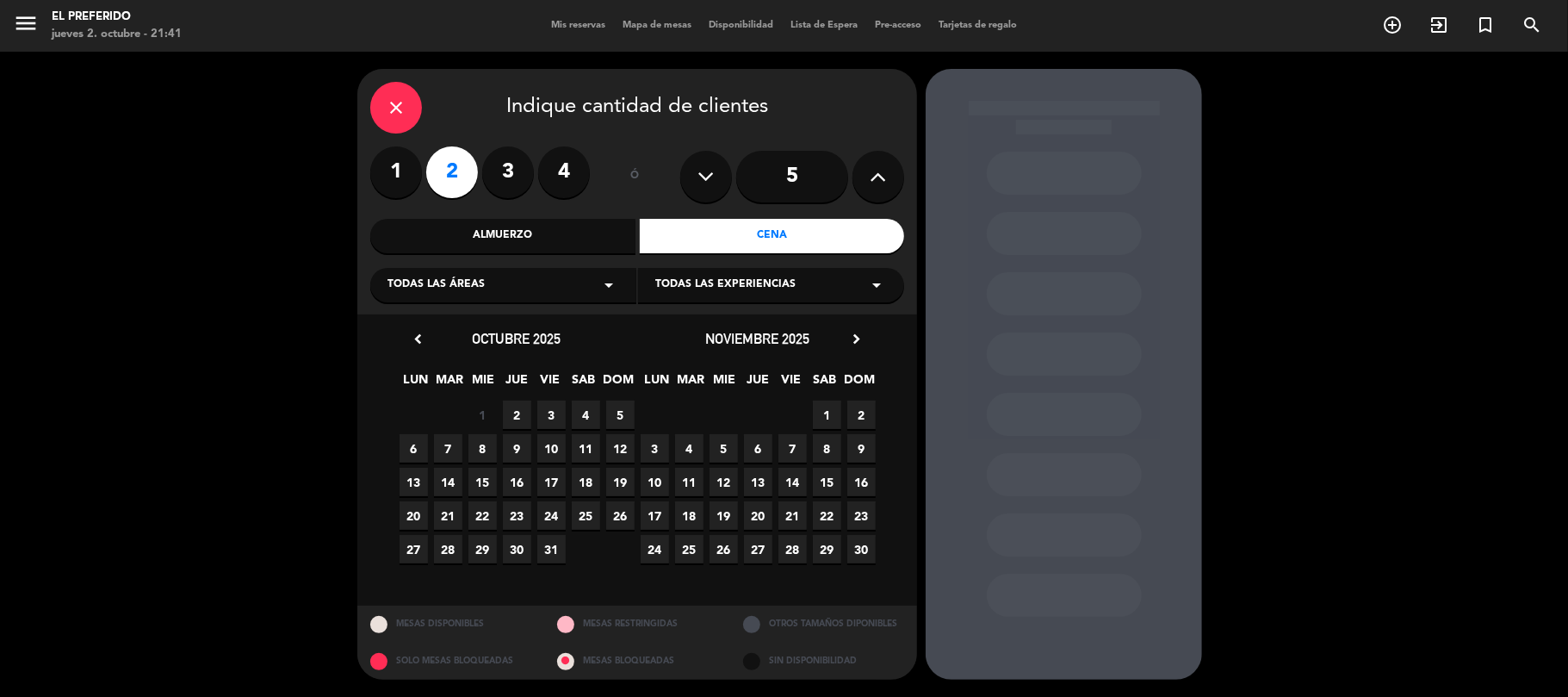
click at [558, 414] on span "3" at bounding box center [552, 415] width 28 height 28
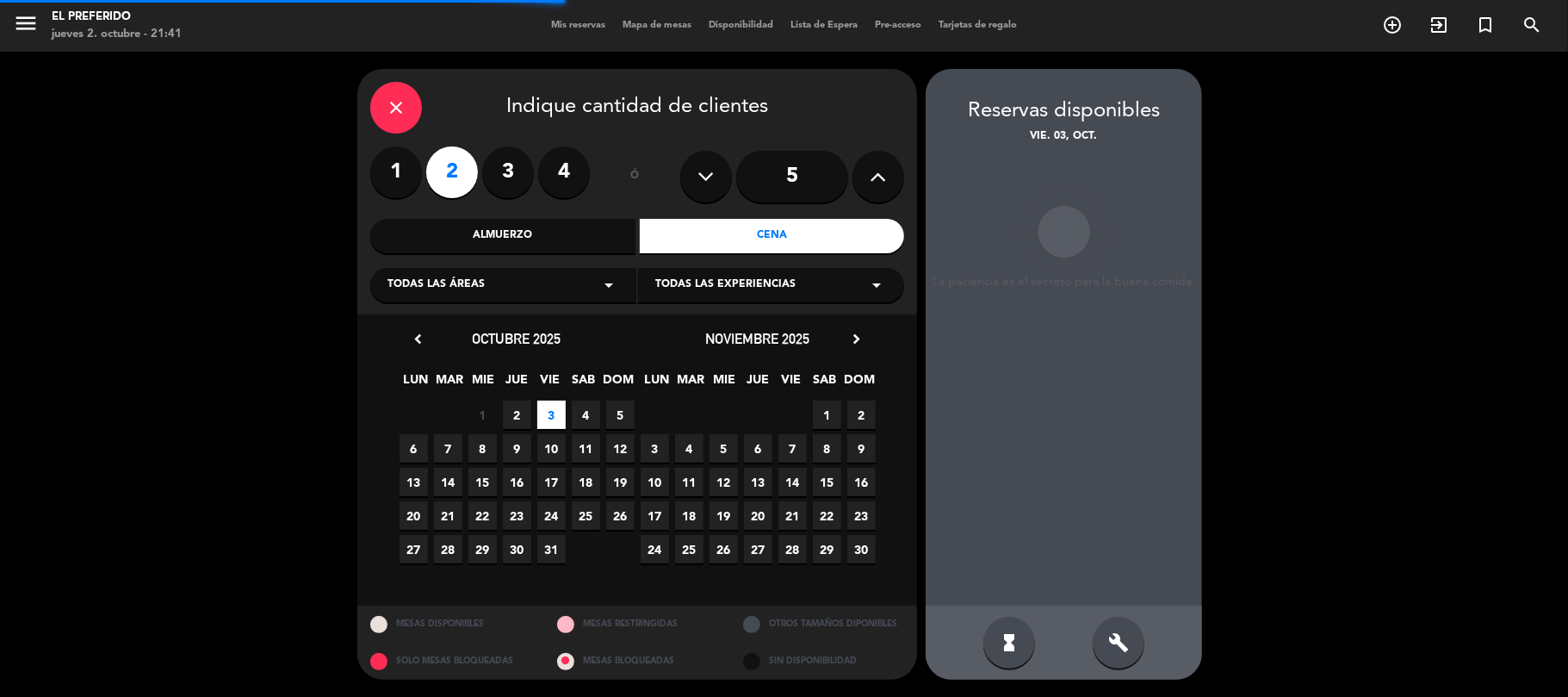
click at [1125, 624] on div "build" at bounding box center [1118, 642] width 51 height 51
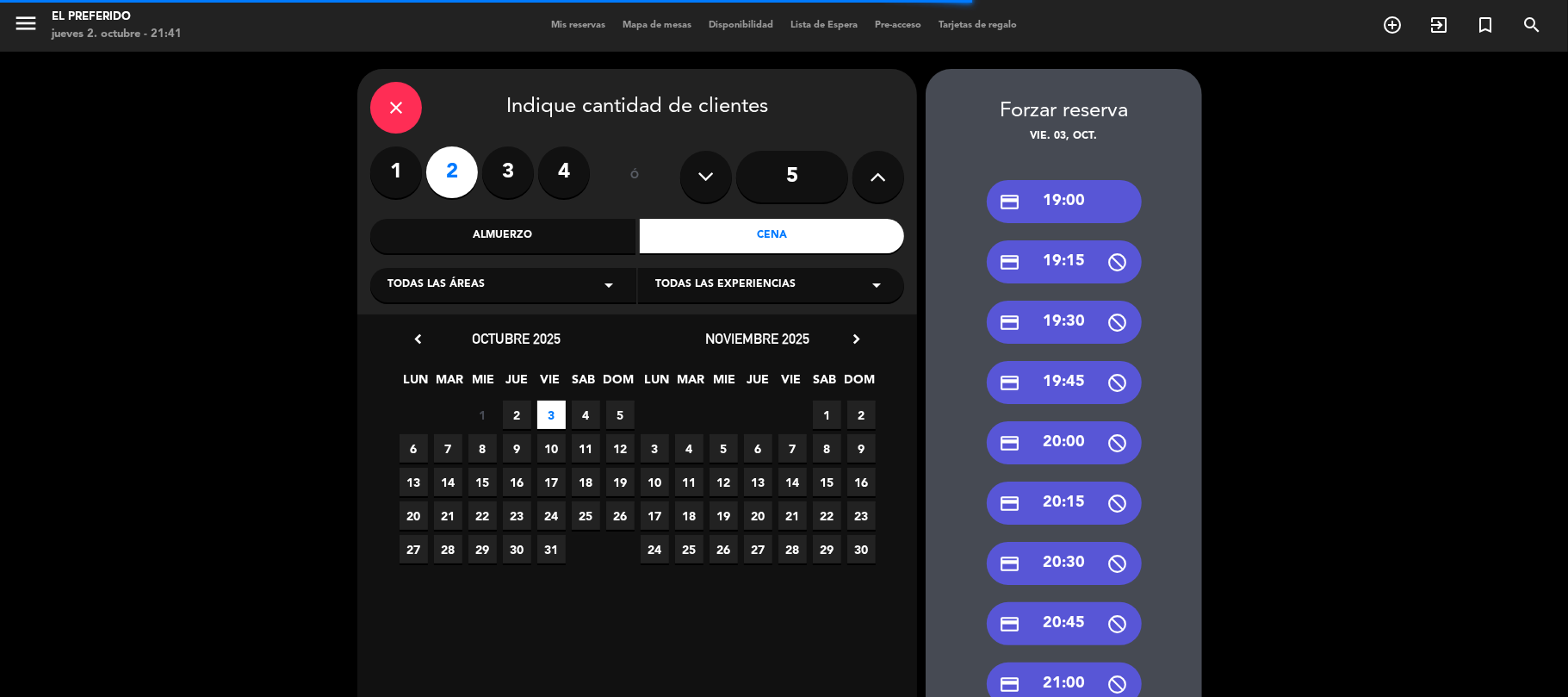
click at [1052, 211] on div "credit_card 19:00" at bounding box center [1064, 201] width 155 height 43
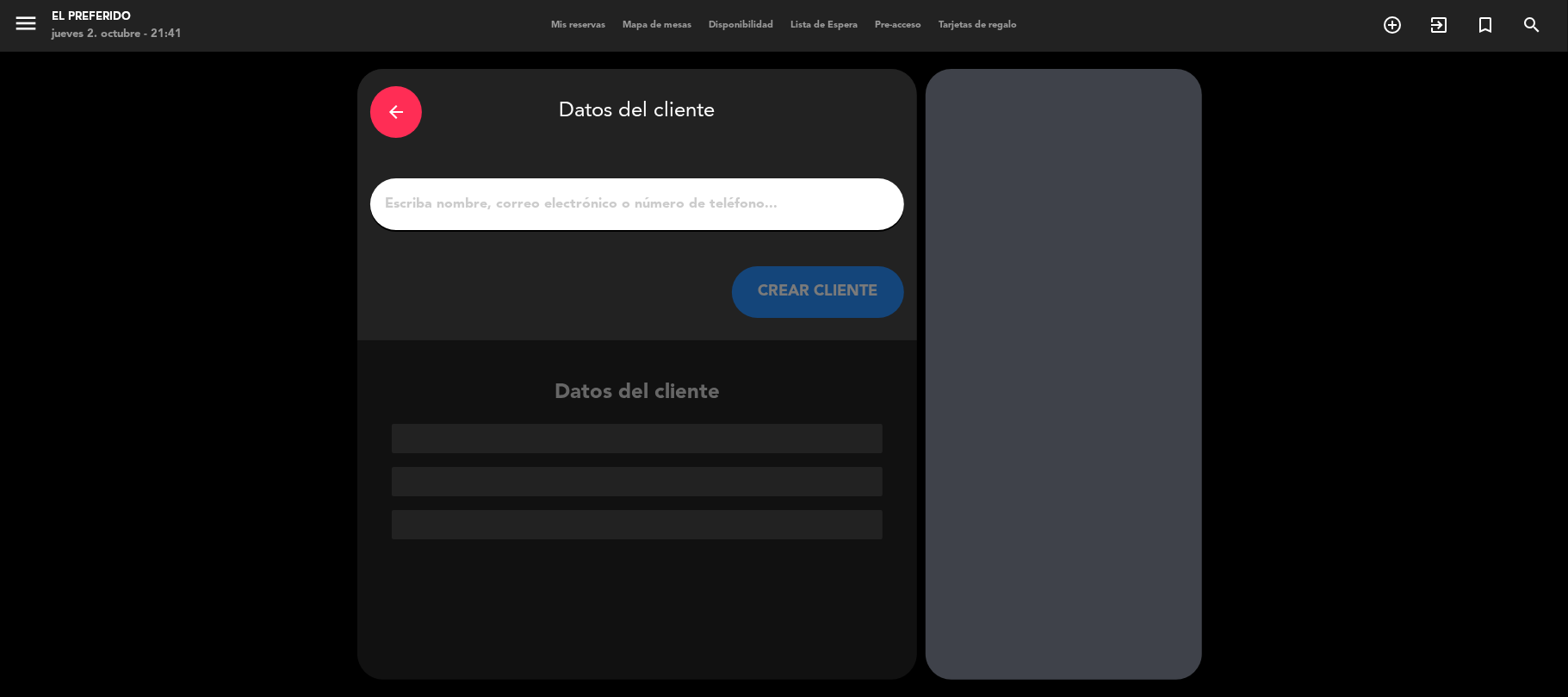
click at [776, 222] on div at bounding box center [636, 203] width 534 height 51
click at [775, 221] on div at bounding box center [636, 203] width 534 height 51
click at [731, 163] on div "arrow_back Datos del cliente CREAR CLIENTE" at bounding box center [636, 204] width 560 height 271
click at [572, 181] on div at bounding box center [636, 203] width 534 height 51
click at [569, 205] on input "1" at bounding box center [636, 204] width 508 height 24
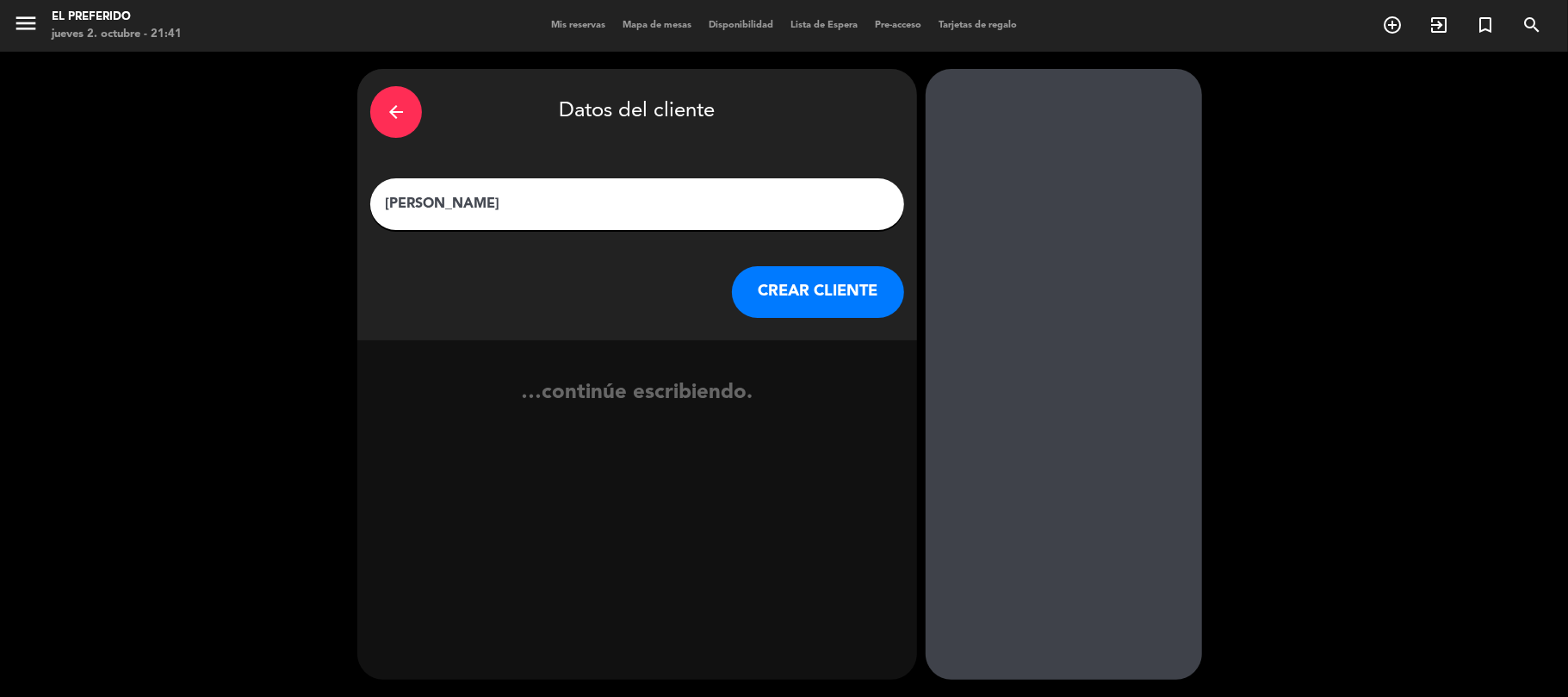
click at [407, 204] on input "[PERSON_NAME]" at bounding box center [636, 204] width 508 height 24
type input "[PERSON_NAME]"
click at [835, 313] on button "CREAR CLIENTE" at bounding box center [817, 292] width 172 height 51
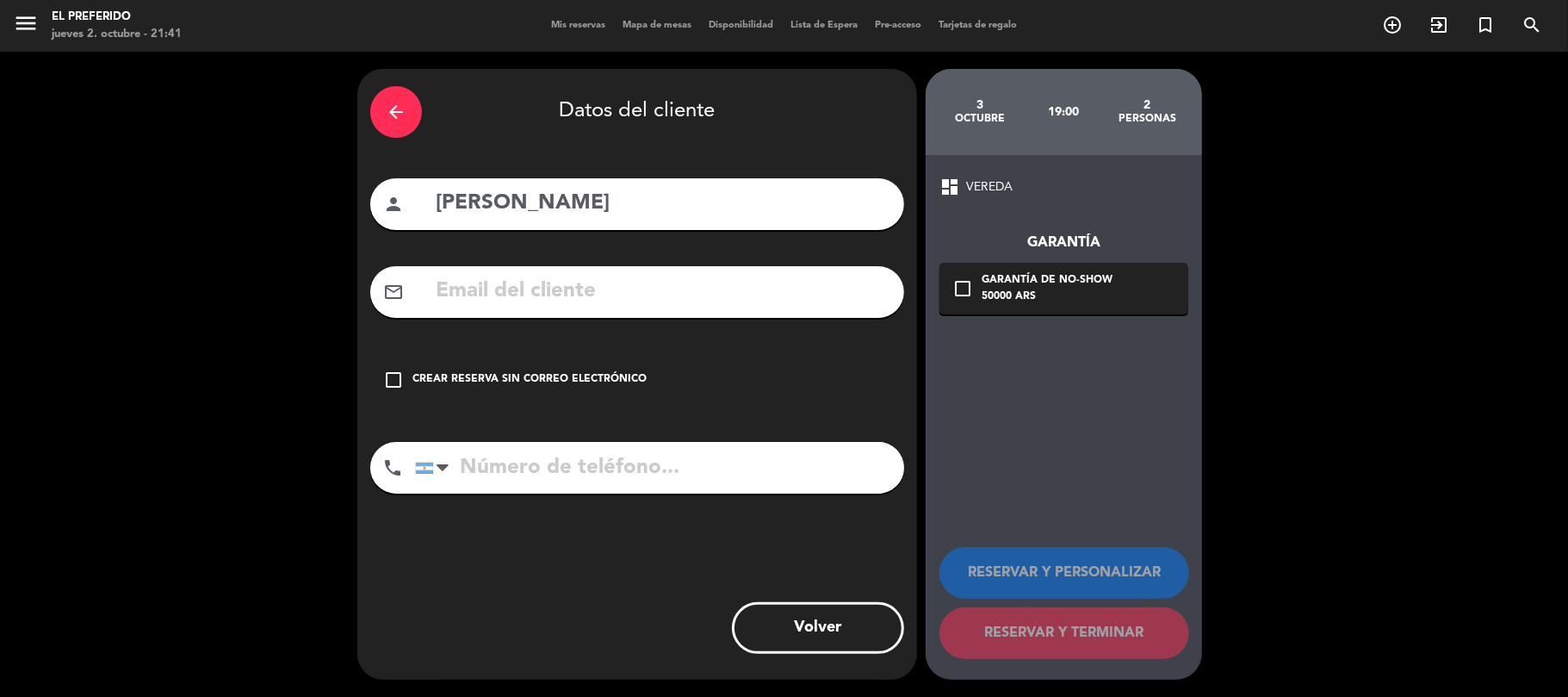
click at [680, 294] on input "text" at bounding box center [662, 292] width 457 height 35
click at [659, 289] on input "claudiappainsztokwinwstop" at bounding box center [662, 292] width 457 height 35
click at [707, 298] on input "claudiappainsztokwinestop" at bounding box center [662, 292] width 457 height 35
click at [727, 290] on input "claudiappainsztokwinestop@" at bounding box center [662, 292] width 457 height 35
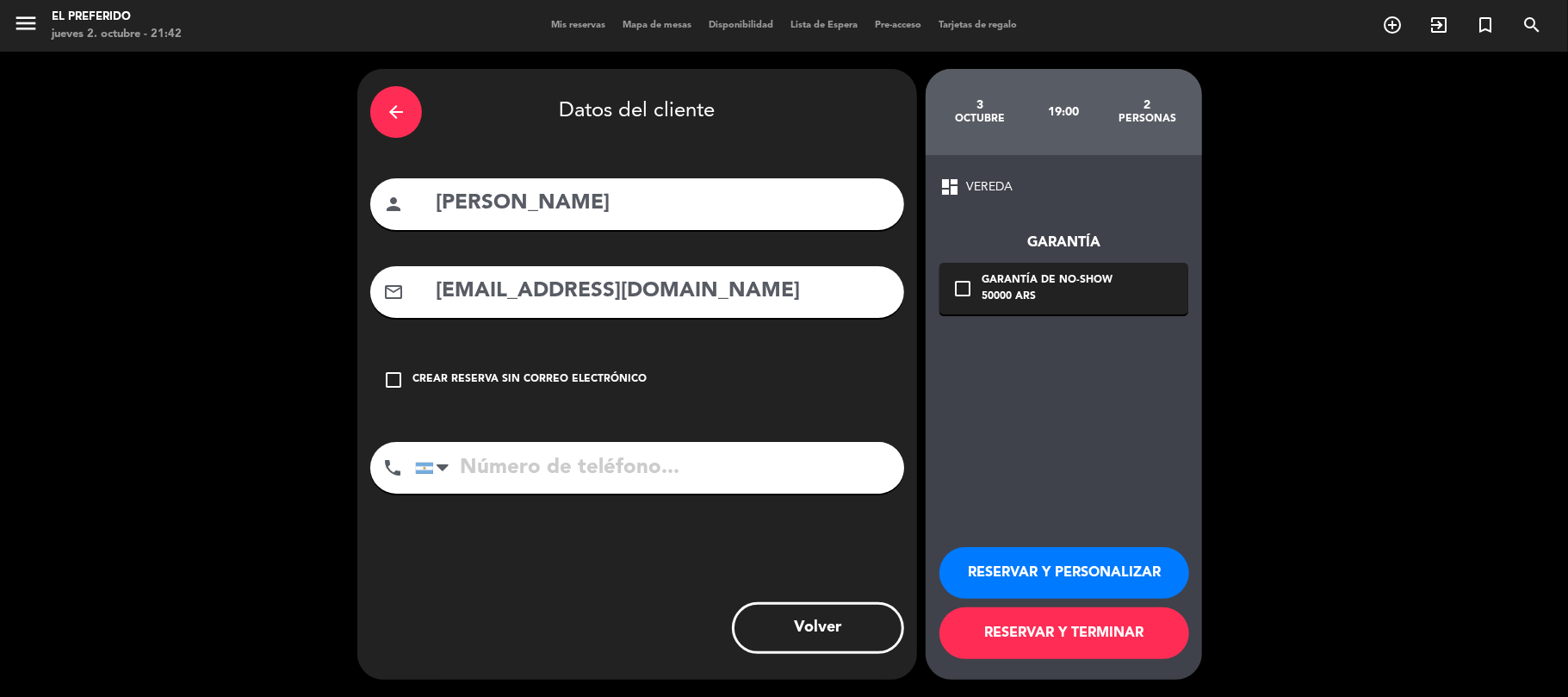
click at [525, 294] on input "[EMAIL_ADDRESS][DOMAIN_NAME]" at bounding box center [662, 292] width 457 height 35
click at [684, 303] on input "[EMAIL_ADDRESS][DOMAIN_NAME]" at bounding box center [662, 292] width 457 height 35
click at [686, 301] on input "[EMAIL_ADDRESS][DOMAIN_NAME]" at bounding box center [662, 292] width 457 height 35
click at [683, 298] on input "[EMAIL_ADDRESS][DOMAIN_NAME]" at bounding box center [662, 292] width 457 height 35
click at [678, 294] on input "[EMAIL_ADDRESS][DOMAIN_NAME]" at bounding box center [662, 292] width 457 height 35
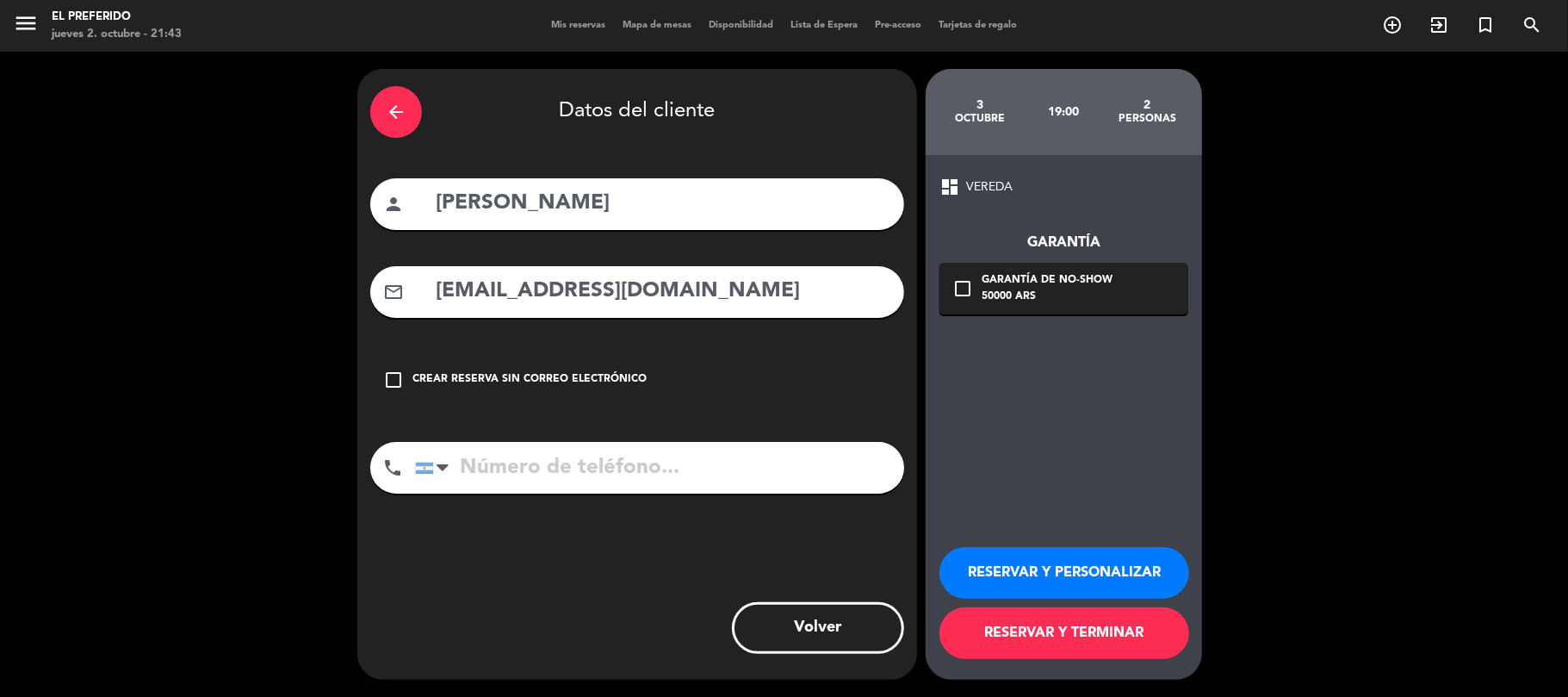
click at [686, 294] on input "[EMAIL_ADDRESS][DOMAIN_NAME]" at bounding box center [662, 292] width 457 height 35
click at [758, 308] on input "[EMAIL_ADDRESS][DOMAIN_NAME]" at bounding box center [662, 292] width 457 height 35
type input "[EMAIL_ADDRESS][DOMAIN_NAME]"
click at [742, 458] on input "tel" at bounding box center [659, 467] width 489 height 51
click at [1107, 555] on button "RESERVAR Y PERSONALIZAR" at bounding box center [1064, 572] width 250 height 51
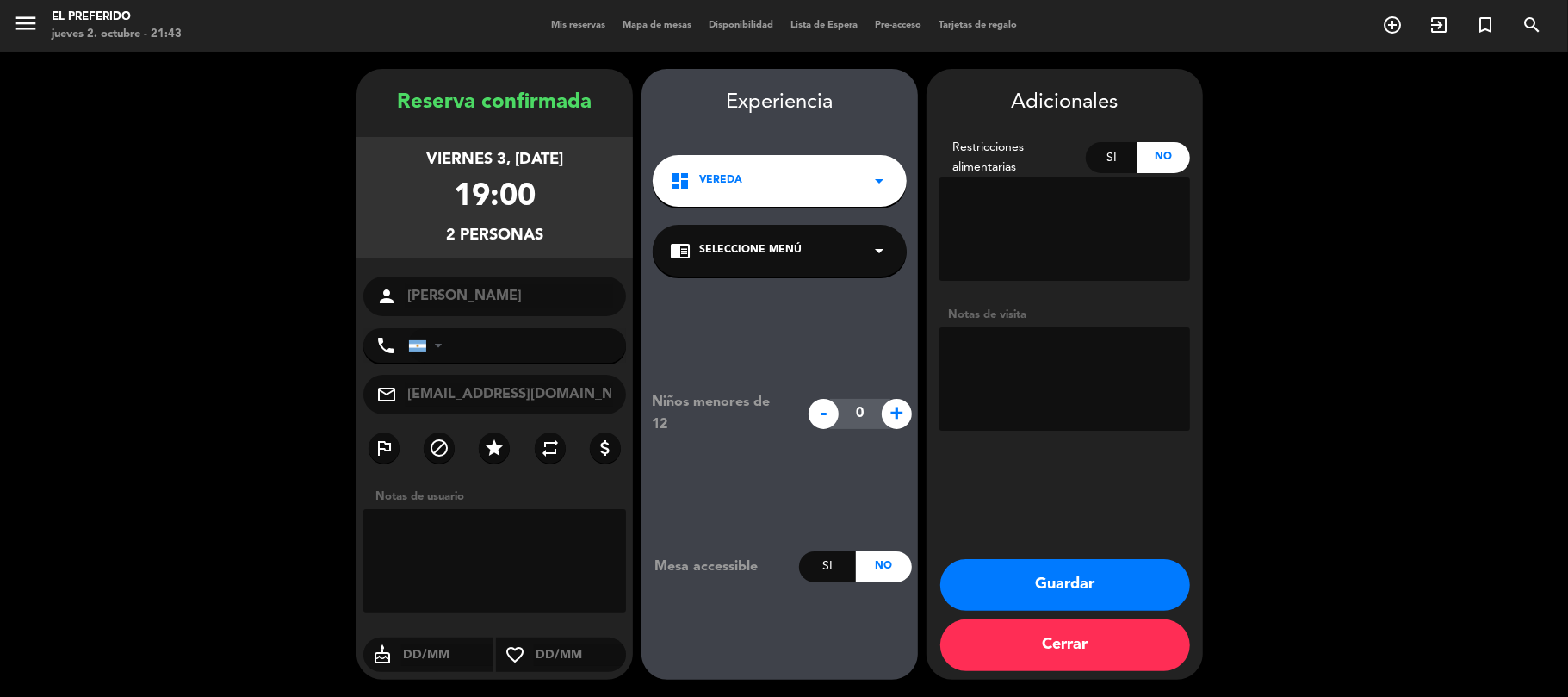
click at [1127, 597] on button "Guardar" at bounding box center [1065, 584] width 250 height 51
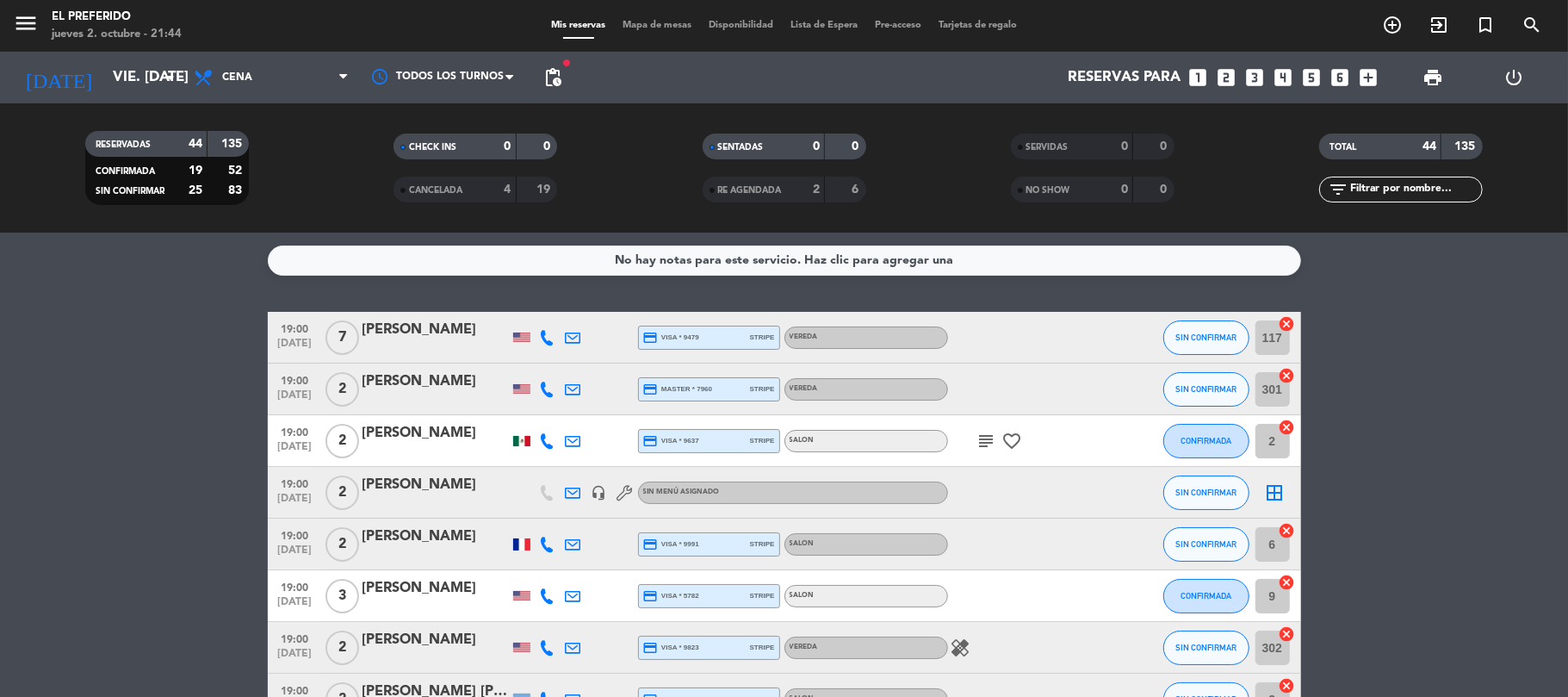
click at [539, 88] on span "pending_actions" at bounding box center [552, 77] width 34 height 34
click at [545, 73] on span "pending_actions" at bounding box center [552, 77] width 20 height 20
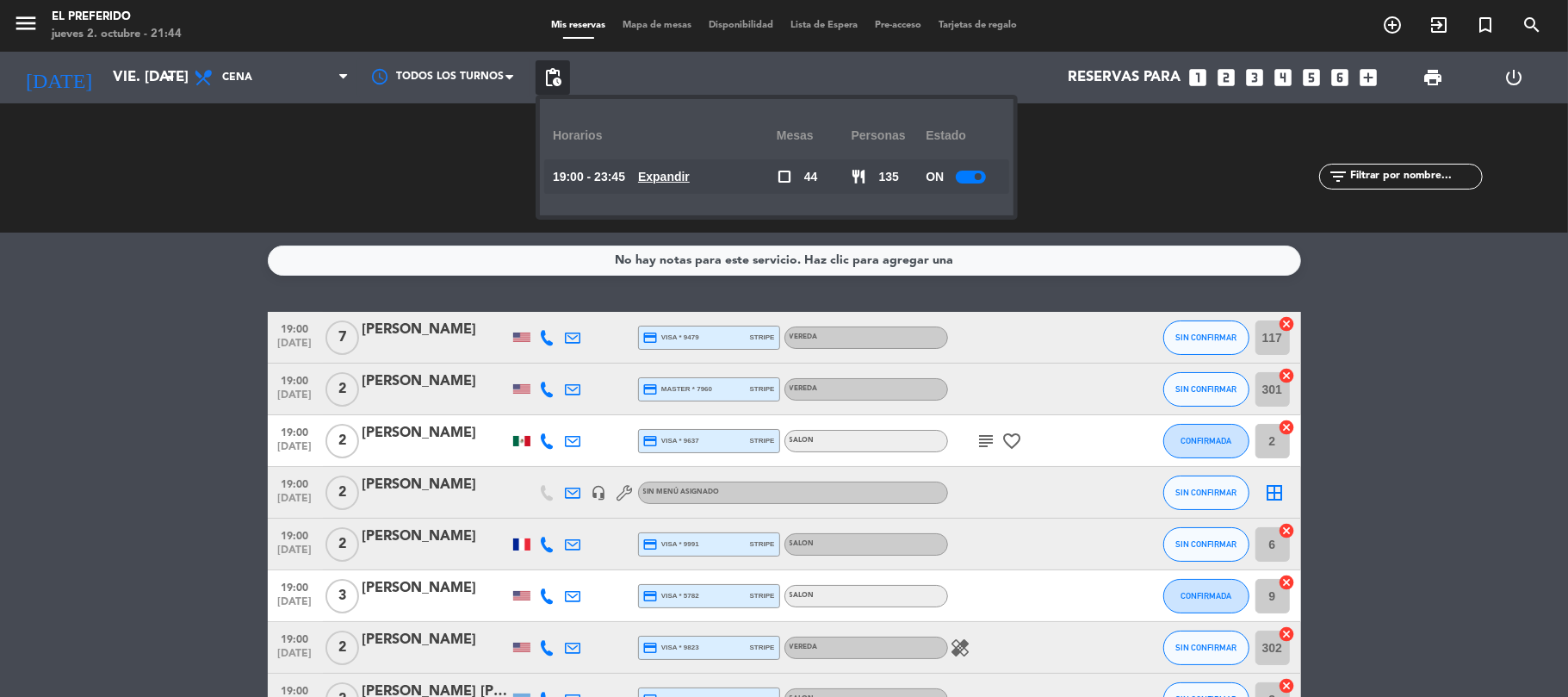
click at [675, 175] on u "Expandir" at bounding box center [663, 176] width 51 height 14
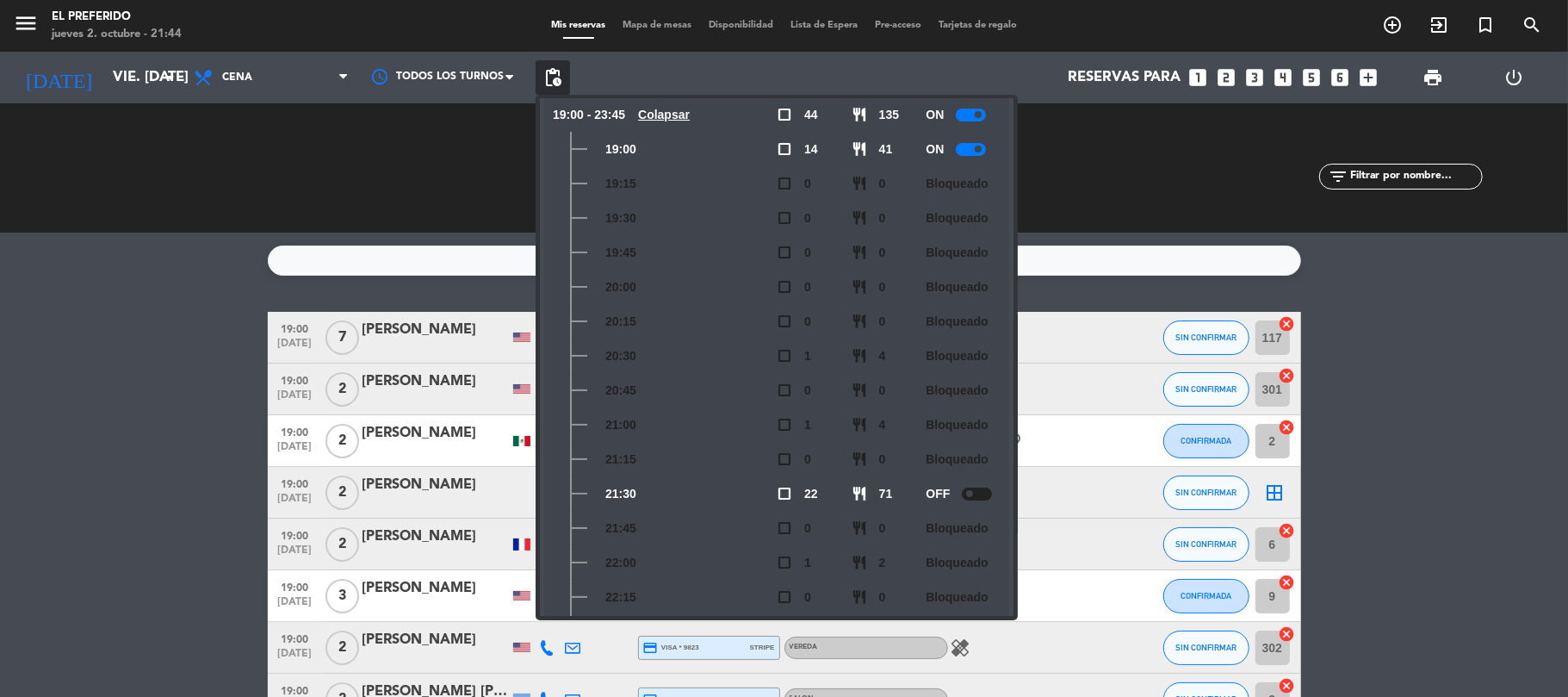
scroll to position [115, 0]
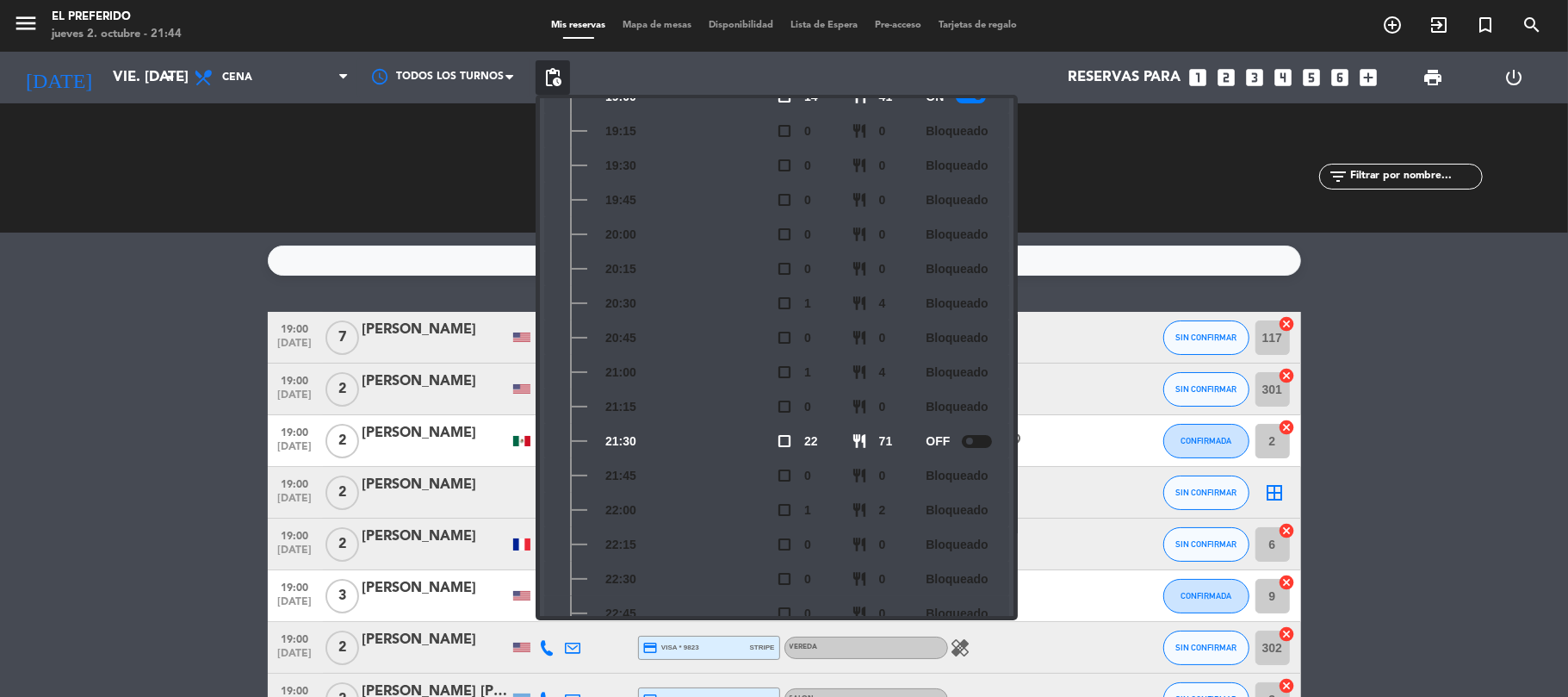
drag, startPoint x: 661, startPoint y: 445, endPoint x: 742, endPoint y: 477, distance: 87.1
click at [679, 455] on div "21:30" at bounding box center [664, 441] width 224 height 34
drag, startPoint x: 798, startPoint y: 439, endPoint x: 835, endPoint y: 439, distance: 37.0
click at [835, 439] on div "check_box_outline_blank 22" at bounding box center [813, 441] width 75 height 34
click at [834, 439] on div "check_box_outline_blank 22" at bounding box center [813, 441] width 75 height 34
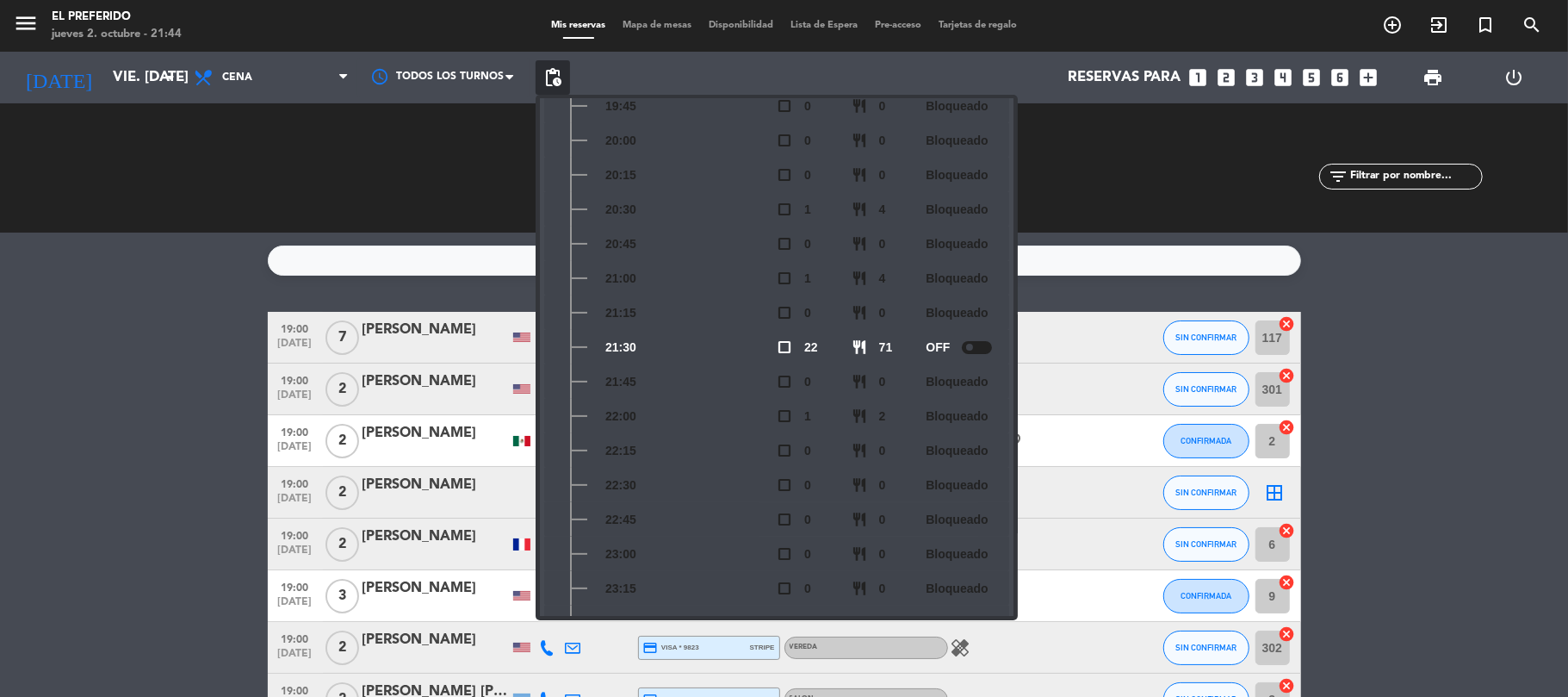
scroll to position [174, 0]
click at [366, 152] on div "CHECK INS 0 0 CANCELADA 5 21" at bounding box center [475, 168] width 308 height 95
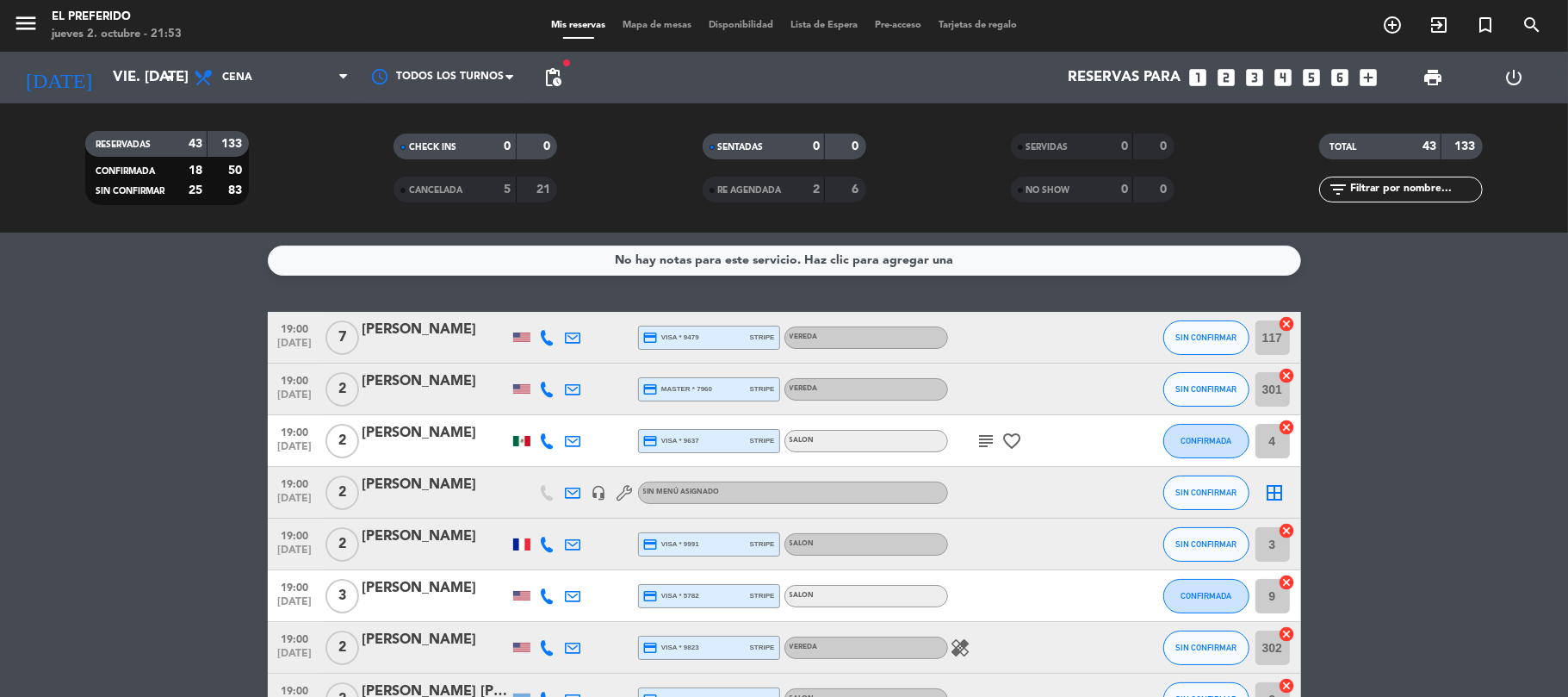
click at [1236, 75] on icon "looks_two" at bounding box center [1227, 77] width 22 height 22
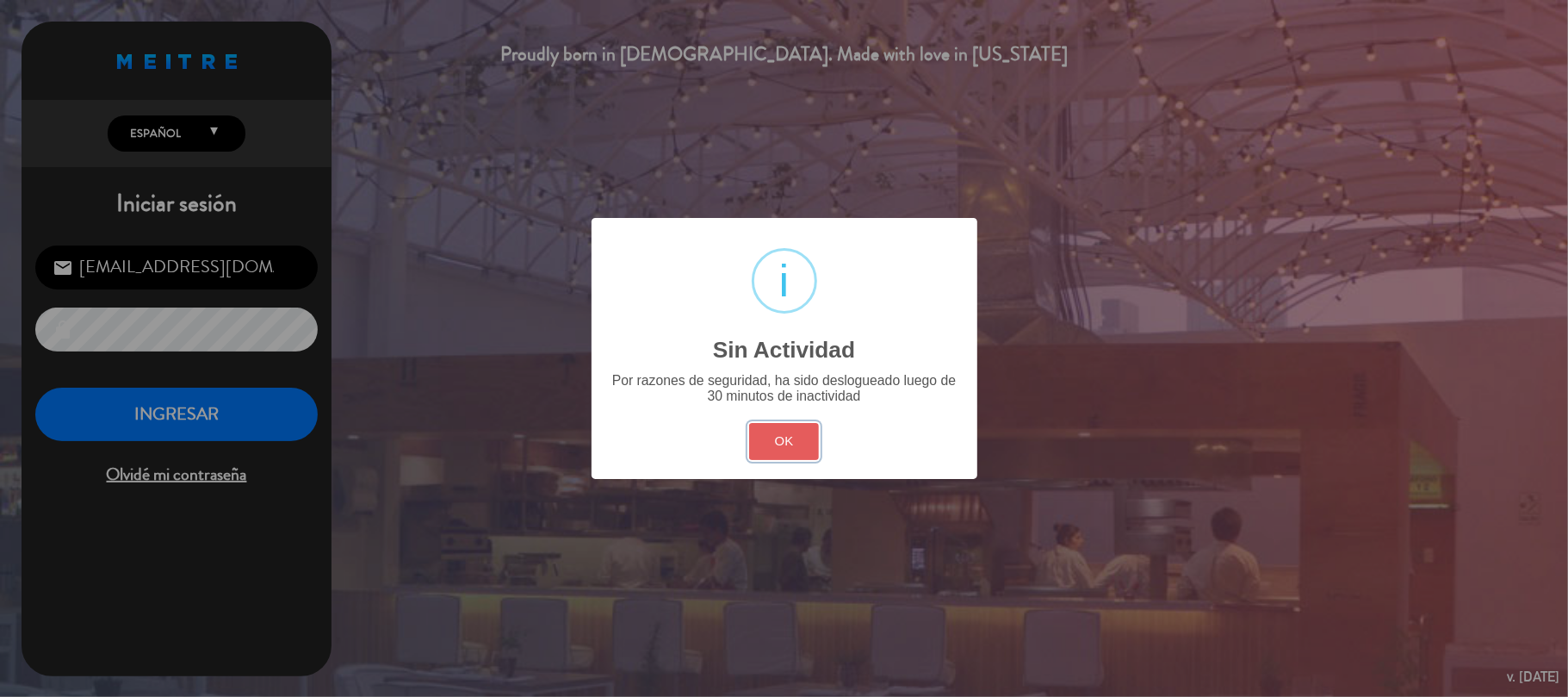
click at [807, 447] on button "OK" at bounding box center [784, 442] width 70 height 37
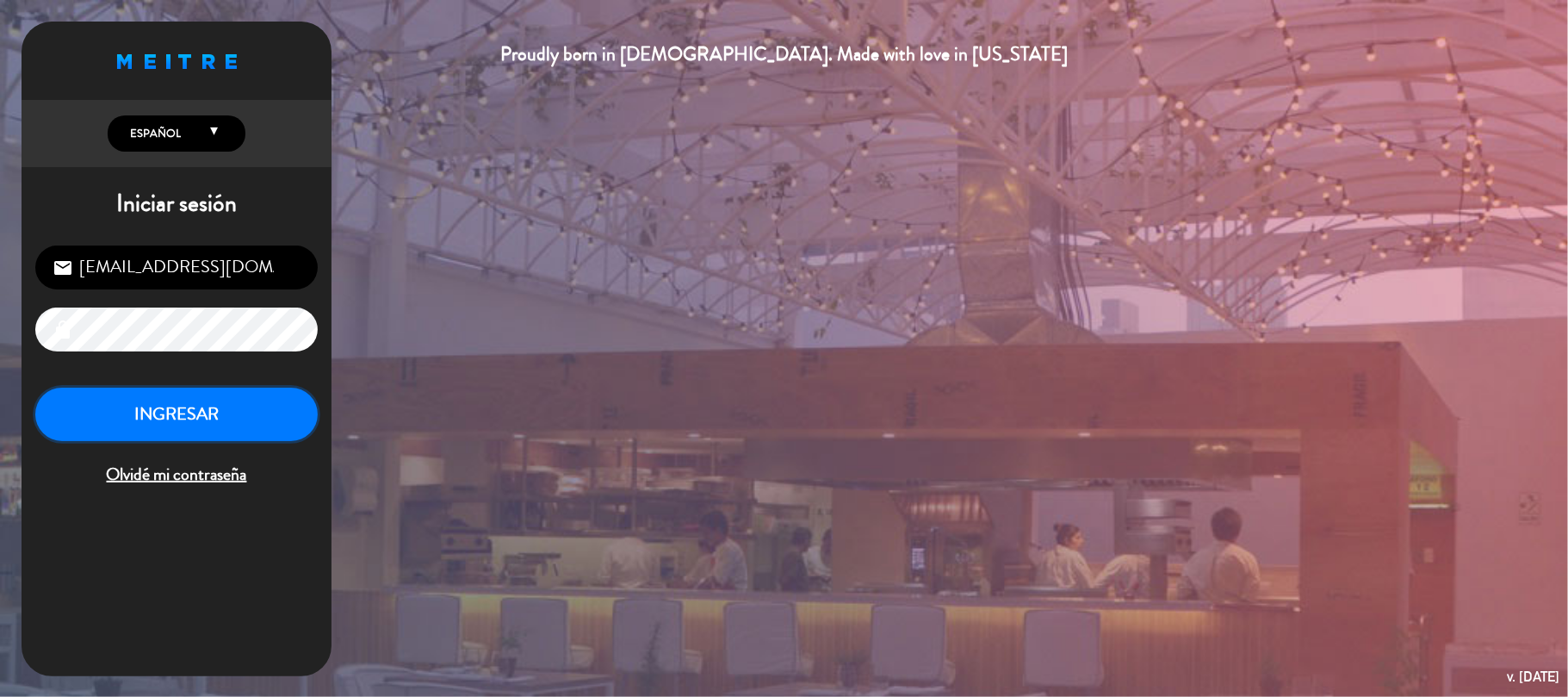
click at [246, 410] on button "INGRESAR" at bounding box center [176, 415] width 282 height 54
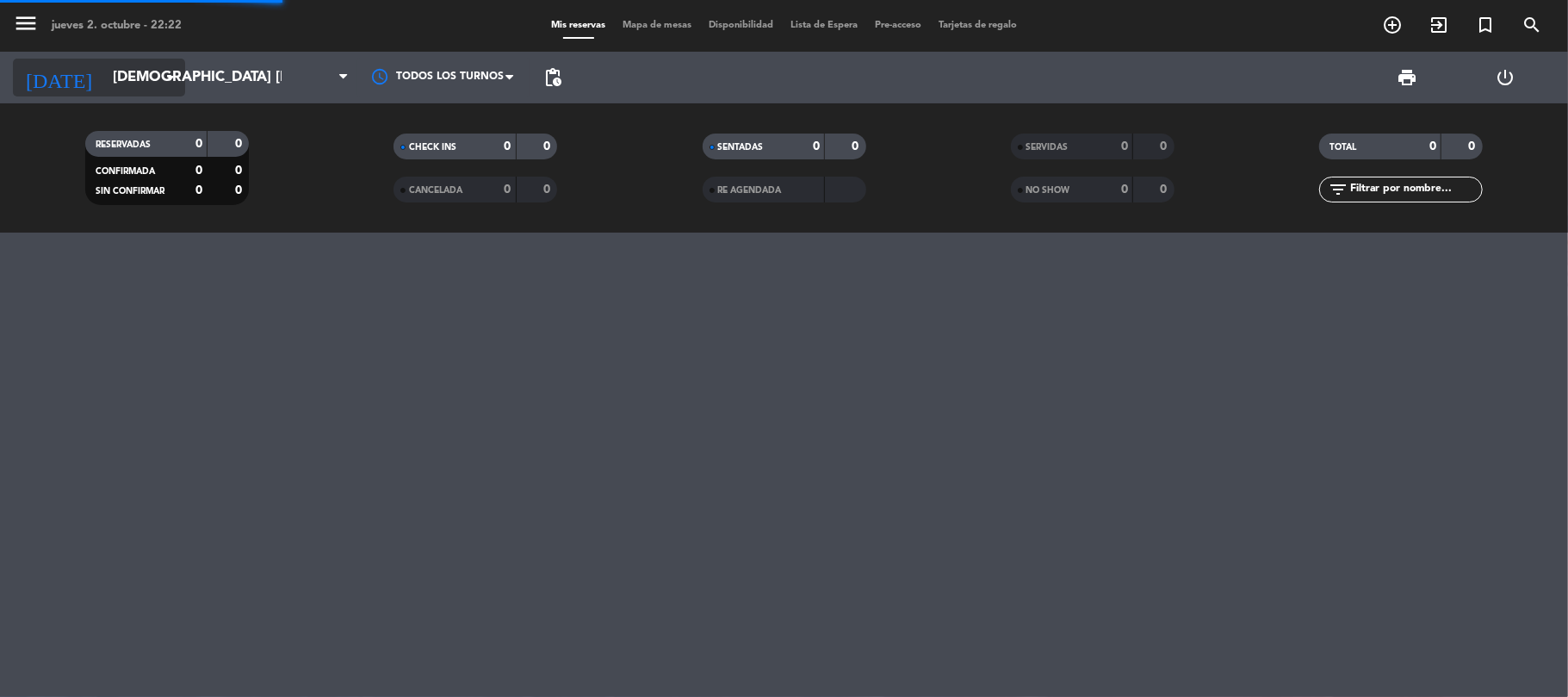
click at [160, 73] on icon "arrow_drop_down" at bounding box center [170, 77] width 20 height 20
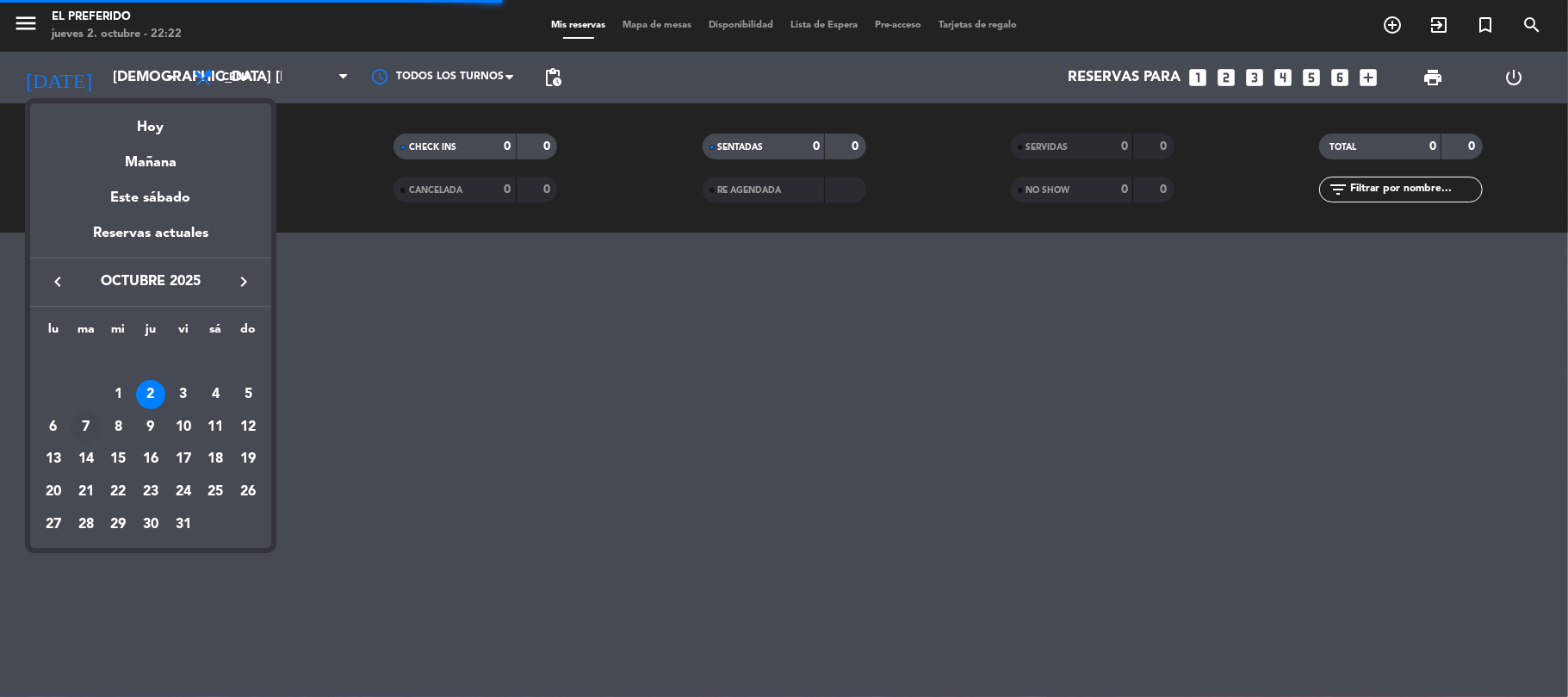
click at [84, 430] on div "7" at bounding box center [86, 427] width 29 height 29
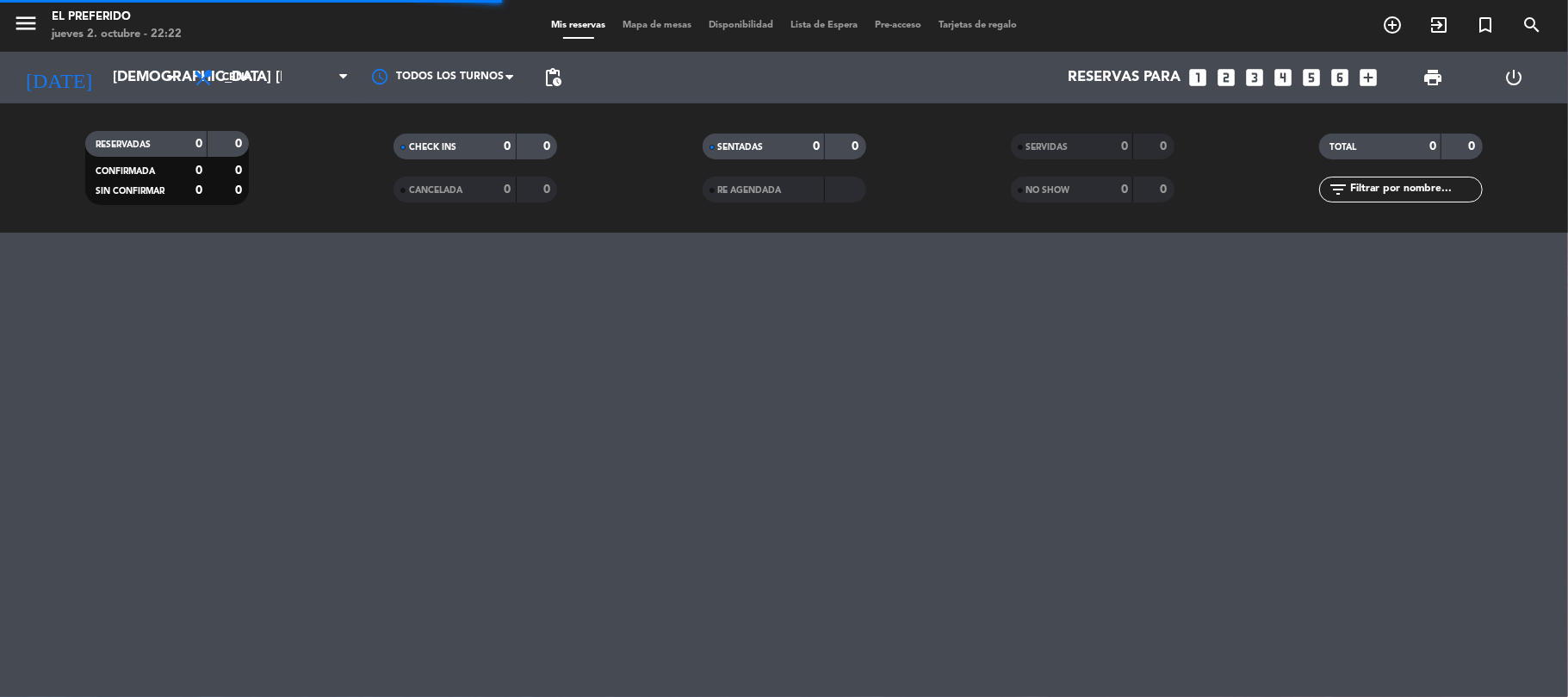
type input "[DATE] oct."
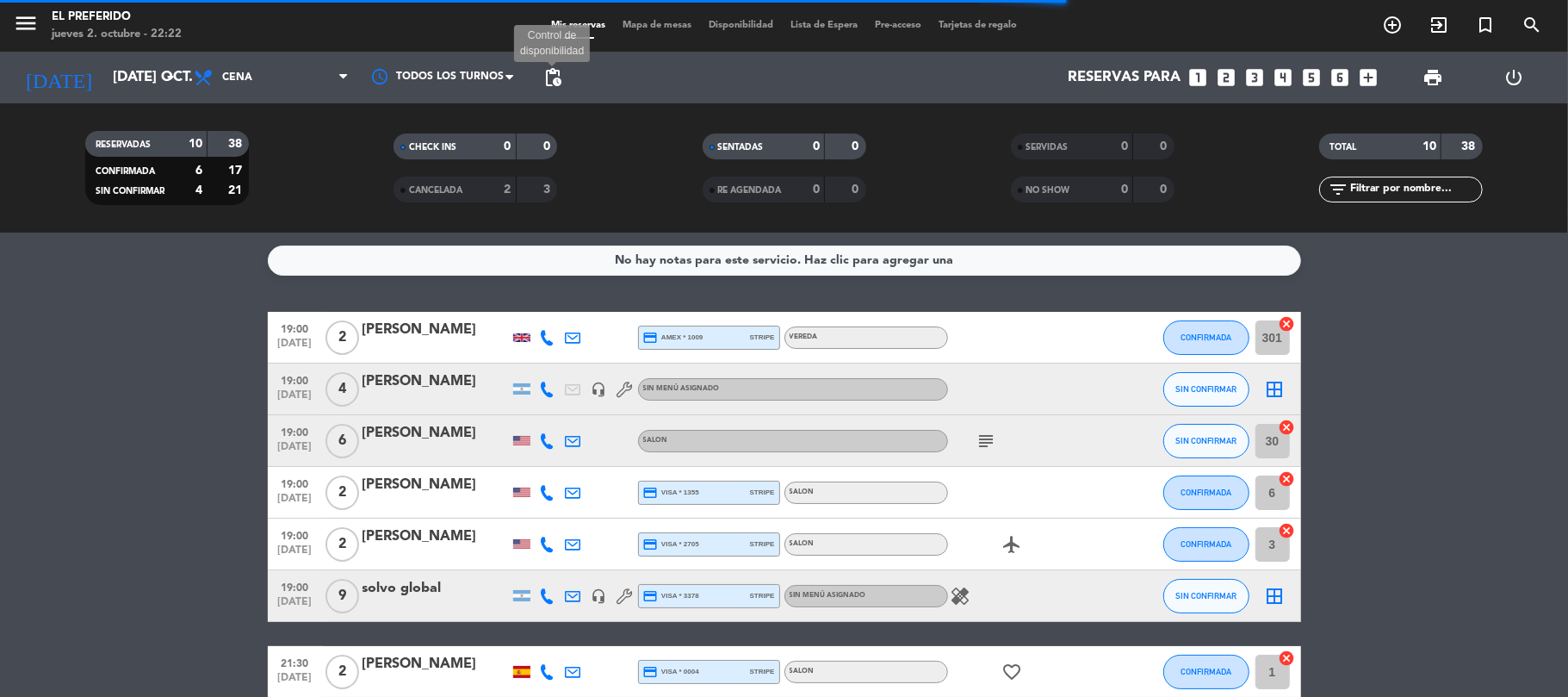
click at [552, 86] on span "pending_actions" at bounding box center [552, 77] width 20 height 20
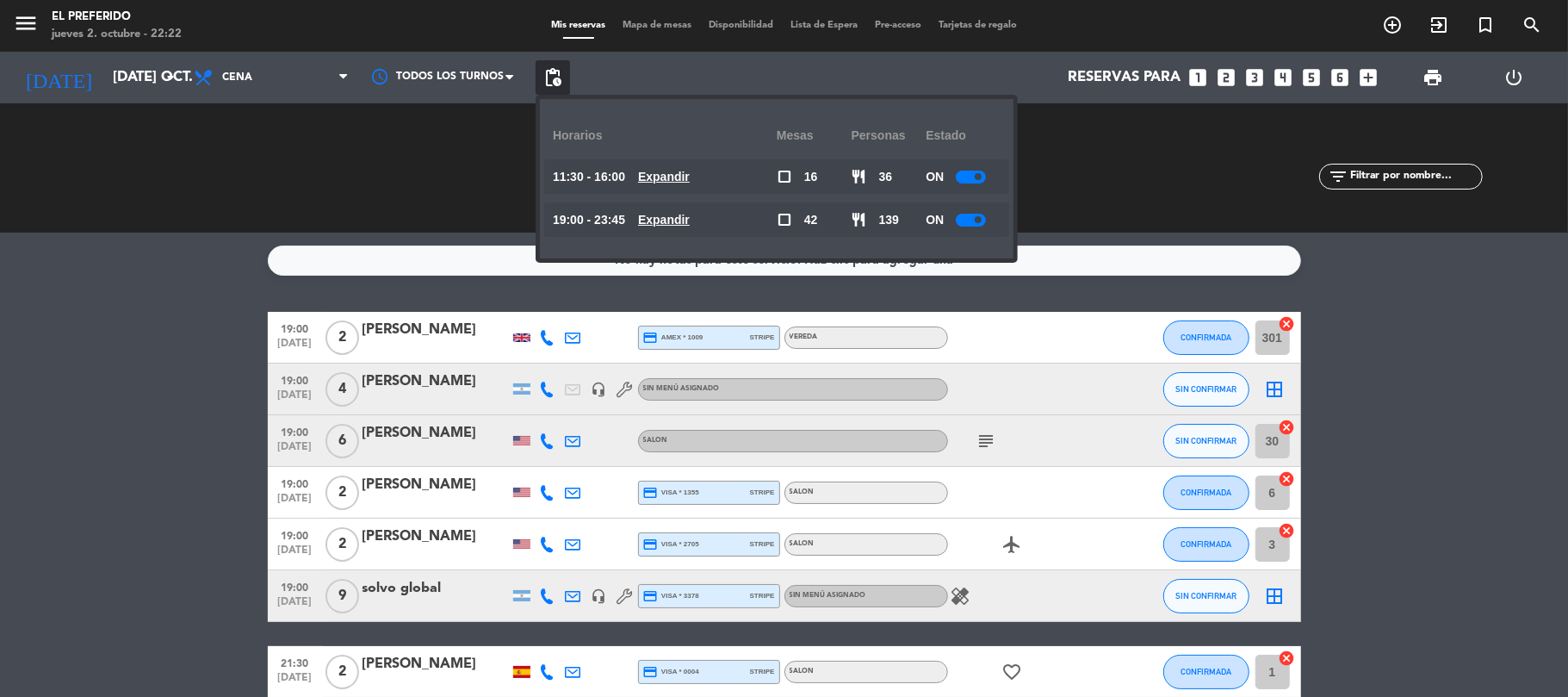
click at [689, 222] on u "Expandir" at bounding box center [663, 219] width 51 height 14
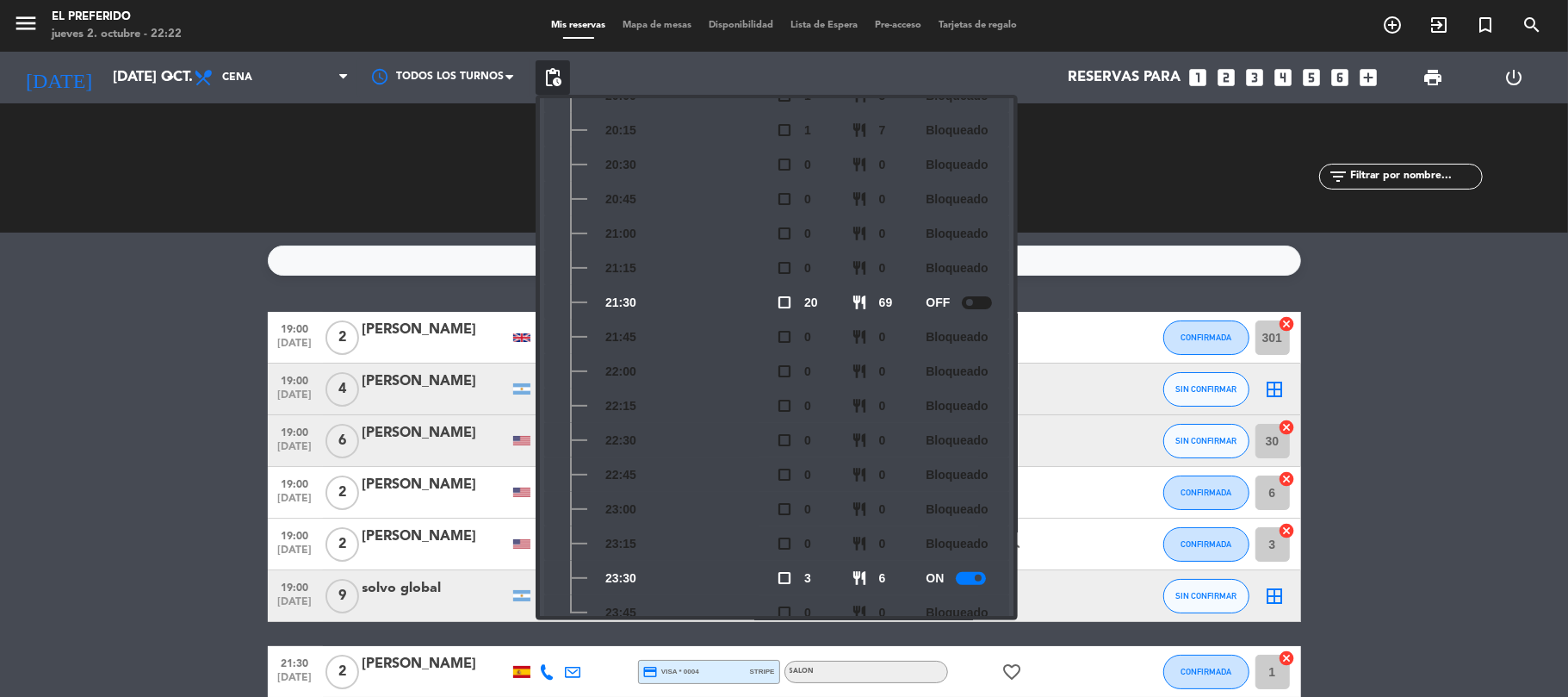
scroll to position [332, 0]
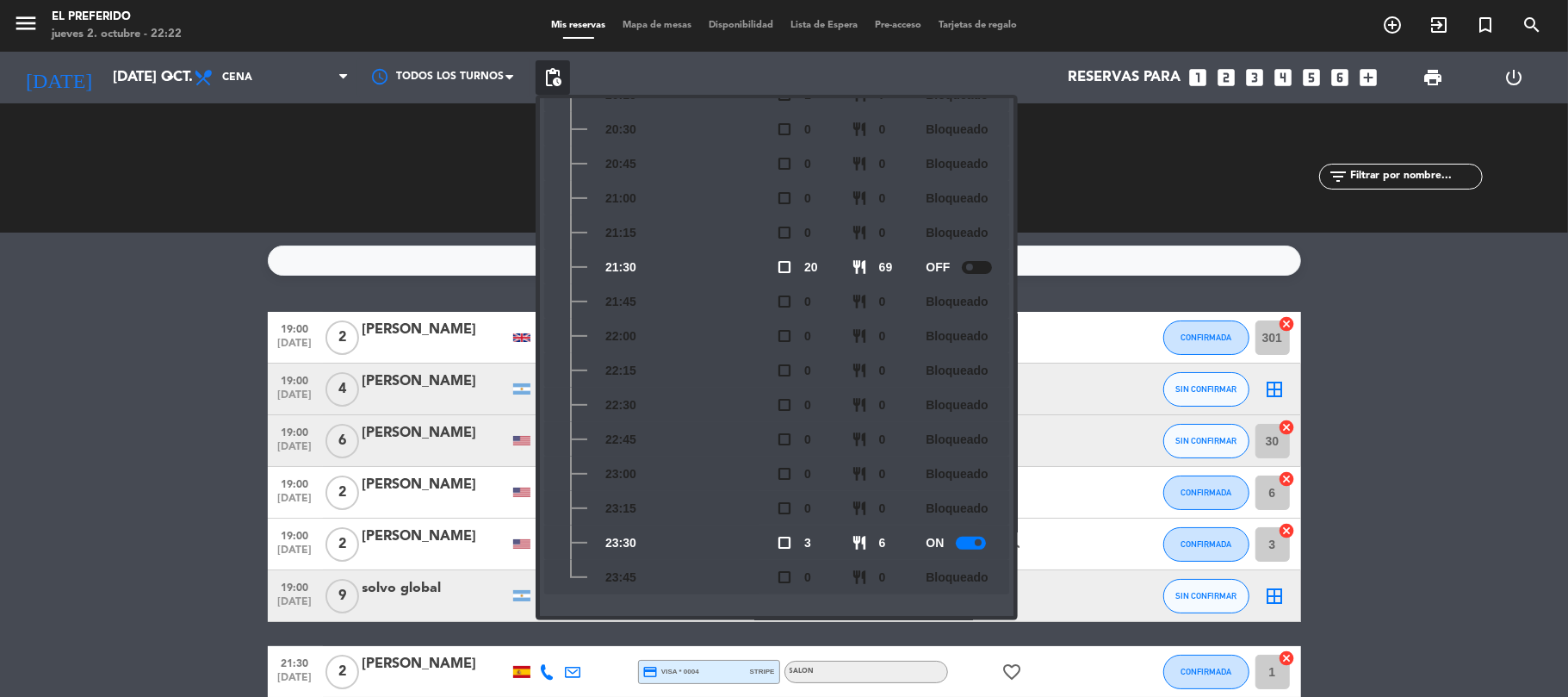
click at [1208, 221] on div "RESERVADAS 10 38 CONFIRMADA 6 17 SIN CONFIRMAR 4 21 CHECK INS 0 0 CANCELADA 2 3…" at bounding box center [784, 168] width 1568 height 130
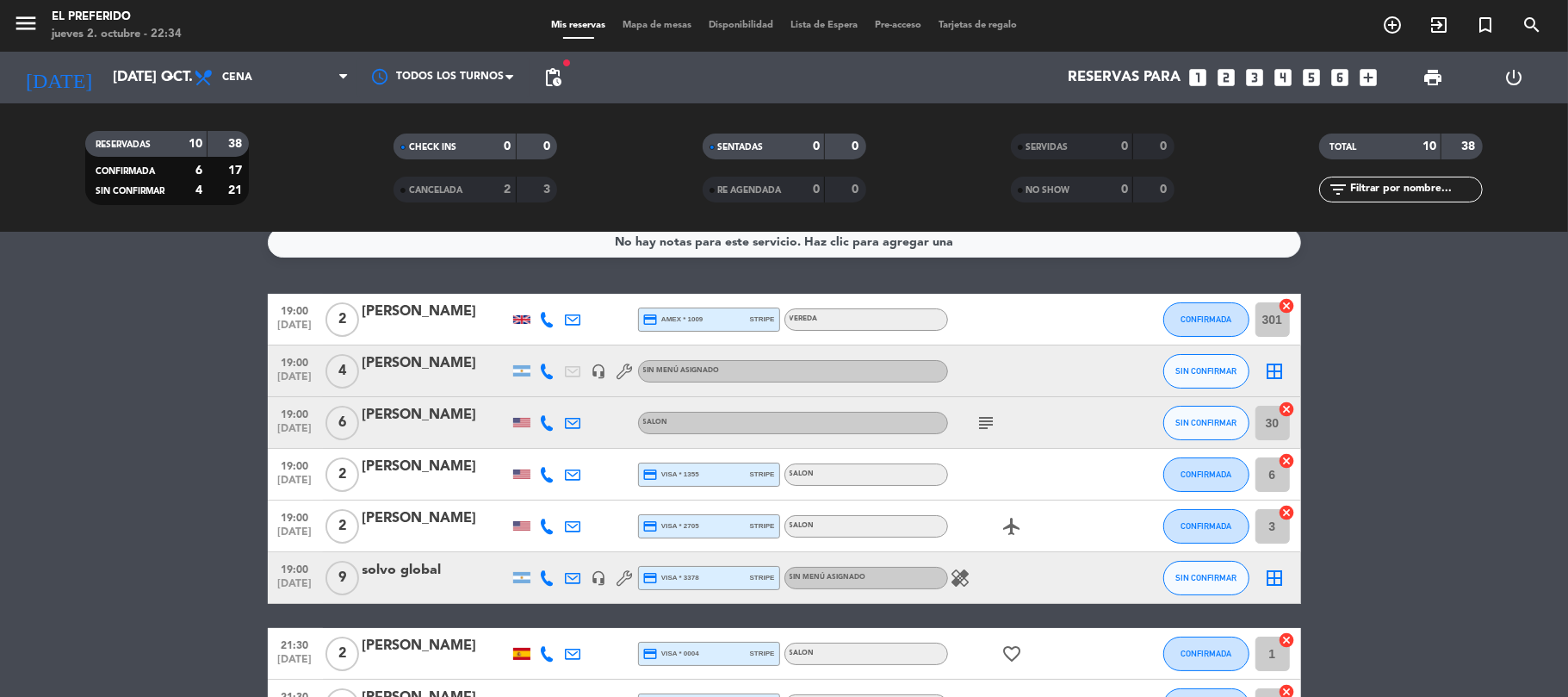
scroll to position [0, 0]
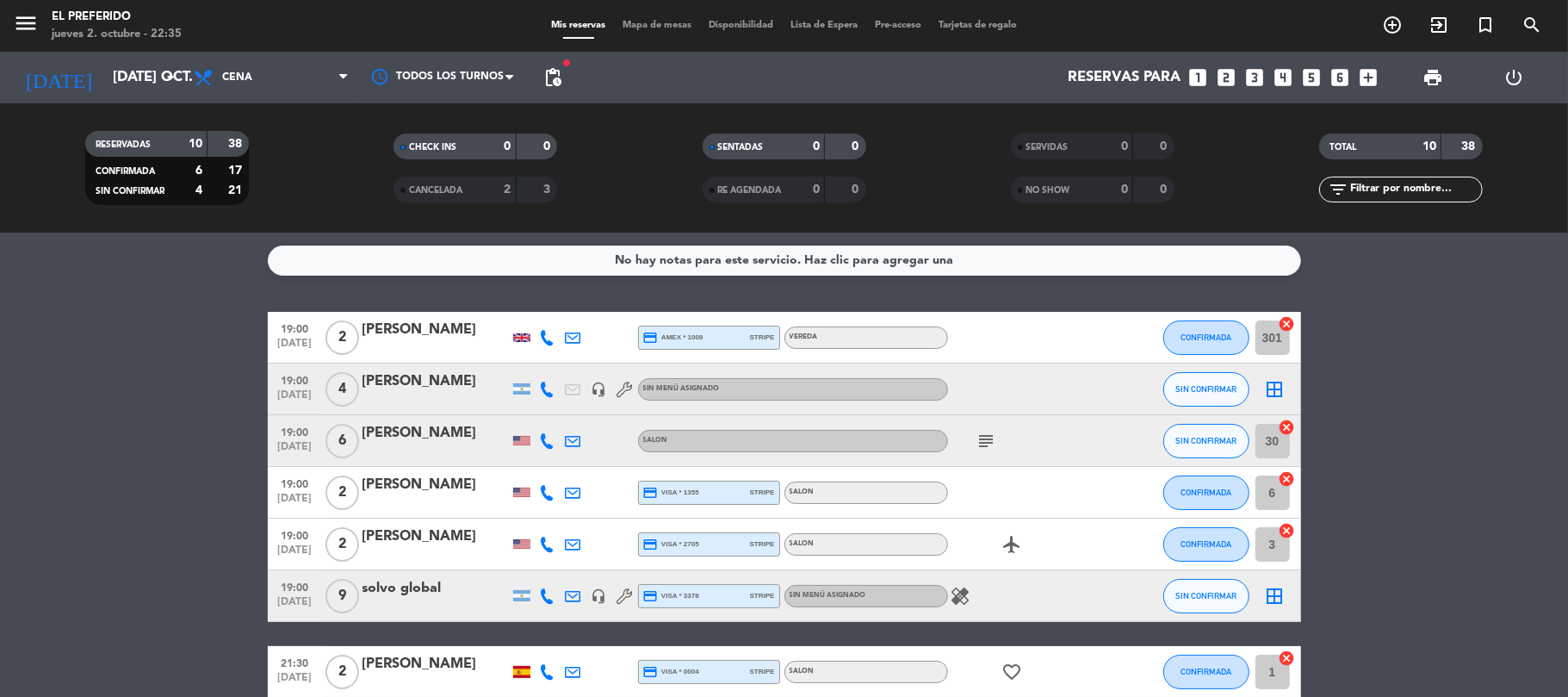
drag, startPoint x: 467, startPoint y: 373, endPoint x: 1522, endPoint y: 398, distance: 1055.3
click at [1522, 398] on bookings-row "19:00 [DATE] 2 [PERSON_NAME] credit_card amex * 1009 stripe VEREDA CONFIRMADA 3…" at bounding box center [784, 581] width 1568 height 540
